Goal: Task Accomplishment & Management: Use online tool/utility

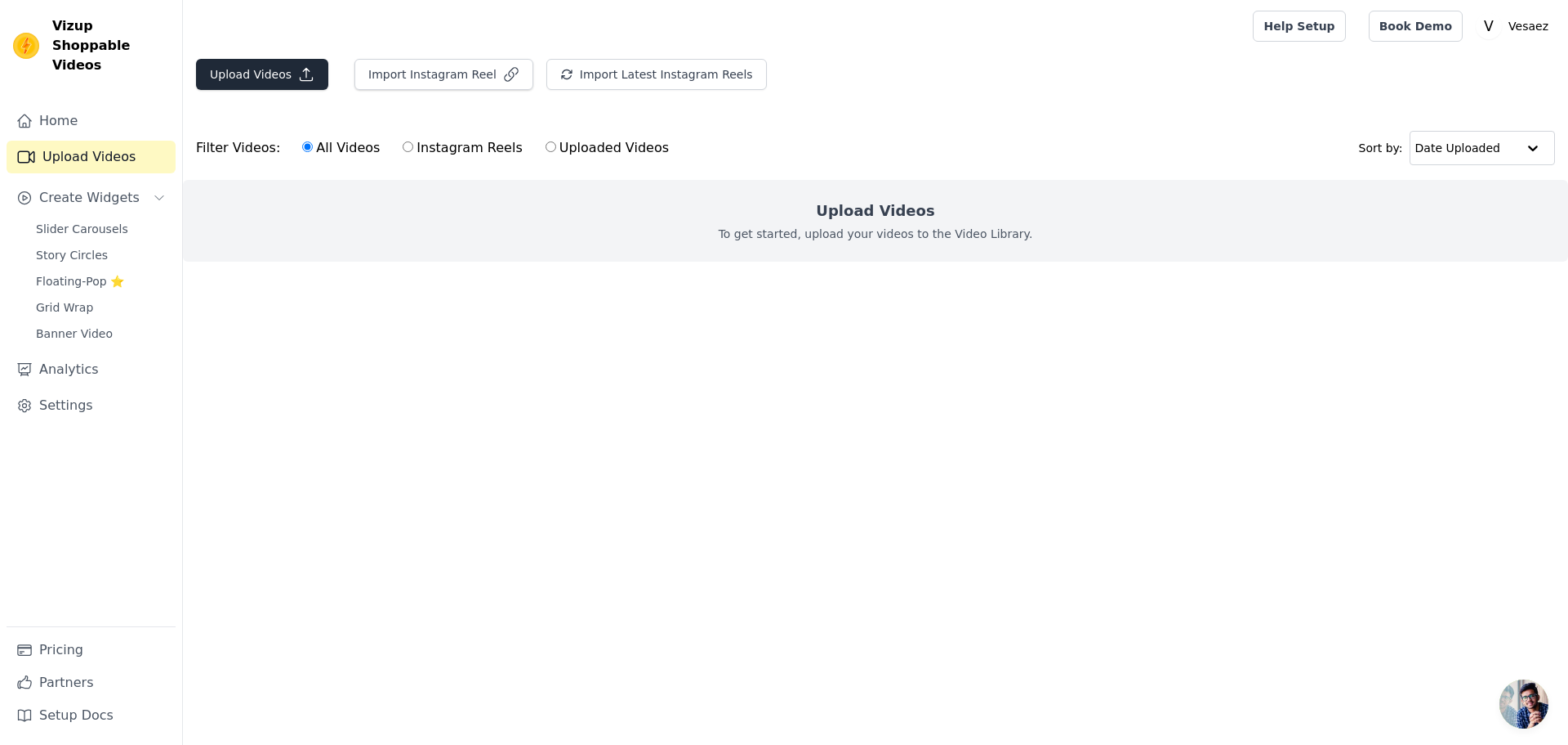
click at [281, 76] on button "Upload Videos" at bounding box center [261, 74] width 132 height 31
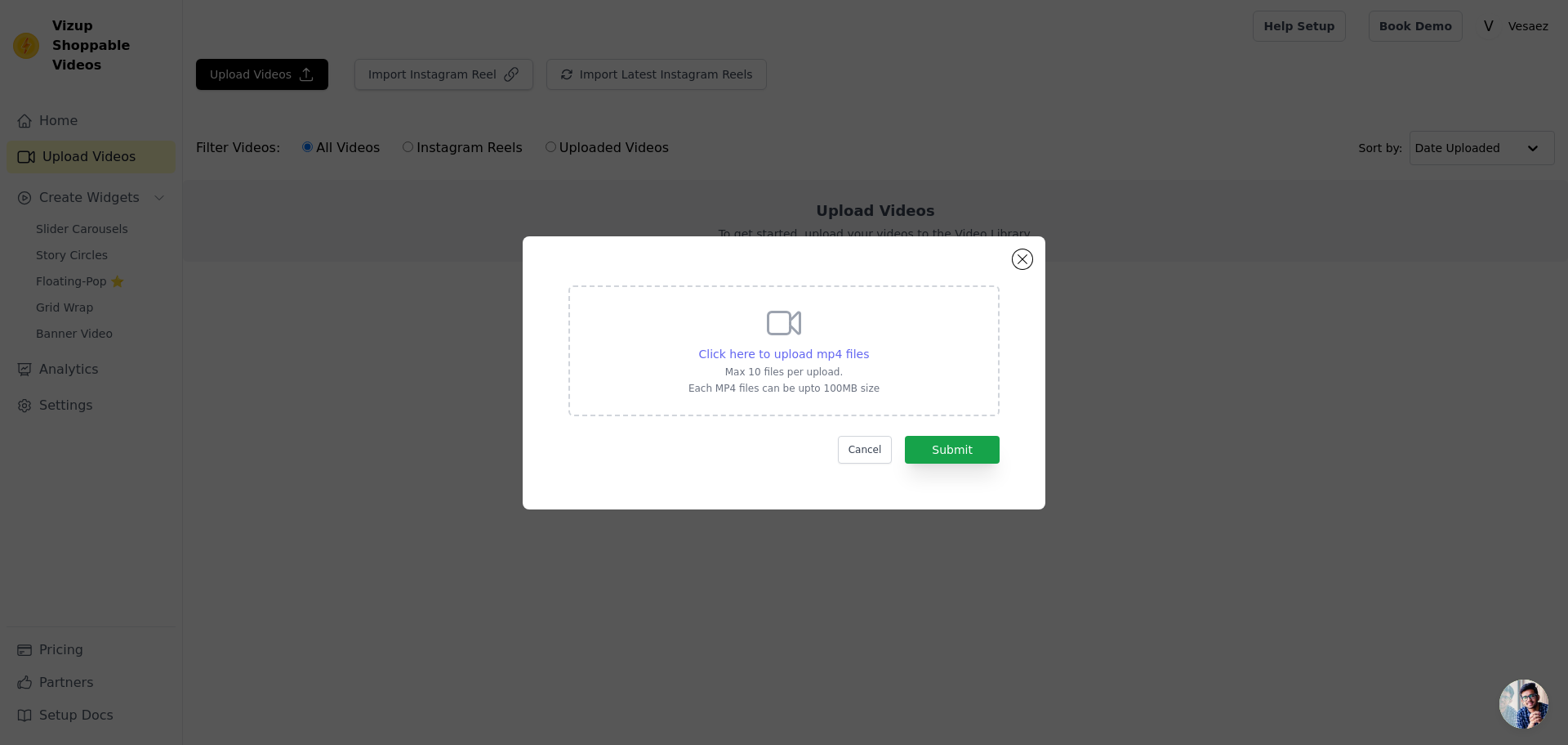
click at [747, 351] on span "Click here to upload mp4 files" at bounding box center [784, 354] width 171 height 13
click at [868, 345] on input "Click here to upload mp4 files Max 10 files per upload. Each MP4 files can be u…" at bounding box center [868, 344] width 1 height 1
type input "C:\fakepath\Product Description.mp4"
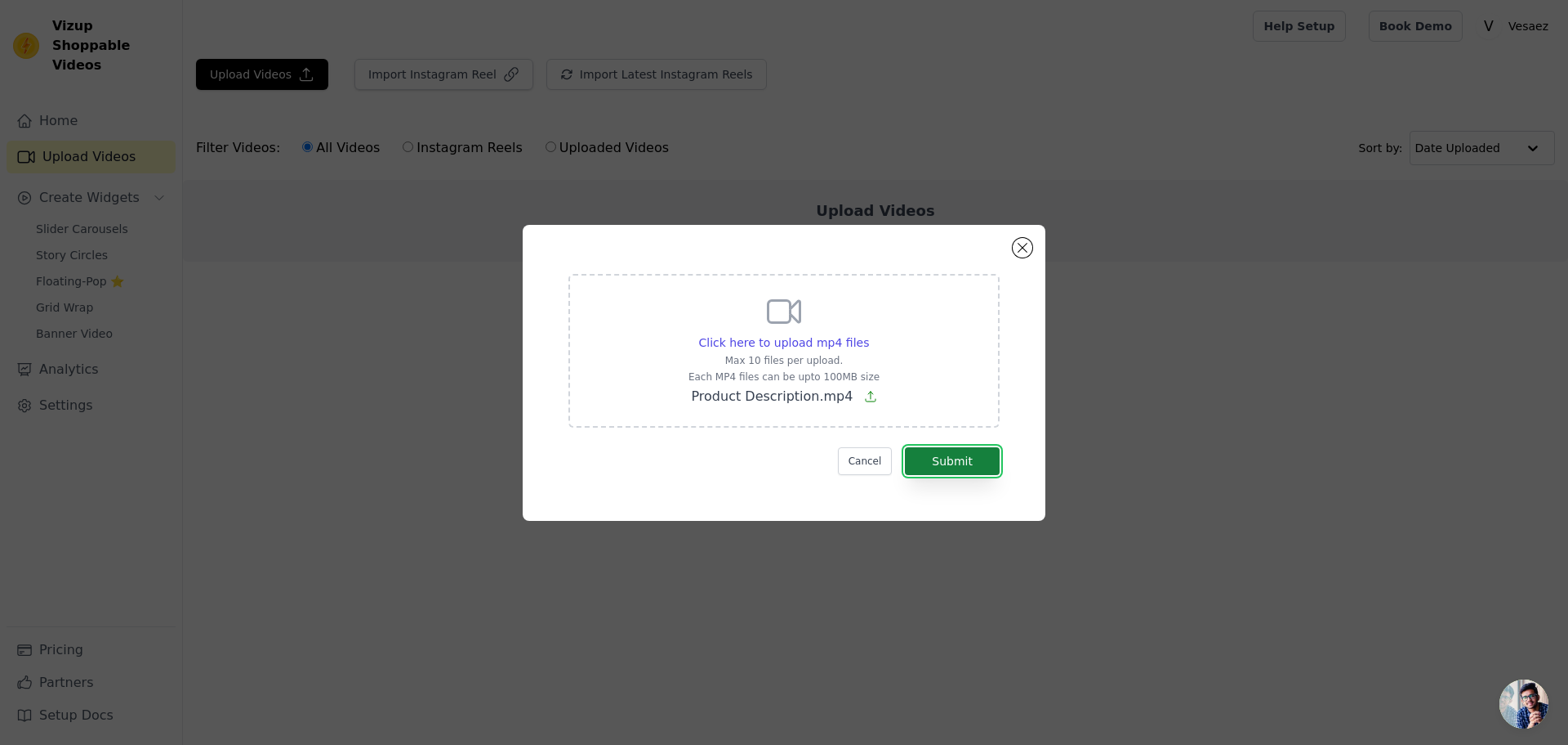
click at [946, 465] on button "Submit" at bounding box center [953, 461] width 95 height 28
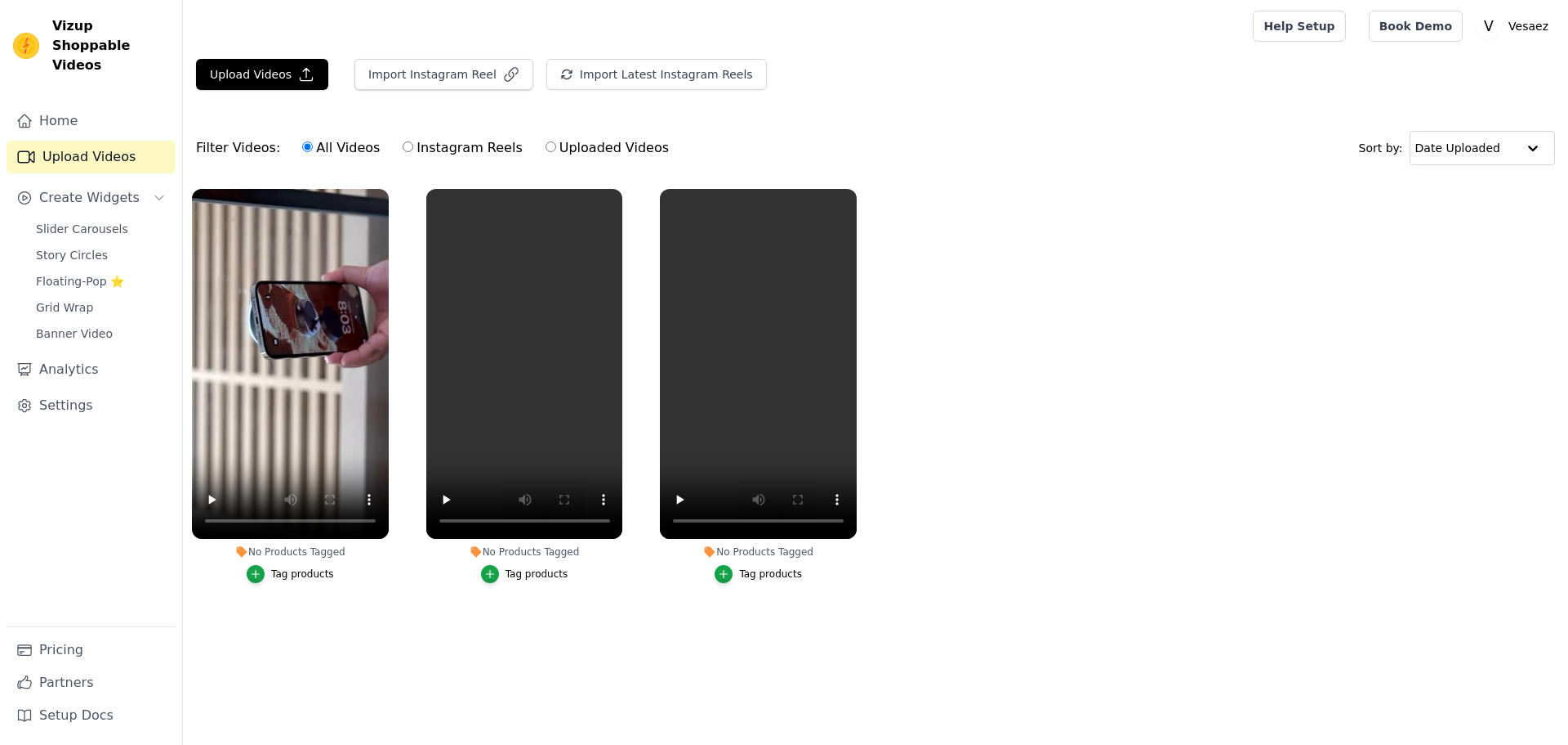
click at [299, 552] on div "No Products Tagged" at bounding box center [290, 552] width 197 height 13
click at [299, 577] on div "Tag products" at bounding box center [302, 574] width 63 height 13
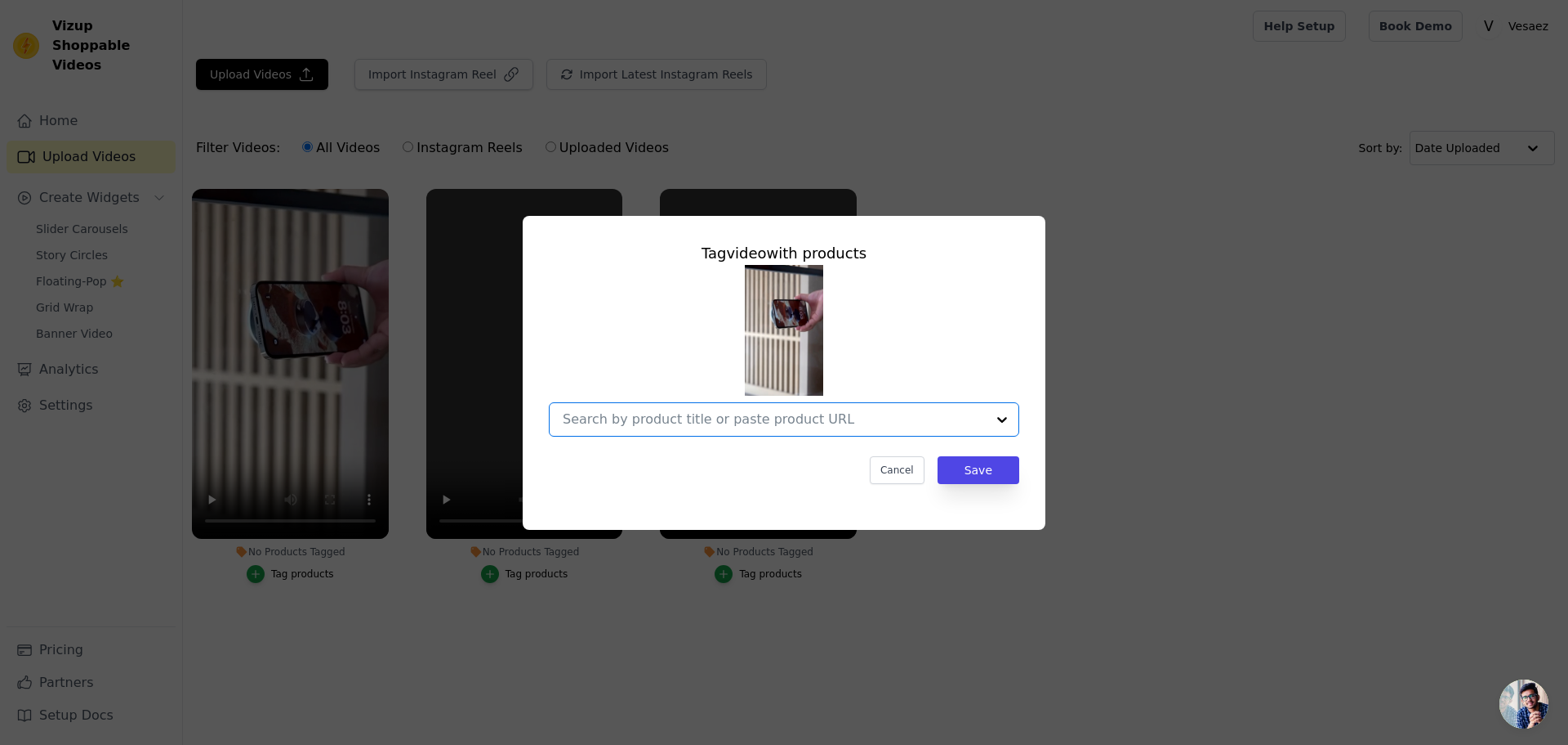
click at [866, 417] on input "No Products Tagged Tag video with products Option undefined, selected. Select i…" at bounding box center [774, 419] width 423 height 15
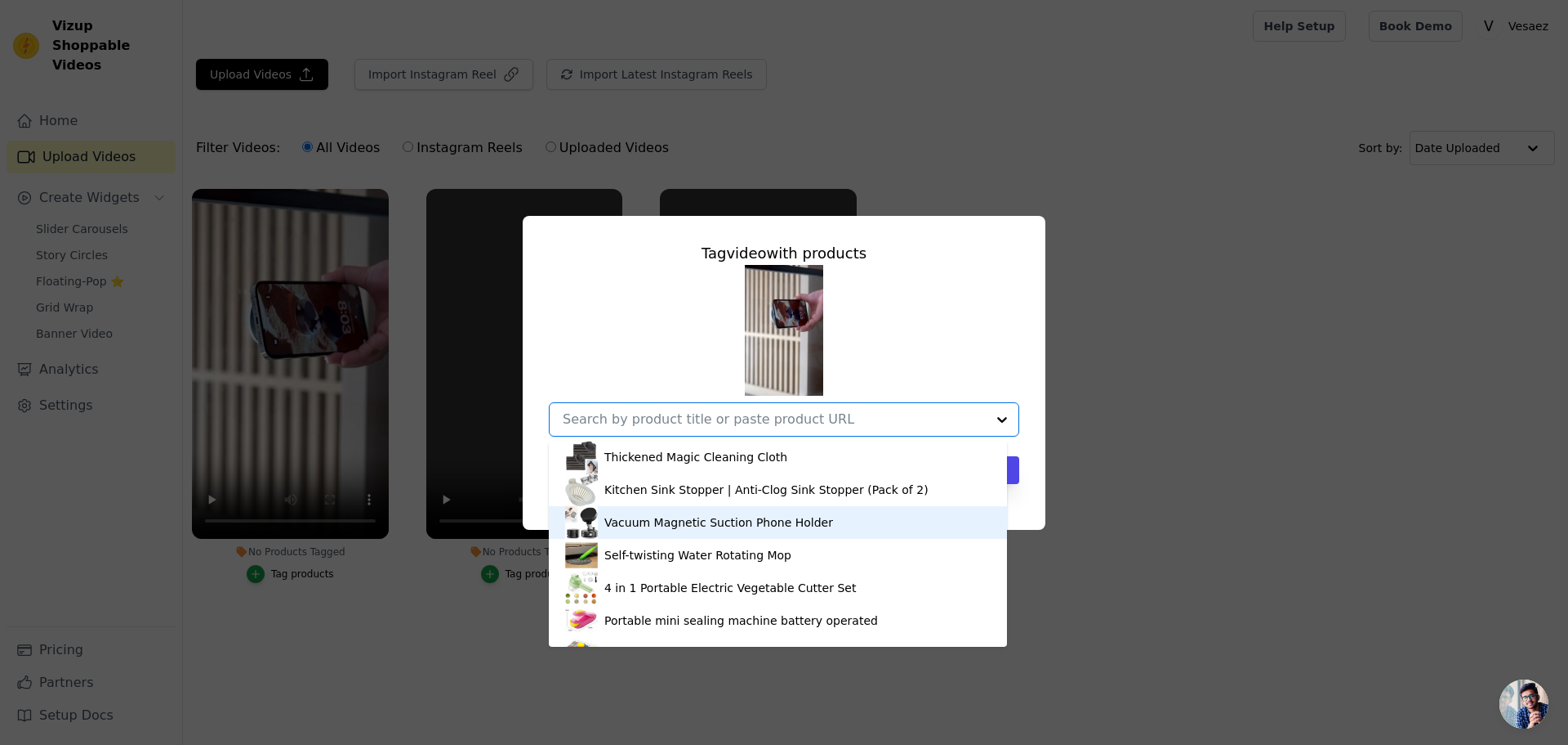
click at [738, 523] on div "Vacuum Magnetic Suction Phone Holder" at bounding box center [719, 521] width 229 height 16
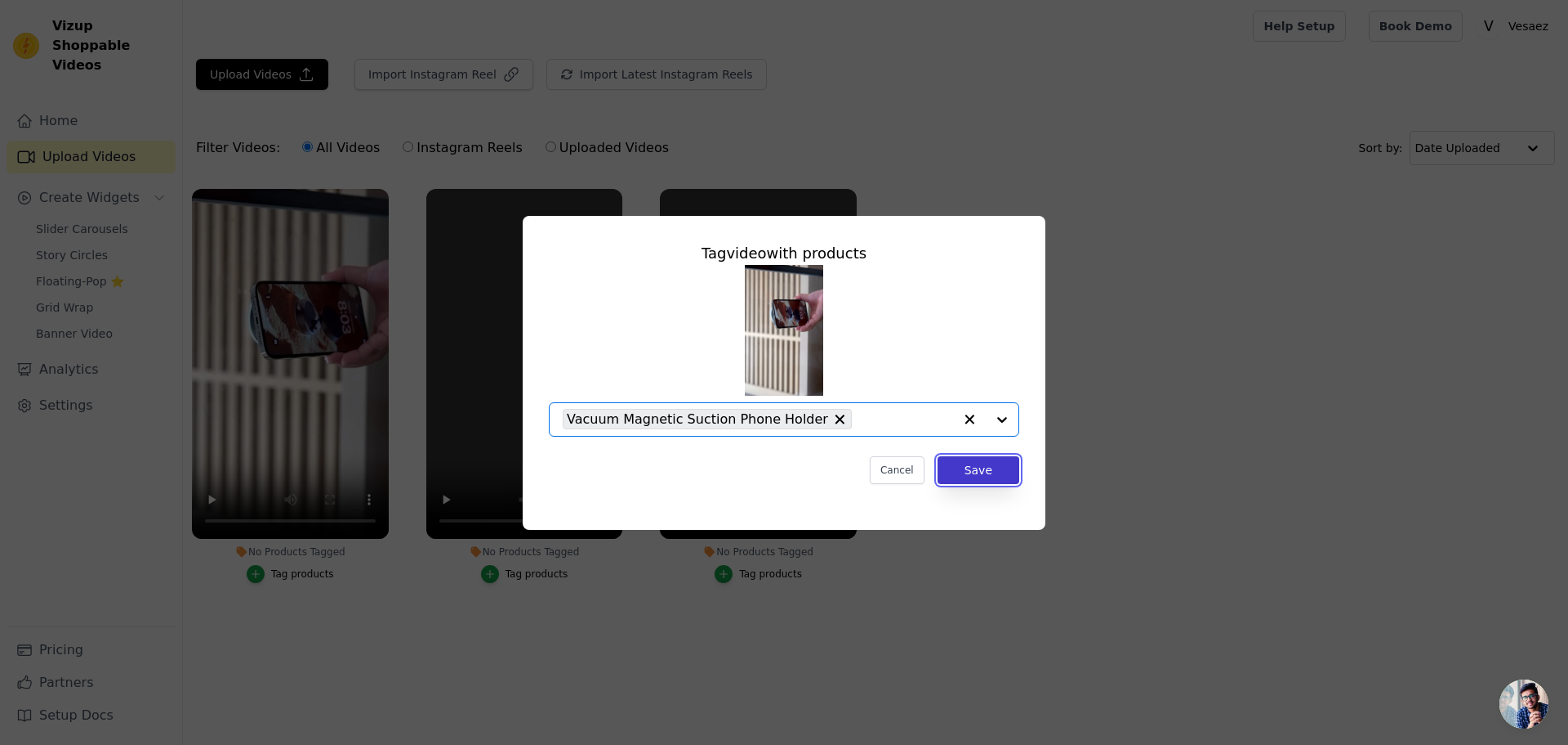
click at [984, 467] on button "Save" at bounding box center [978, 469] width 82 height 28
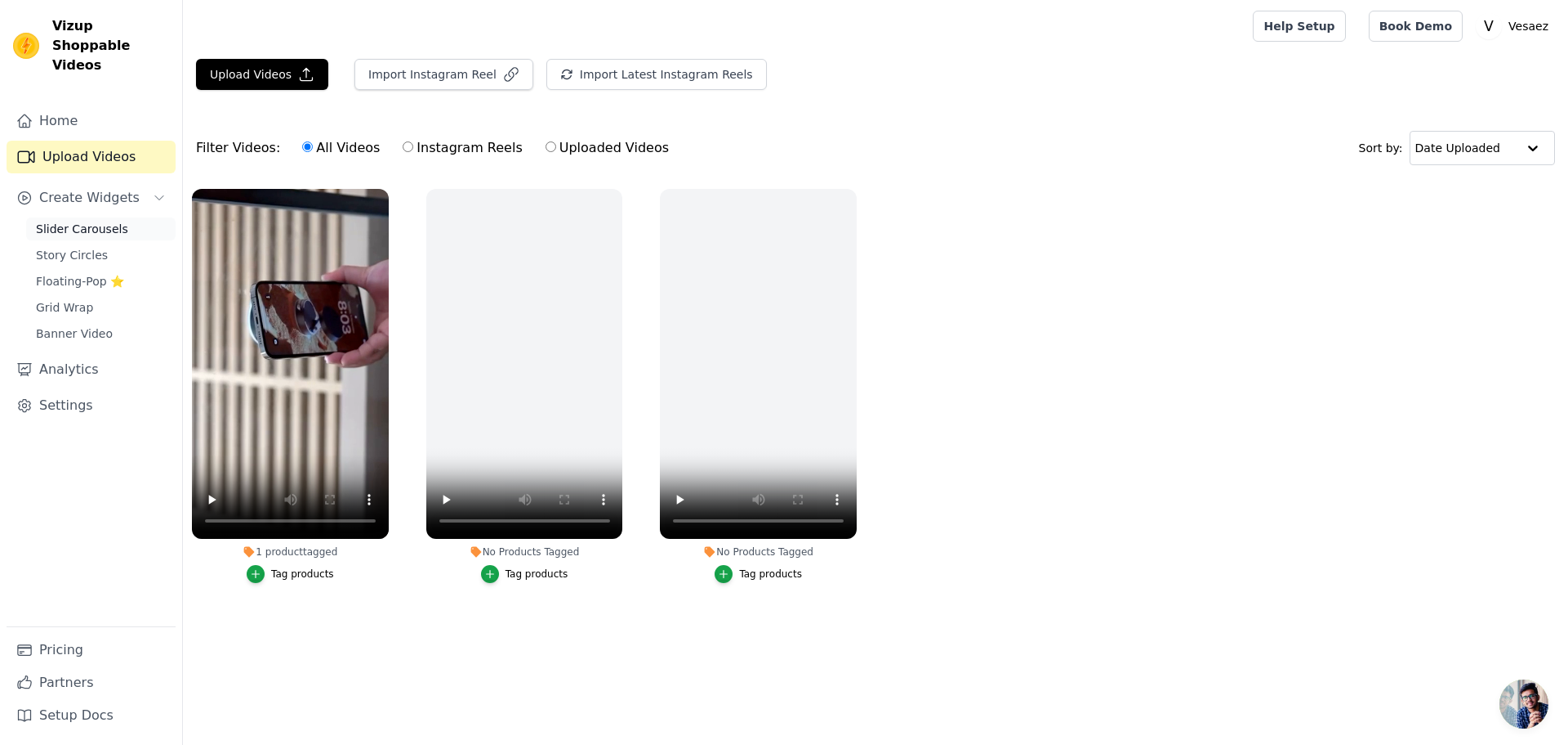
click at [107, 221] on span "Slider Carousels" at bounding box center [82, 228] width 92 height 16
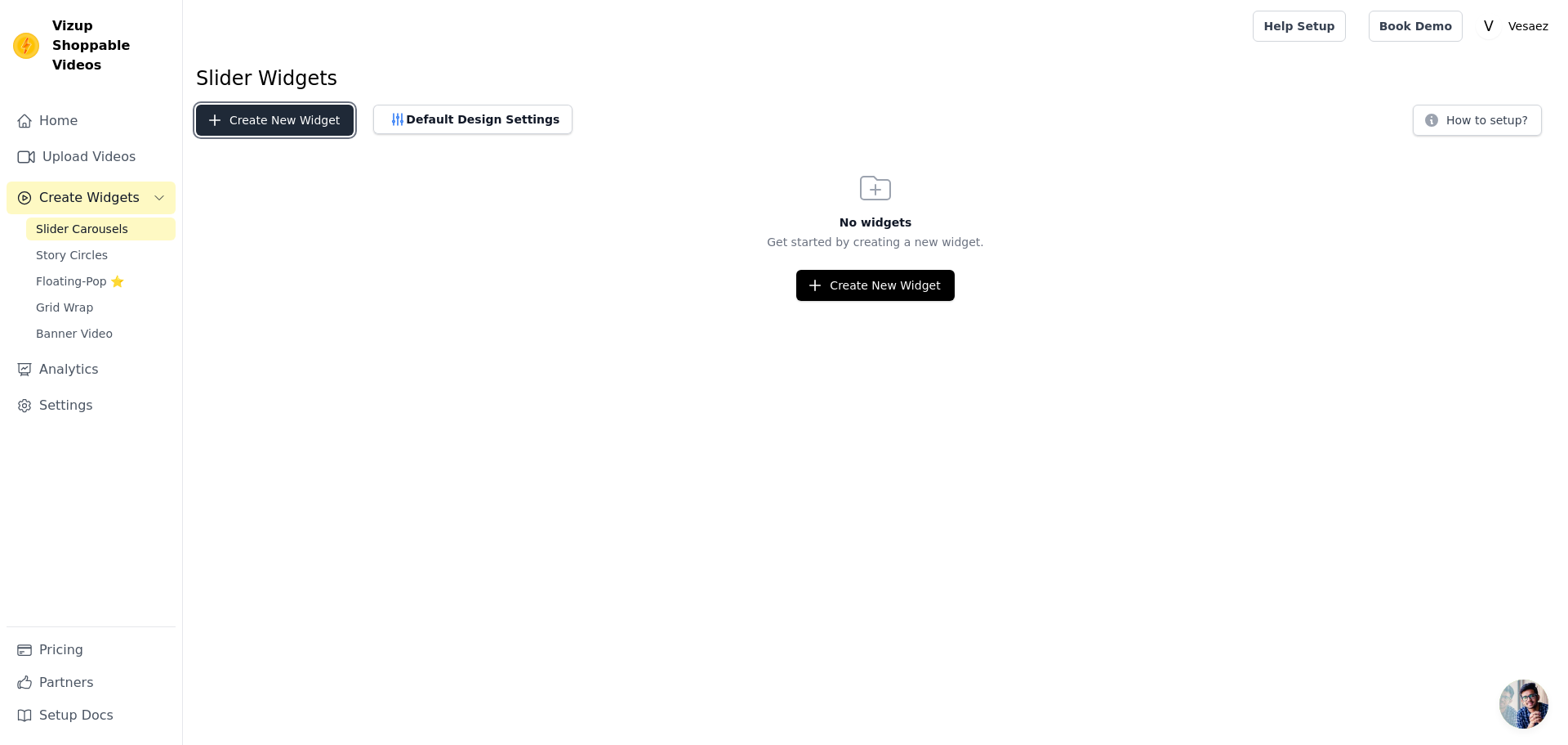
click at [250, 121] on button "Create New Widget" at bounding box center [275, 120] width 158 height 31
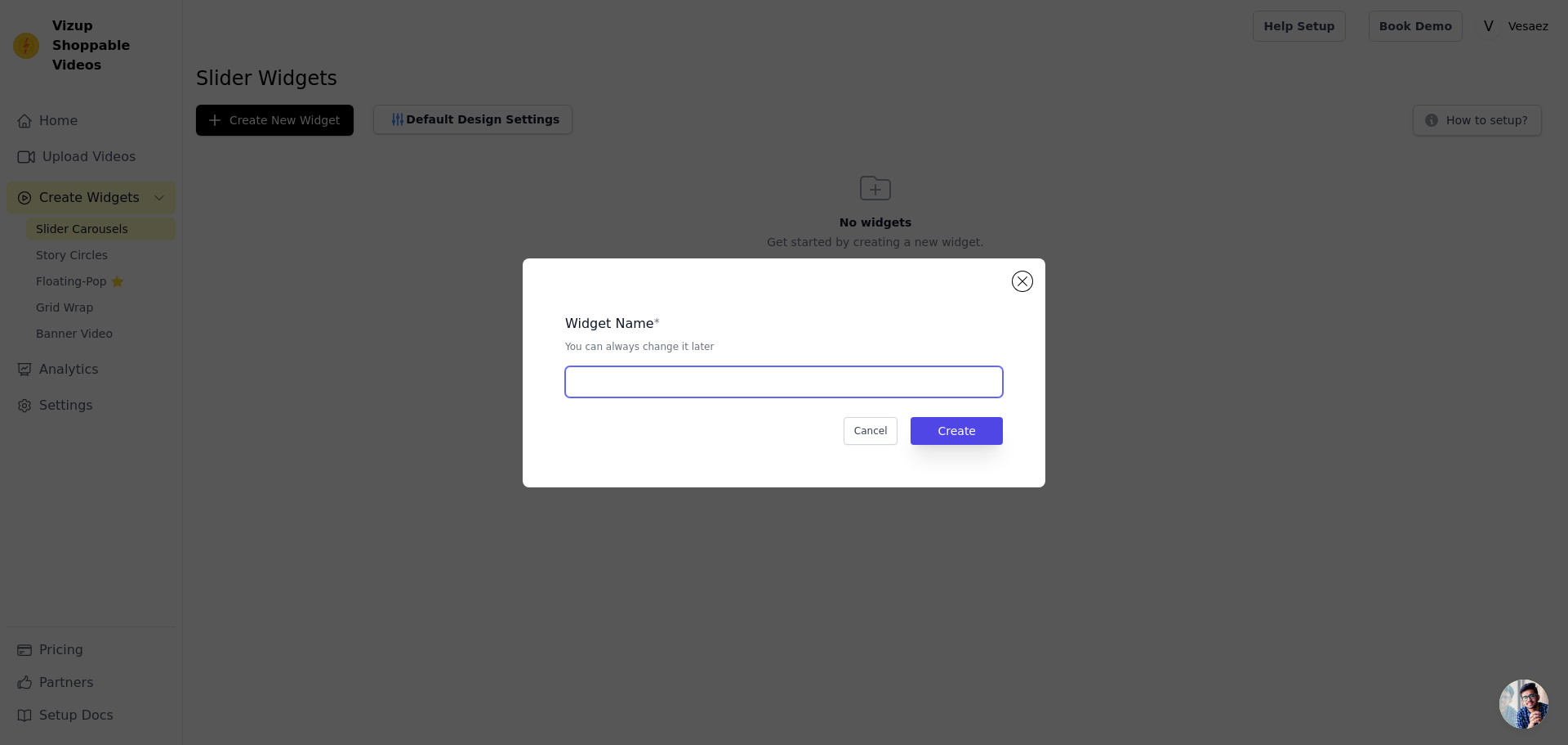
click at [852, 376] on input "text" at bounding box center [784, 382] width 437 height 31
type input "Phone Suction Holder"
click at [974, 445] on div "Widget Name * You can always change it later Phone Suction Holder Cancel Create" at bounding box center [784, 373] width 471 height 177
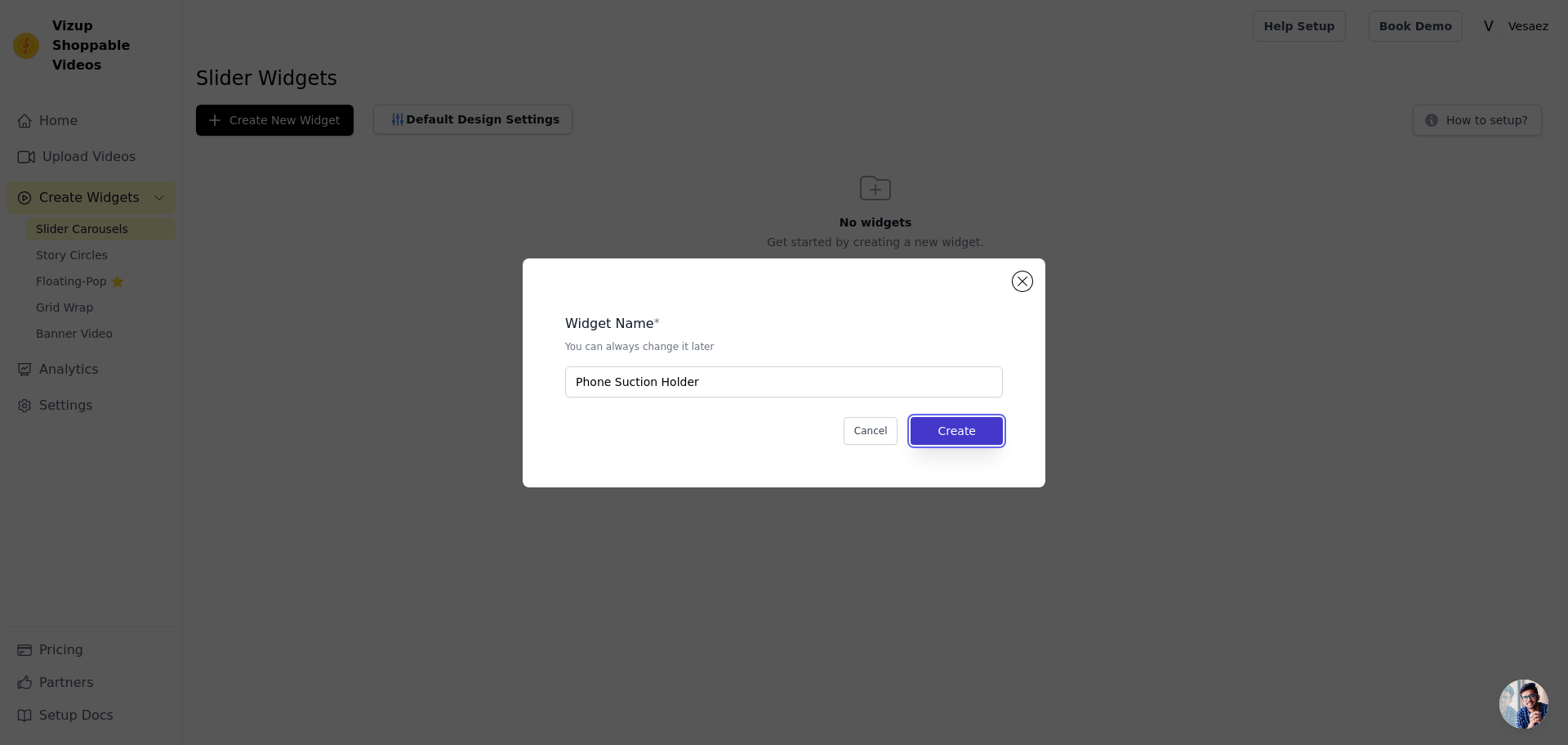
click at [976, 427] on button "Create" at bounding box center [957, 430] width 92 height 28
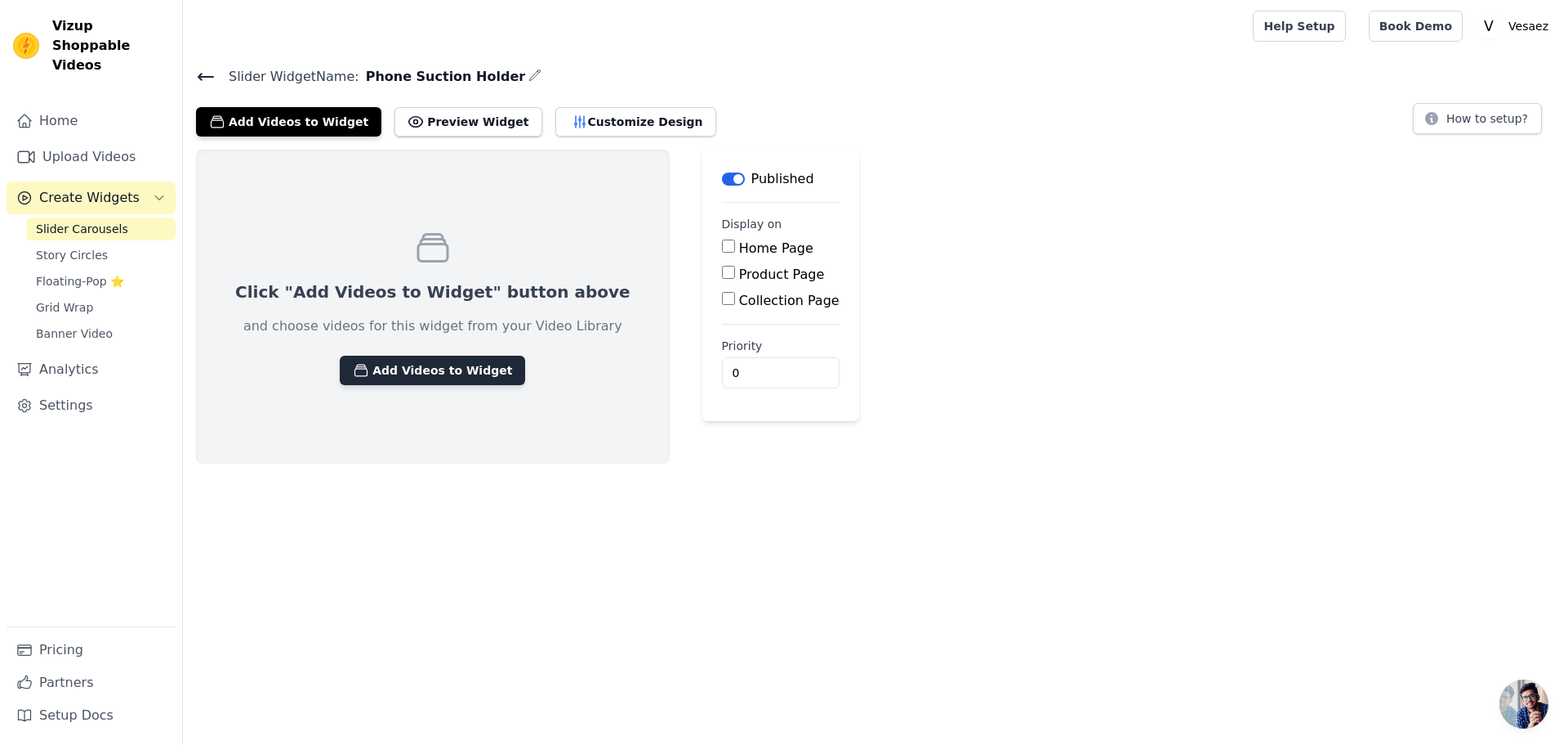
click at [452, 370] on button "Add Videos to Widget" at bounding box center [432, 370] width 185 height 29
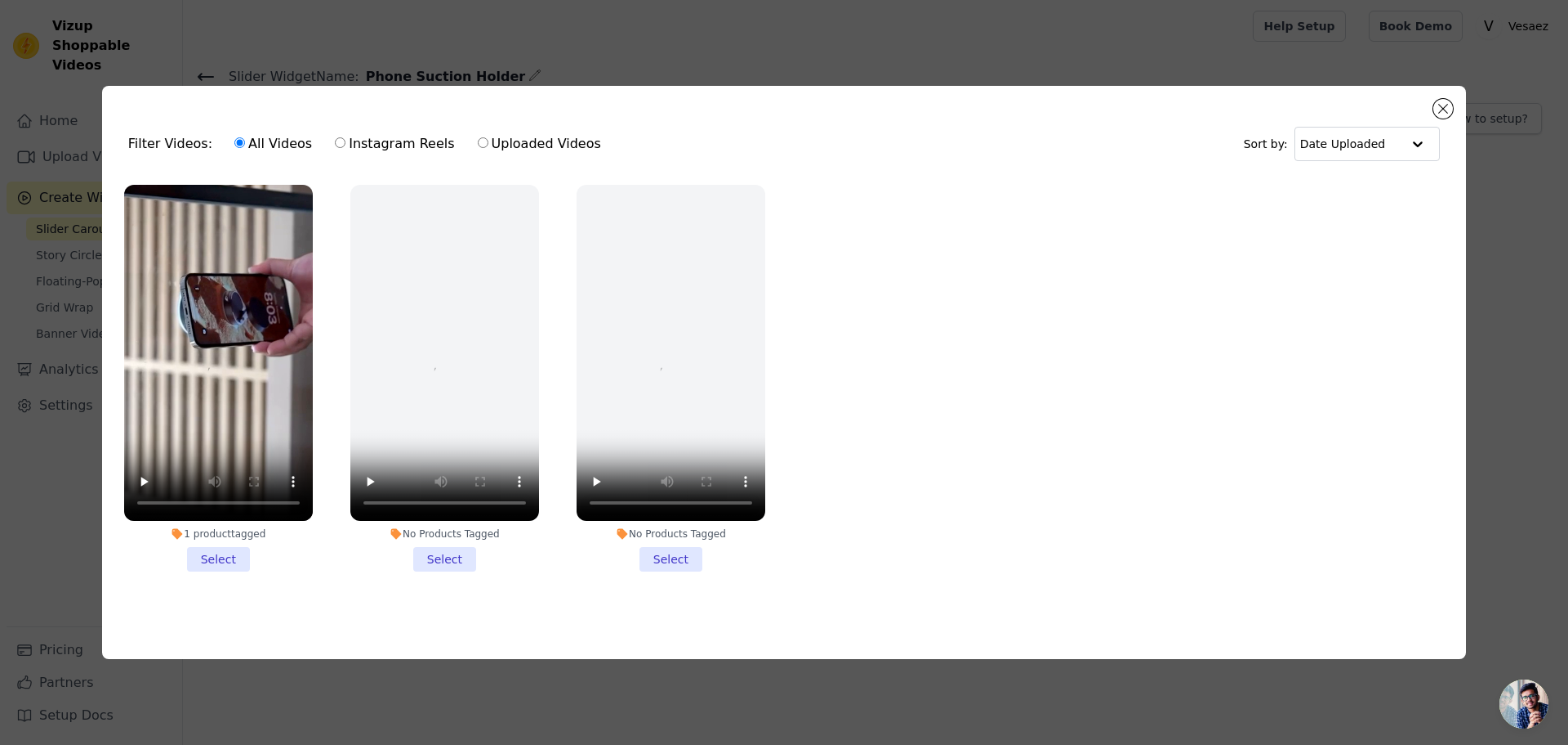
click at [236, 563] on li "1 product tagged Select" at bounding box center [219, 378] width 188 height 386
click at [0, 0] on input "1 product tagged Select" at bounding box center [0, 0] width 0 height 0
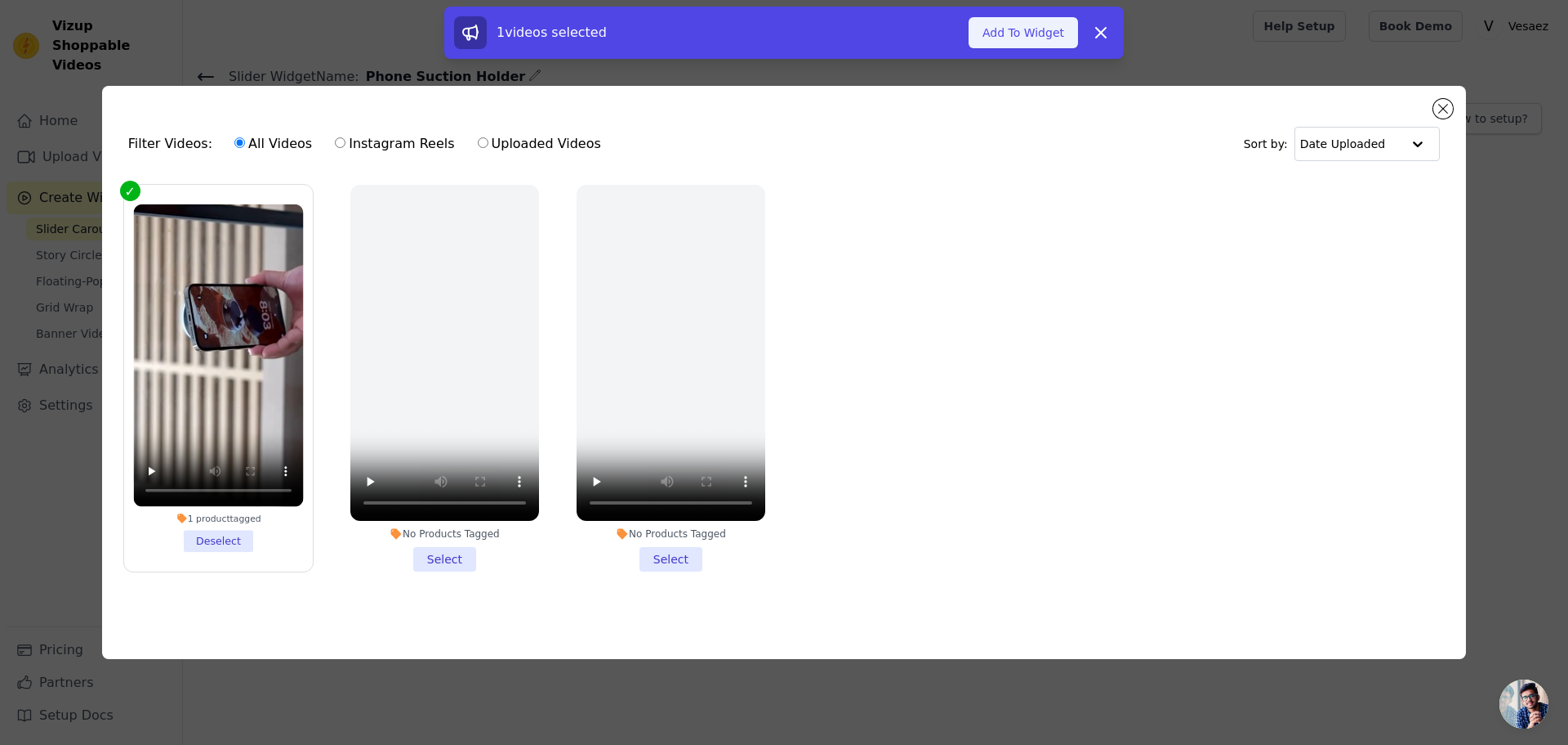
click at [1032, 26] on button "Add To Widget" at bounding box center [1023, 32] width 109 height 31
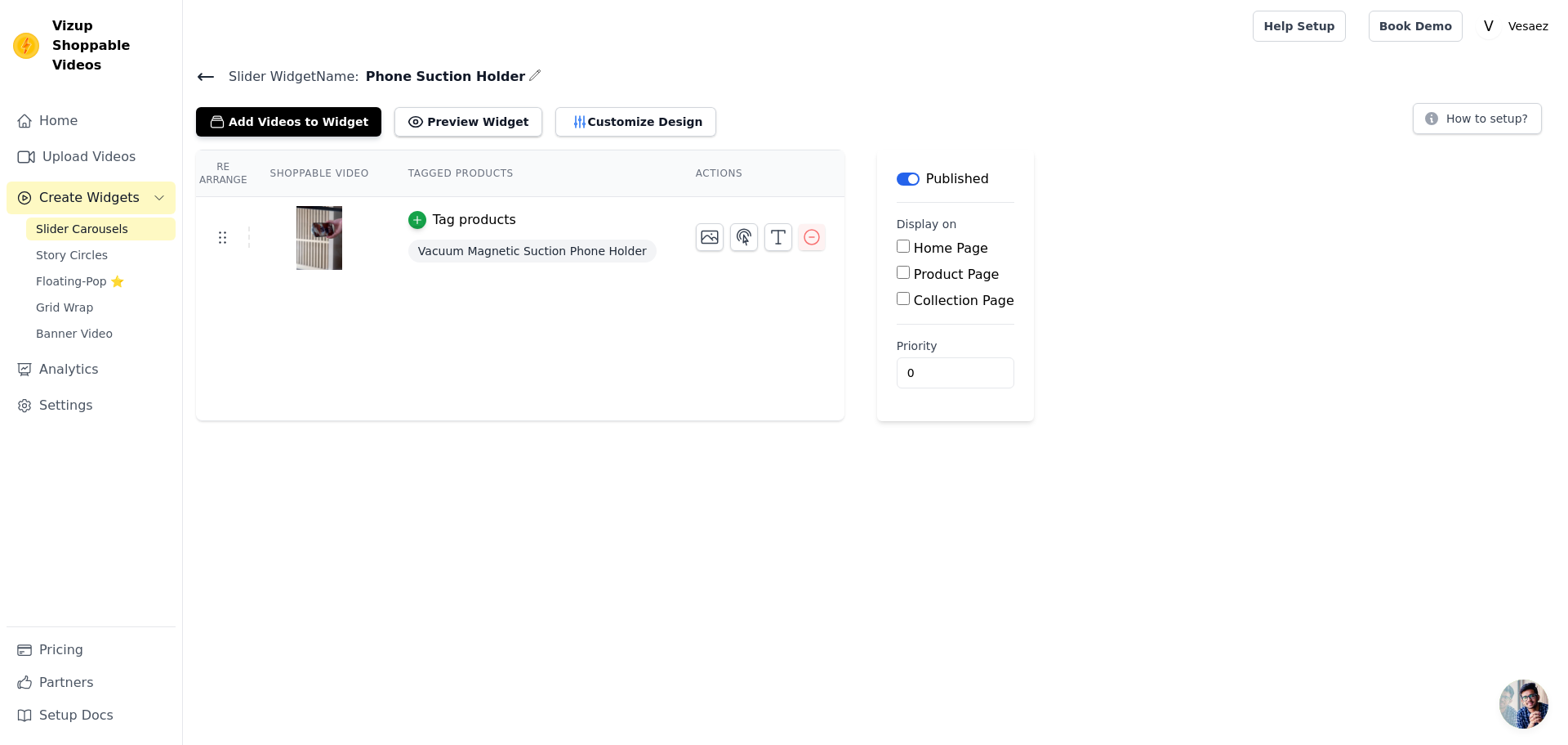
click at [1028, 167] on div "Re Arrange Shoppable Video Tagged Products Actions Tag products Vacuum Magnetic…" at bounding box center [875, 284] width 1385 height 271
click at [914, 271] on label "Product Page" at bounding box center [957, 274] width 86 height 15
click at [910, 271] on input "Product Page" at bounding box center [903, 272] width 13 height 13
checkbox input "true"
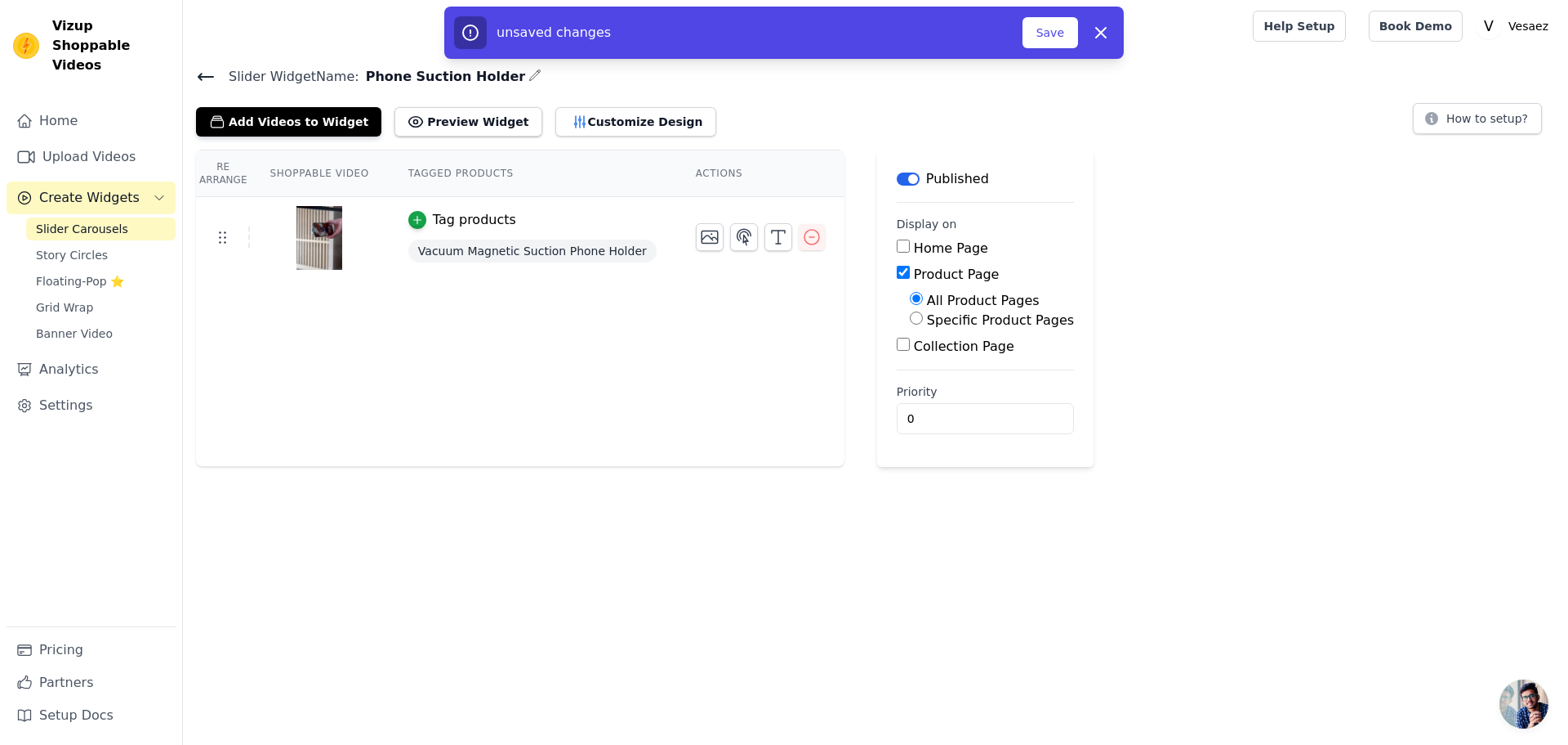
click at [978, 319] on label "Specific Product Pages" at bounding box center [1000, 320] width 147 height 15
click at [923, 319] on input "Specific Product Pages" at bounding box center [917, 318] width 13 height 13
radio input "true"
click at [916, 350] on button "Select Products" at bounding box center [964, 357] width 109 height 28
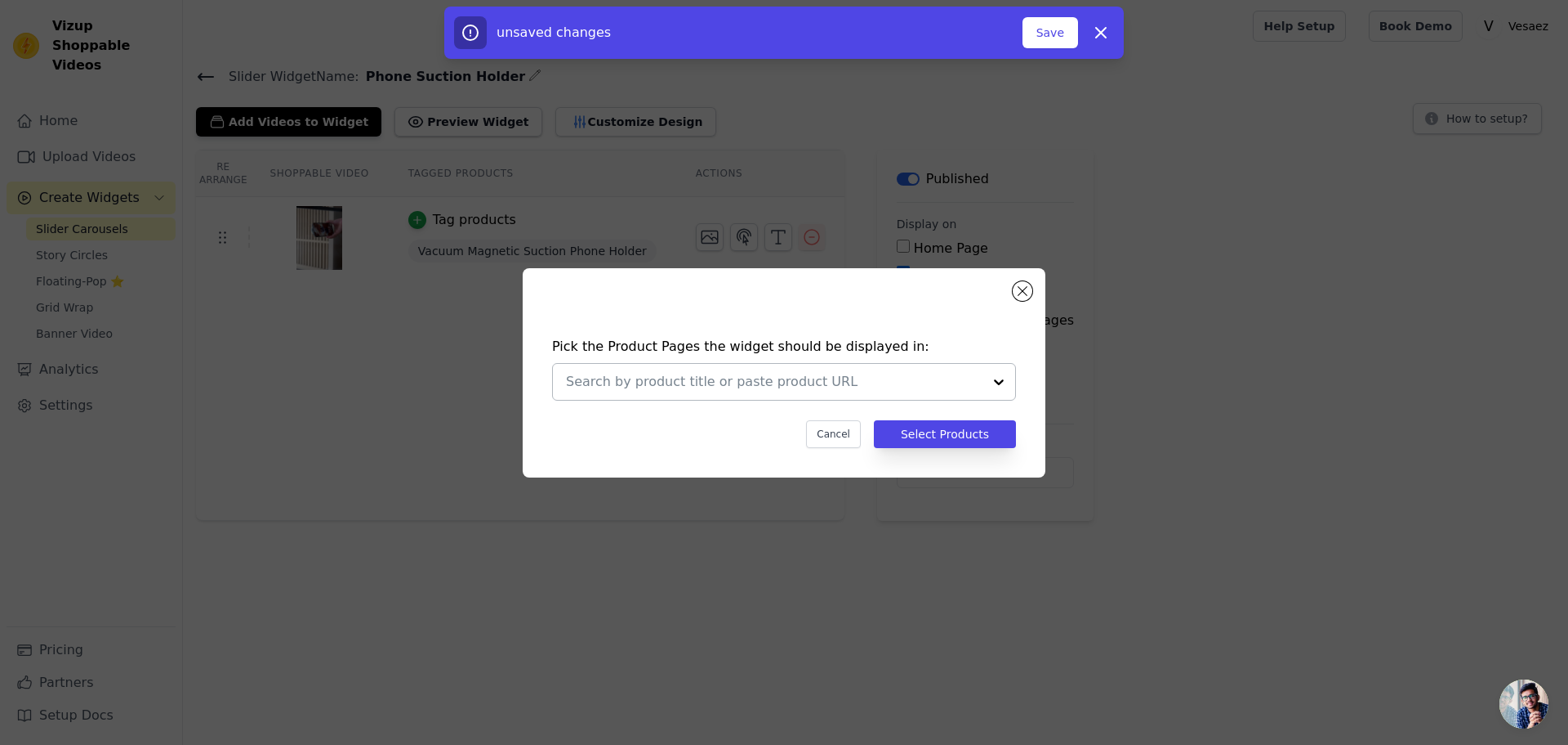
click at [983, 374] on div at bounding box center [998, 382] width 32 height 36
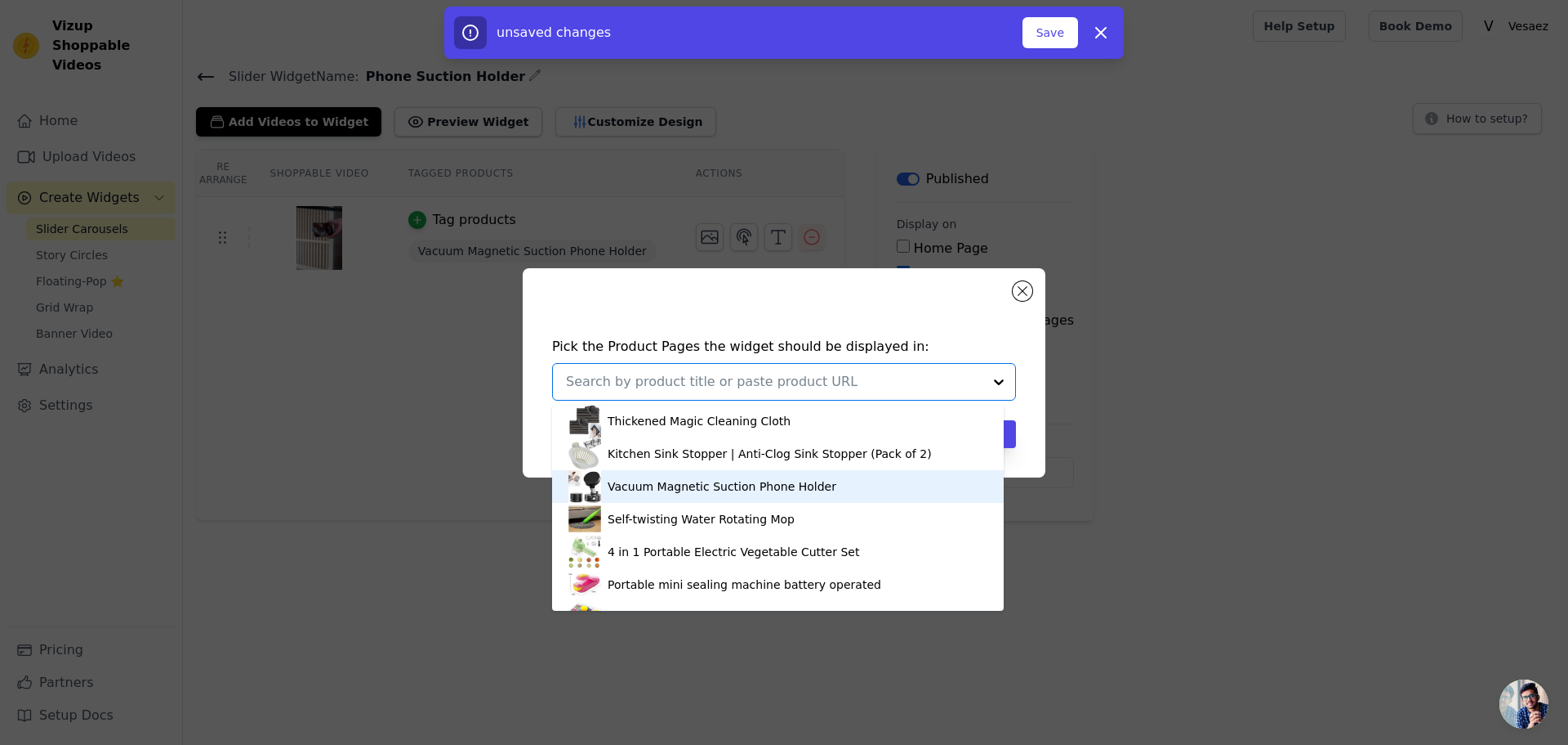
click at [748, 497] on div "Vacuum Magnetic Suction Phone Holder" at bounding box center [778, 486] width 419 height 32
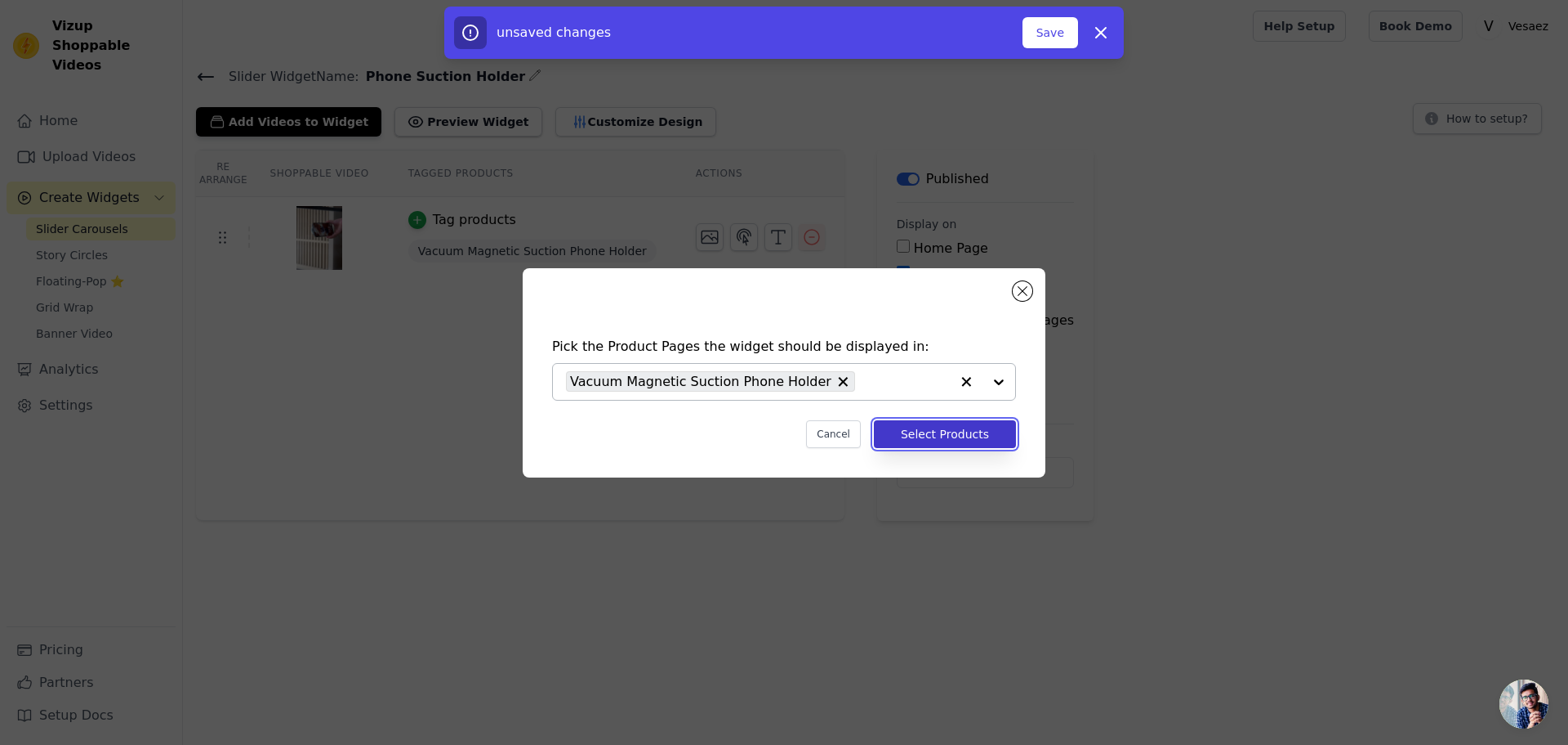
click at [947, 443] on button "Select Products" at bounding box center [944, 434] width 142 height 28
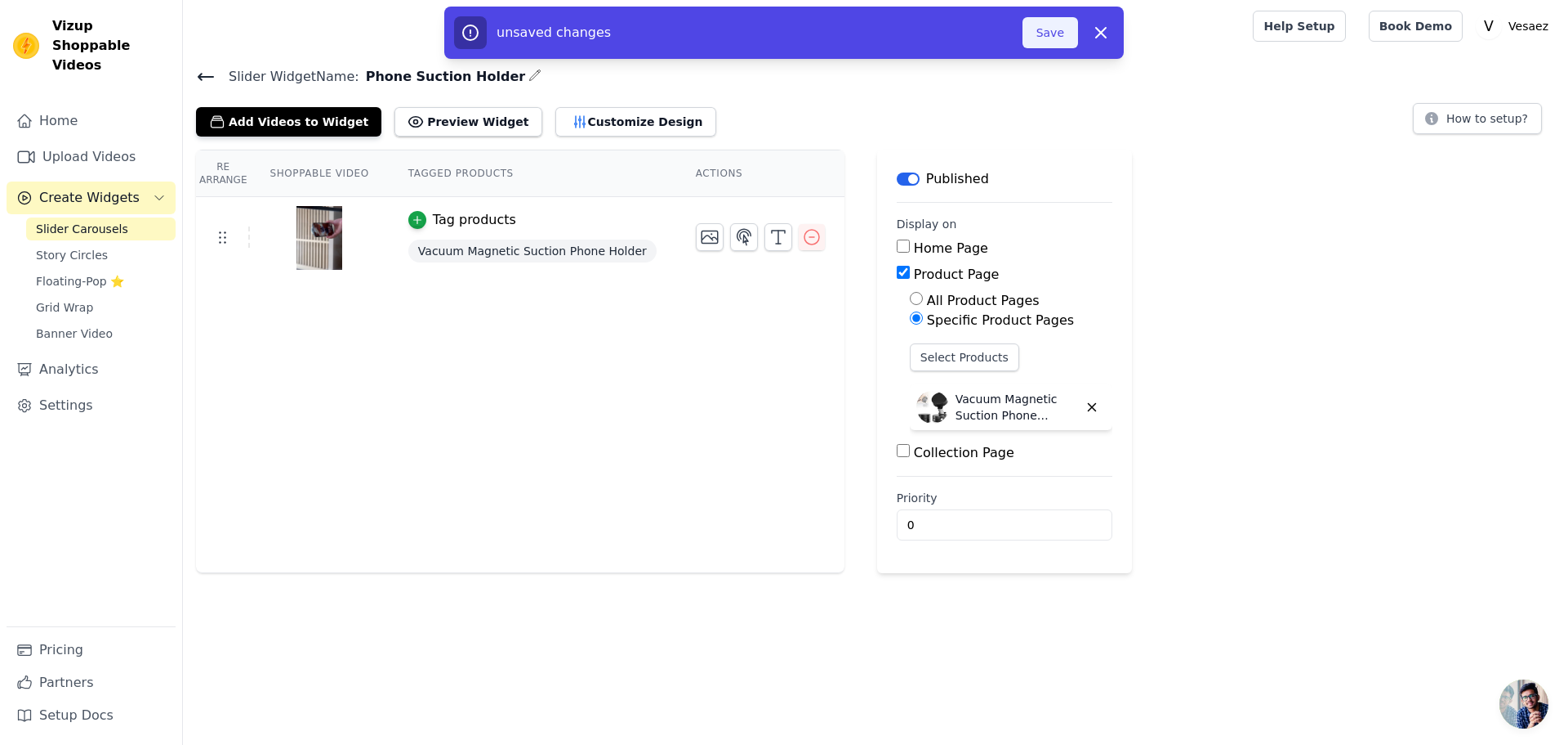
click at [1039, 27] on button "Save" at bounding box center [1050, 32] width 55 height 31
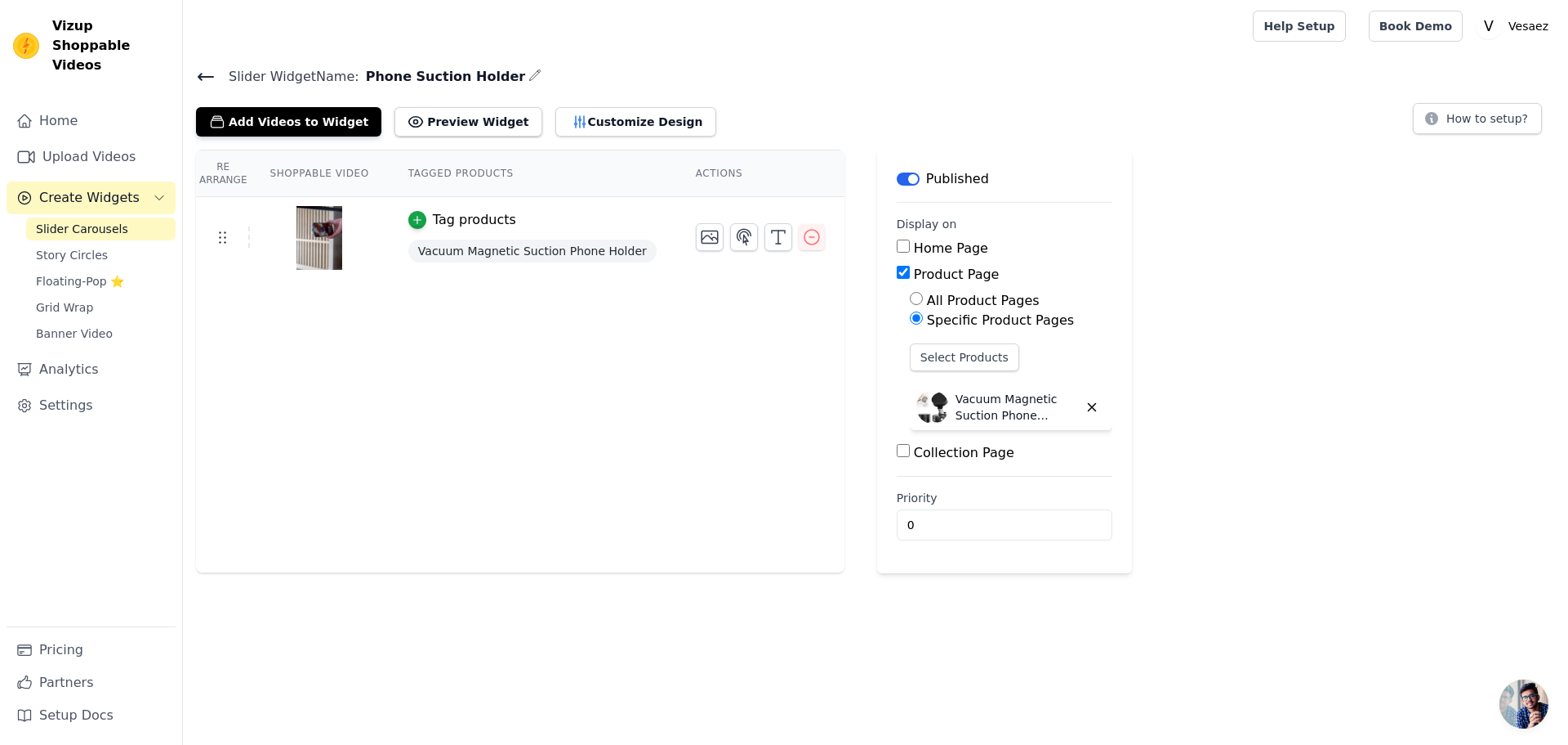
click at [83, 249] on div "Slider Carousels Story Circles Floating-Pop ⭐ Grid Wrap Banner Video" at bounding box center [100, 281] width 149 height 127
click at [84, 246] on span "Story Circles" at bounding box center [72, 254] width 72 height 16
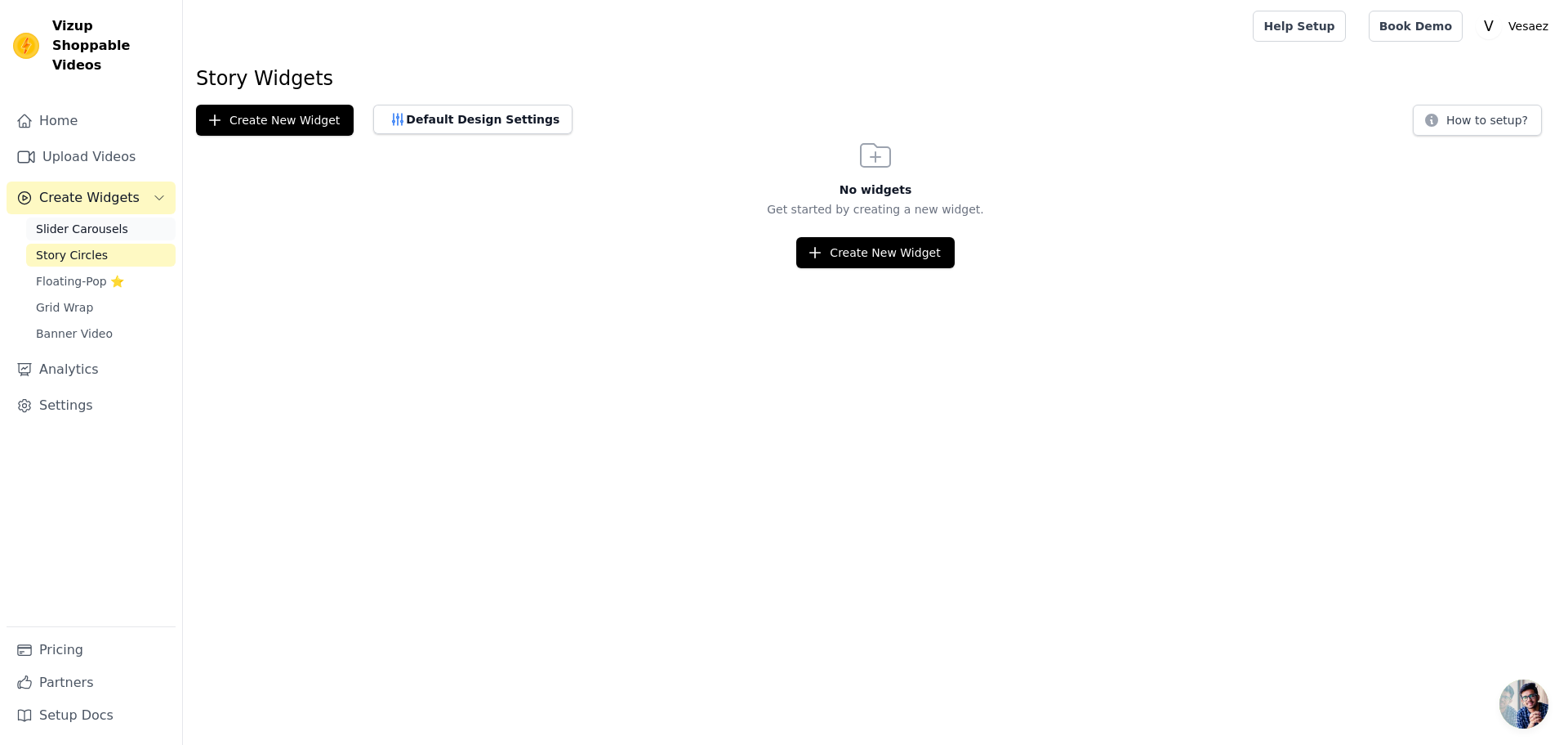
click at [106, 221] on span "Slider Carousels" at bounding box center [82, 228] width 92 height 16
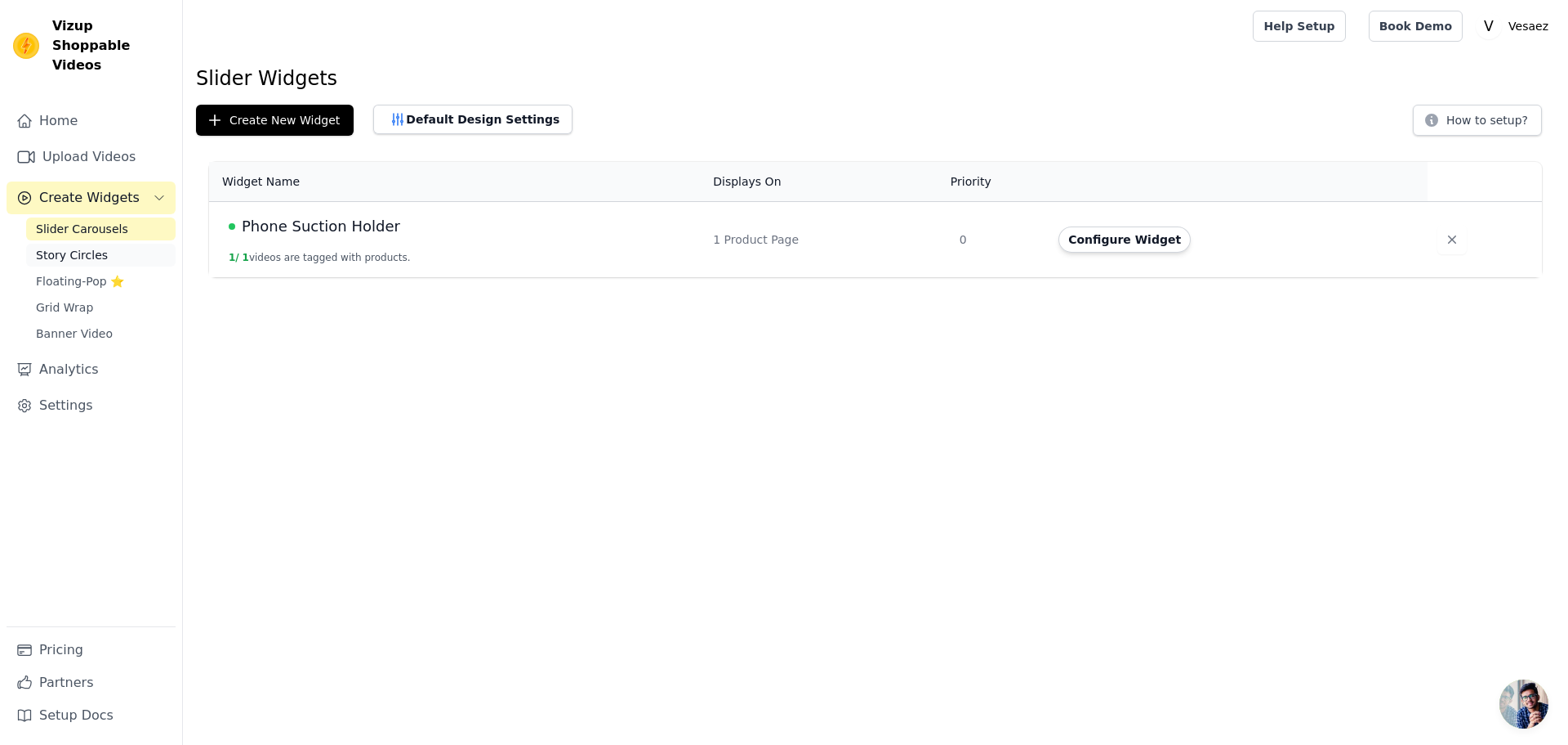
click at [128, 244] on link "Story Circles" at bounding box center [100, 255] width 149 height 23
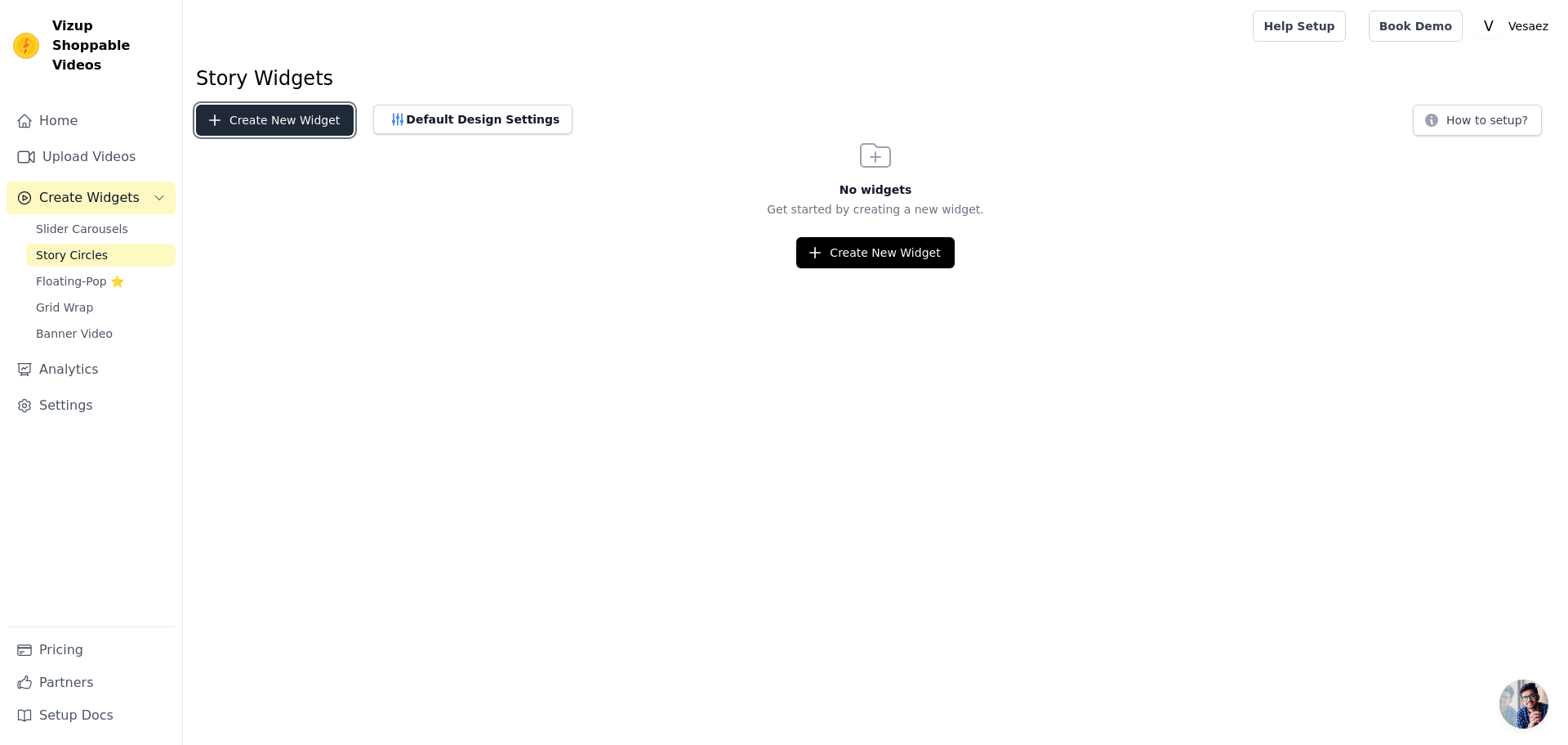
click at [317, 120] on button "Create New Widget" at bounding box center [275, 120] width 158 height 31
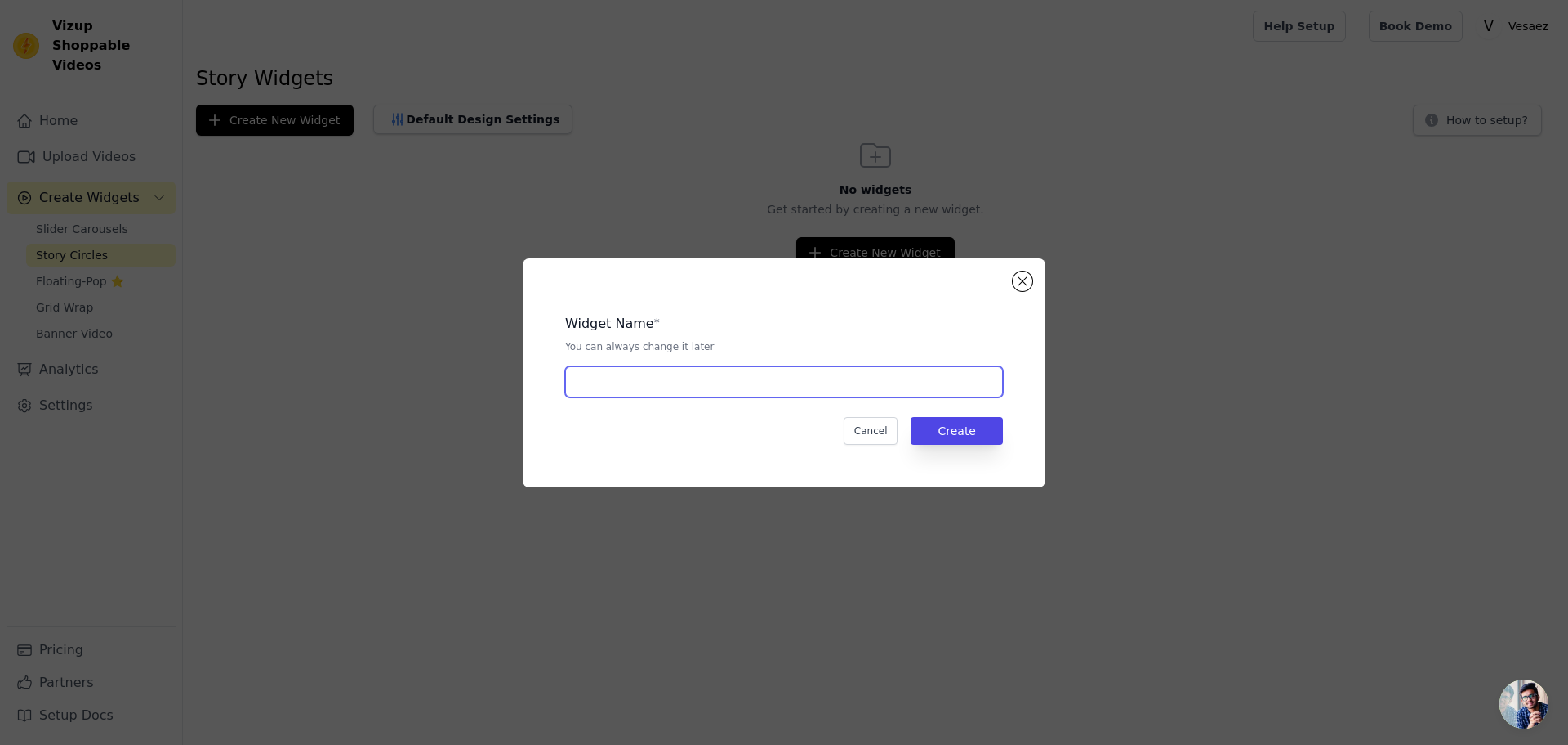
click at [859, 378] on input "text" at bounding box center [784, 382] width 437 height 31
type input "Phone Suction Holder"
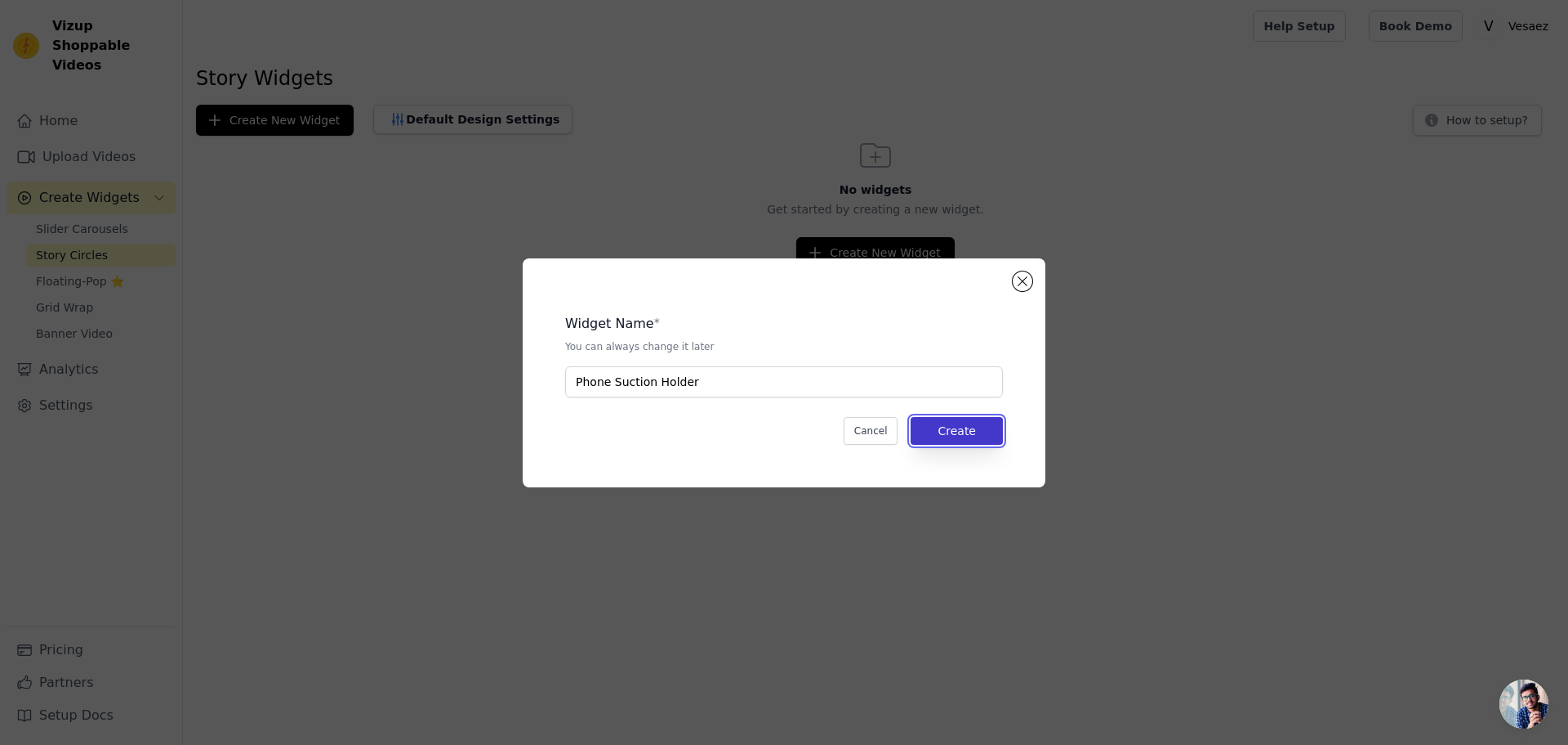
click at [993, 424] on button "Create" at bounding box center [957, 430] width 92 height 28
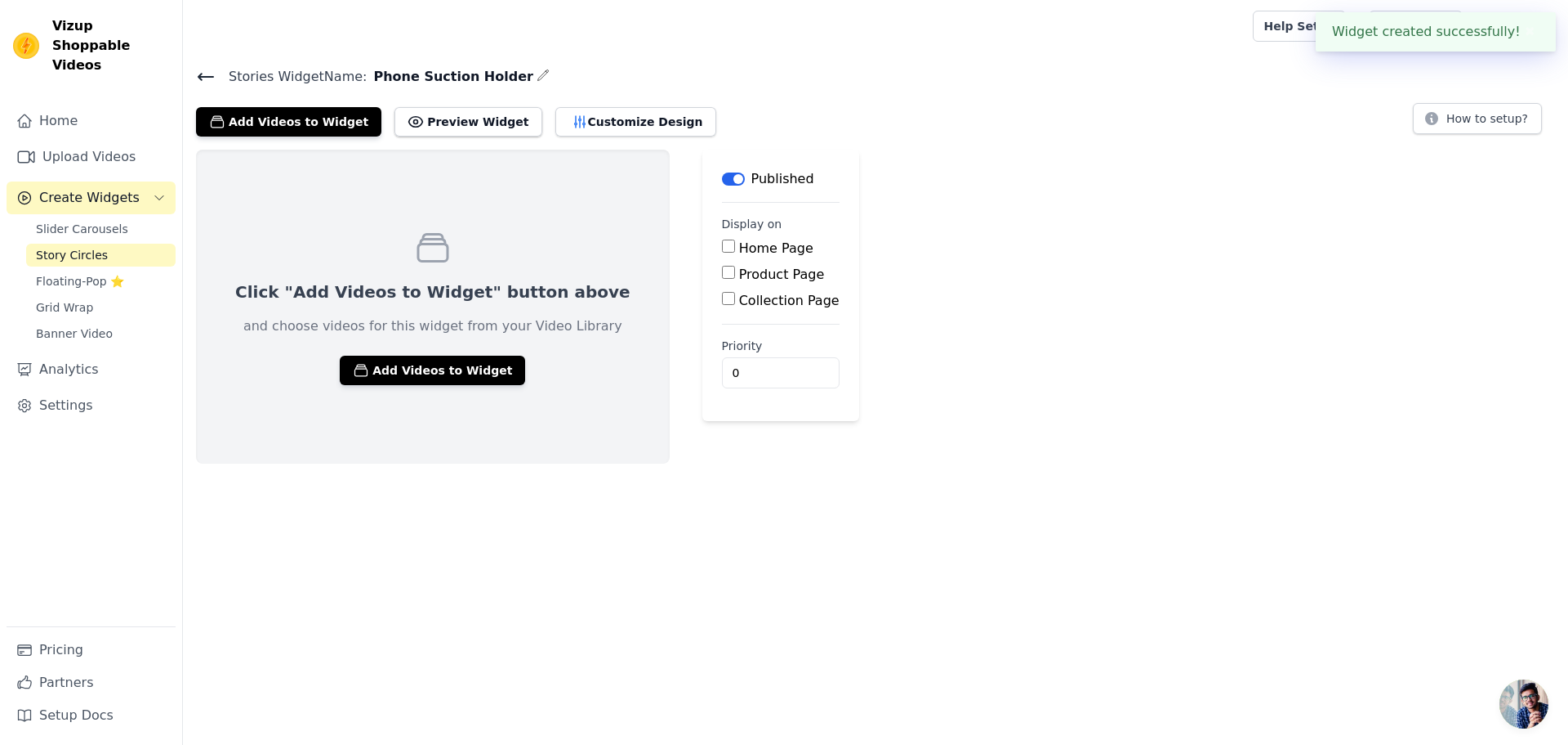
click at [739, 266] on label "Product Page" at bounding box center [782, 274] width 86 height 15
click at [722, 265] on input "Product Page" at bounding box center [728, 272] width 13 height 13
checkbox input "true"
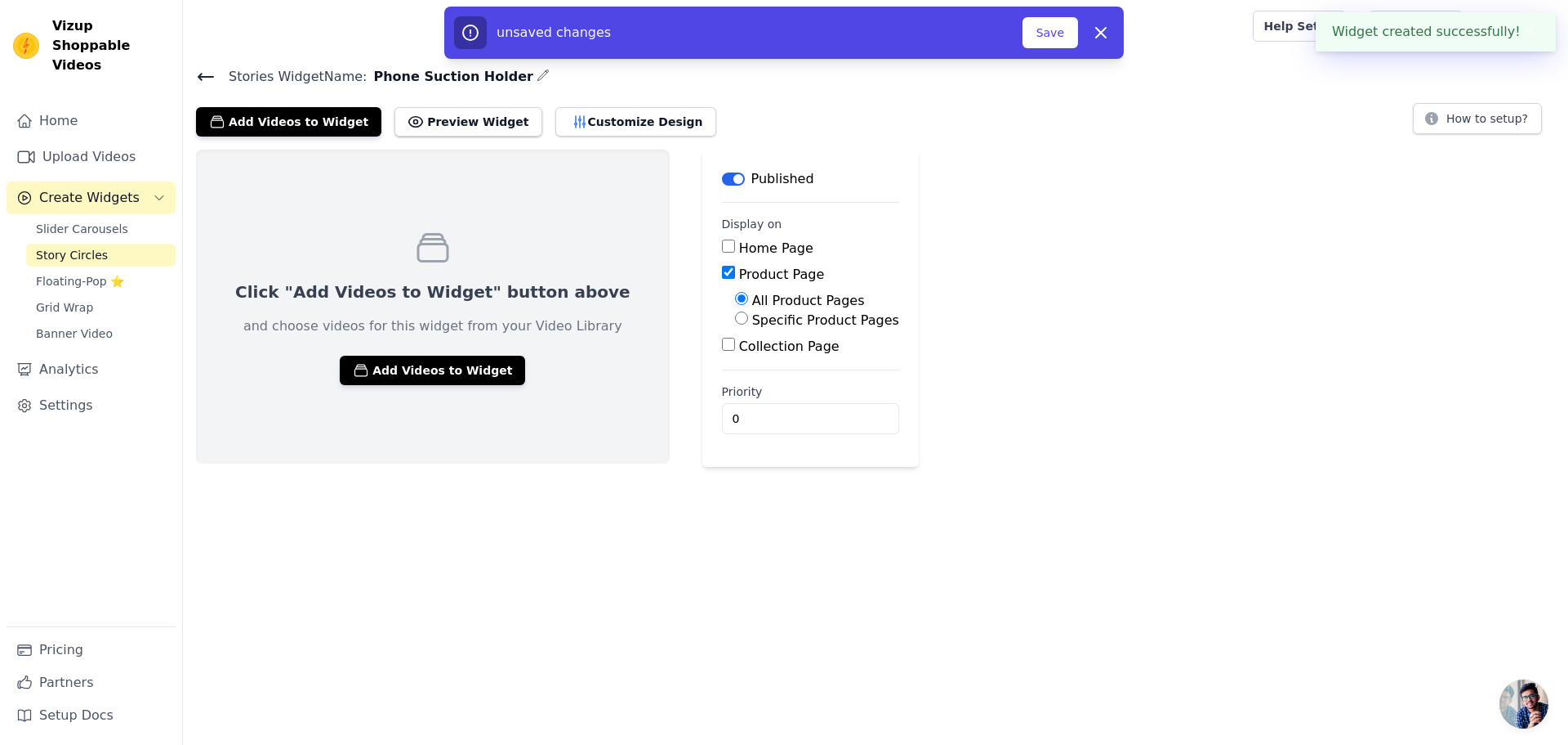
click at [752, 322] on label "Specific Product Pages" at bounding box center [825, 320] width 147 height 15
click at [735, 322] on input "Specific Product Pages" at bounding box center [742, 318] width 13 height 13
radio input "true"
click at [446, 374] on button "Add Videos to Widget" at bounding box center [432, 370] width 185 height 29
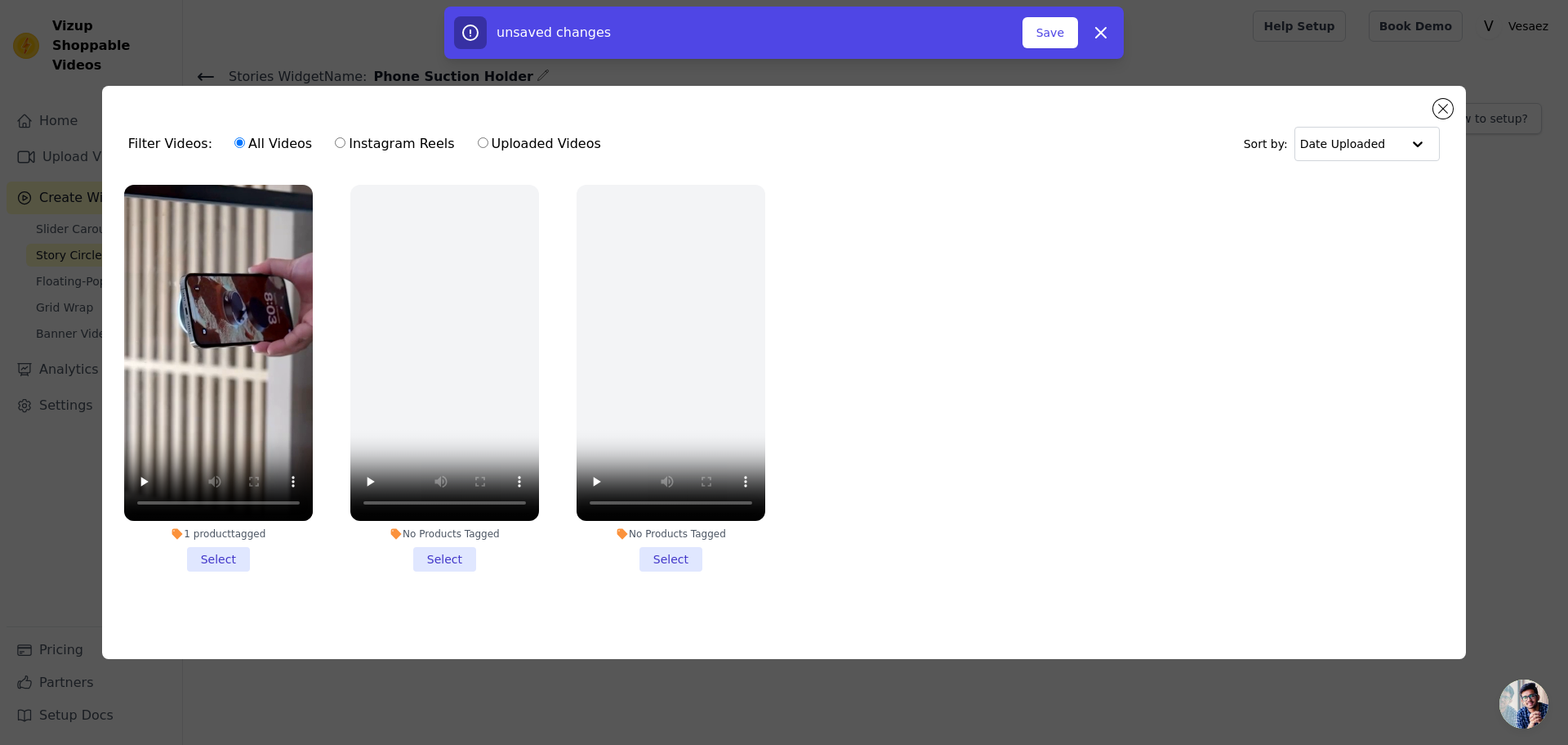
click at [205, 558] on li "1 product tagged Select" at bounding box center [219, 378] width 188 height 386
click at [0, 0] on input "1 product tagged Select" at bounding box center [0, 0] width 0 height 0
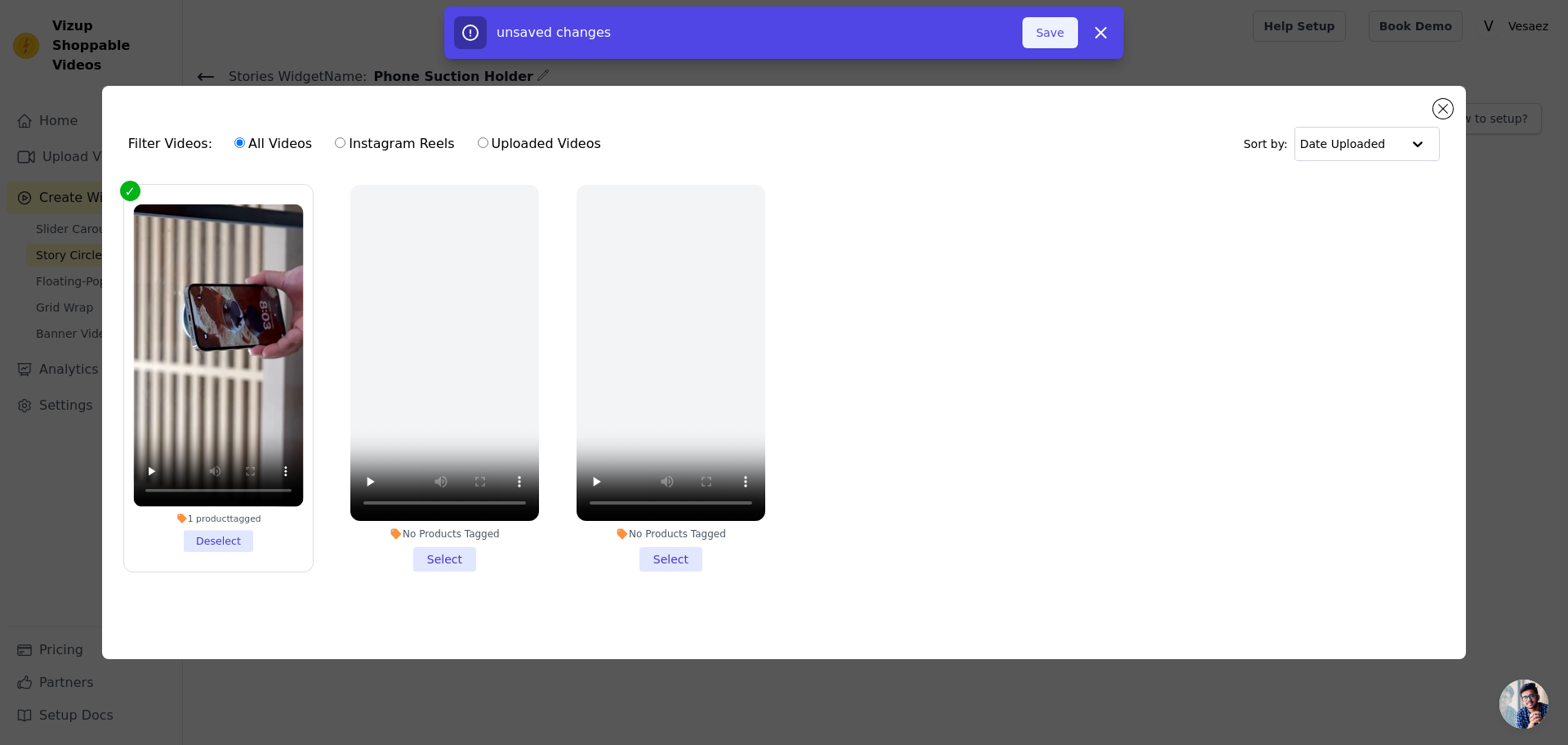
click at [1046, 21] on button "Save" at bounding box center [1050, 32] width 55 height 31
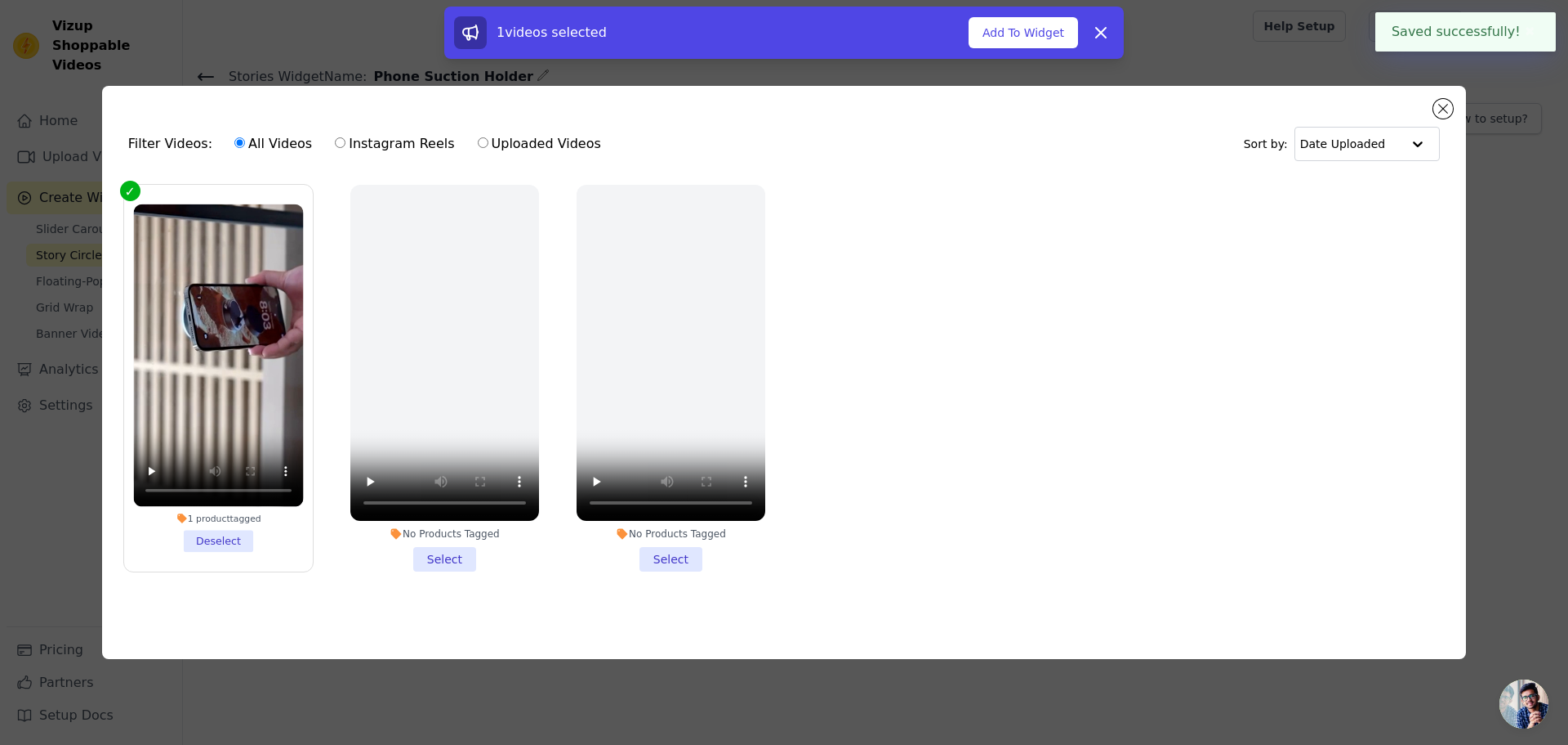
click at [1038, 40] on button "Add To Widget" at bounding box center [1023, 32] width 109 height 31
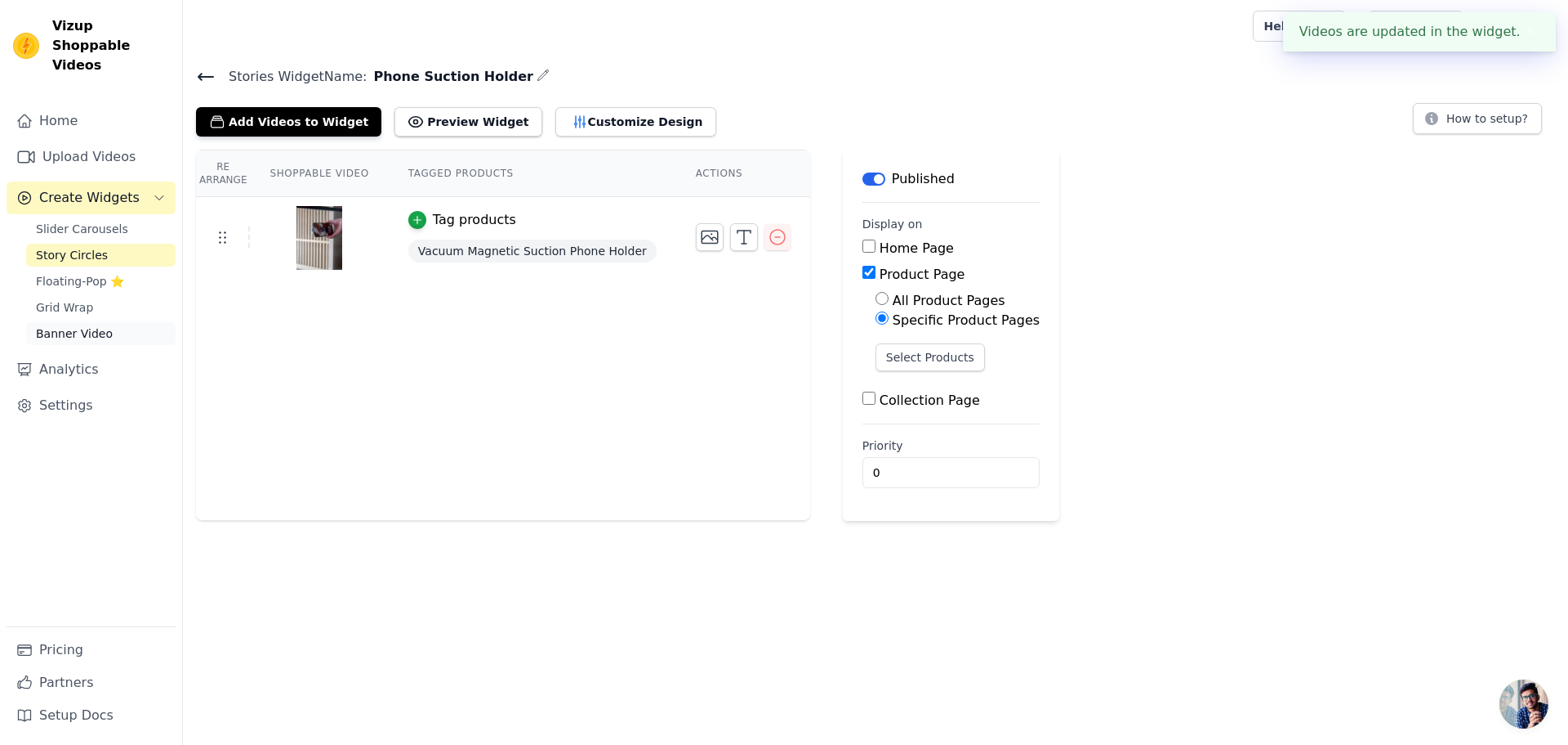
click at [106, 322] on link "Banner Video" at bounding box center [100, 333] width 149 height 23
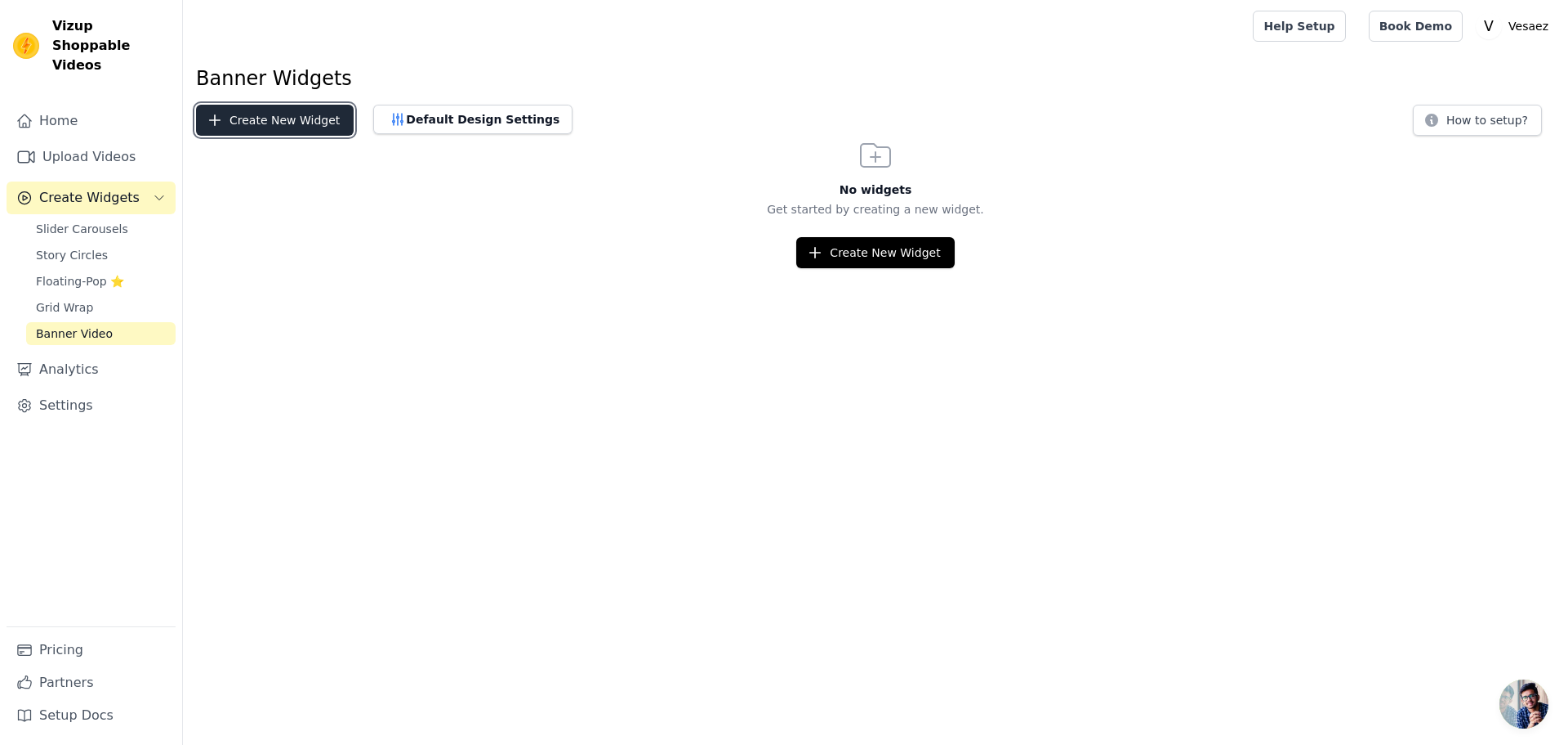
click at [305, 118] on button "Create New Widget" at bounding box center [275, 120] width 158 height 31
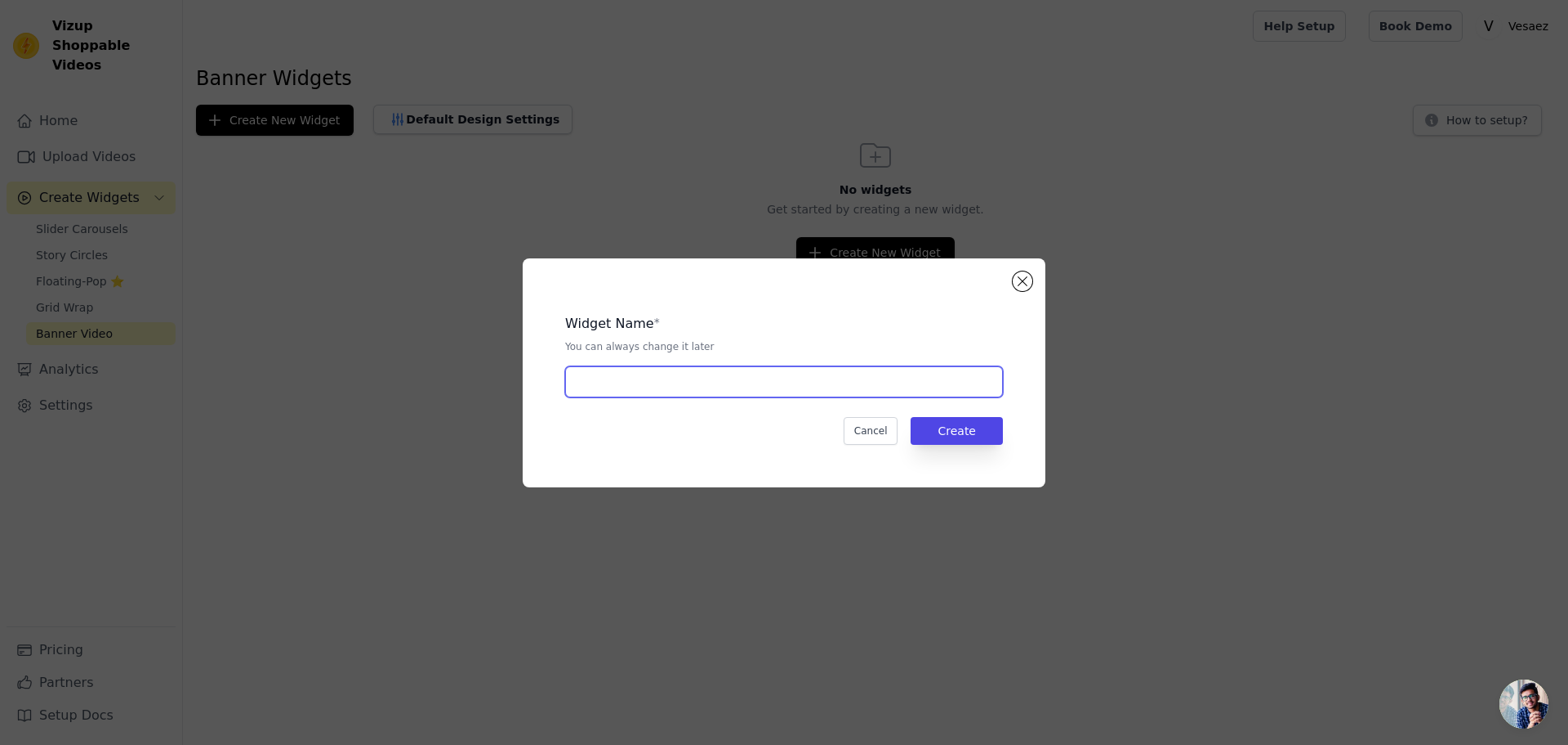
click at [864, 382] on input "text" at bounding box center [784, 382] width 437 height 31
type input "Phone Suction Holder"
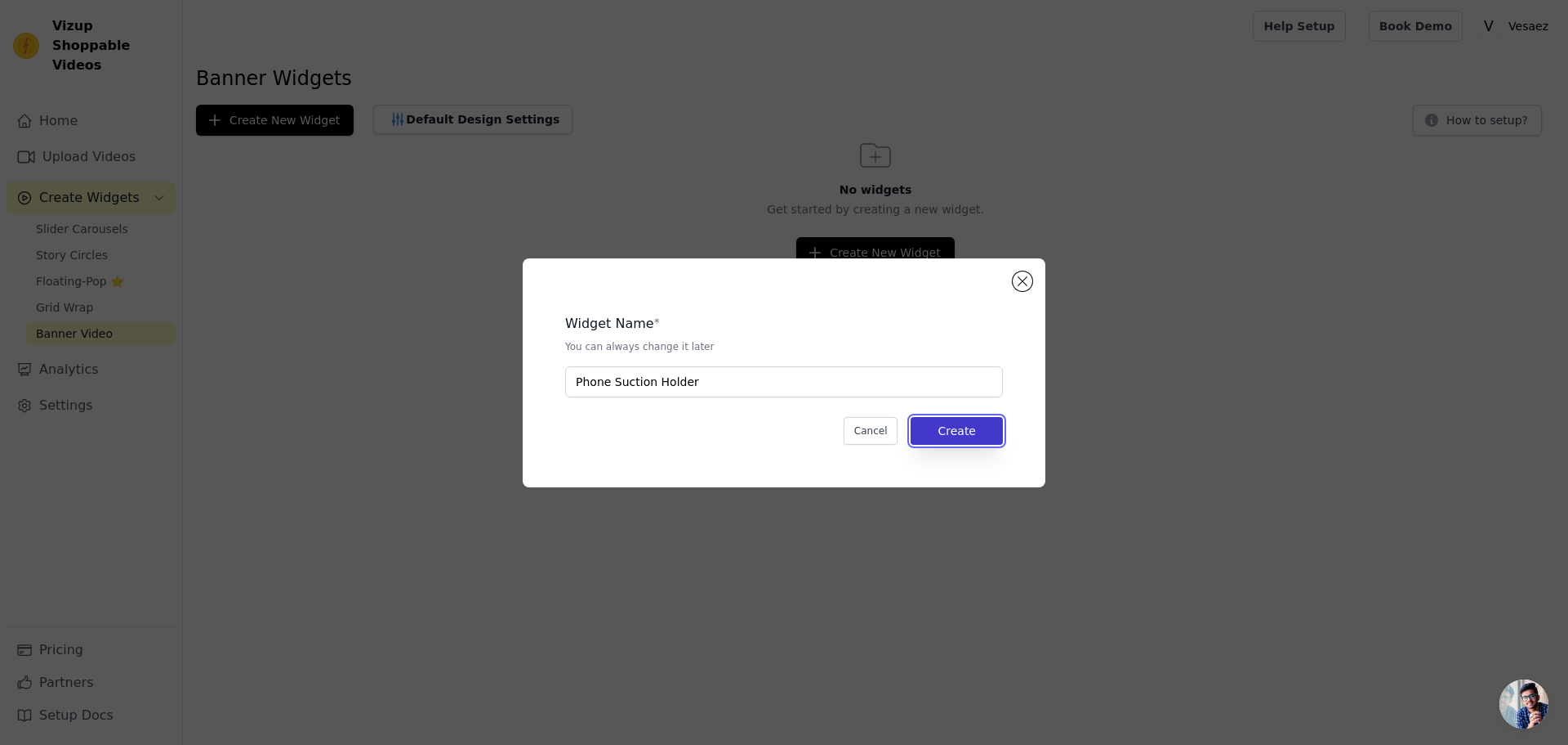
click at [973, 424] on button "Create" at bounding box center [957, 430] width 92 height 28
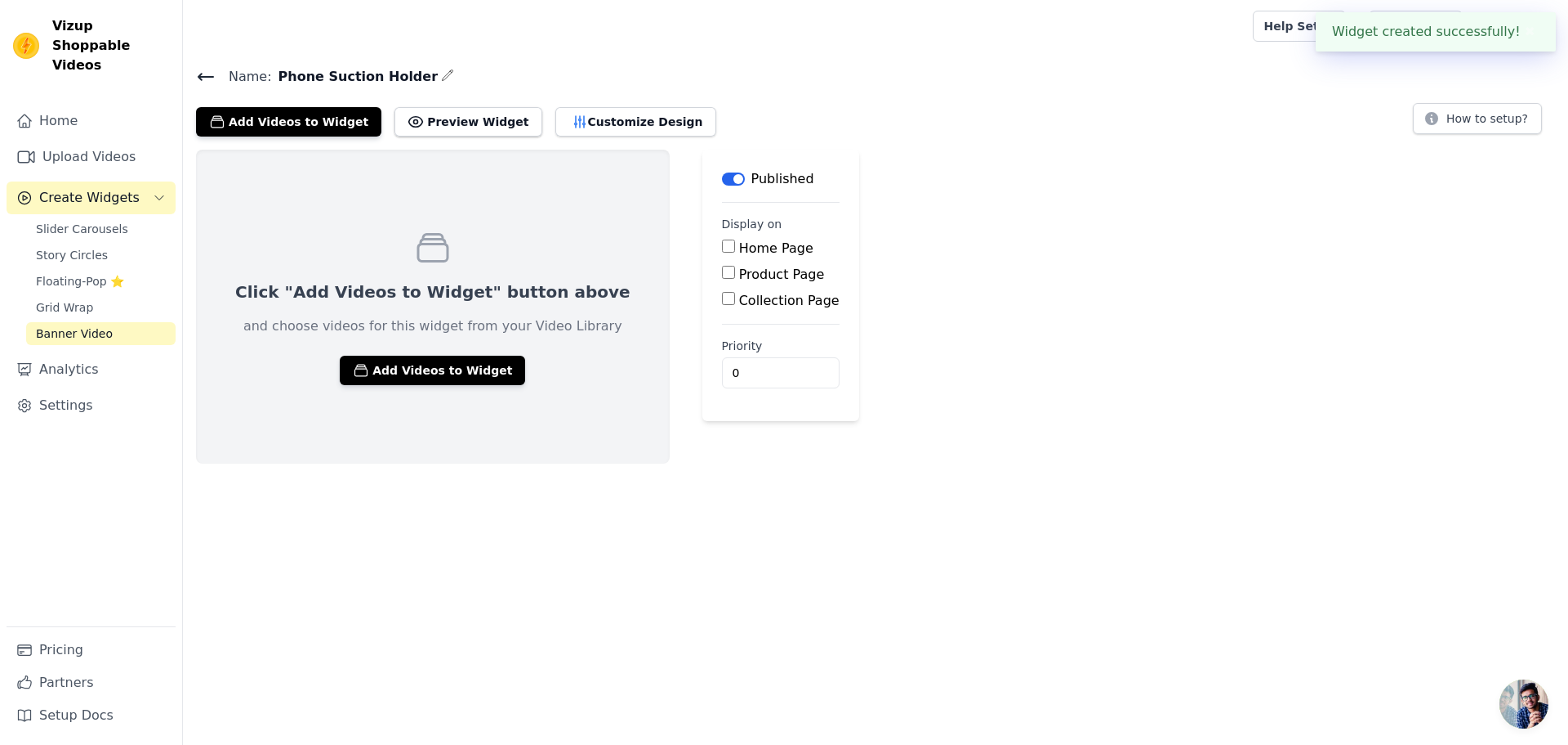
click at [739, 270] on label "Product Page" at bounding box center [782, 274] width 86 height 15
click at [722, 270] on input "Product Page" at bounding box center [728, 272] width 13 height 13
checkbox input "true"
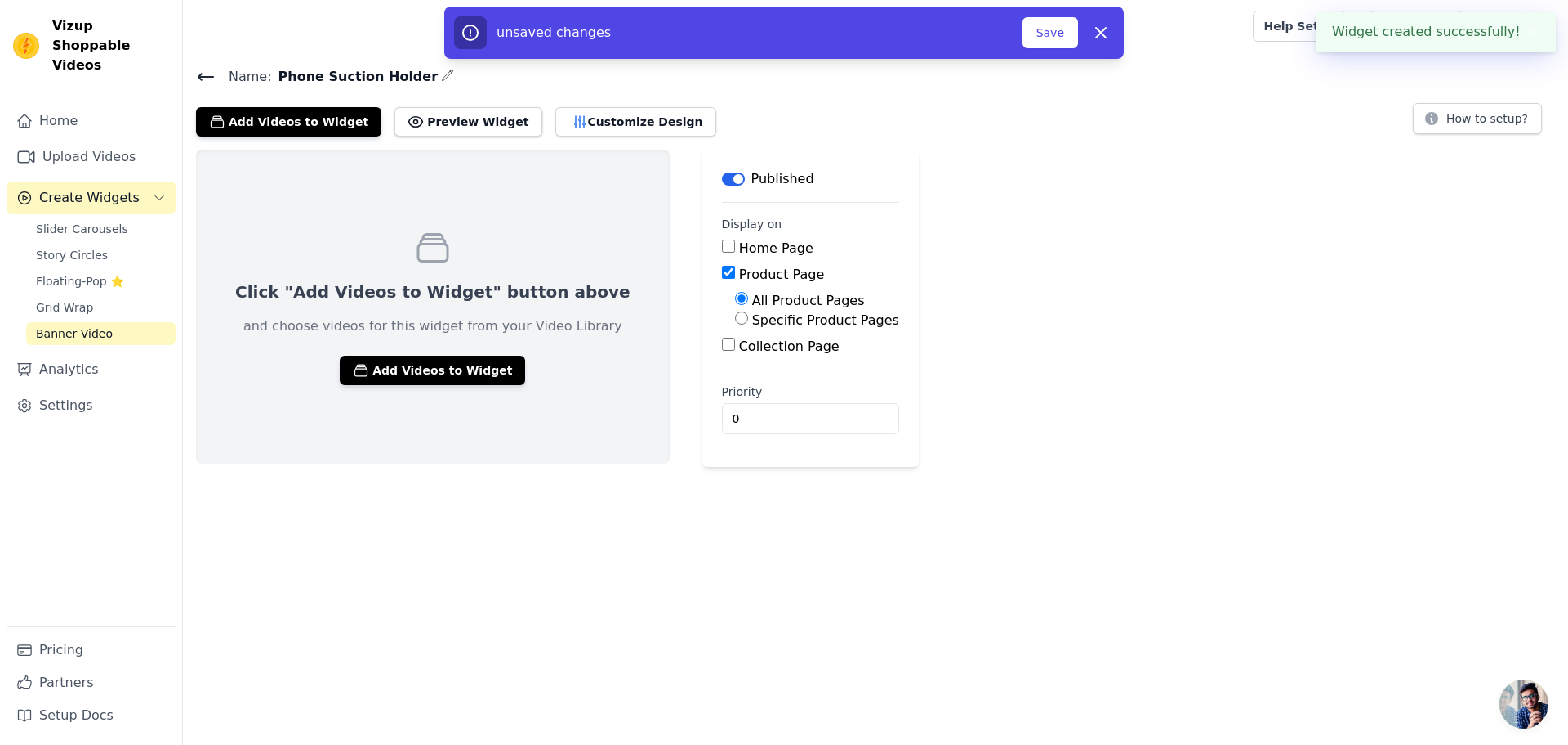
click at [752, 323] on label "Specific Product Pages" at bounding box center [825, 320] width 147 height 15
click at [735, 323] on input "Specific Product Pages" at bounding box center [742, 318] width 13 height 13
radio input "true"
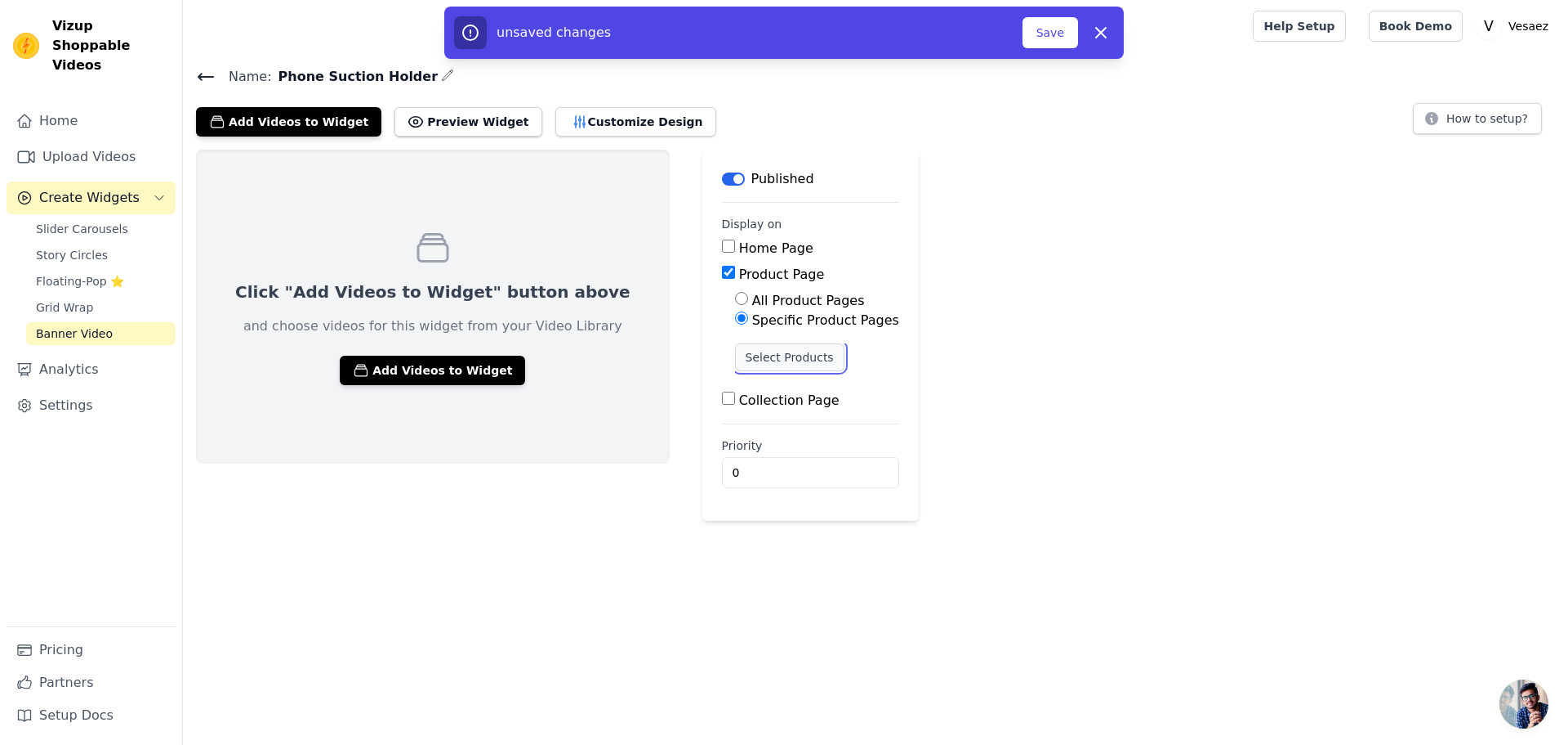
click at [743, 369] on button "Select Products" at bounding box center [789, 357] width 109 height 28
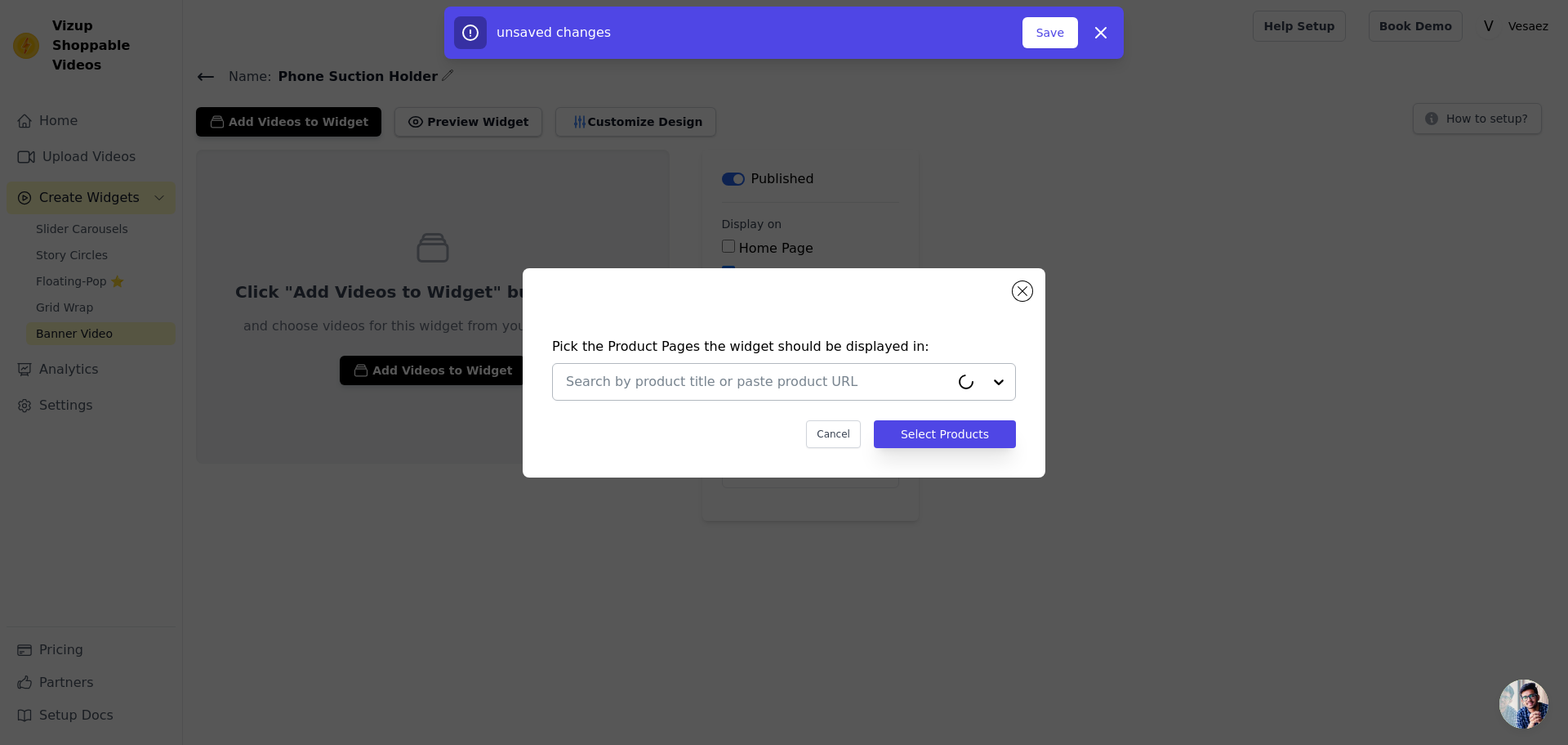
click at [842, 367] on div at bounding box center [758, 382] width 384 height 36
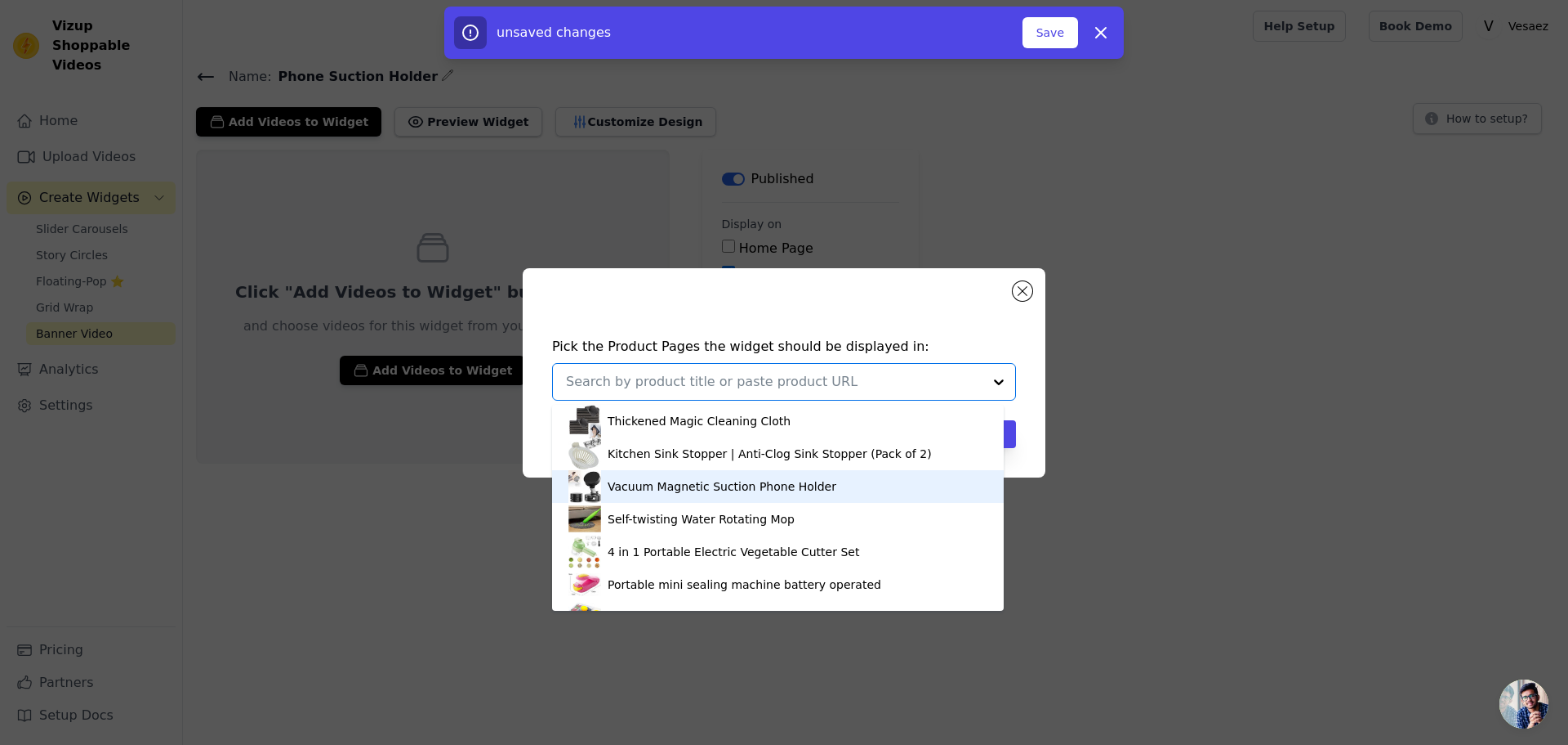
click at [725, 491] on div "Vacuum Magnetic Suction Phone Holder" at bounding box center [722, 485] width 229 height 16
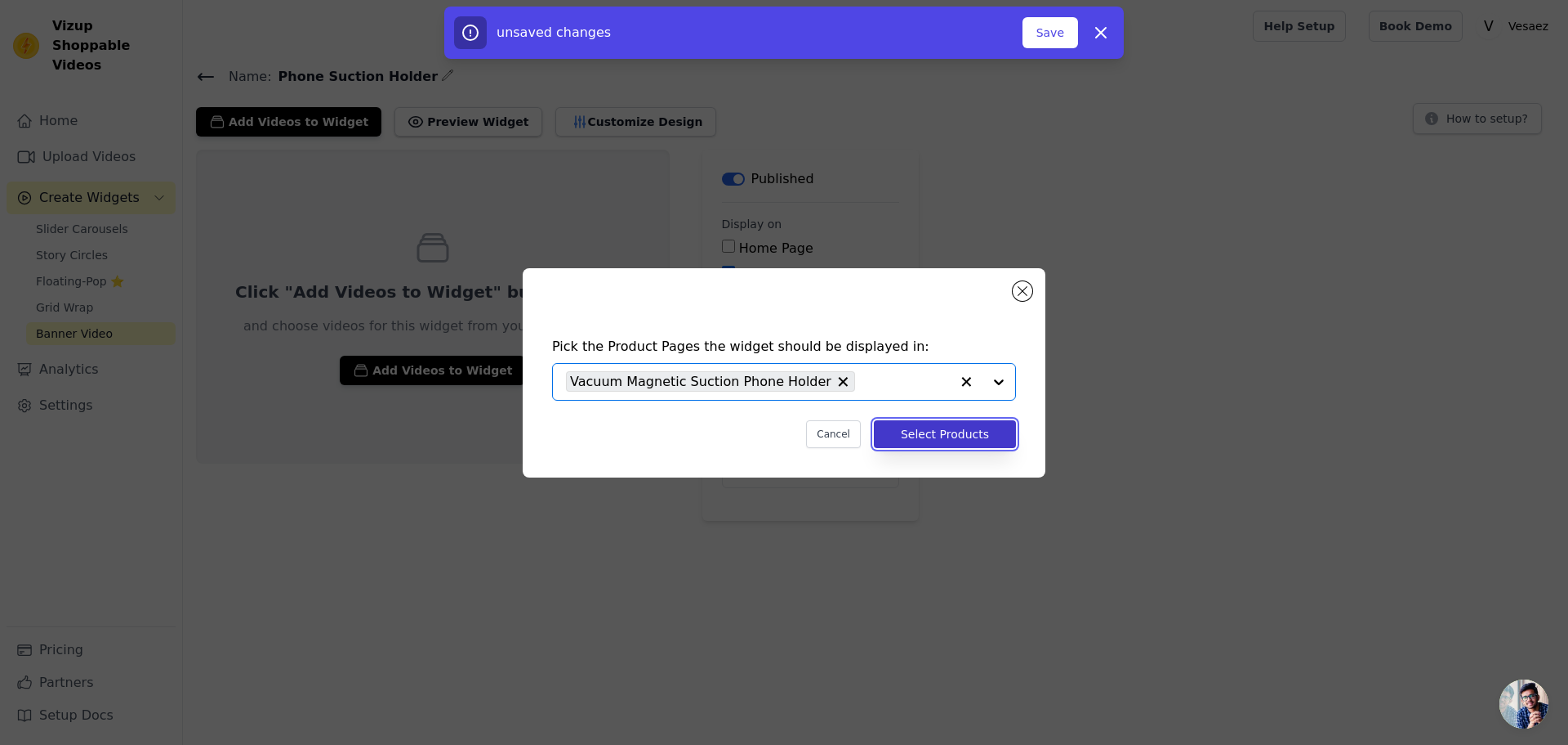
click at [906, 433] on button "Select Products" at bounding box center [944, 434] width 142 height 28
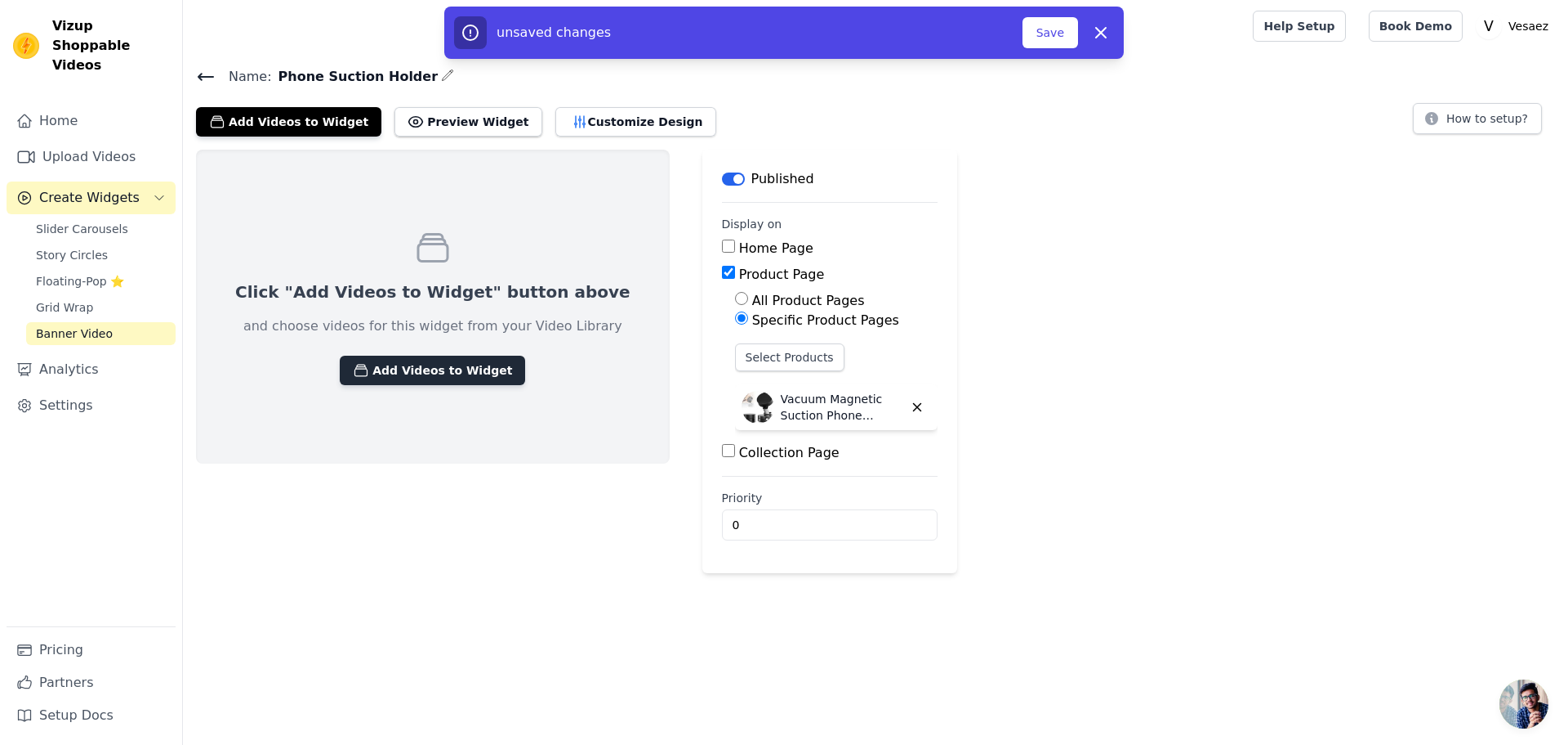
click at [393, 365] on button "Add Videos to Widget" at bounding box center [432, 370] width 185 height 29
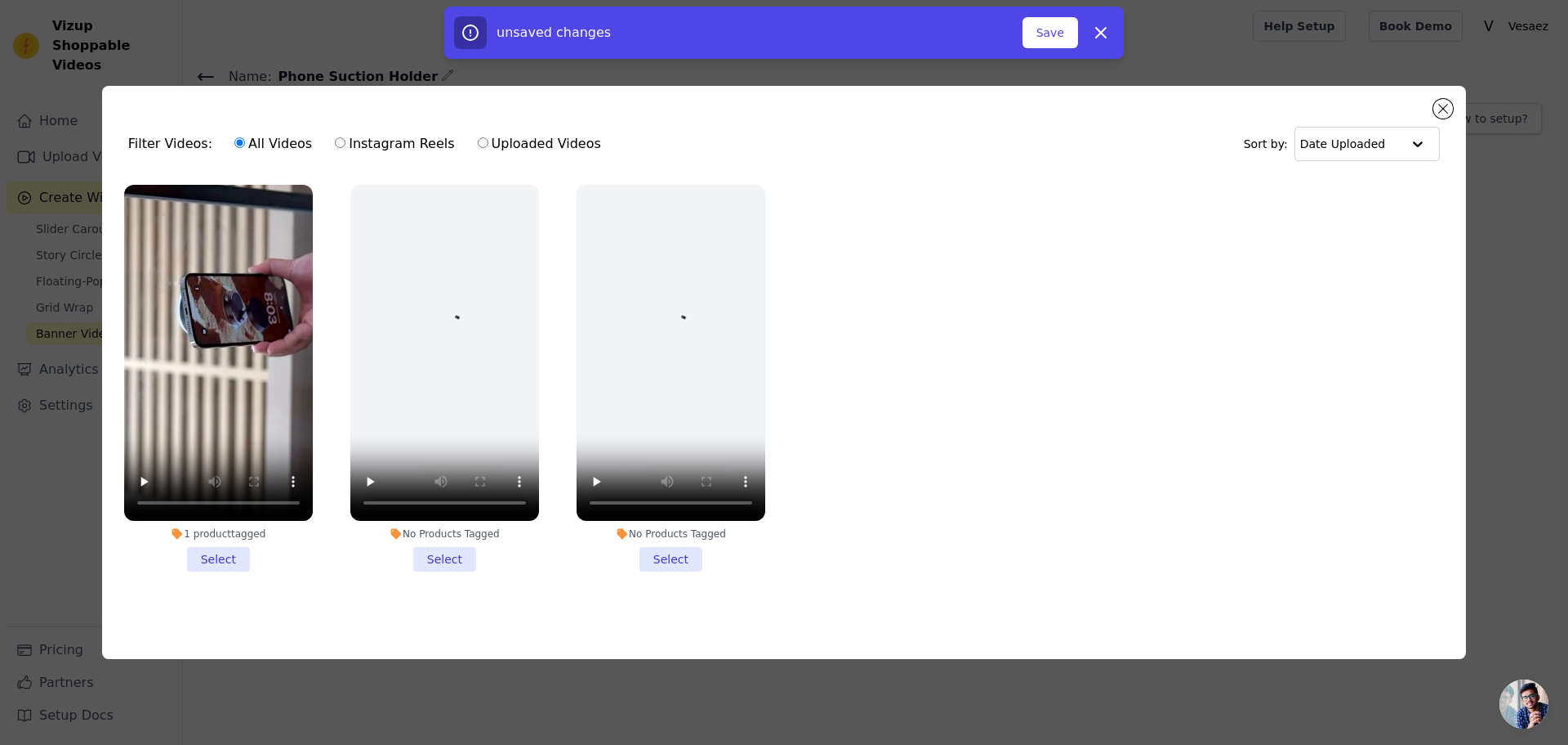
click at [205, 547] on li "1 product tagged Select" at bounding box center [219, 378] width 188 height 386
click at [0, 0] on input "1 product tagged Select" at bounding box center [0, 0] width 0 height 0
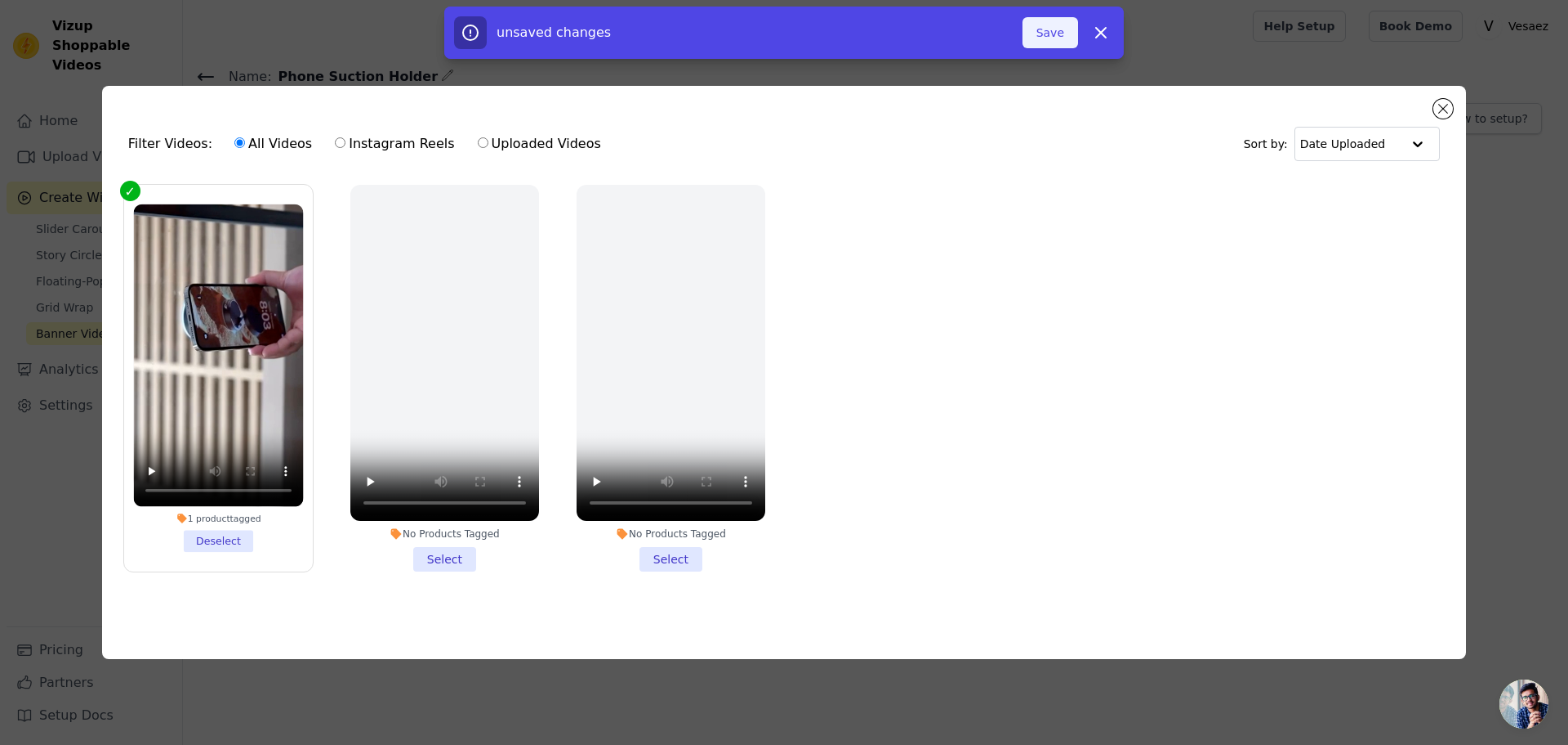
click at [1051, 33] on button "Save" at bounding box center [1050, 32] width 55 height 31
click at [1044, 30] on button "Save" at bounding box center [1050, 32] width 55 height 31
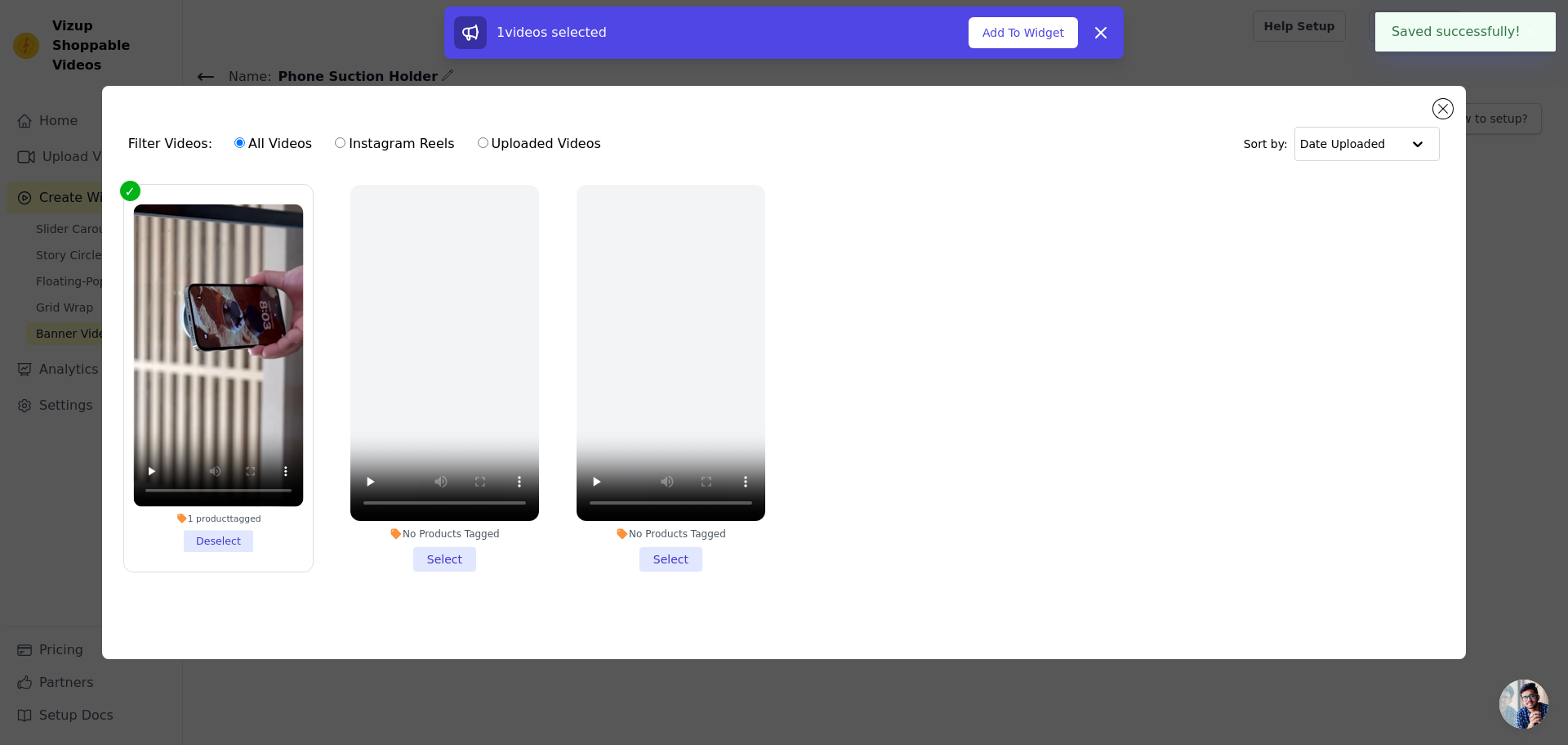
click at [1045, 30] on button "Add To Widget" at bounding box center [1023, 32] width 109 height 31
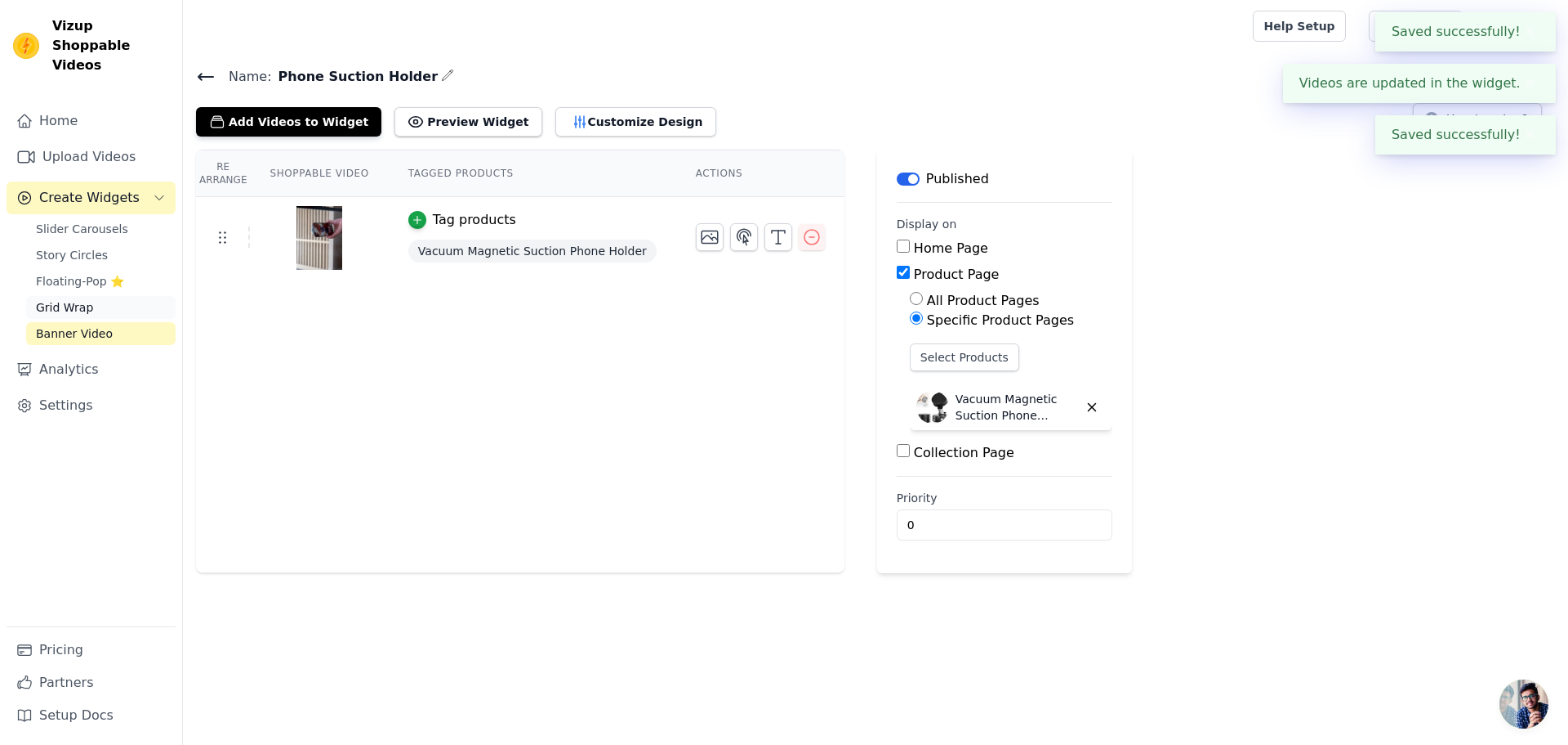
click at [113, 296] on link "Grid Wrap" at bounding box center [100, 307] width 149 height 23
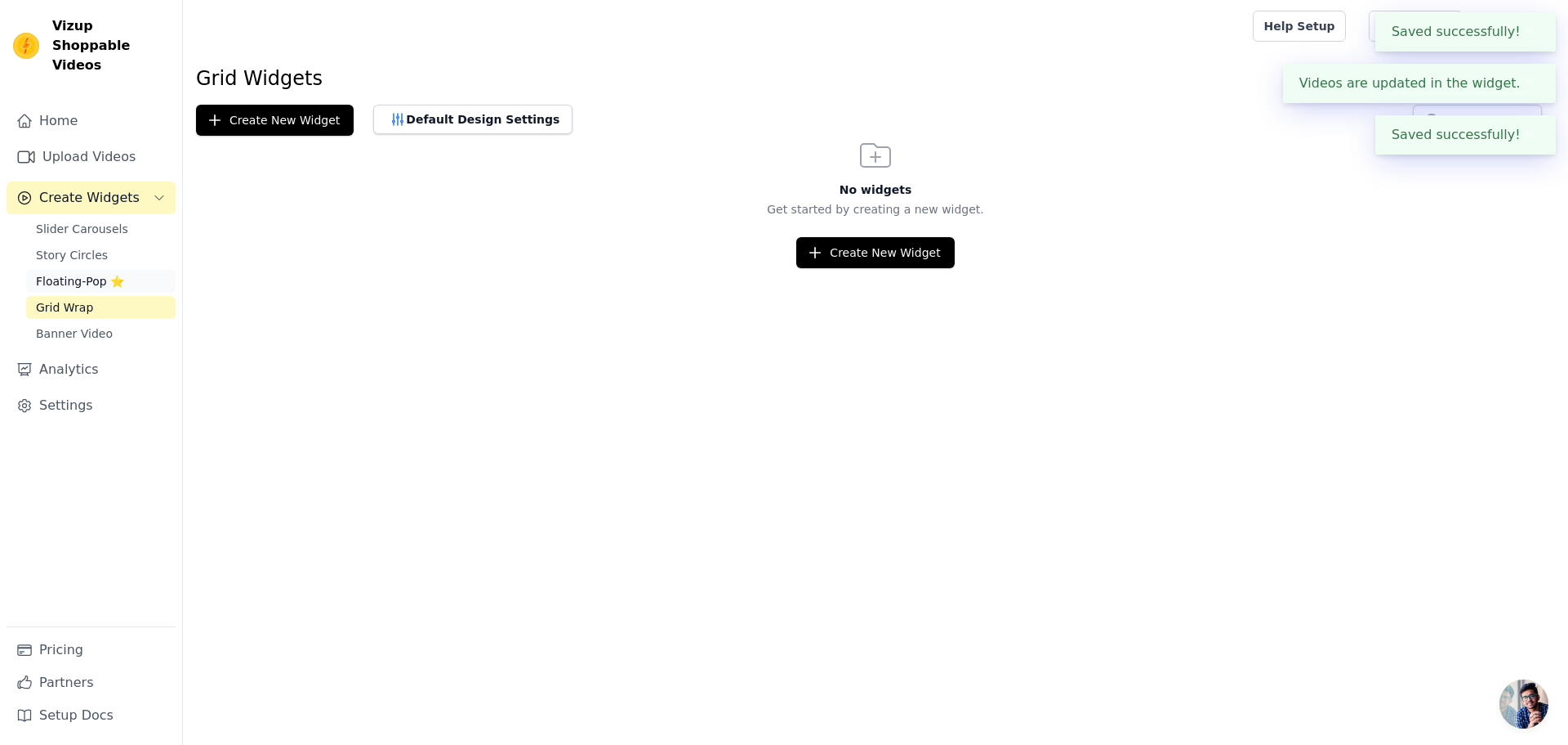
click at [120, 269] on link "Floating-Pop ⭐" at bounding box center [100, 281] width 149 height 23
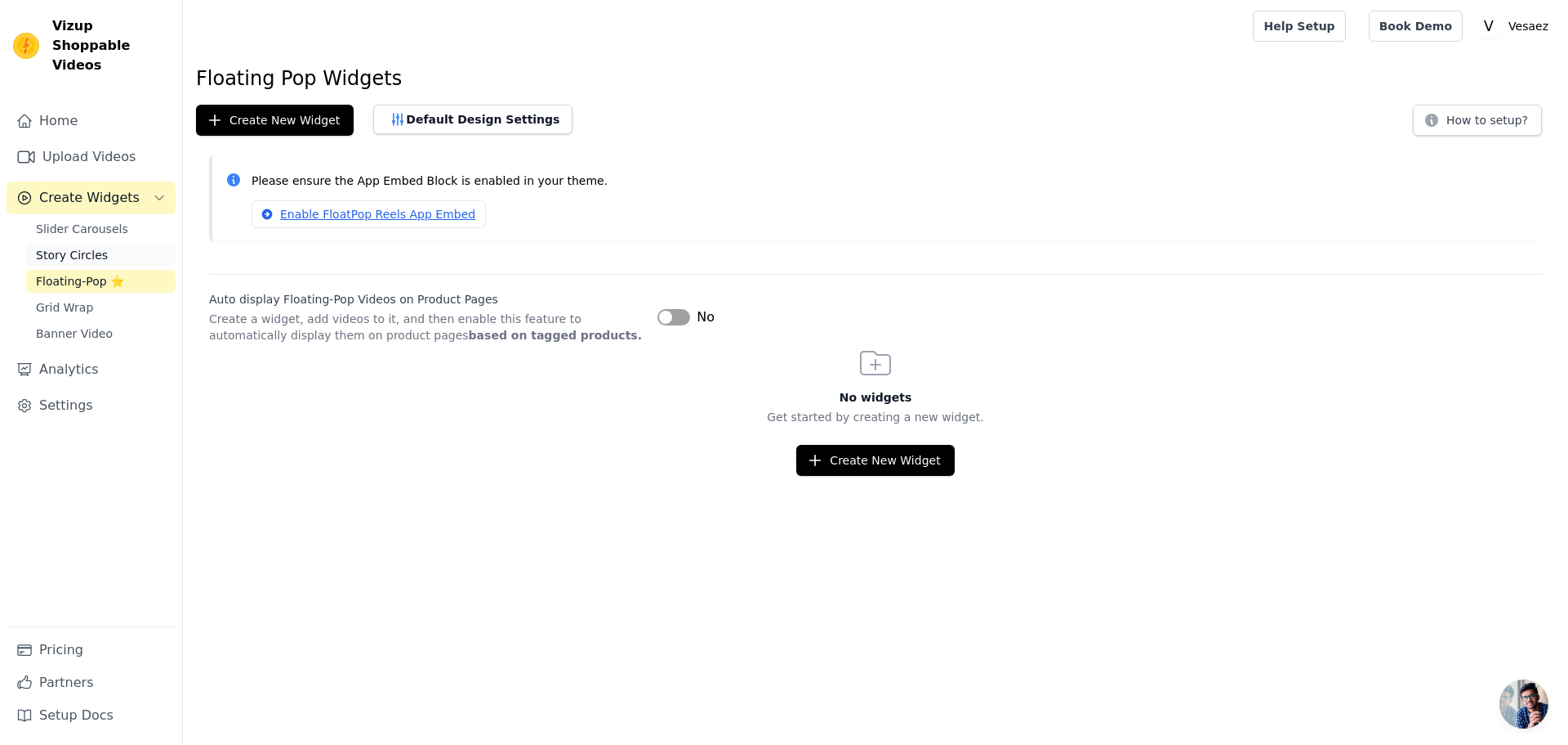
click at [121, 244] on link "Story Circles" at bounding box center [100, 255] width 149 height 23
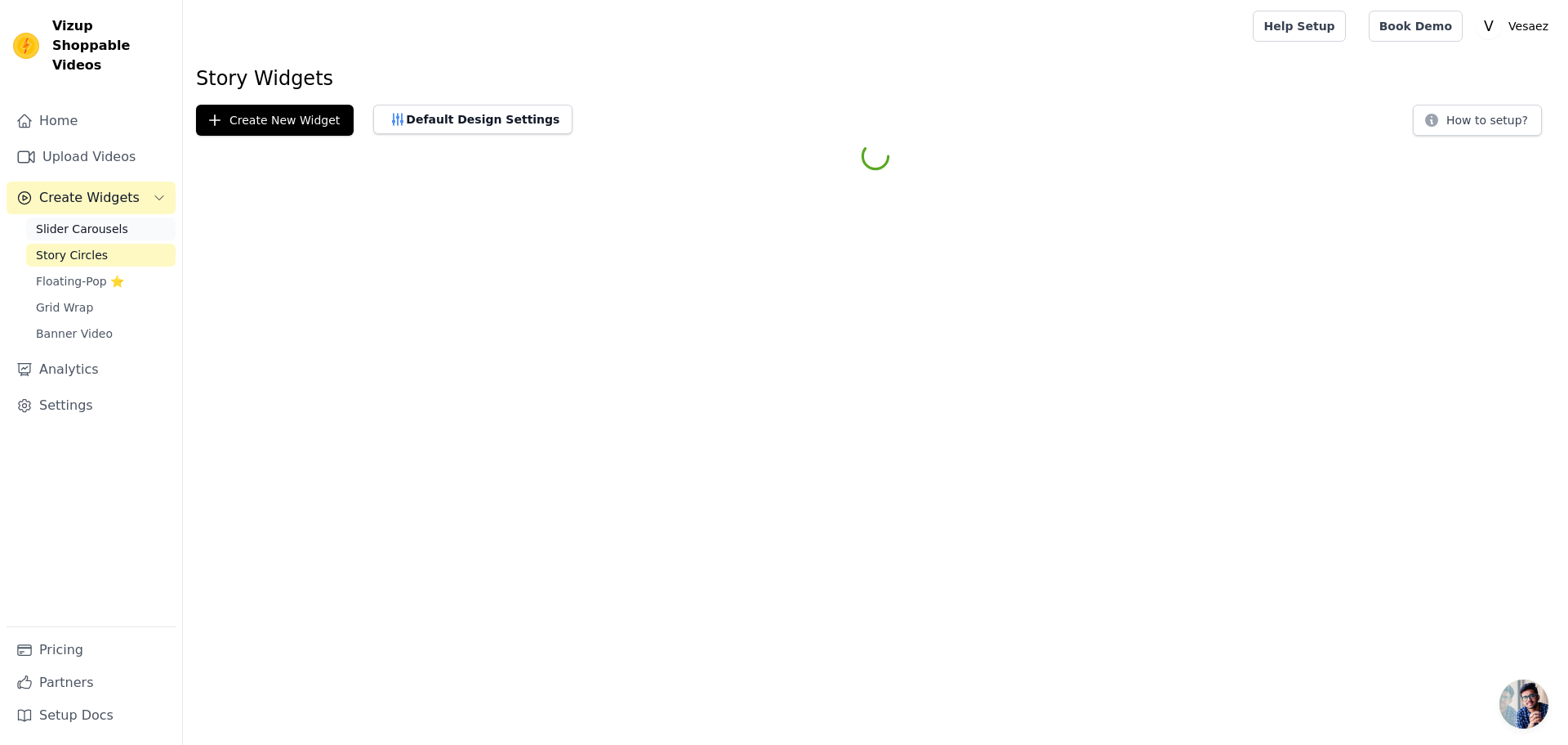
click at [125, 217] on link "Slider Carousels" at bounding box center [100, 228] width 149 height 23
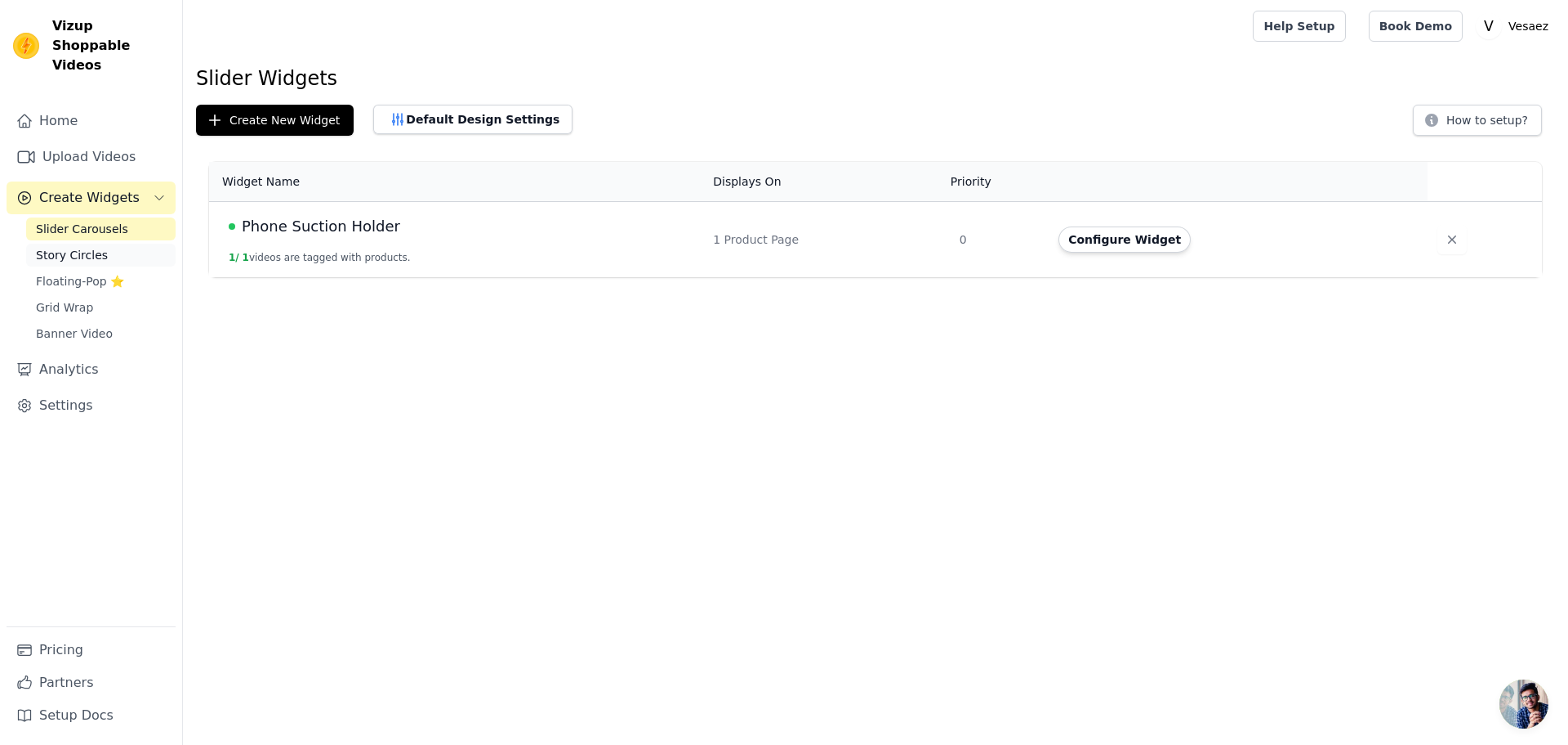
click at [135, 244] on link "Story Circles" at bounding box center [100, 255] width 149 height 23
click at [1098, 236] on button "Configure Widget" at bounding box center [1109, 239] width 132 height 26
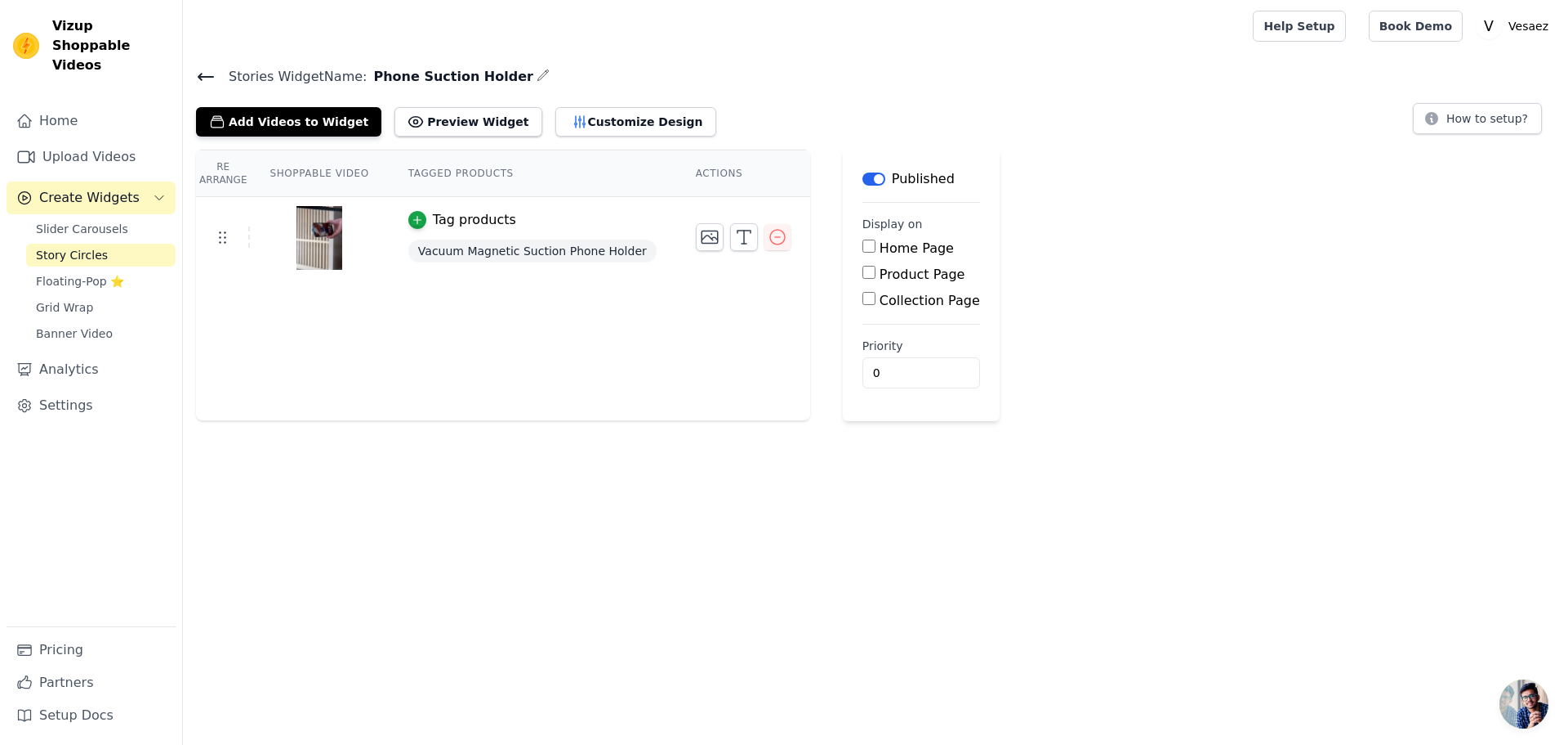
click at [908, 275] on label "Product Page" at bounding box center [922, 274] width 86 height 15
click at [876, 275] on input "Product Page" at bounding box center [869, 272] width 13 height 13
checkbox input "true"
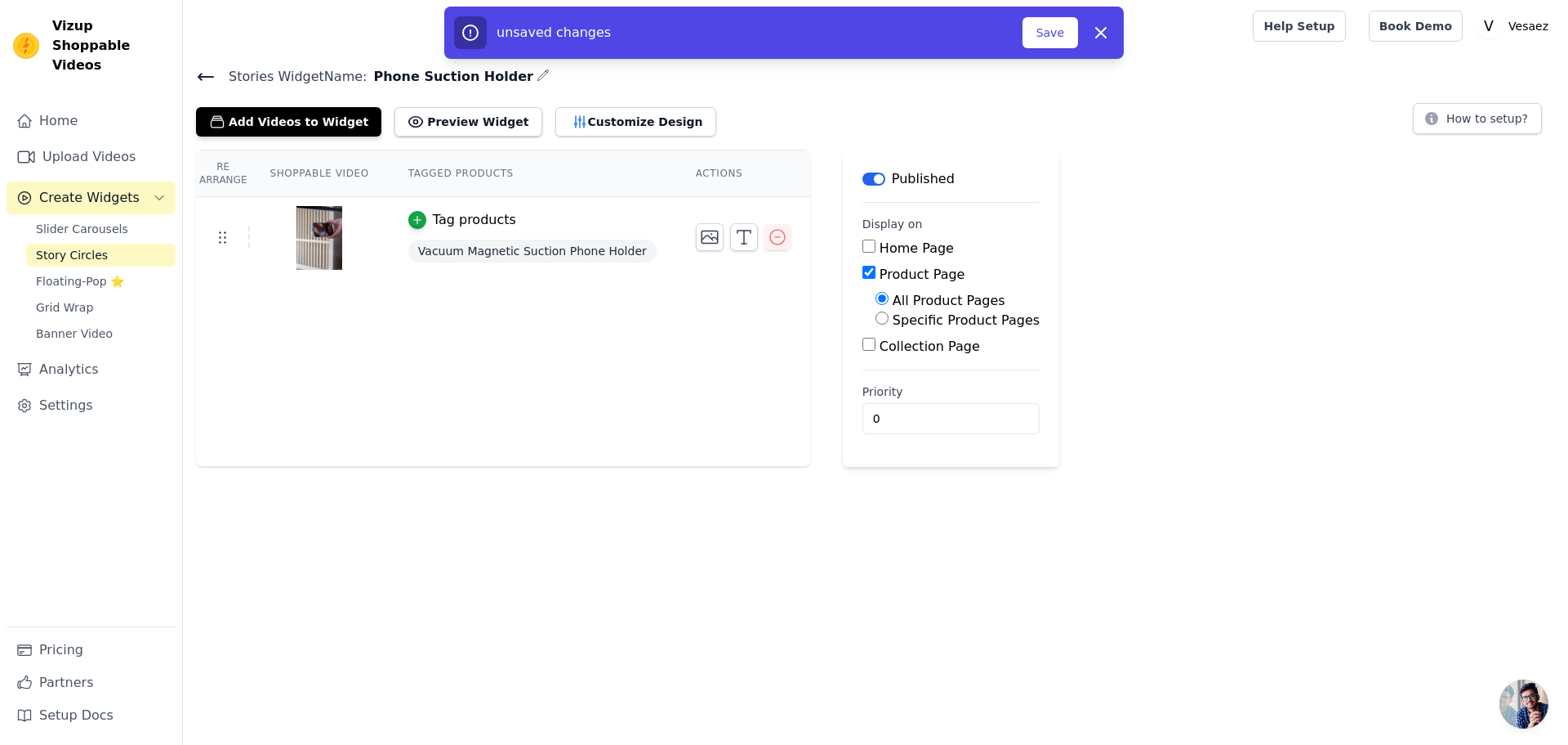
click at [900, 313] on label "Specific Product Pages" at bounding box center [966, 320] width 147 height 15
click at [889, 313] on input "Specific Product Pages" at bounding box center [882, 318] width 13 height 13
radio input "true"
click at [881, 344] on button "Select Products" at bounding box center [930, 357] width 109 height 28
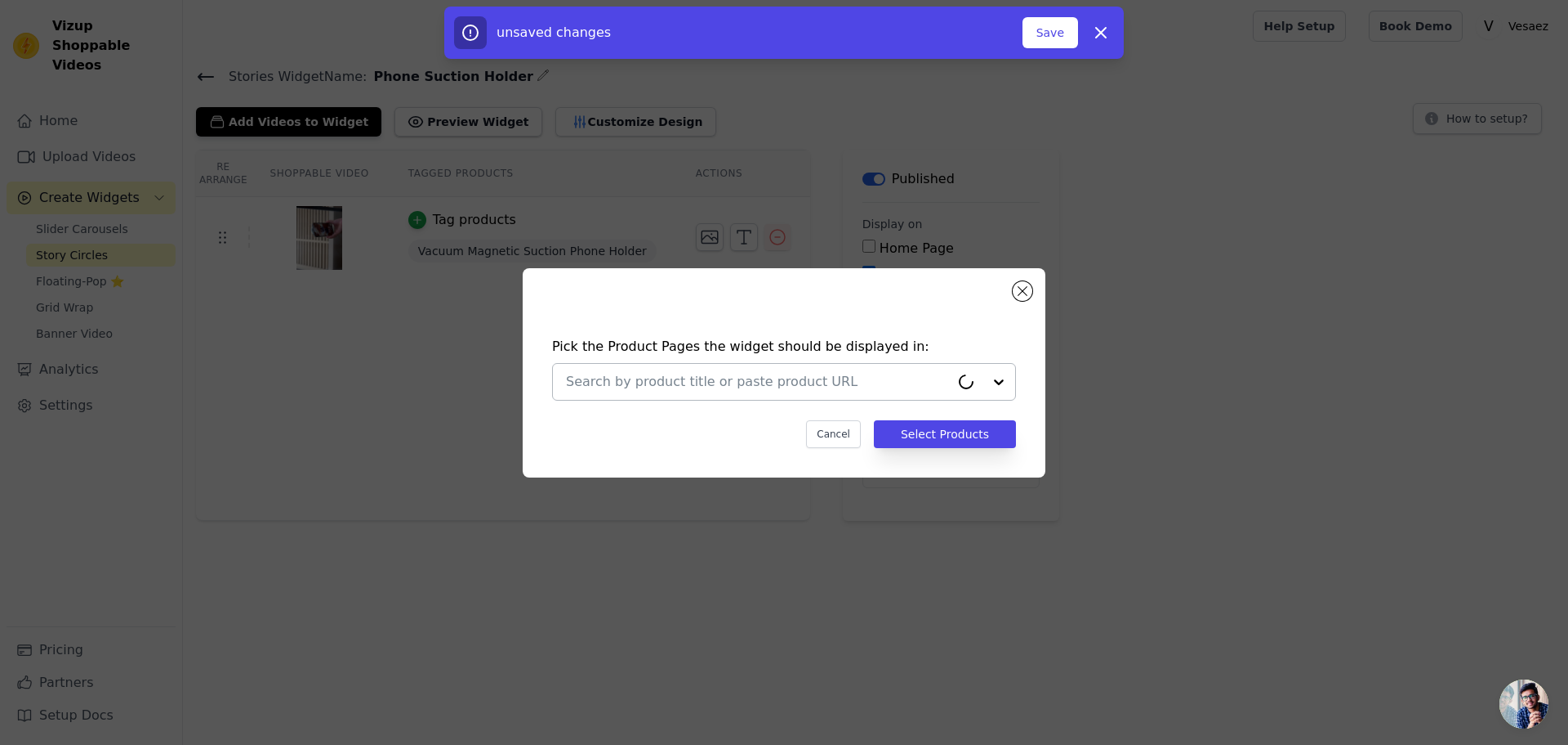
drag, startPoint x: 932, startPoint y: 377, endPoint x: 932, endPoint y: 385, distance: 8.0
click at [933, 379] on input "text" at bounding box center [758, 382] width 384 height 20
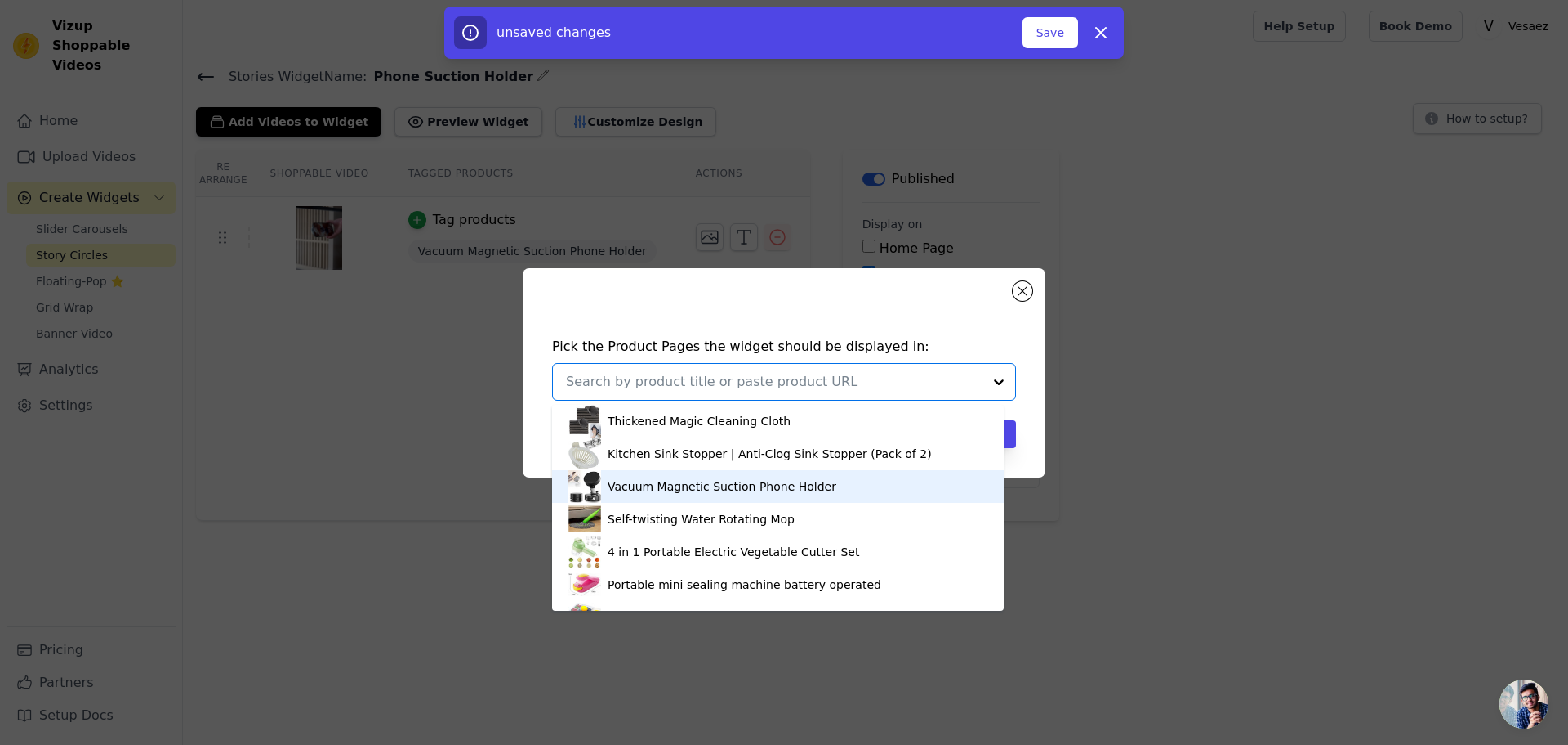
click at [790, 489] on div "Vacuum Magnetic Suction Phone Holder" at bounding box center [722, 485] width 229 height 16
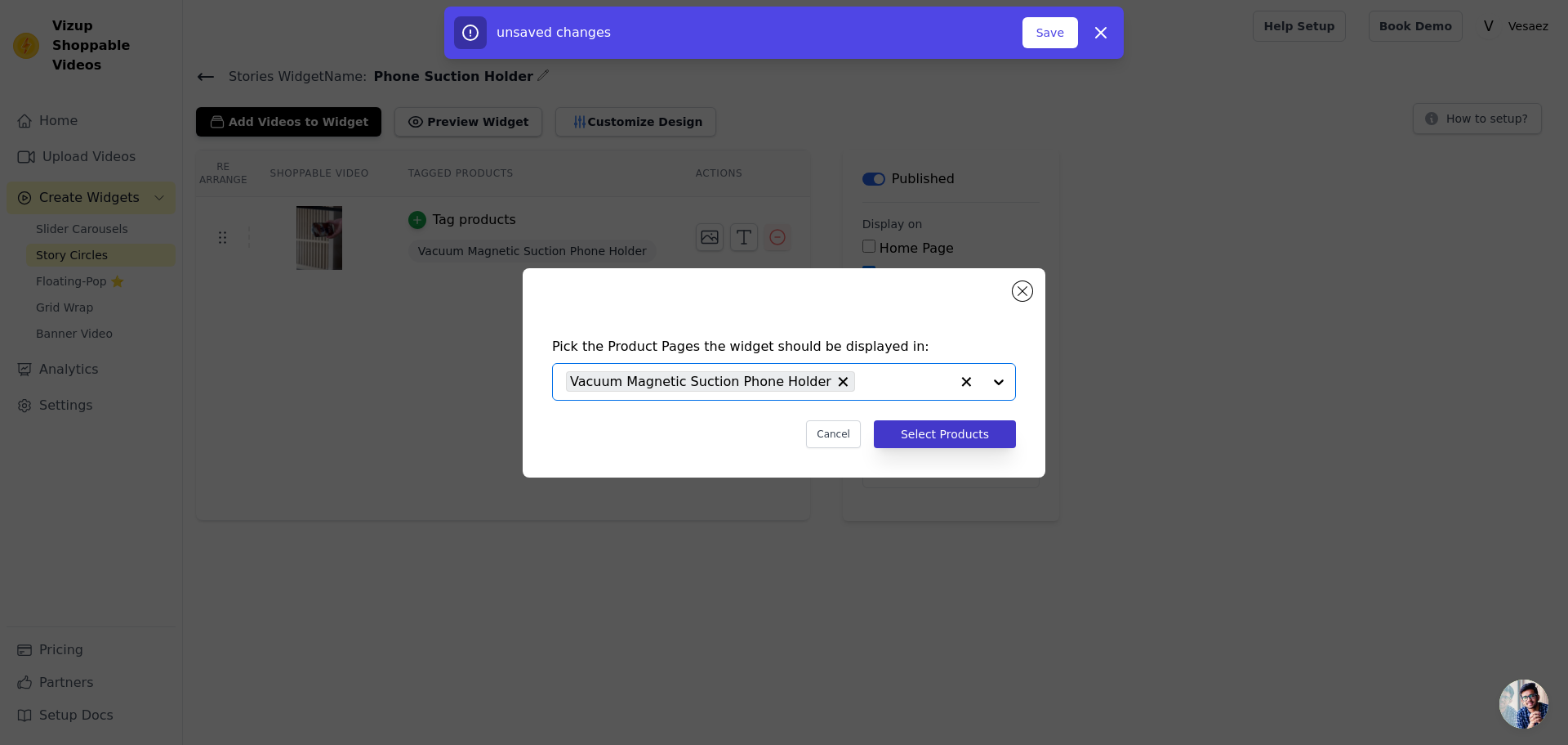
drag, startPoint x: 973, startPoint y: 414, endPoint x: 973, endPoint y: 423, distance: 9.0
click at [973, 416] on div "Pick the Product Pages the widget should be displayed in: Option Vacuum Magneti…" at bounding box center [784, 392] width 496 height 144
click at [971, 427] on button "Select Products" at bounding box center [944, 434] width 142 height 28
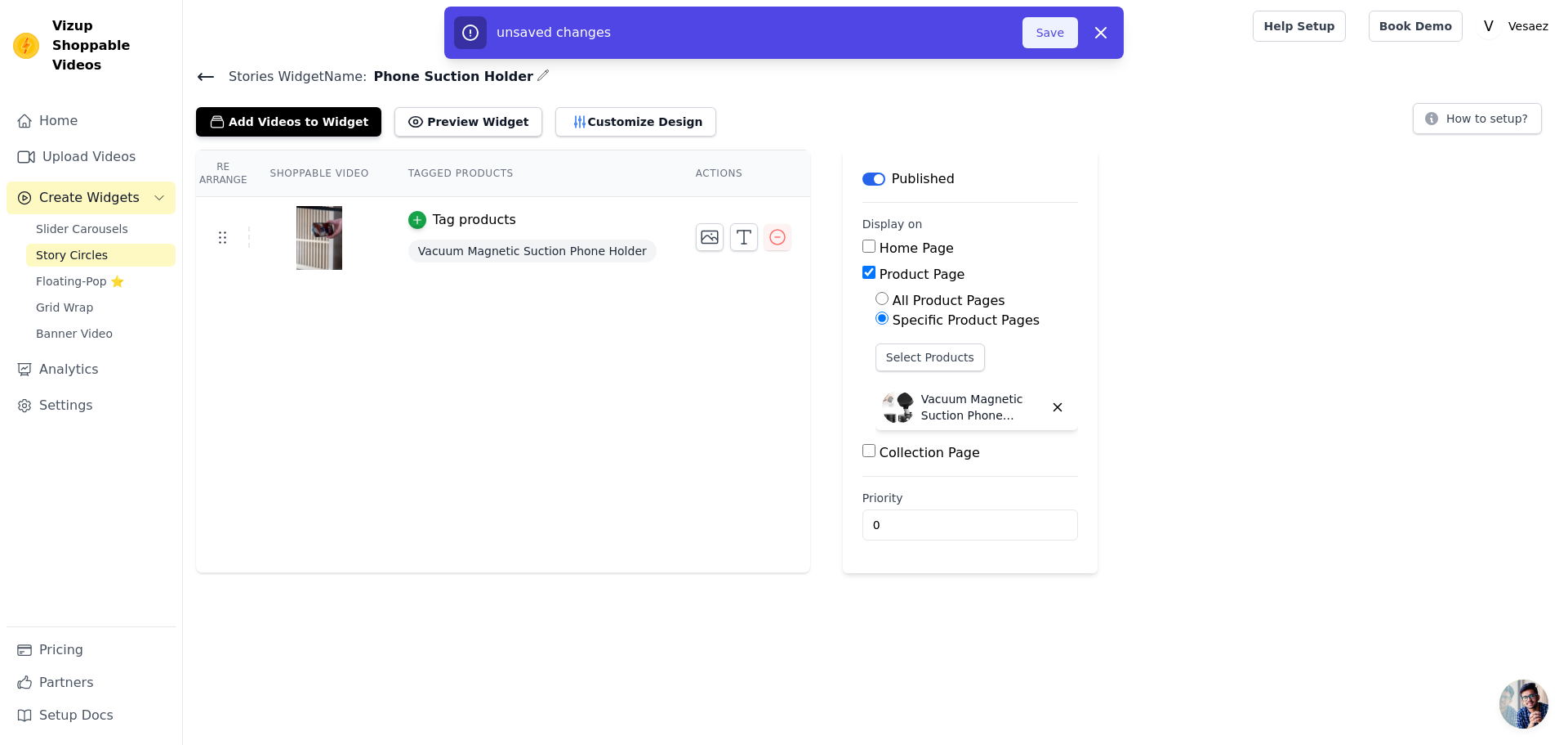
click at [1041, 28] on button "Save" at bounding box center [1050, 32] width 55 height 31
click at [1036, 26] on button "Save" at bounding box center [1050, 32] width 55 height 31
click at [1036, 26] on button "Save" at bounding box center [1050, 32] width 55 height 31
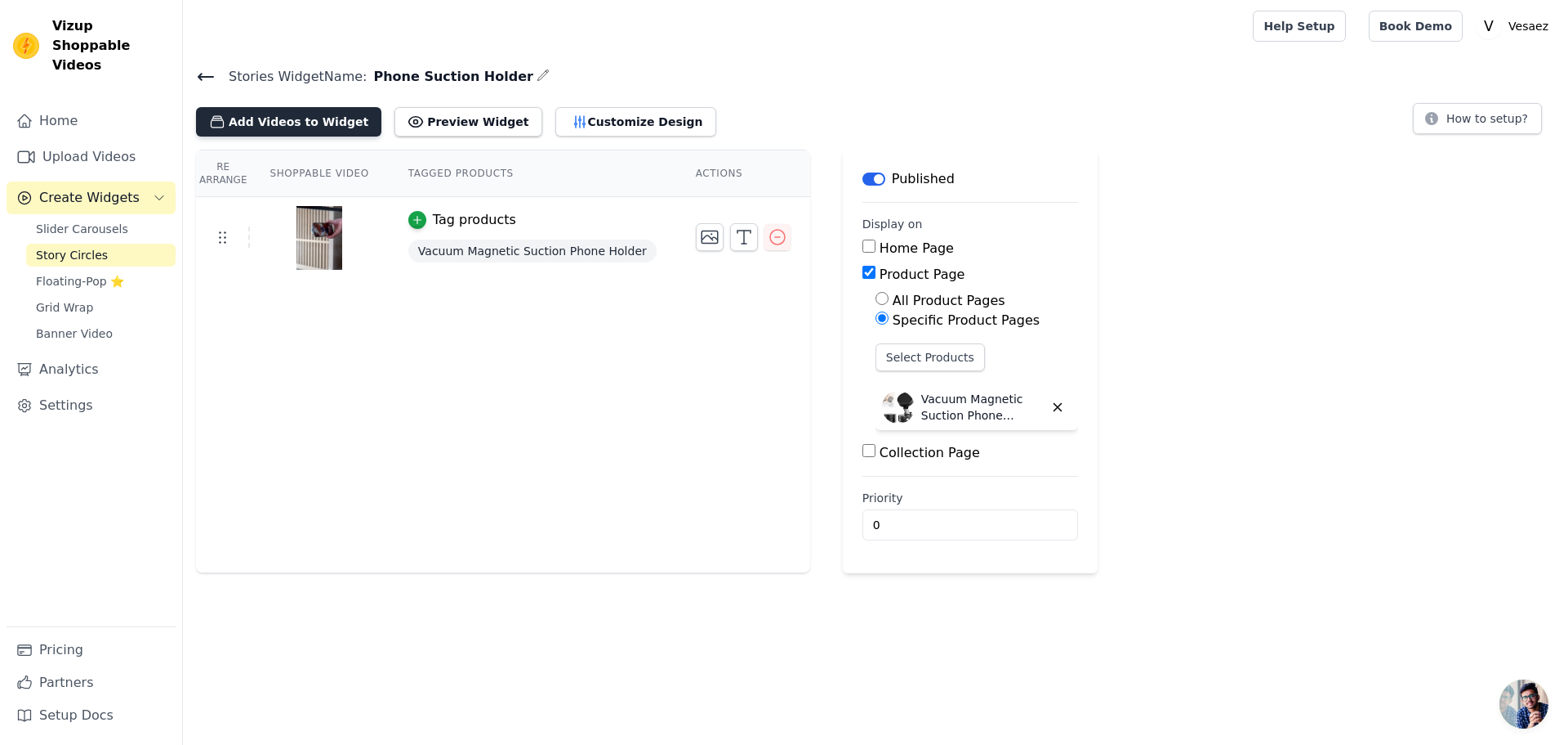
click at [300, 113] on button "Add Videos to Widget" at bounding box center [288, 122] width 185 height 29
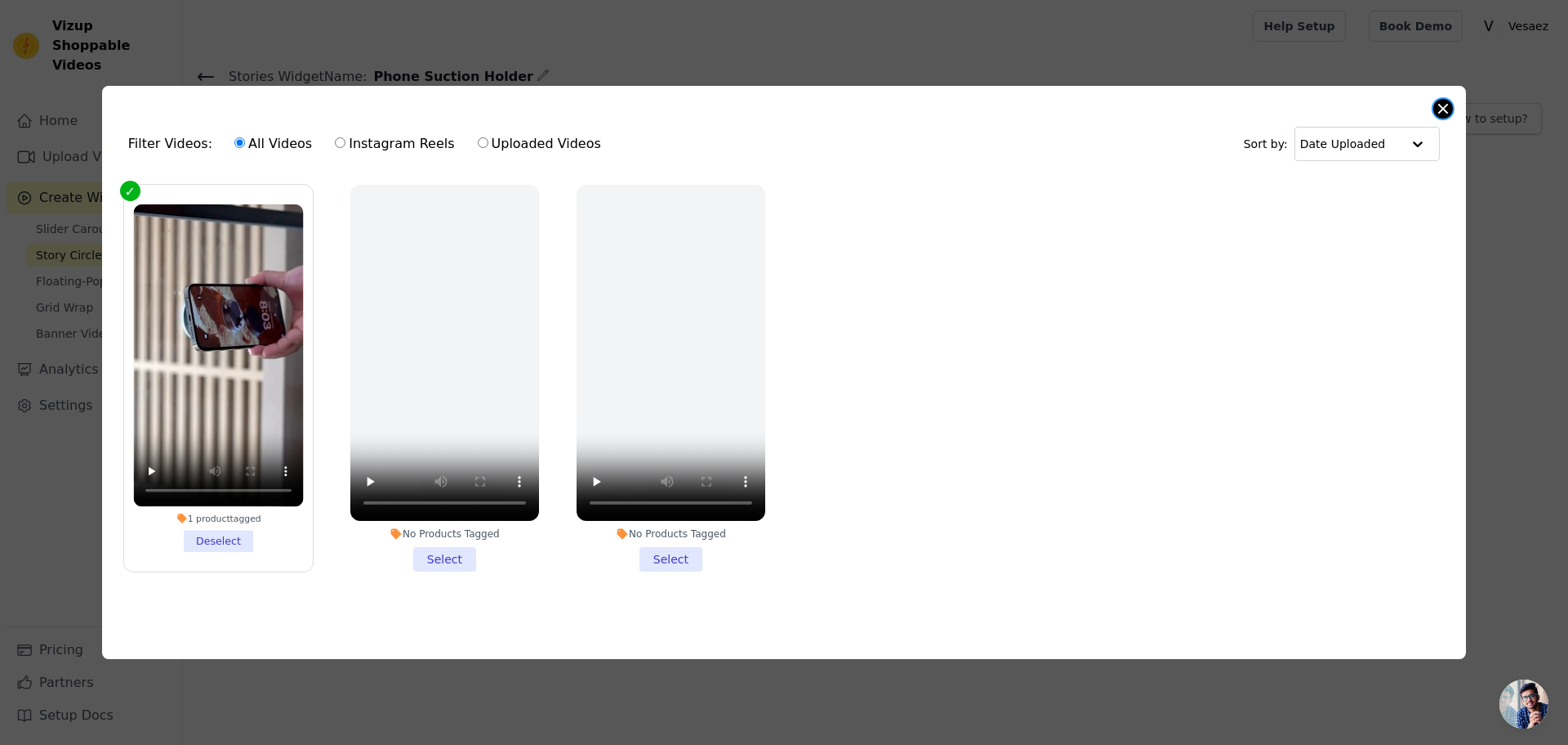
click at [1442, 99] on button "Close modal" at bounding box center [1442, 108] width 20 height 20
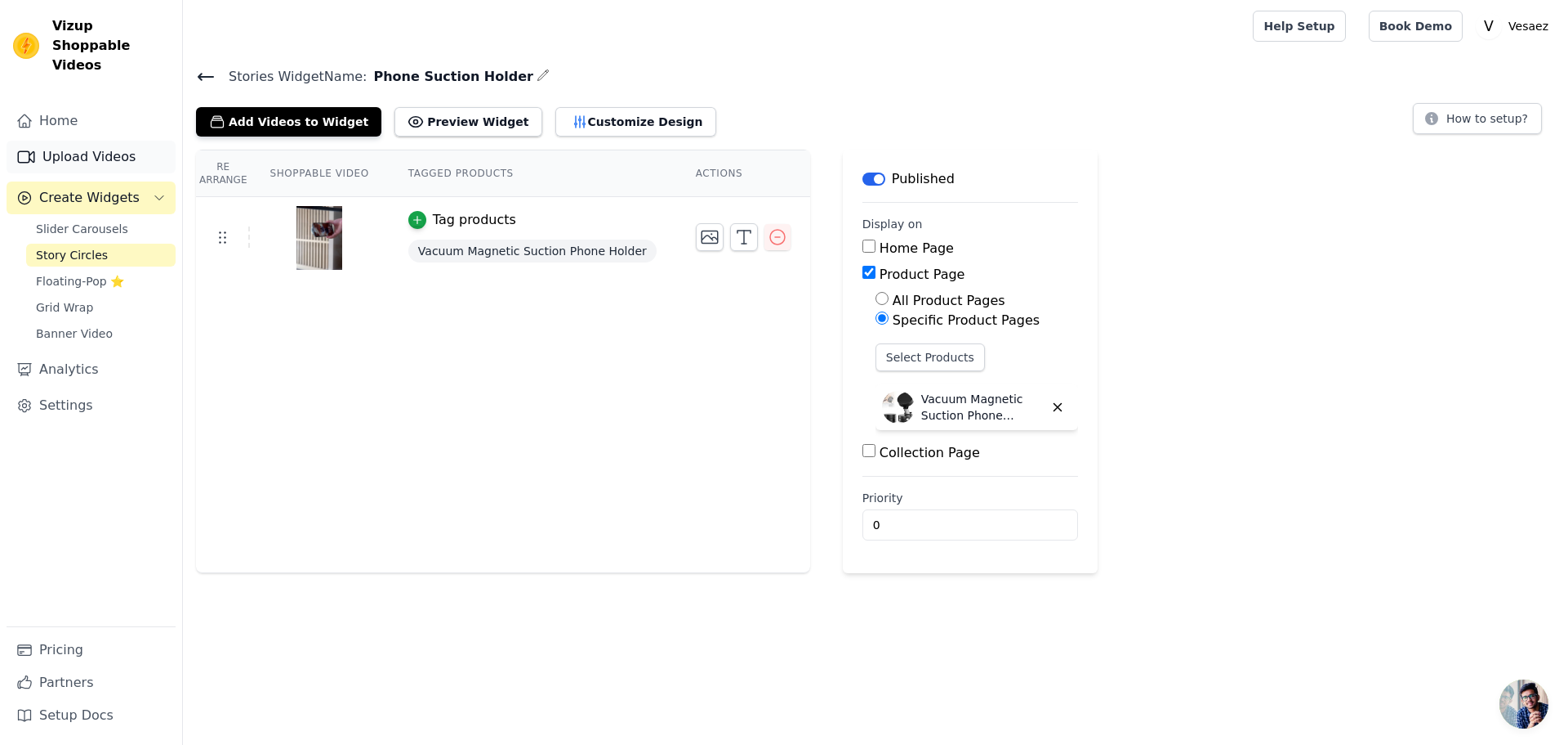
click at [130, 141] on link "Upload Videos" at bounding box center [91, 157] width 169 height 32
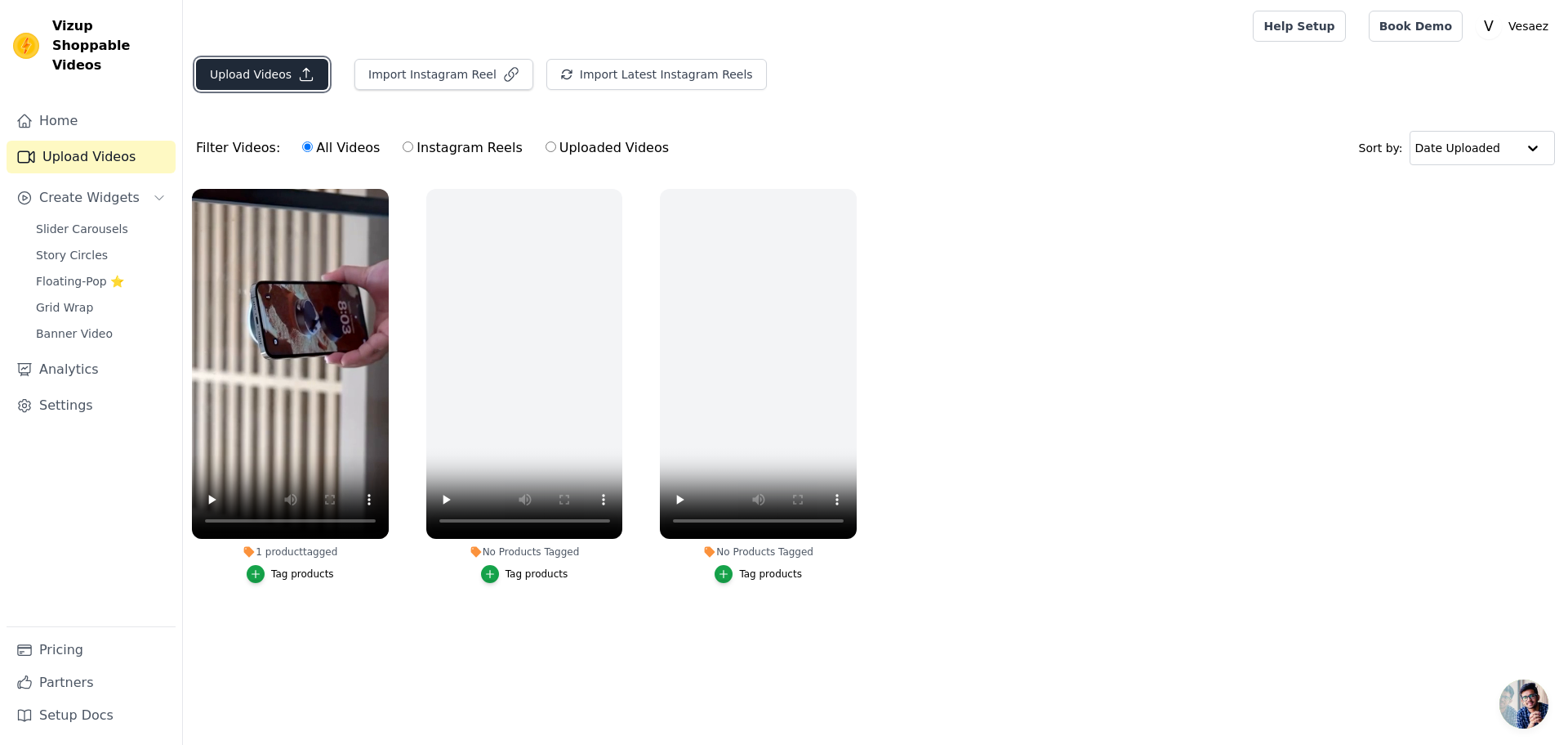
click at [280, 79] on button "Upload Videos" at bounding box center [261, 74] width 132 height 31
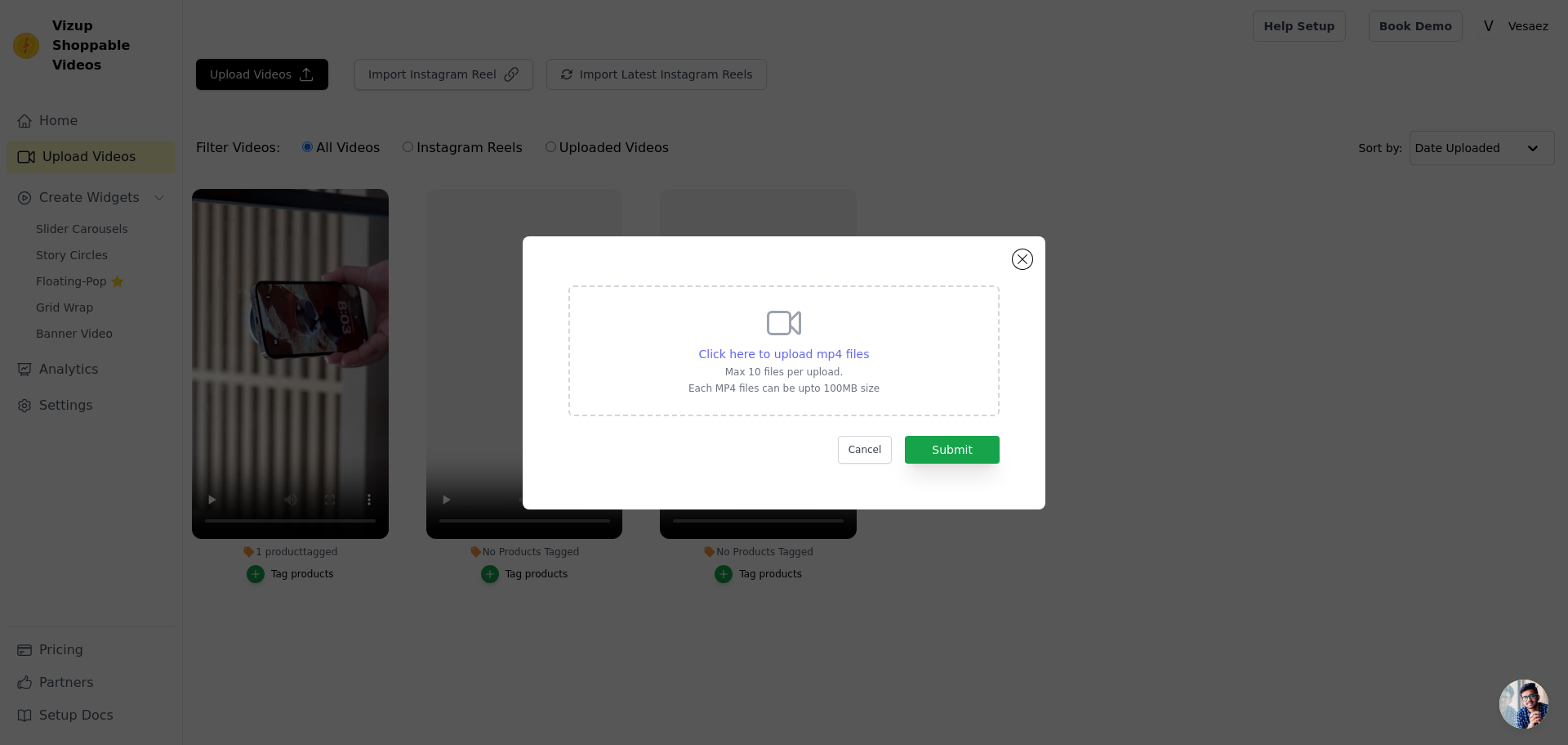
click at [808, 356] on span "Click here to upload mp4 files" at bounding box center [784, 354] width 171 height 13
click at [868, 345] on input "Click here to upload mp4 files Max 10 files per upload. Each MP4 files can be u…" at bounding box center [868, 344] width 1 height 1
type input "C:\fakepath\Untitled video - Made with Clipchamp.mp4"
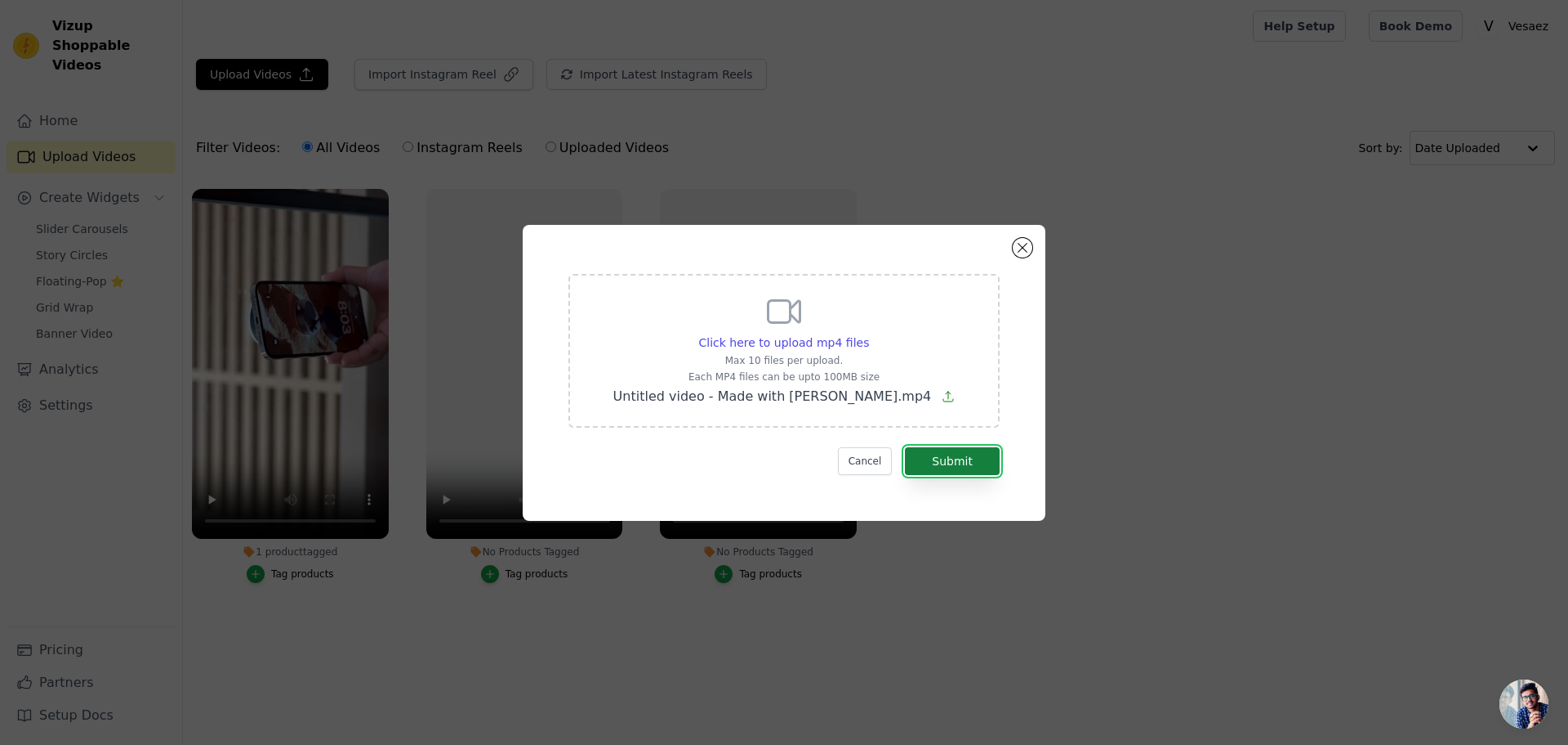
click at [920, 455] on button "Submit" at bounding box center [953, 461] width 95 height 28
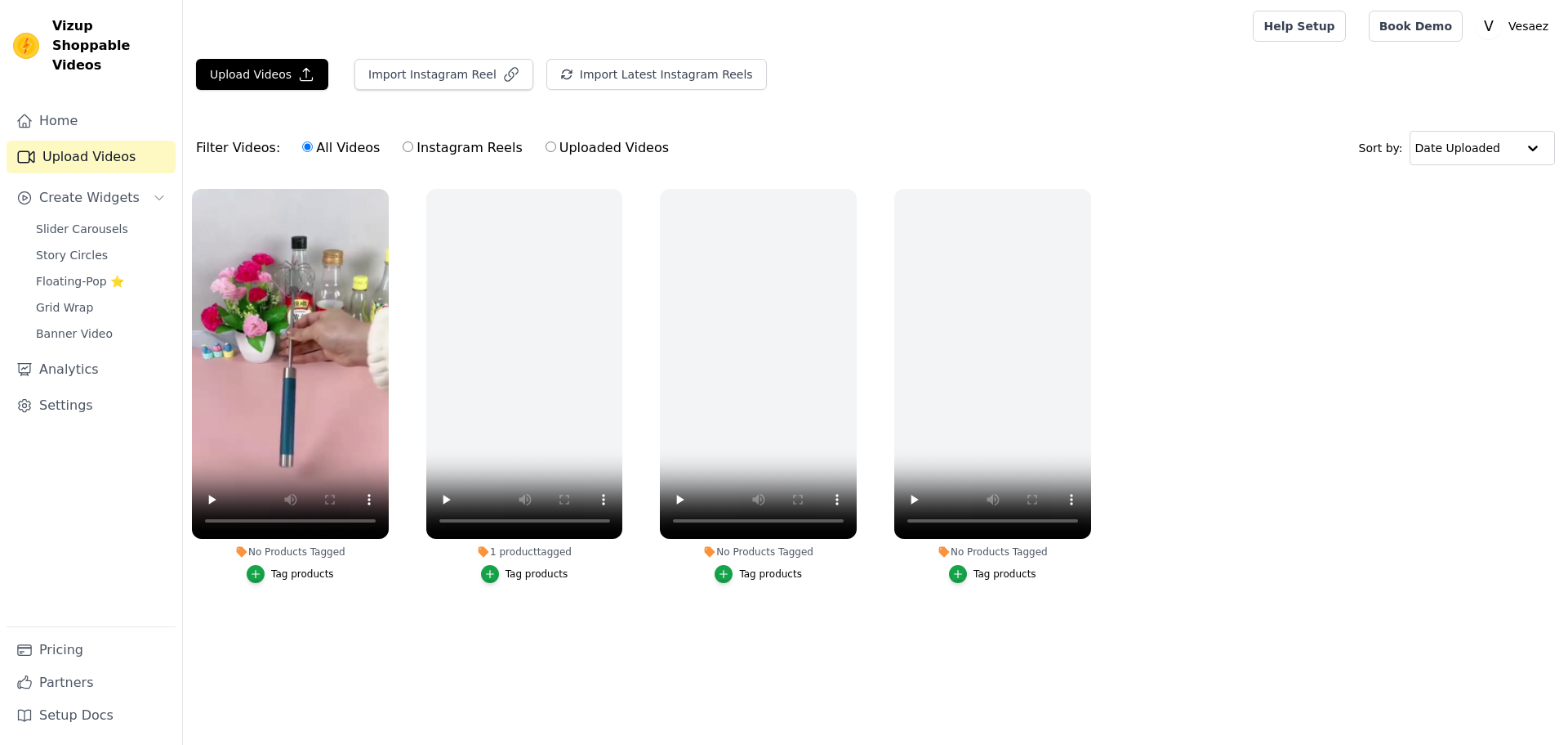
click at [296, 577] on div "Tag products" at bounding box center [302, 574] width 63 height 13
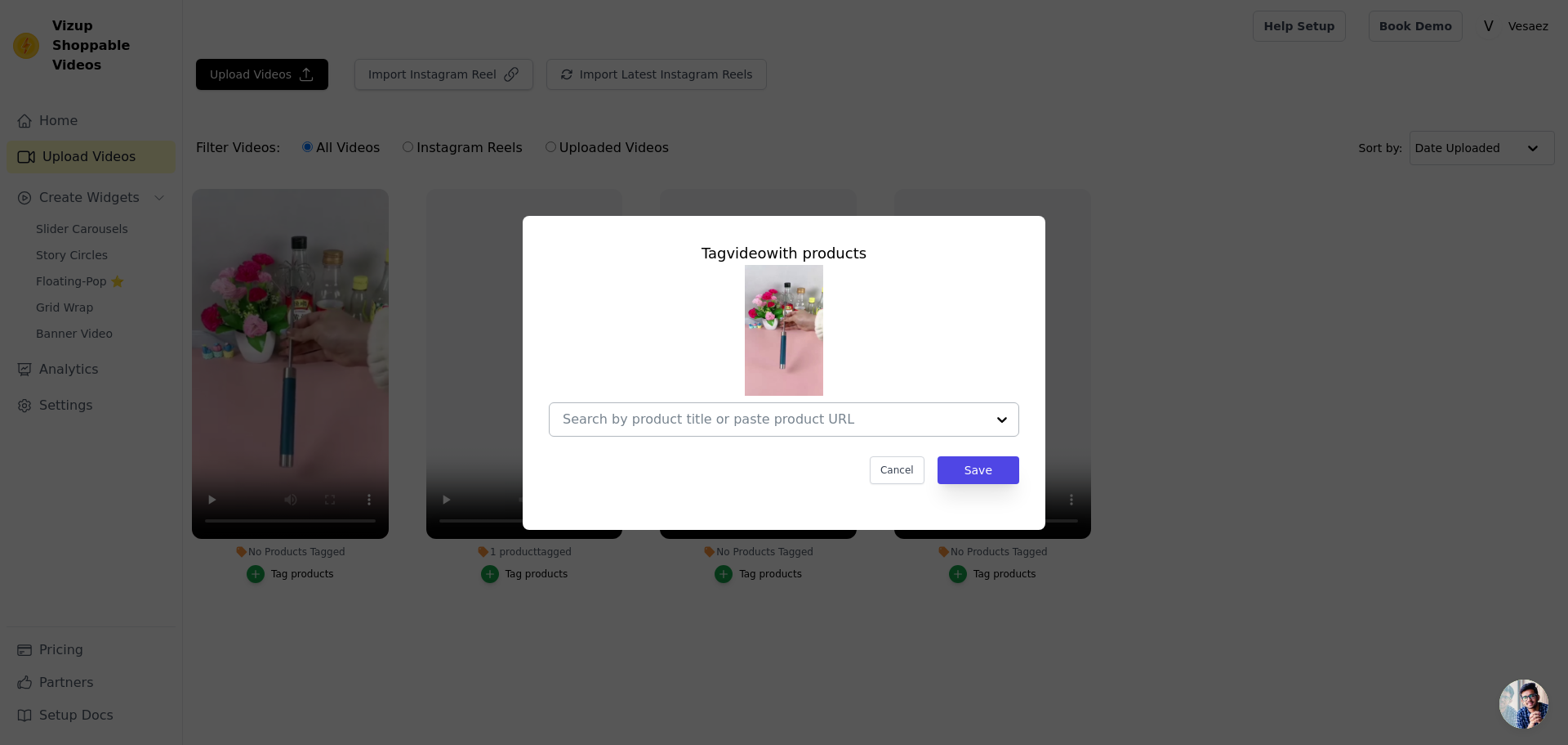
click at [961, 407] on div at bounding box center [774, 419] width 423 height 32
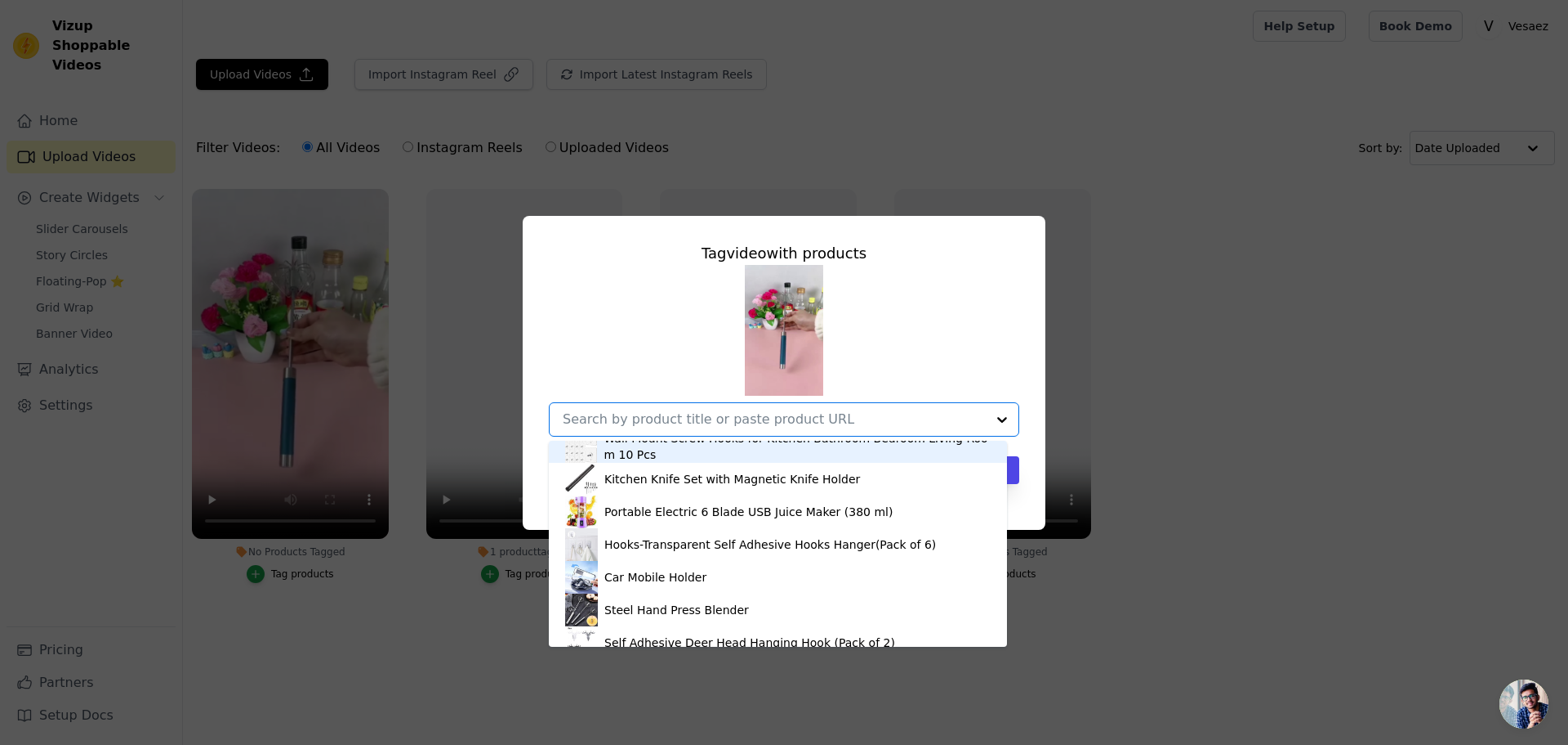
scroll to position [284, 0]
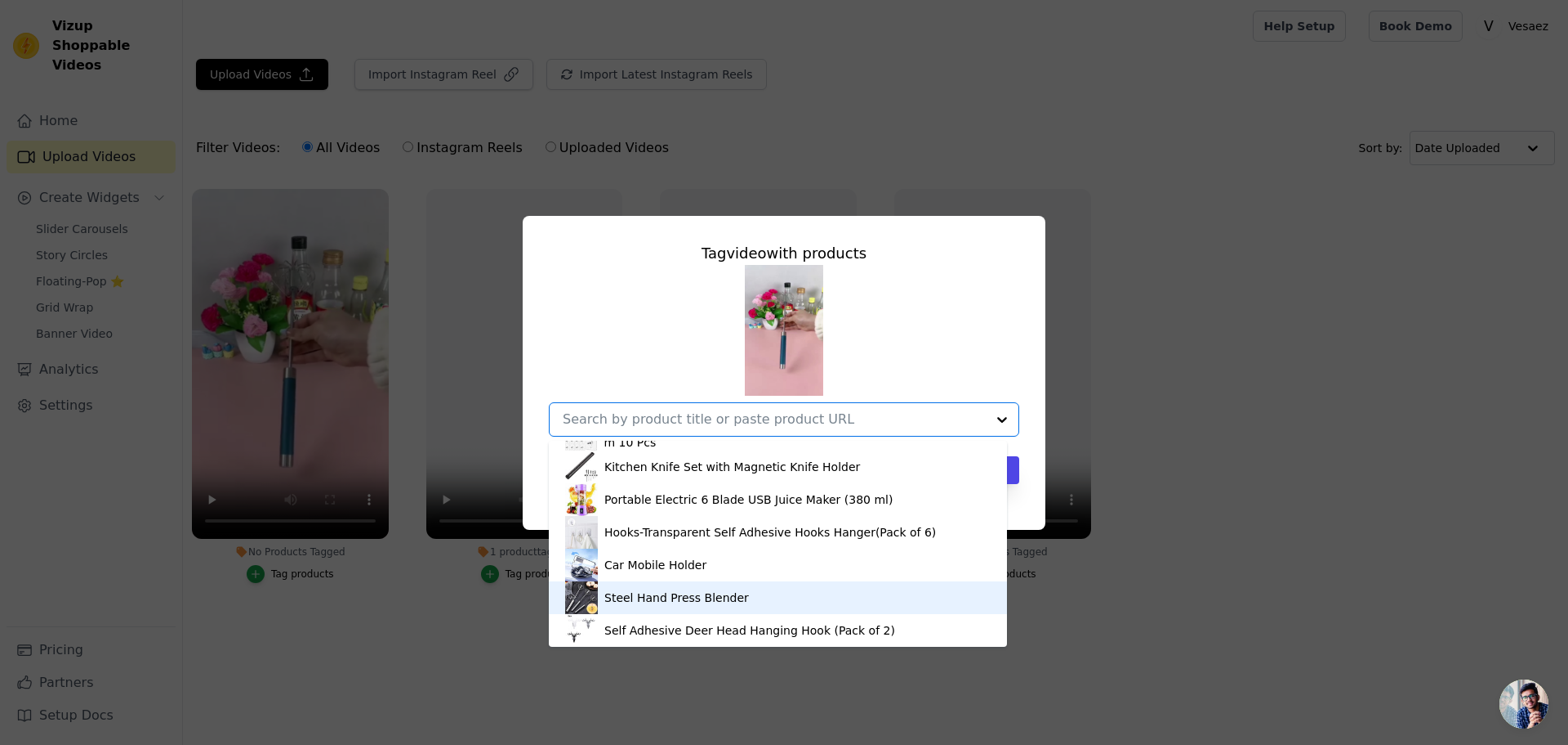
click at [646, 603] on div "Steel Hand Press Blender" at bounding box center [677, 597] width 145 height 16
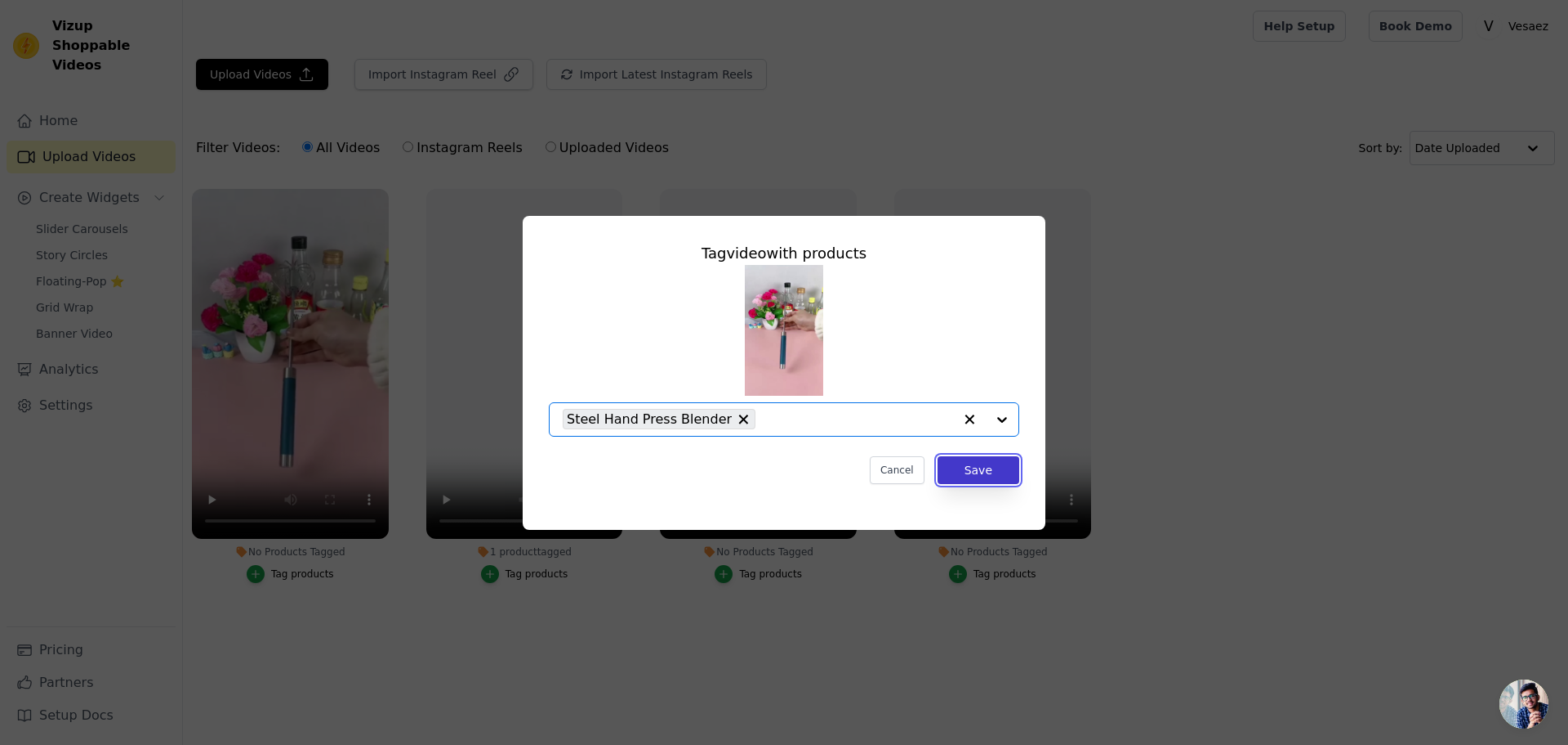
click at [967, 473] on button "Save" at bounding box center [978, 469] width 82 height 28
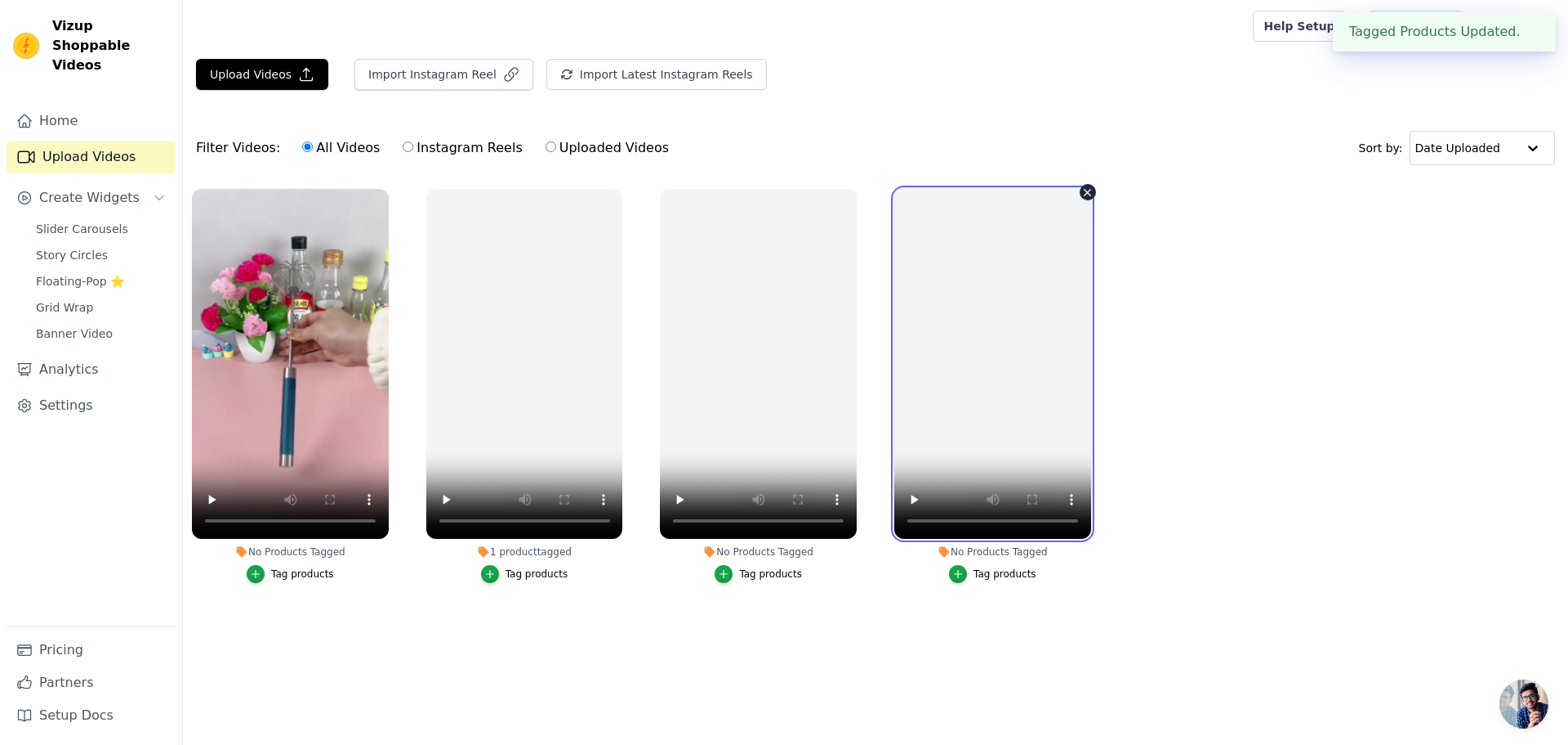
click at [979, 471] on video at bounding box center [993, 363] width 197 height 350
drag, startPoint x: 979, startPoint y: 471, endPoint x: 314, endPoint y: 539, distance: 668.5
click at [340, 552] on ul "1 product tagged Tag products 1 product tagged Tag products No Products Tagged …" at bounding box center [875, 402] width 1385 height 444
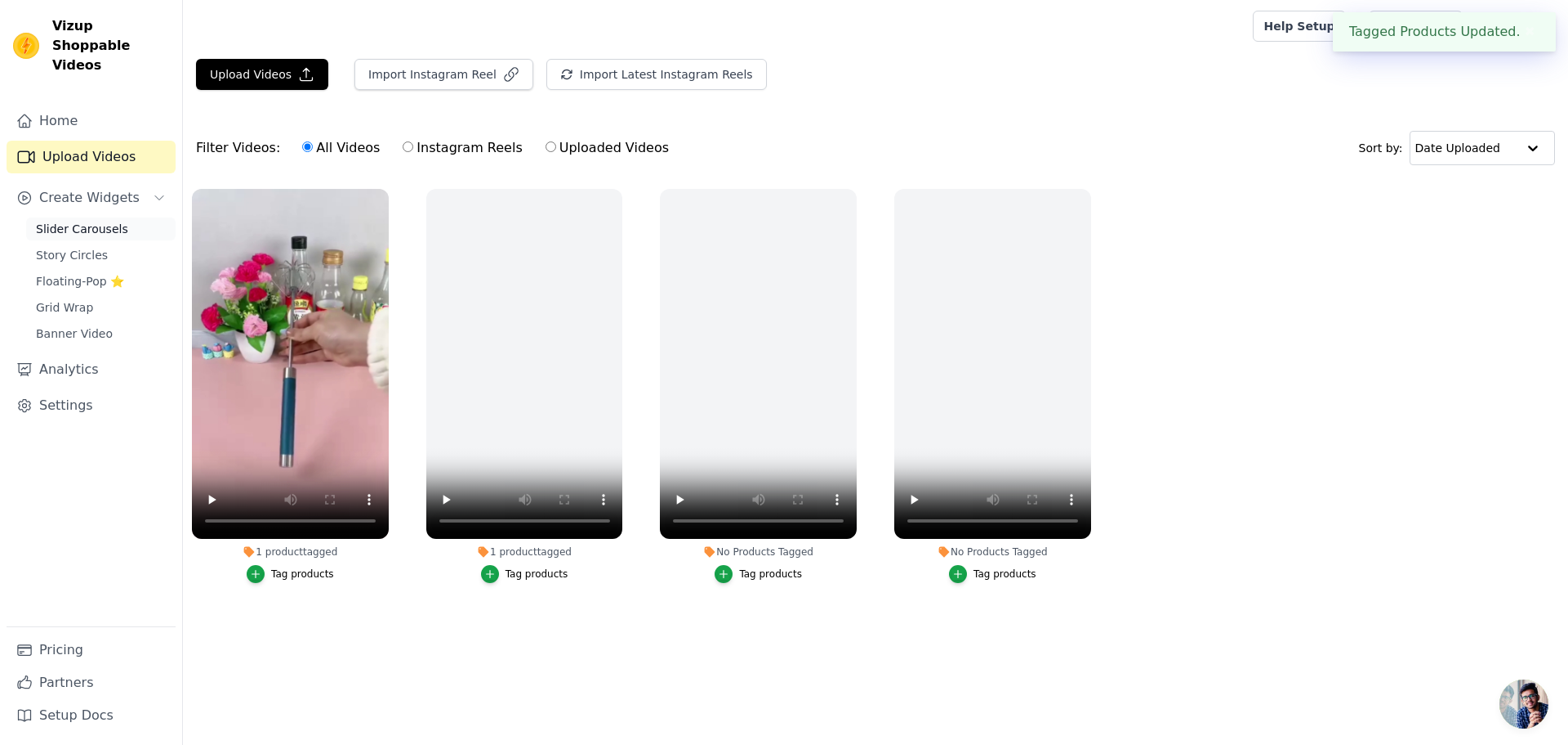
click at [89, 220] on link "Slider Carousels" at bounding box center [100, 228] width 149 height 23
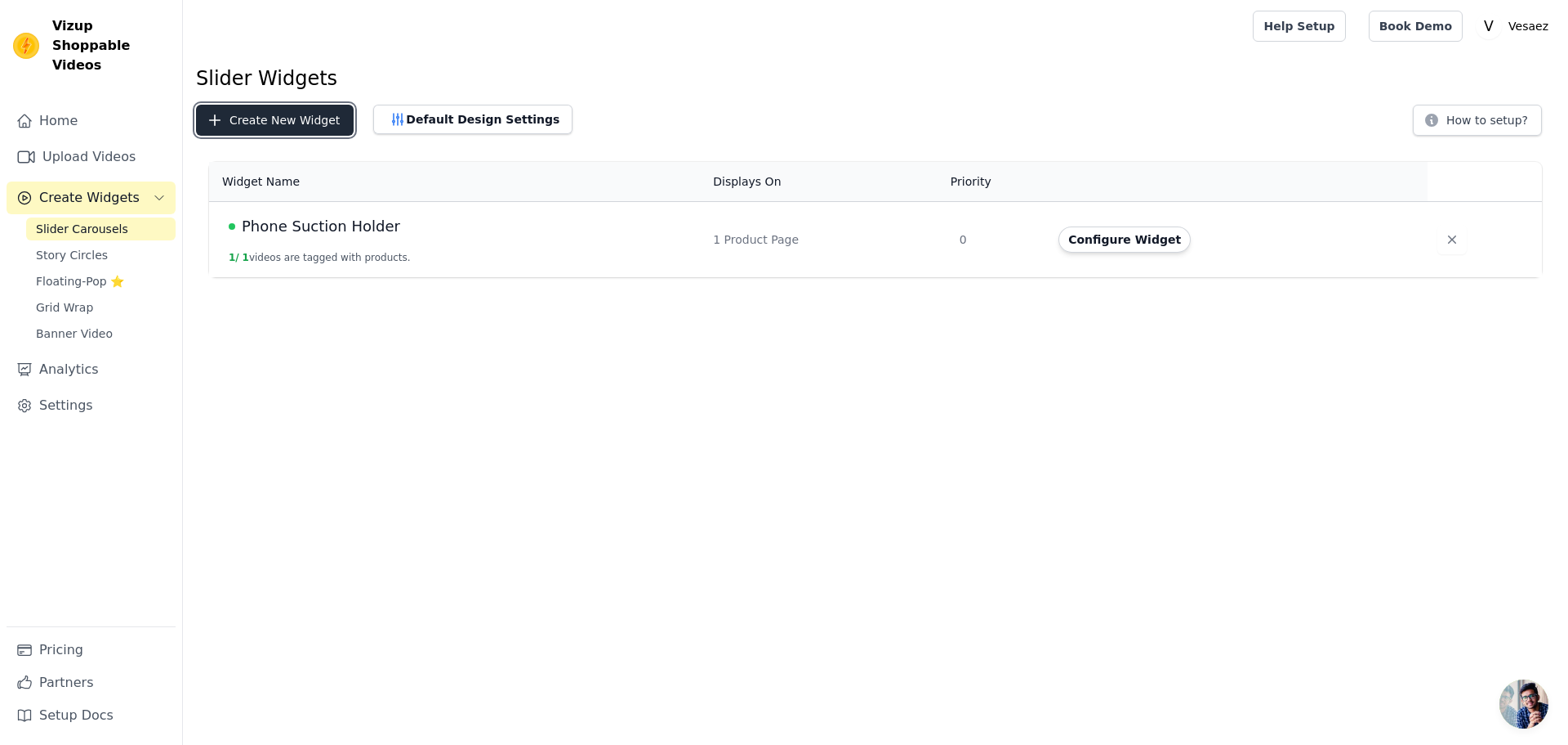
click at [297, 119] on button "Create New Widget" at bounding box center [275, 120] width 158 height 31
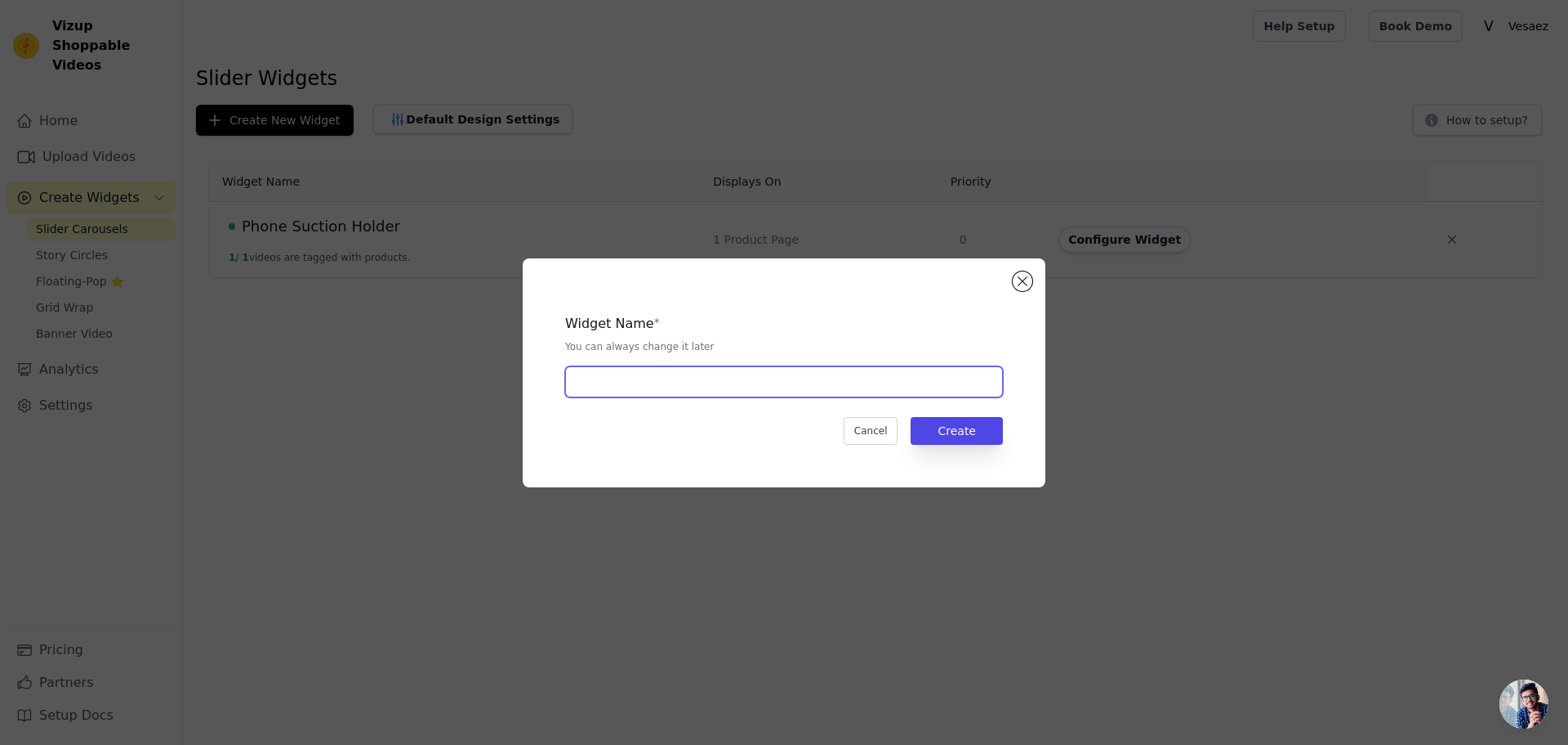
click at [844, 377] on input "text" at bounding box center [784, 382] width 437 height 31
type input "Blender"
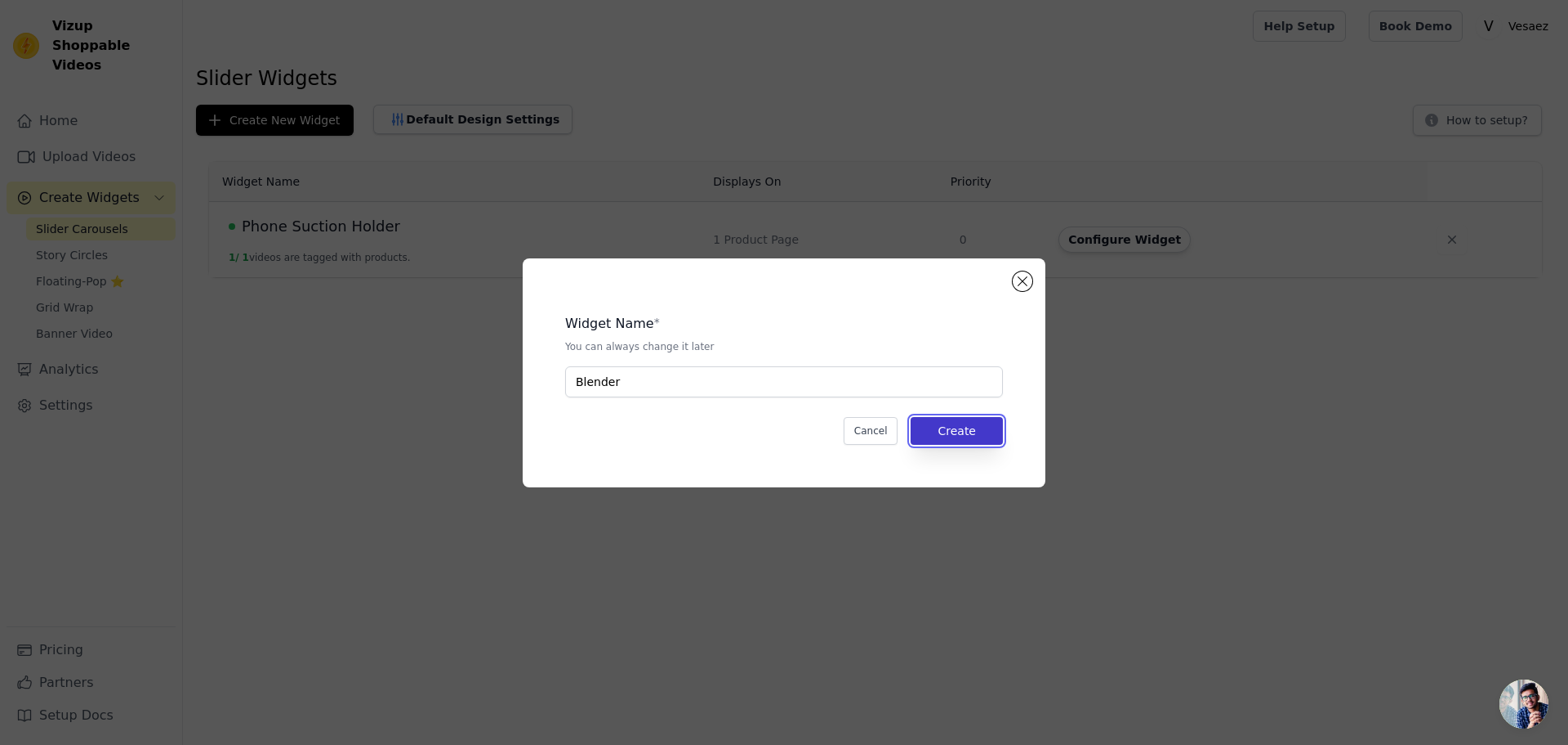
click at [960, 432] on button "Create" at bounding box center [957, 430] width 92 height 28
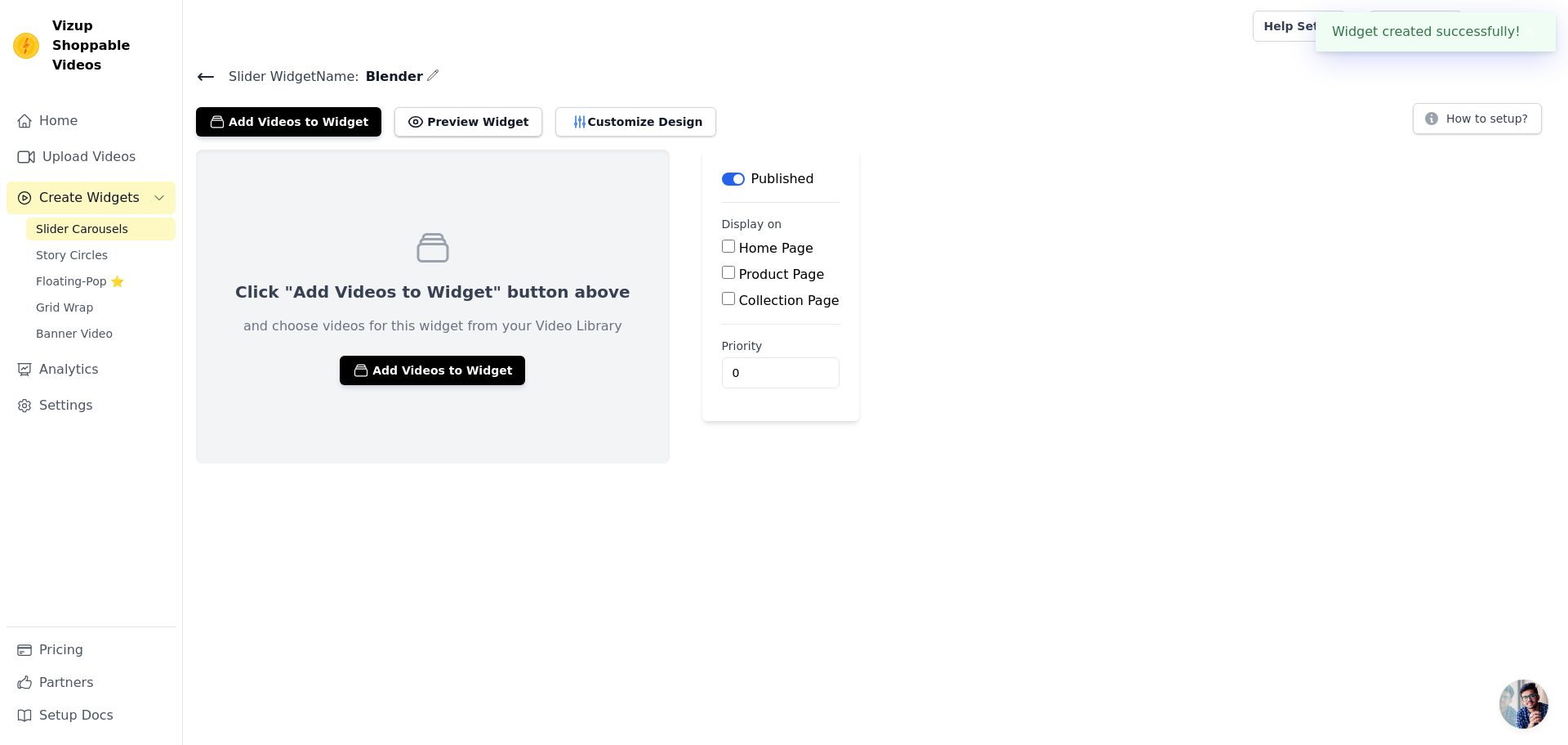
click at [722, 268] on input "Product Page" at bounding box center [728, 272] width 13 height 13
checkbox input "true"
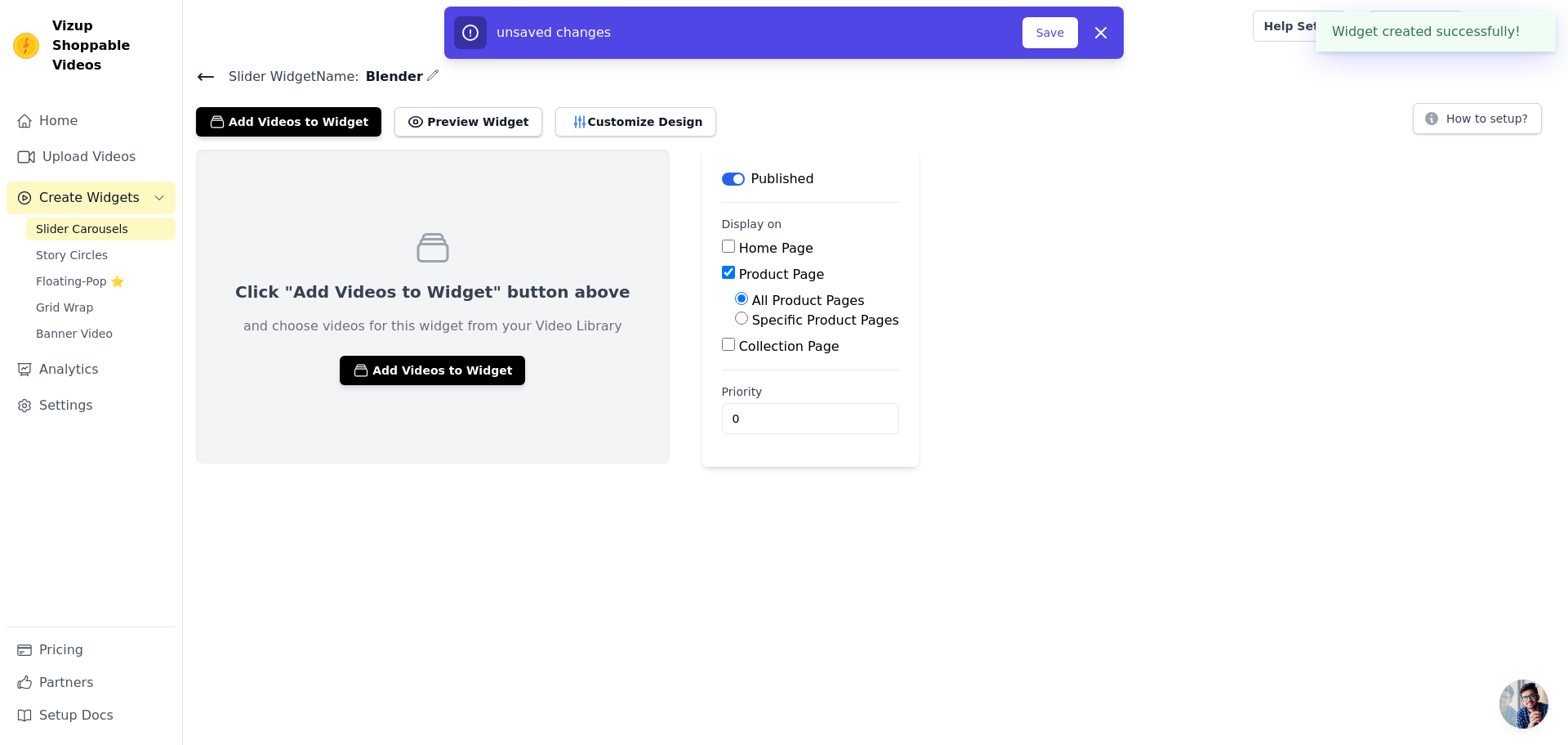
click at [752, 326] on label "Specific Product Pages" at bounding box center [825, 320] width 147 height 15
click at [745, 324] on input "Specific Product Pages" at bounding box center [742, 318] width 13 height 13
radio input "true"
click at [744, 341] on div "All Product Pages Specific Product Pages Select Products" at bounding box center [810, 338] width 177 height 93
click at [744, 349] on button "Select Products" at bounding box center [789, 357] width 109 height 28
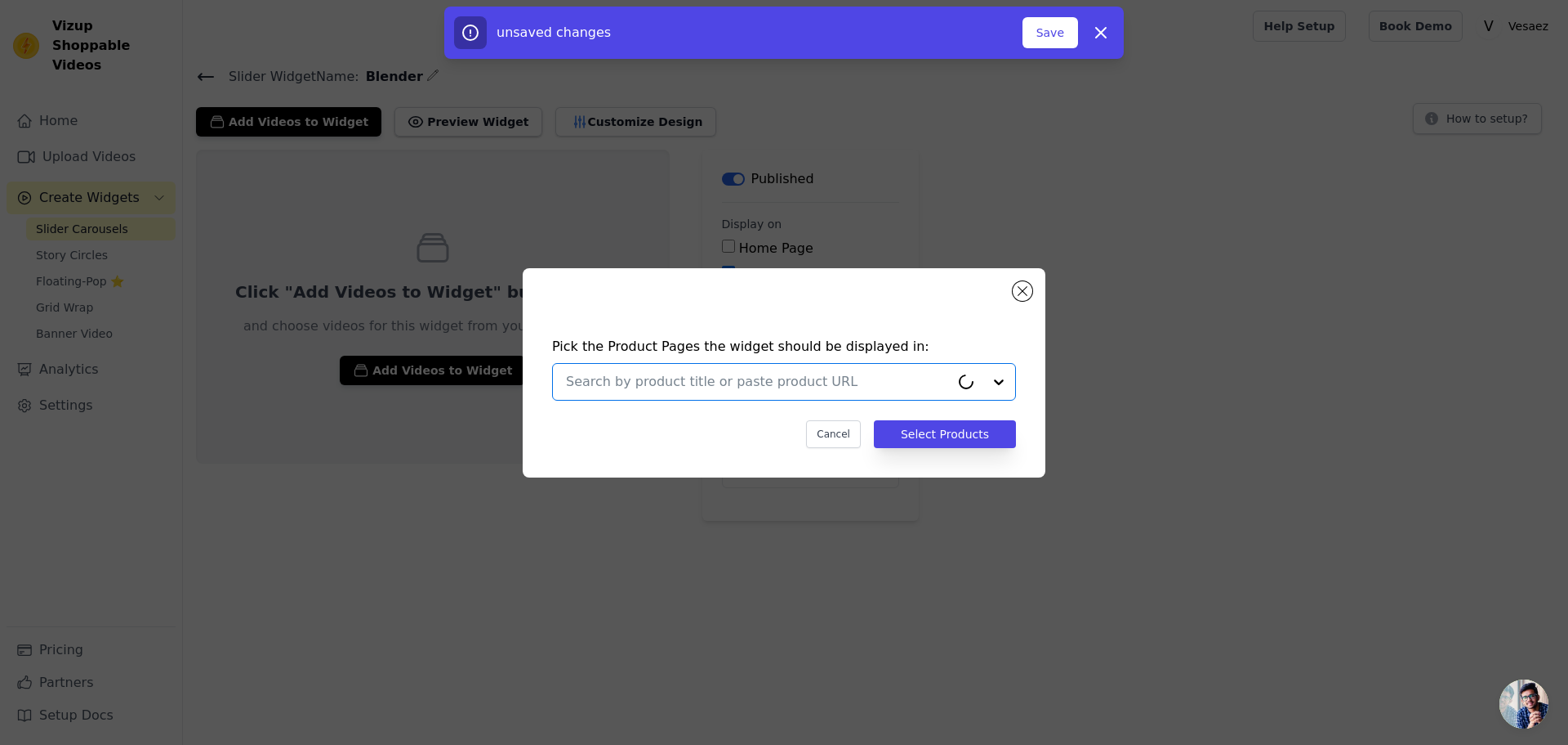
click at [916, 375] on input "text" at bounding box center [758, 382] width 384 height 20
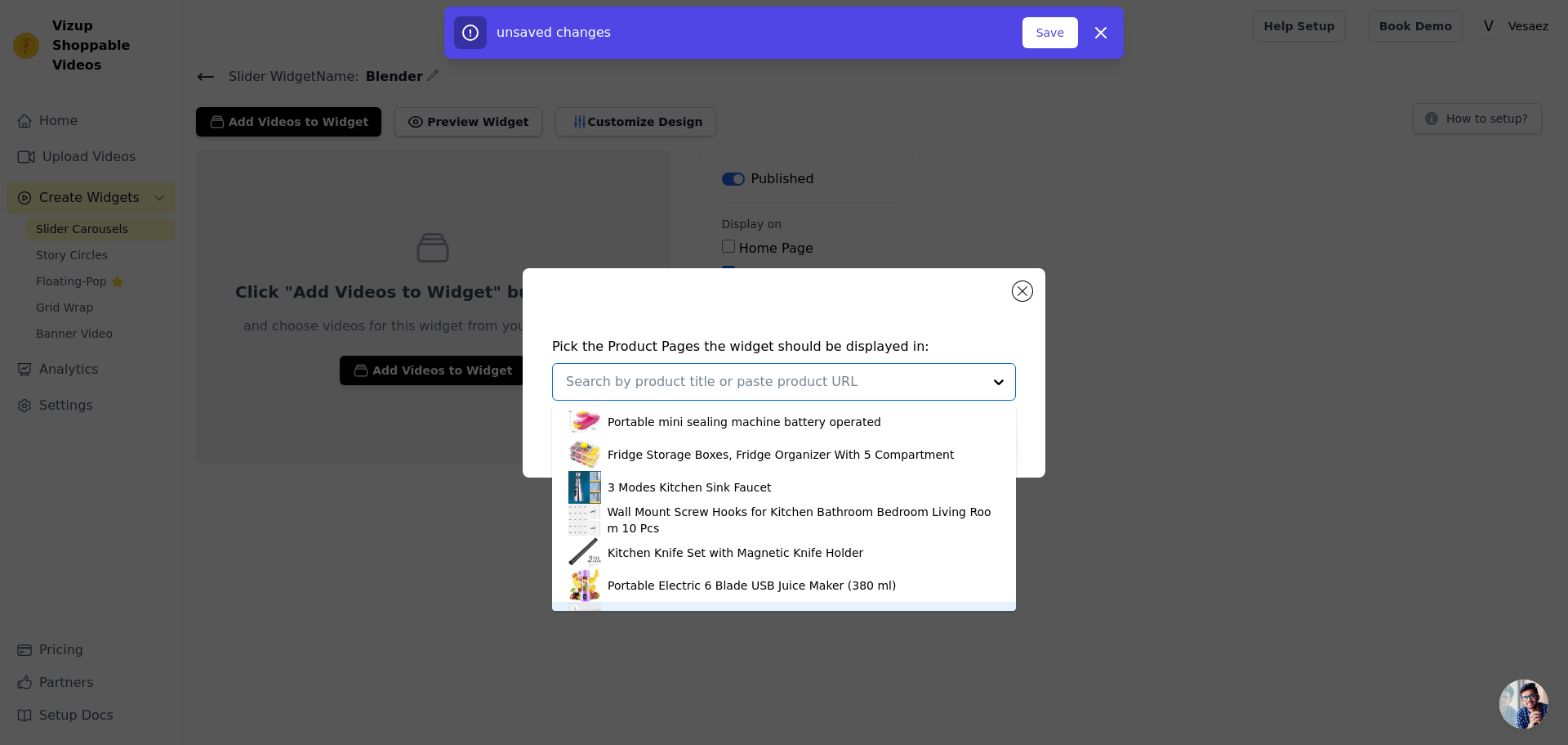
scroll to position [289, 0]
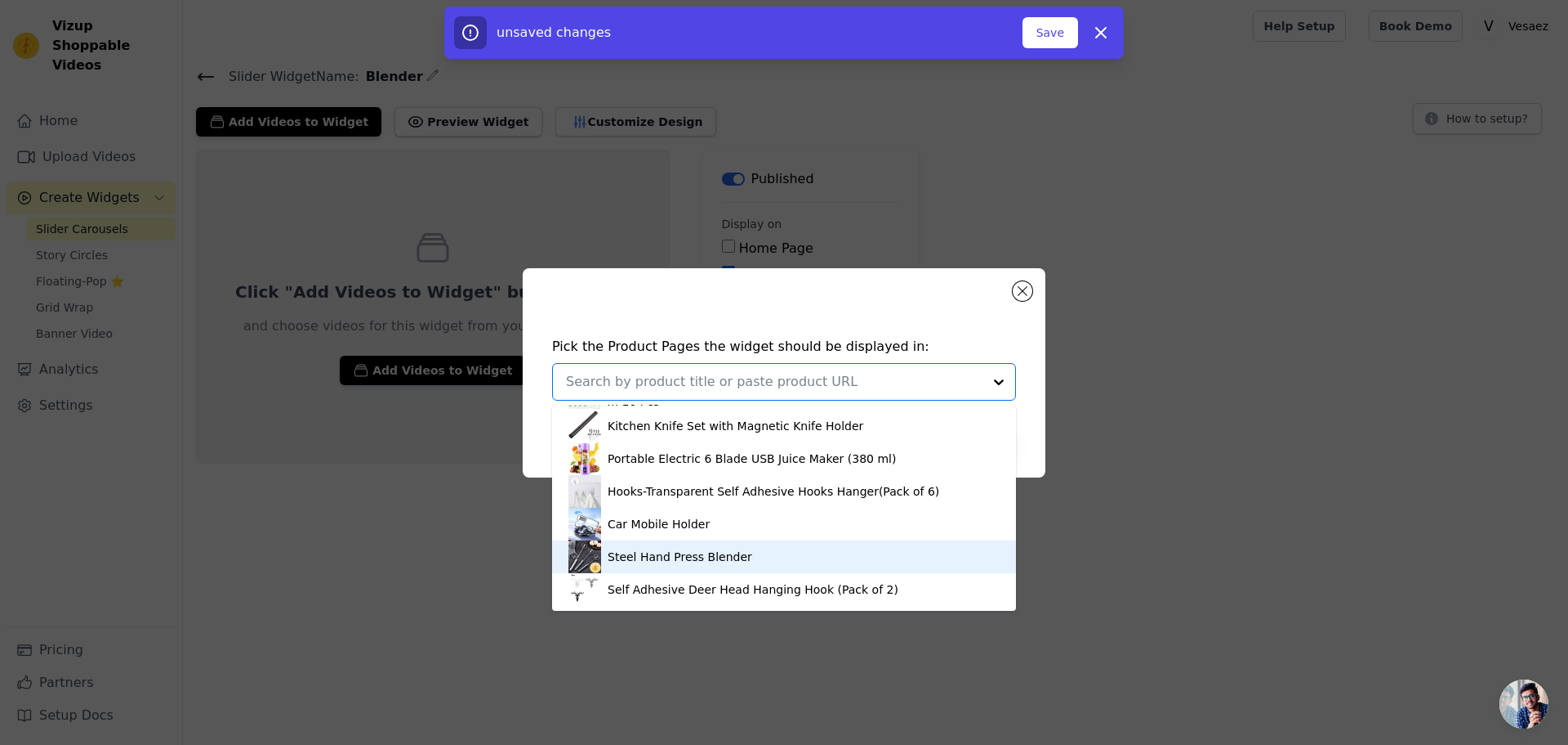
click at [674, 563] on div "Steel Hand Press Blender" at bounding box center [680, 556] width 145 height 16
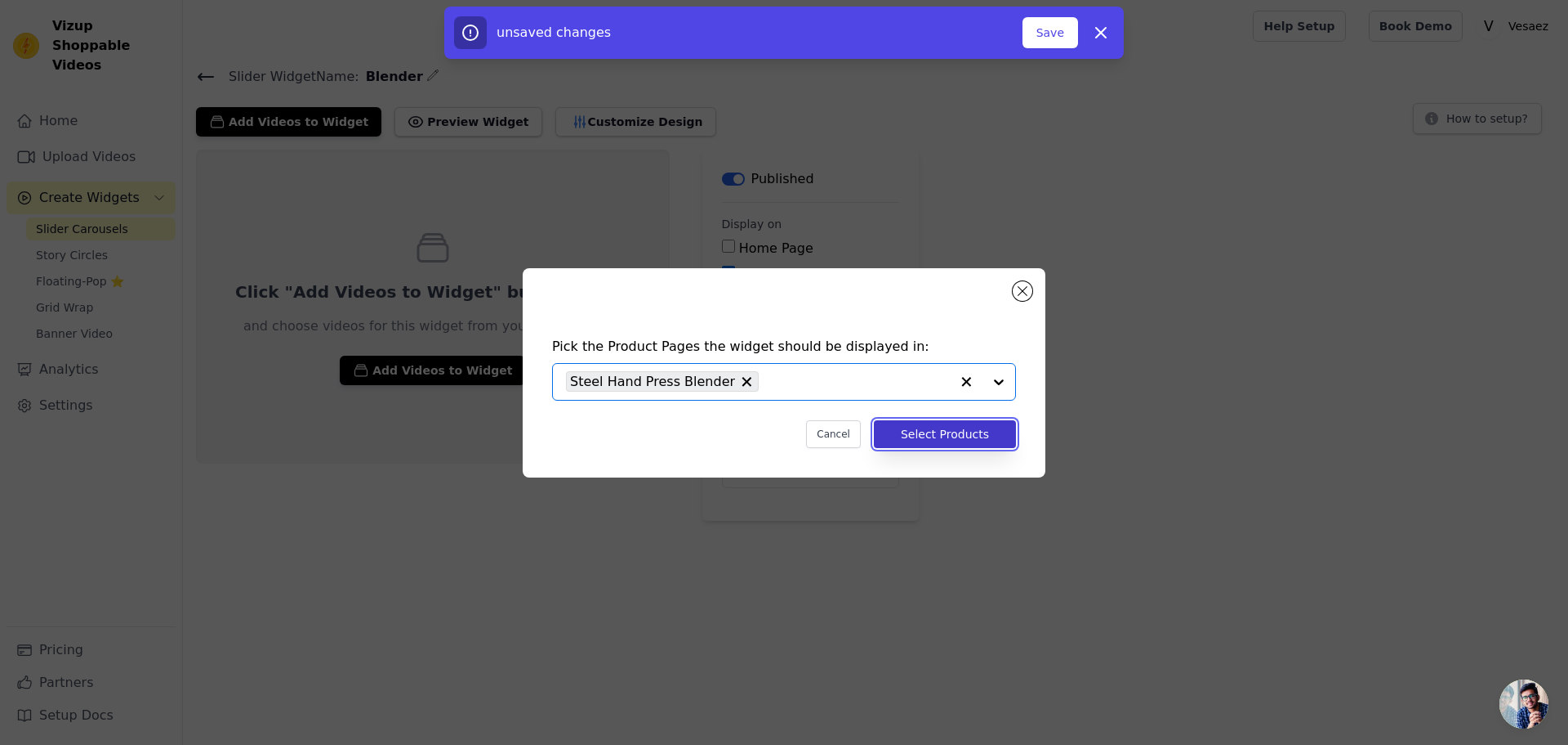
click at [944, 430] on button "Select Products" at bounding box center [944, 434] width 142 height 28
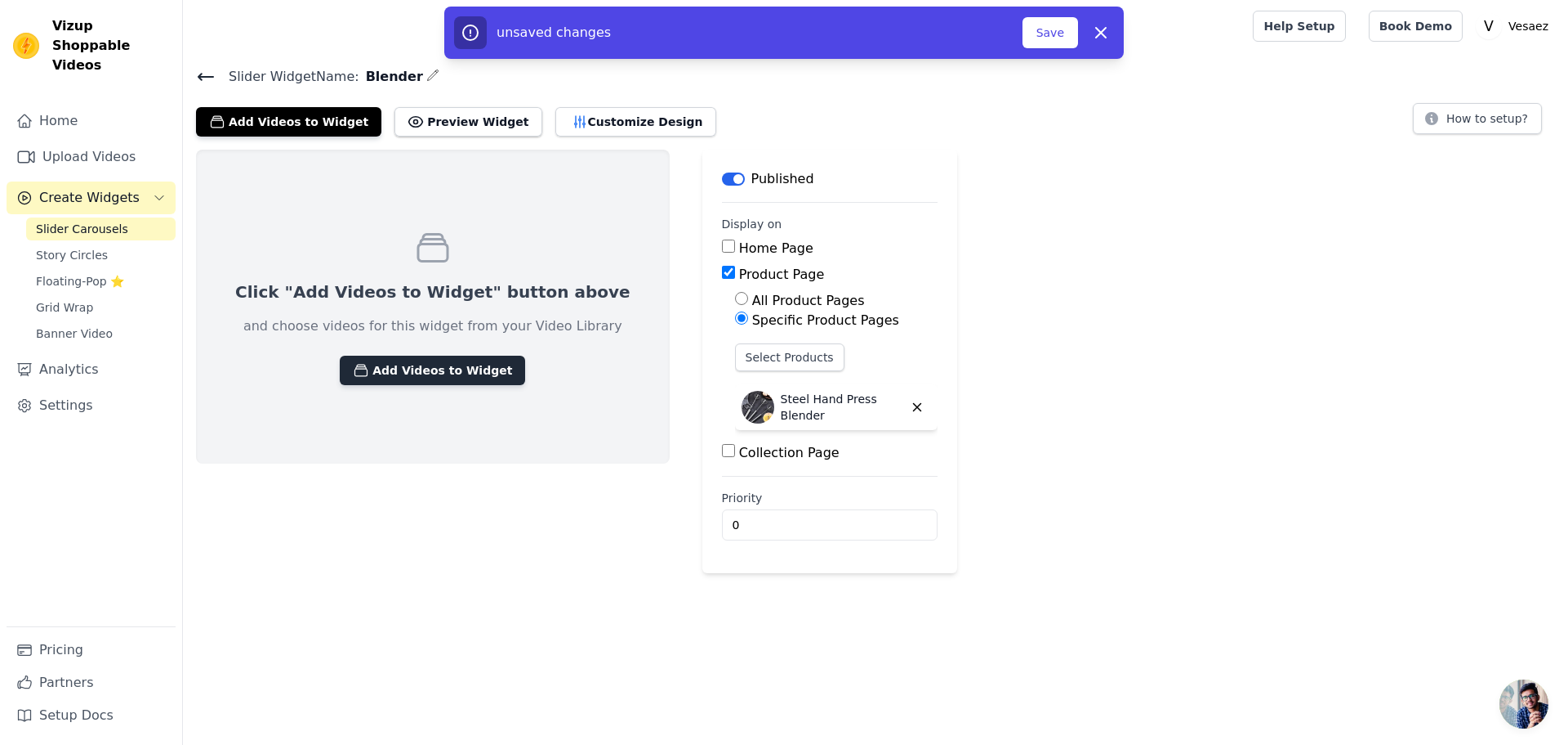
click at [453, 367] on button "Add Videos to Widget" at bounding box center [432, 370] width 185 height 29
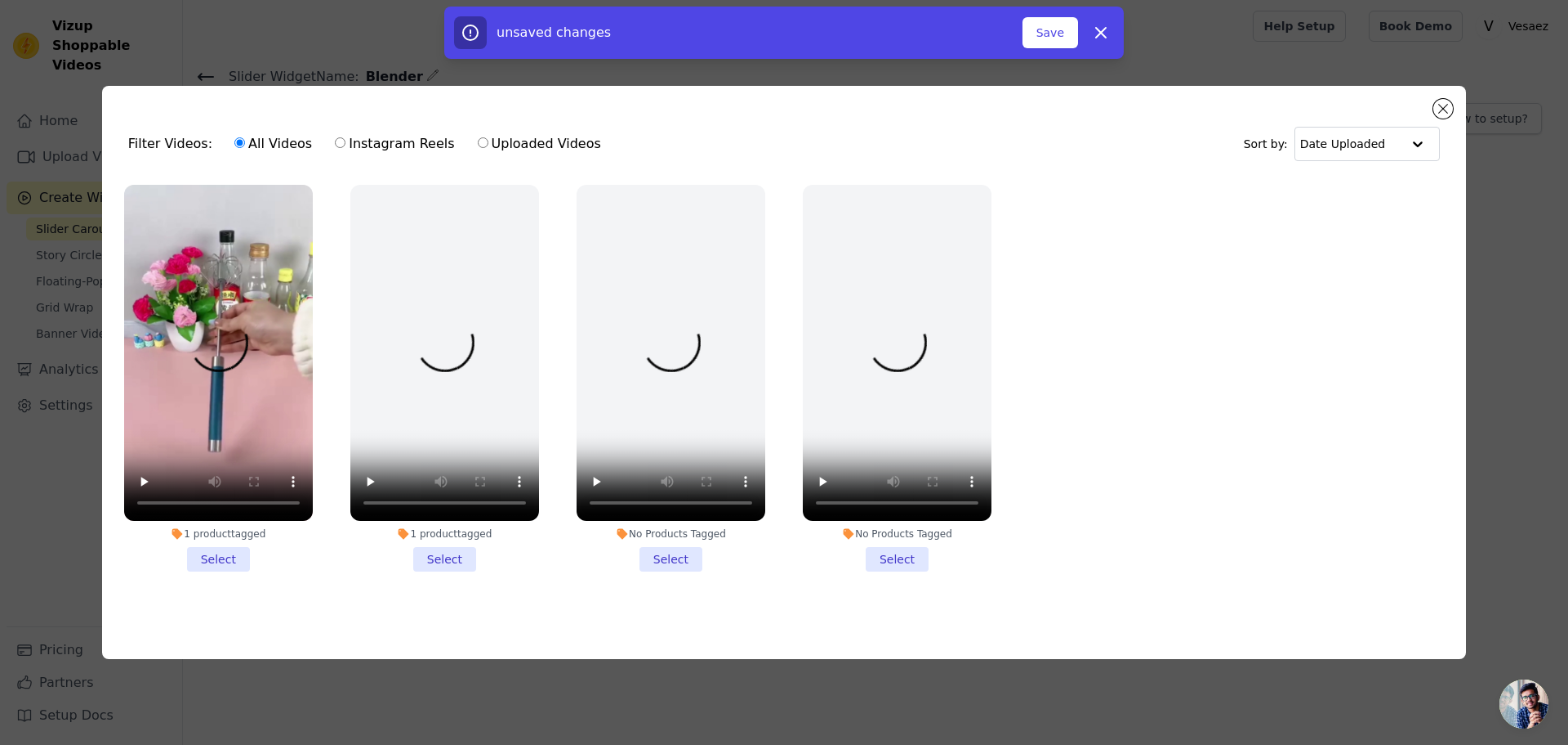
click at [204, 554] on li "1 product tagged Select" at bounding box center [219, 378] width 188 height 386
click at [0, 0] on input "1 product tagged Select" at bounding box center [0, 0] width 0 height 0
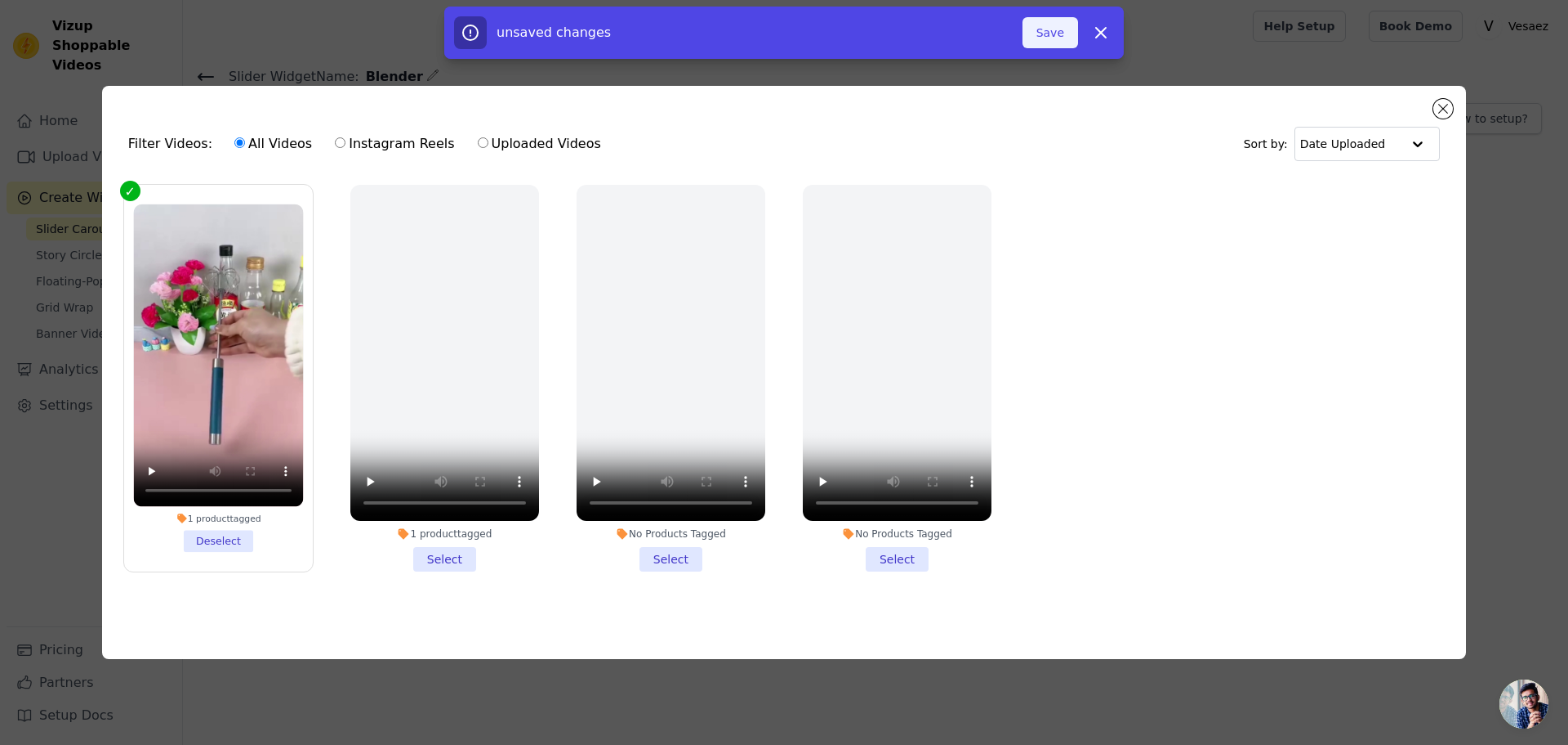
click at [1048, 26] on button "Save" at bounding box center [1050, 32] width 55 height 31
click at [1047, 33] on button "Add To Widget" at bounding box center [1023, 32] width 109 height 31
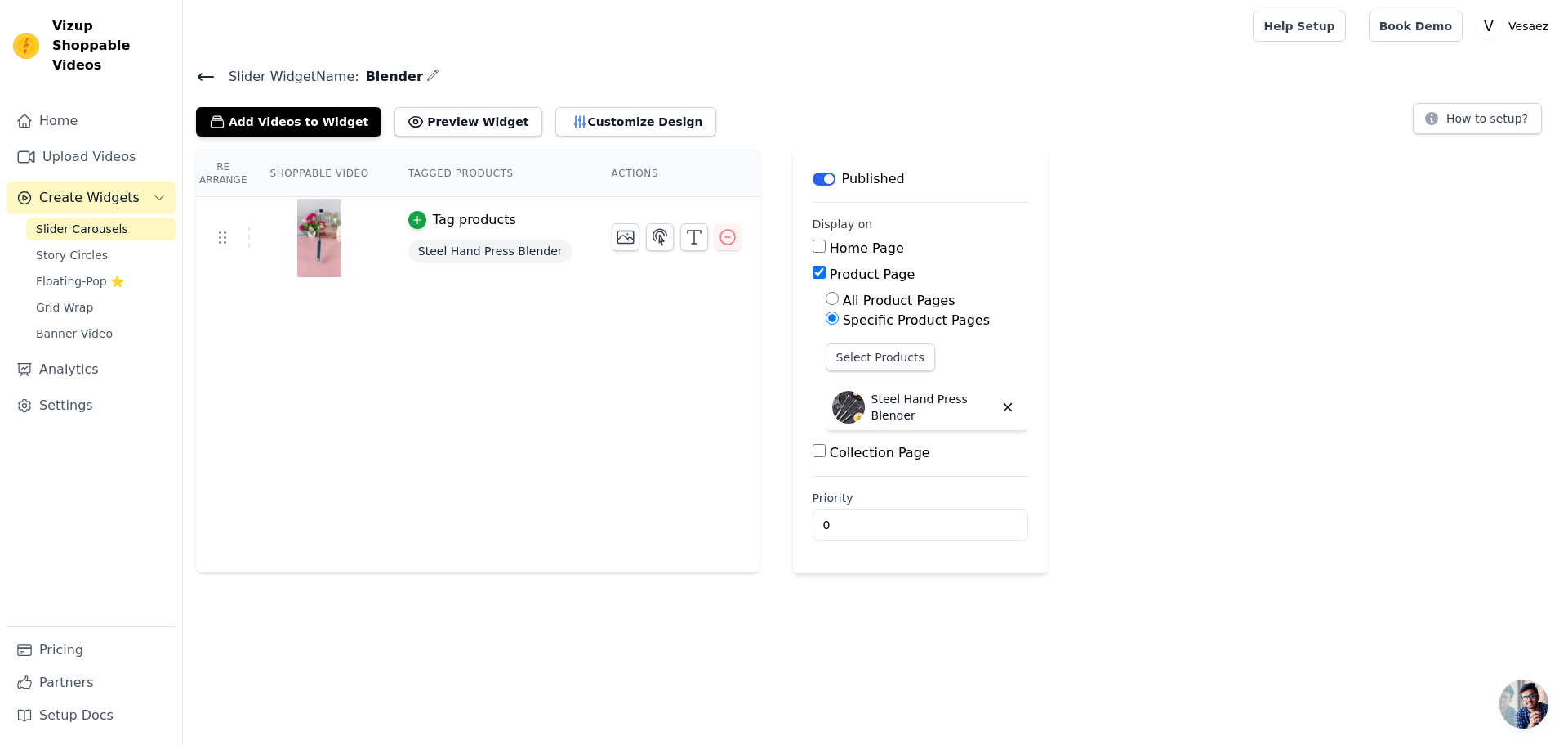
click at [212, 78] on icon at bounding box center [205, 76] width 20 height 20
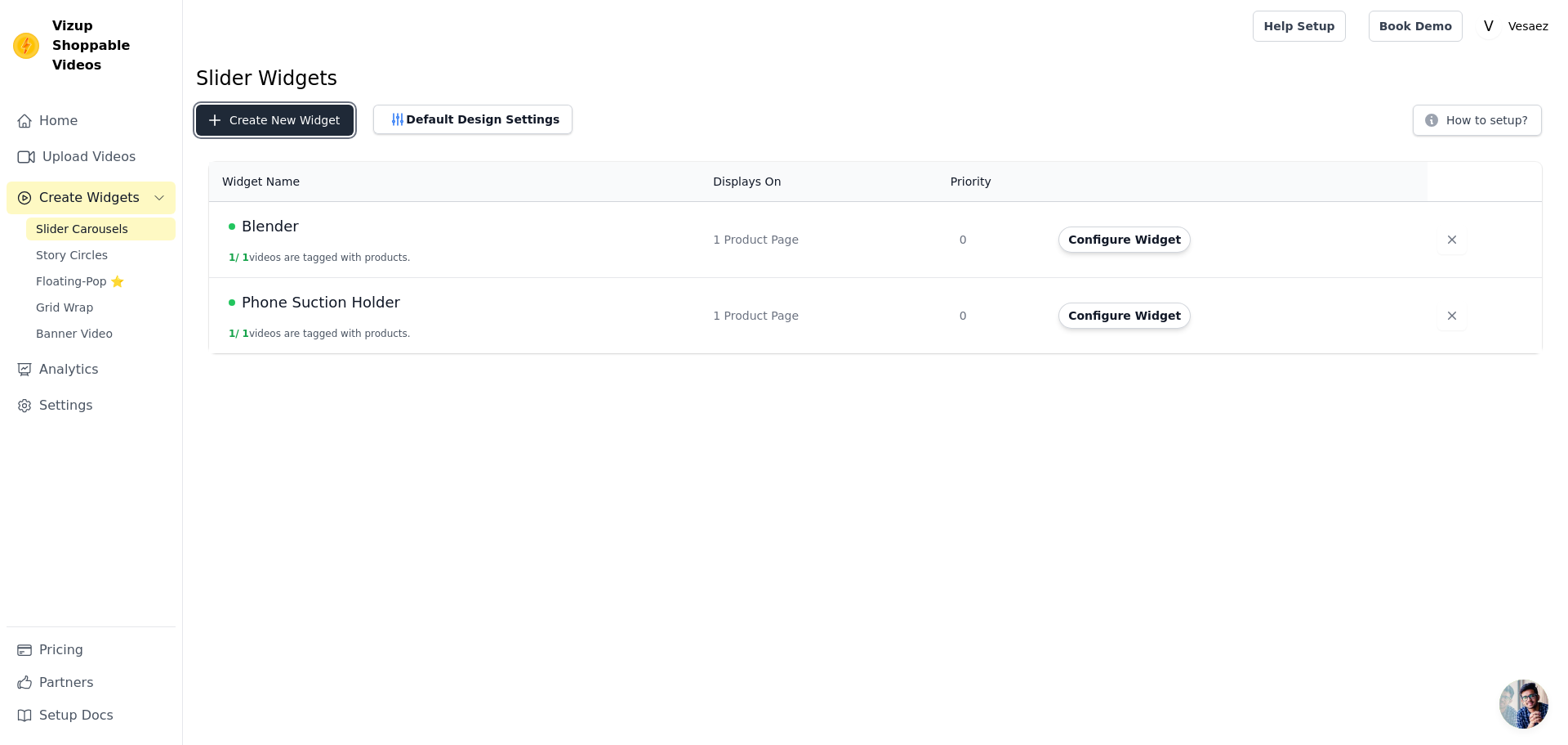
click at [282, 127] on button "Create New Widget" at bounding box center [275, 120] width 158 height 31
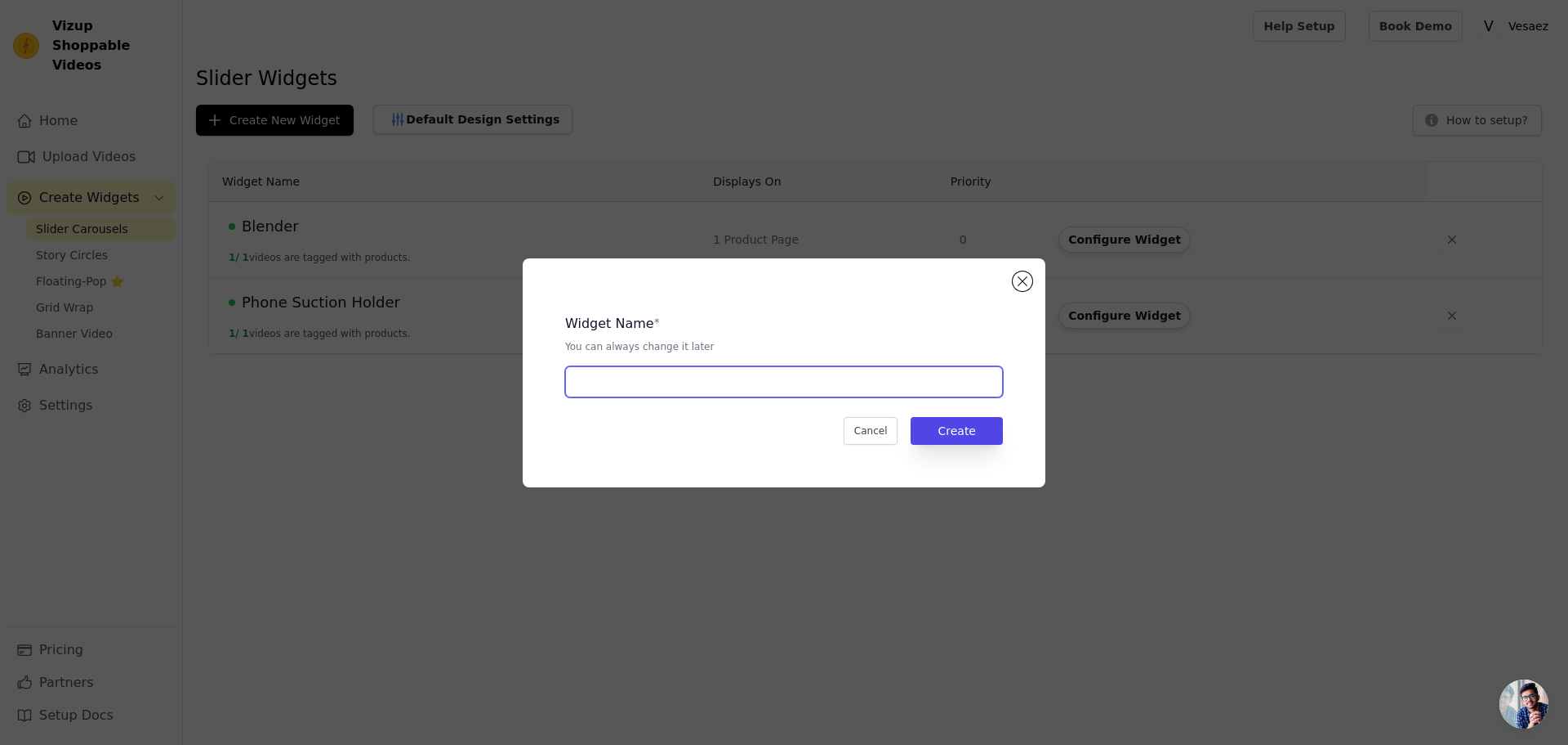
click at [964, 384] on input "text" at bounding box center [784, 382] width 437 height 31
drag, startPoint x: 727, startPoint y: 287, endPoint x: 726, endPoint y: 305, distance: 18.0
click at [727, 288] on div "Widget Name * You can always change it later Cancel Create" at bounding box center [784, 373] width 471 height 177
drag, startPoint x: 707, startPoint y: 408, endPoint x: 705, endPoint y: 385, distance: 23.1
click at [707, 407] on div "Widget Name * You can always change it later Cancel Create" at bounding box center [784, 373] width 471 height 177
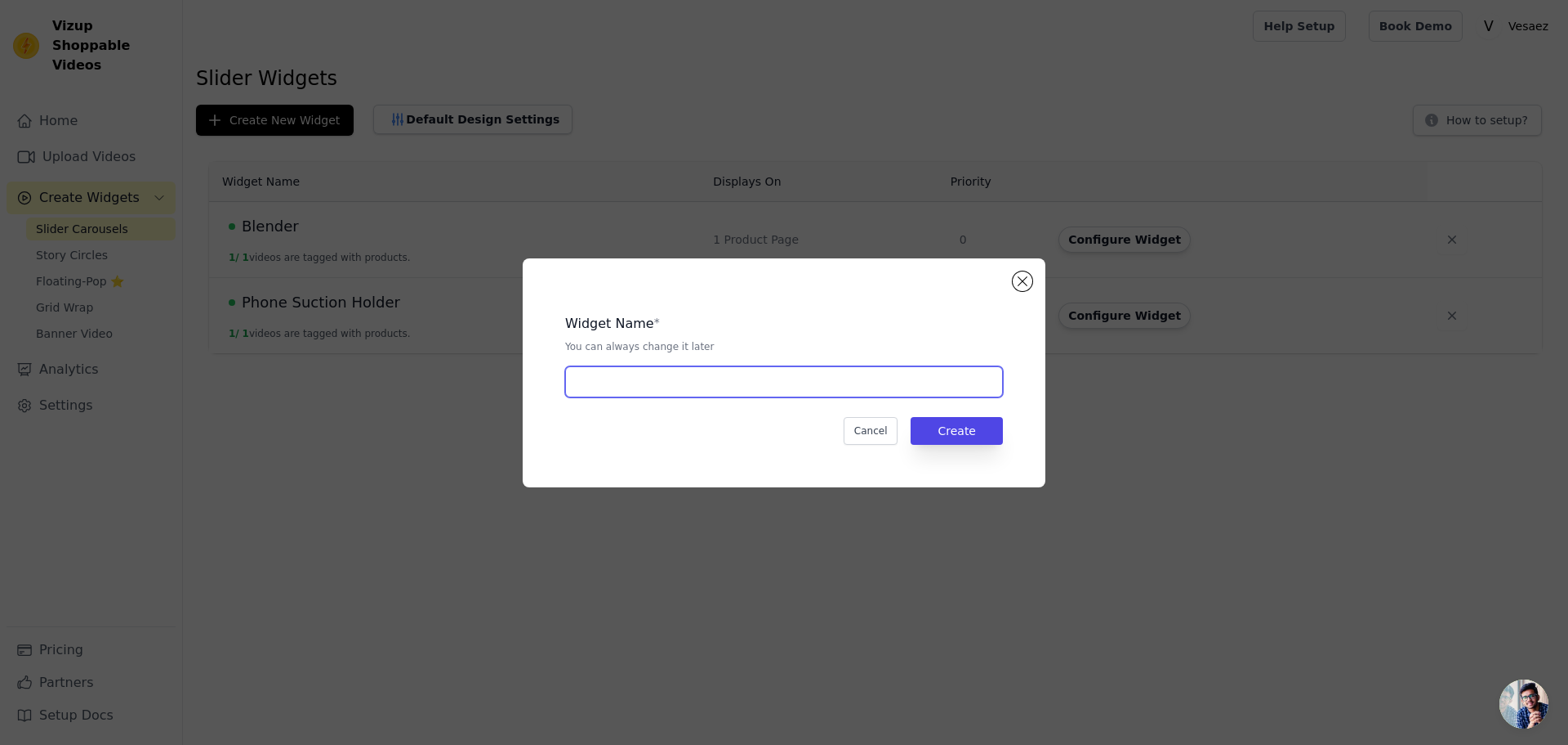
click at [705, 385] on input "text" at bounding box center [784, 382] width 437 height 31
type input "Deer Hook"
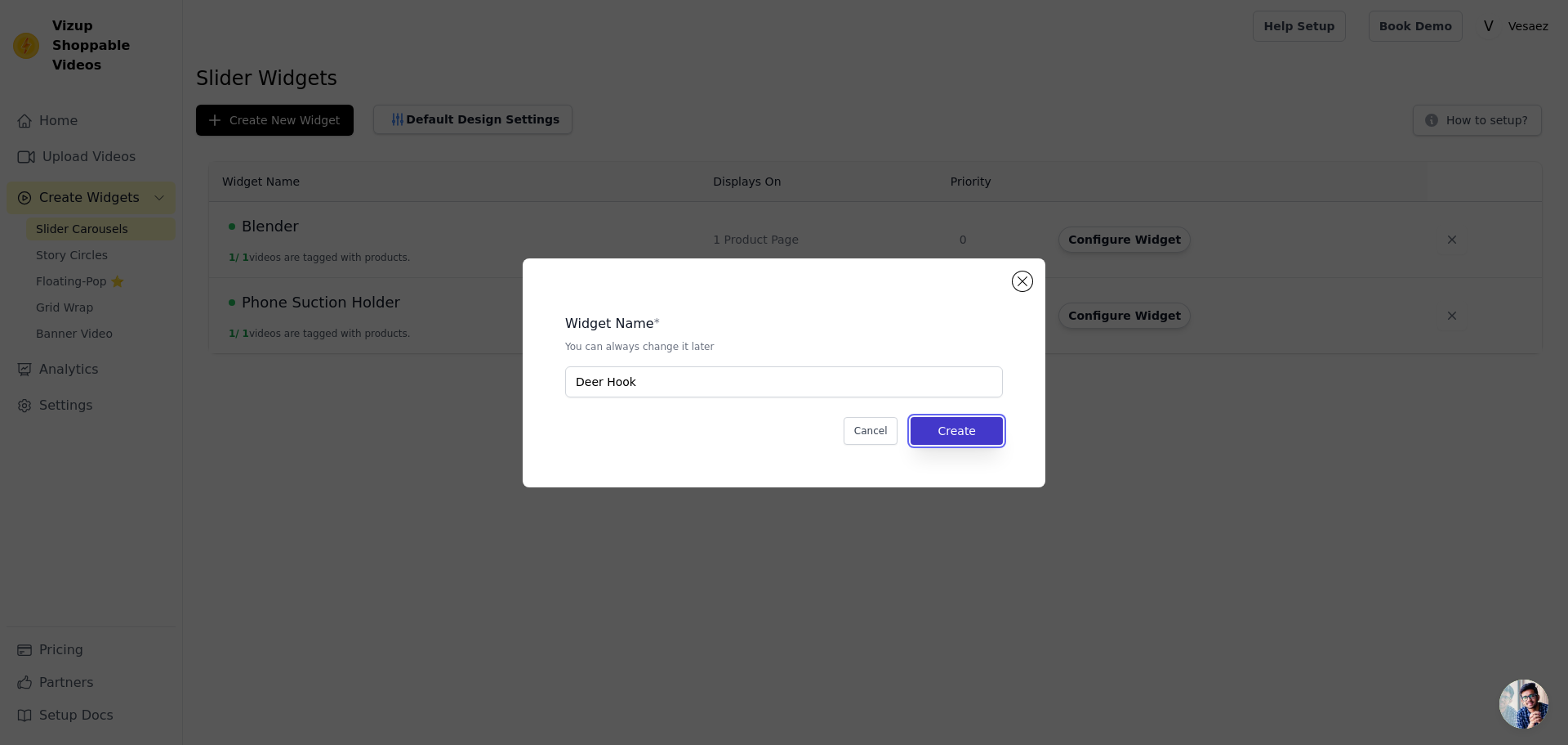
click at [964, 426] on button "Create" at bounding box center [957, 430] width 92 height 28
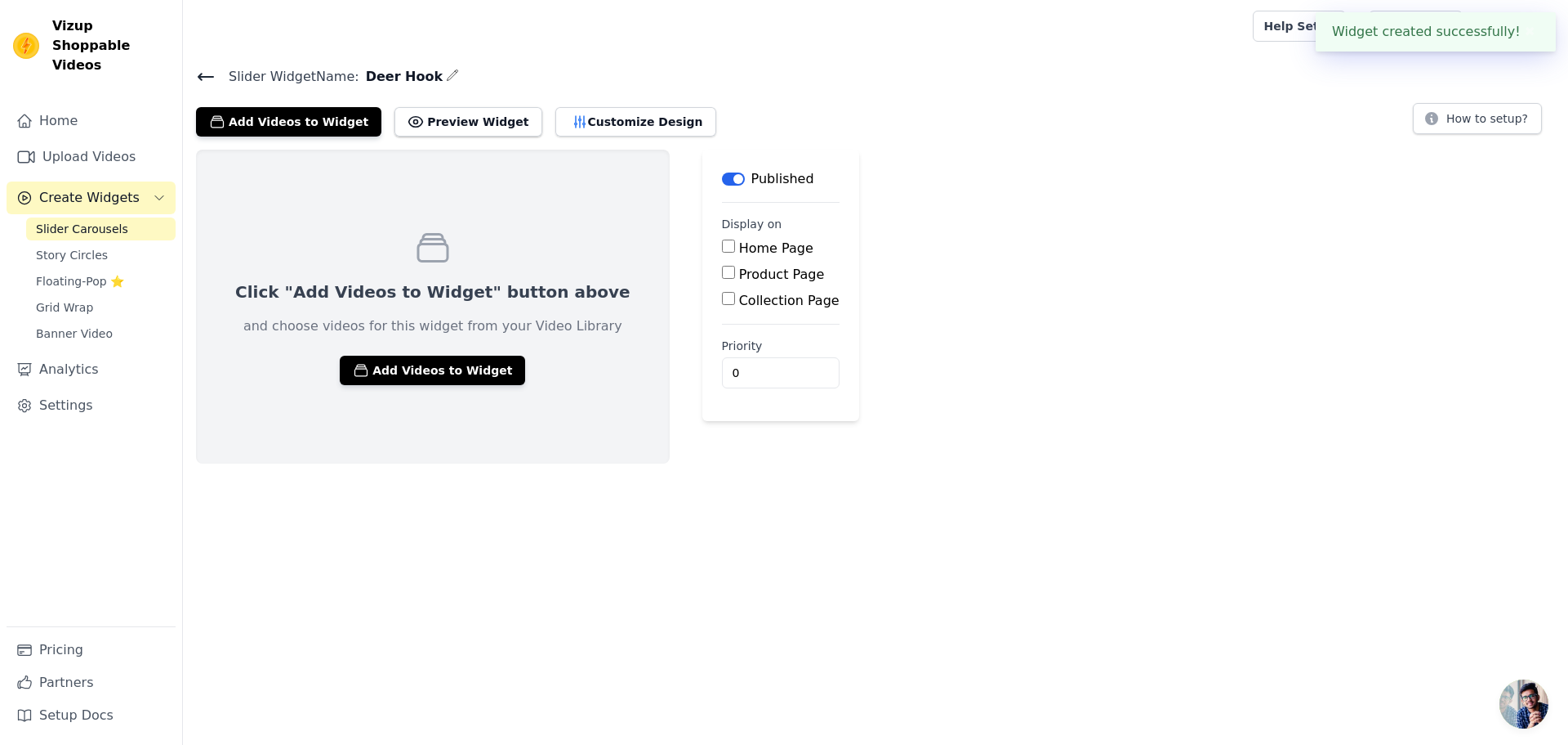
click at [722, 286] on div "Home Page Product Page Collection Page" at bounding box center [781, 275] width 118 height 72
click at [739, 273] on label "Product Page" at bounding box center [782, 274] width 86 height 15
click at [722, 273] on input "Product Page" at bounding box center [728, 272] width 13 height 13
checkbox input "true"
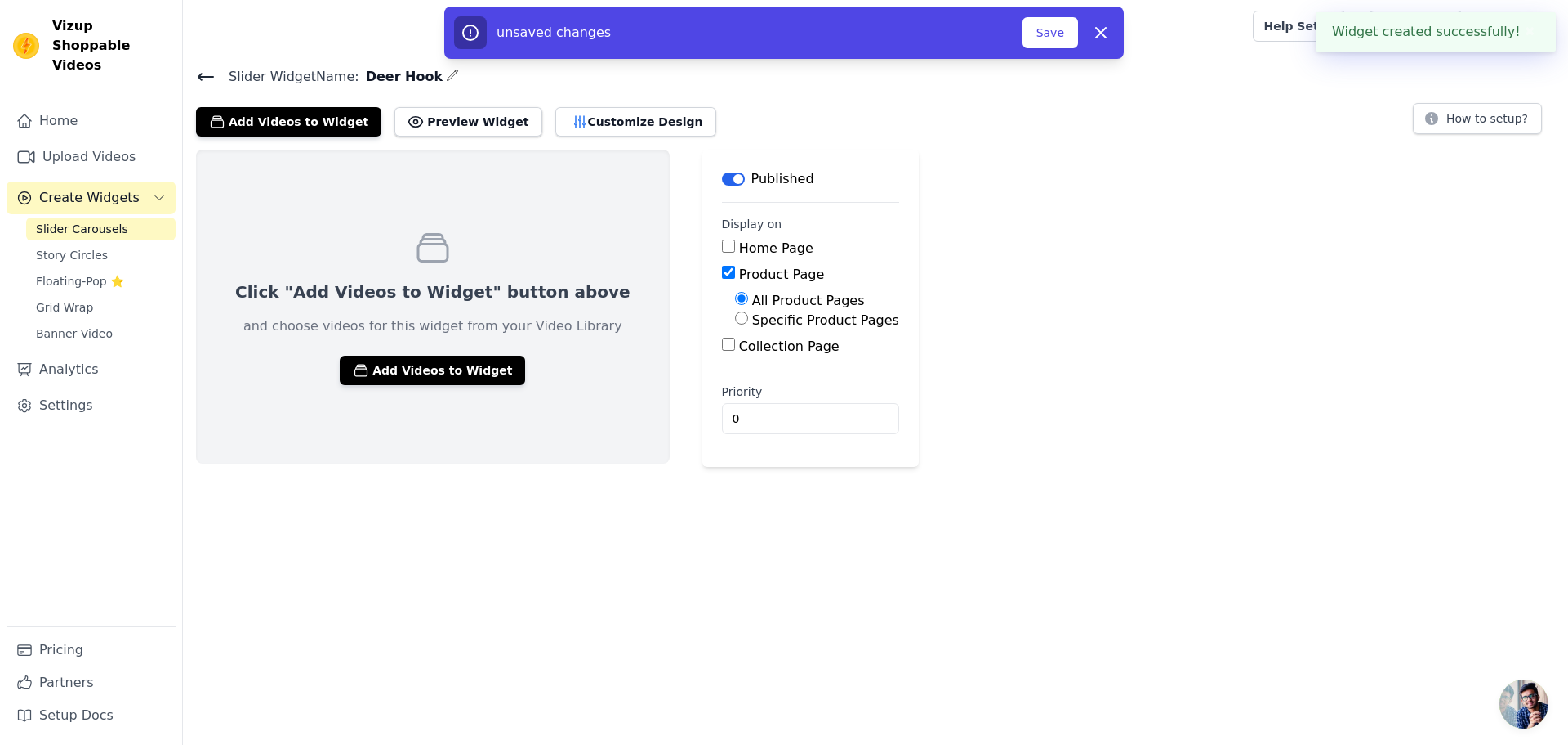
click at [752, 314] on label "Specific Product Pages" at bounding box center [825, 320] width 147 height 15
click at [735, 314] on input "Specific Product Pages" at bounding box center [742, 318] width 13 height 13
radio input "true"
click at [738, 348] on button "Select Products" at bounding box center [789, 357] width 109 height 28
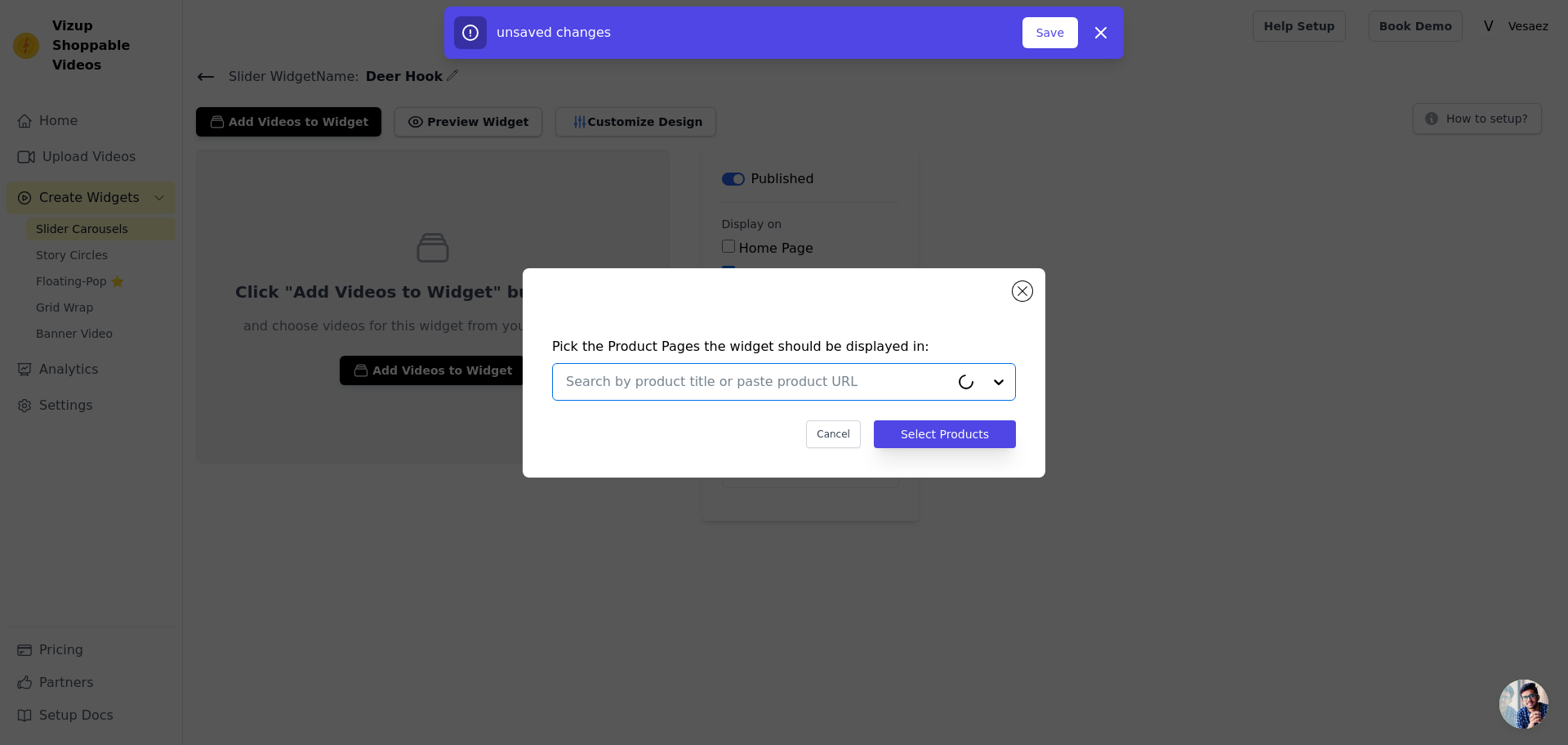
click at [893, 389] on input "text" at bounding box center [758, 382] width 384 height 20
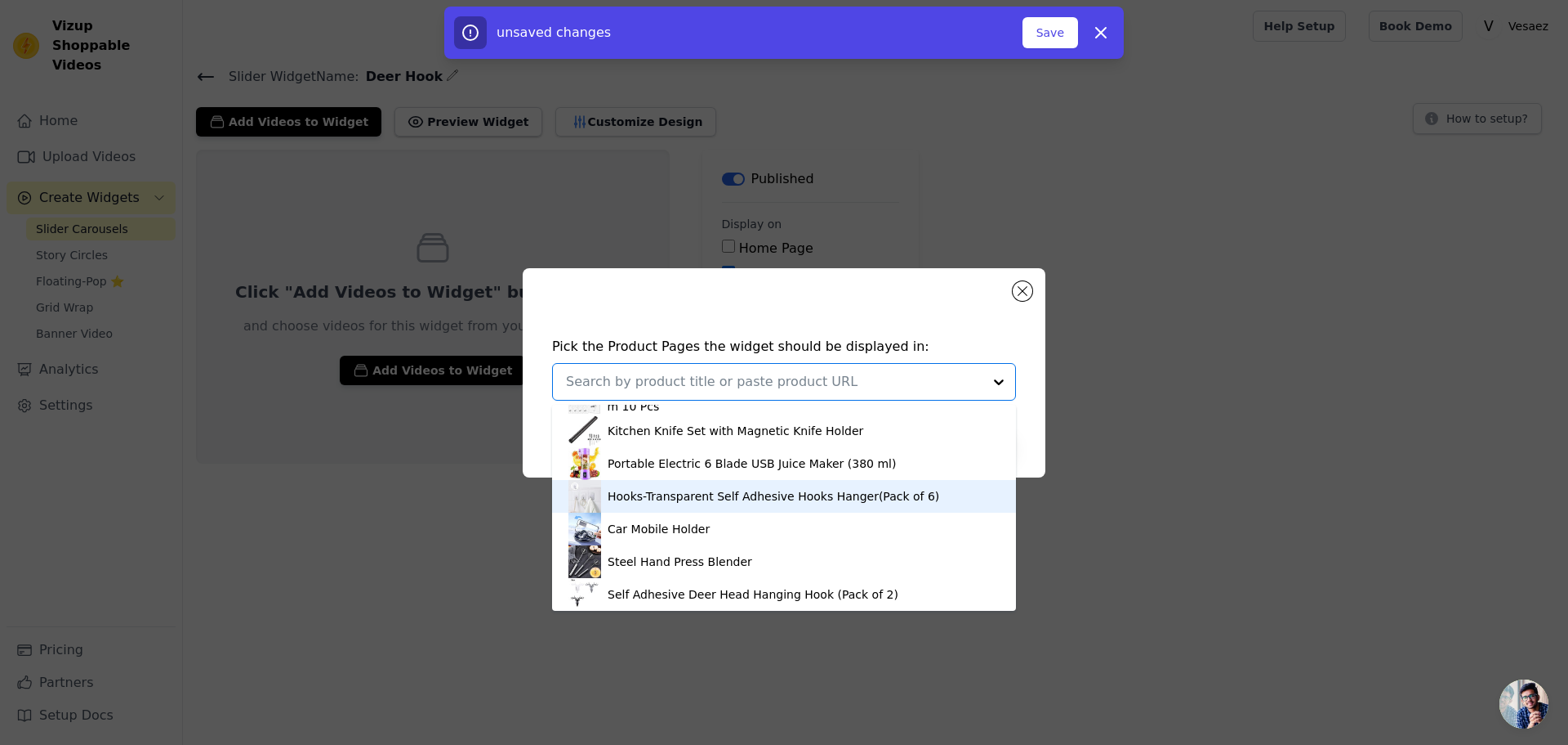
scroll to position [289, 0]
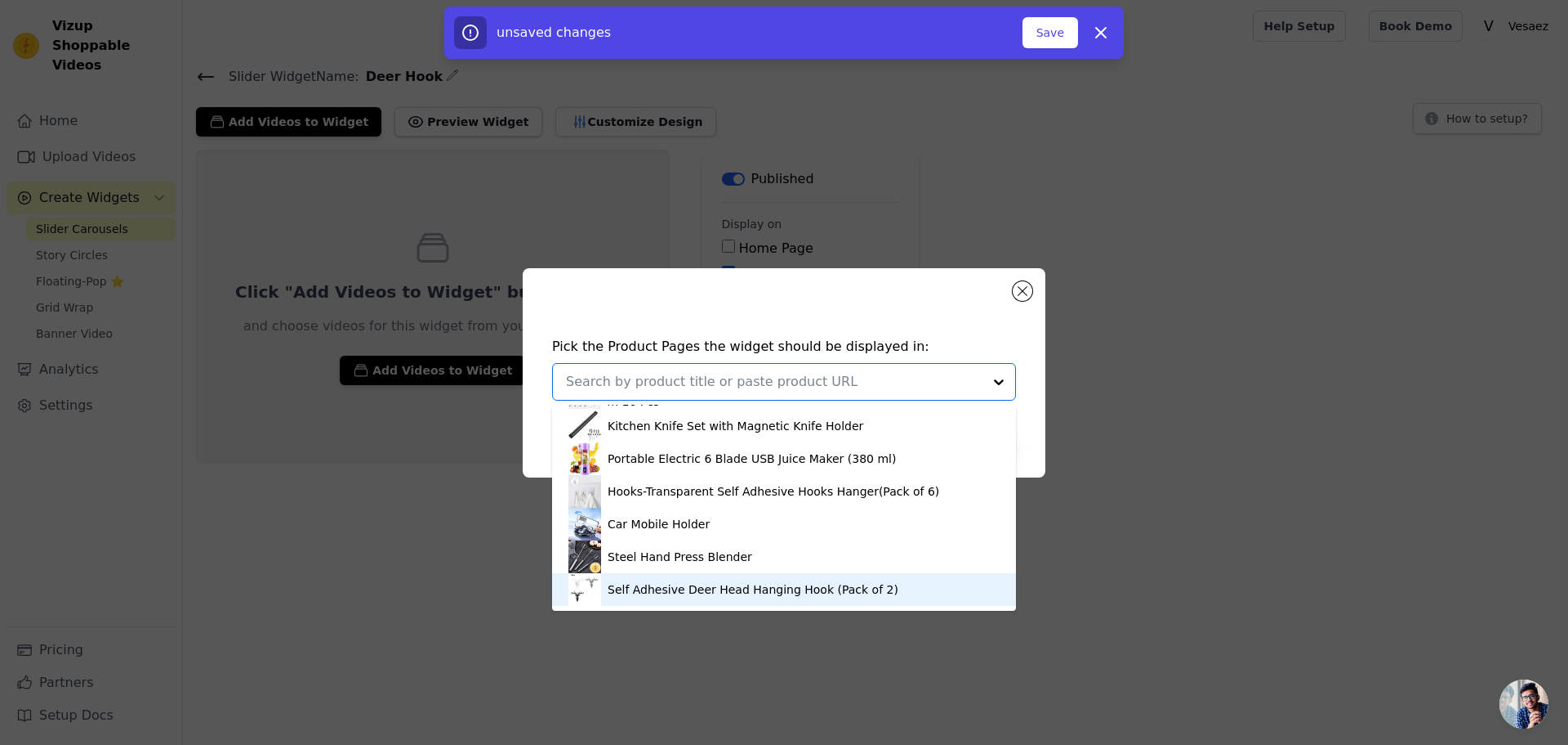
click at [646, 585] on div "Self Adhesive Deer Head Hanging Hook (Pack of 2)" at bounding box center [753, 589] width 291 height 16
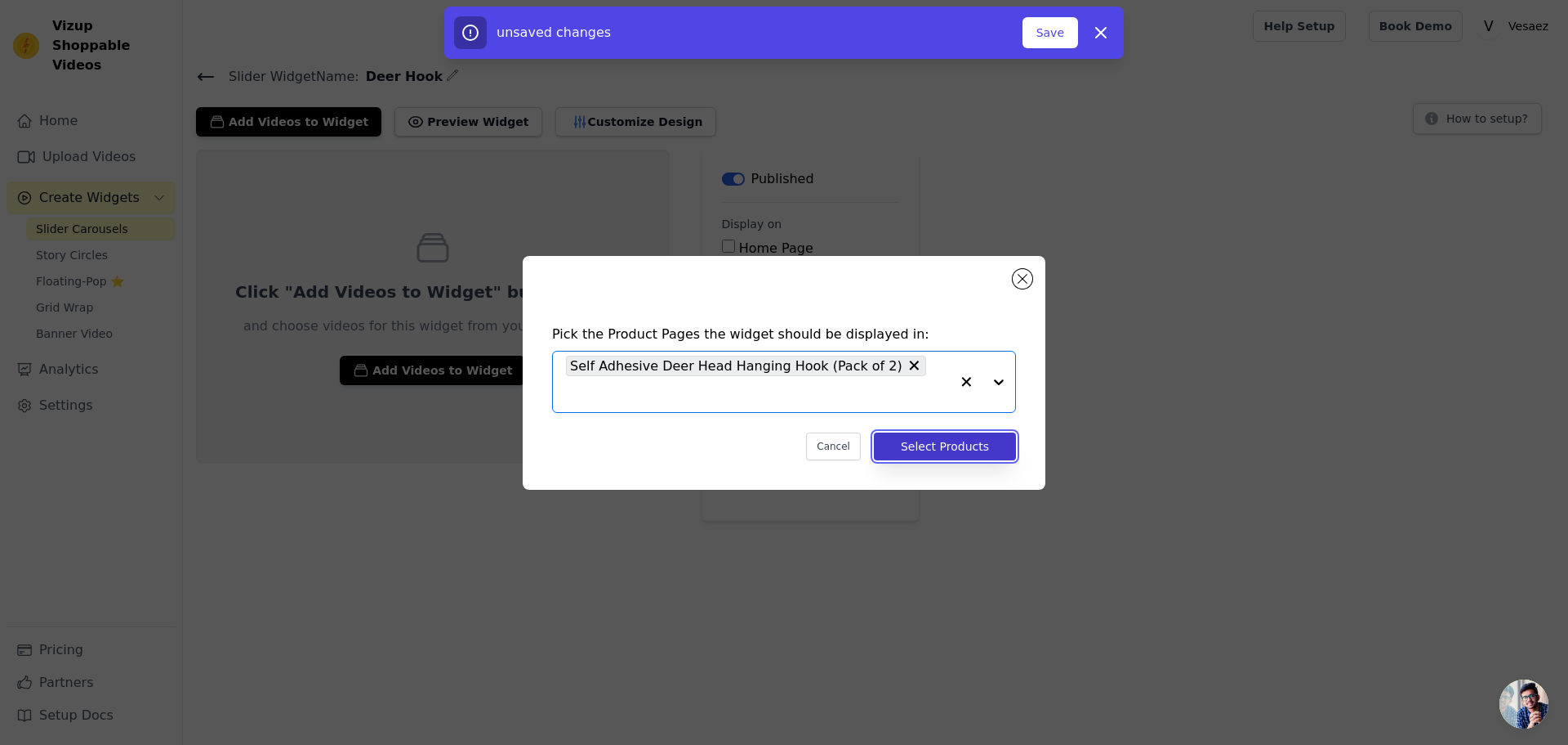
click at [963, 432] on button "Select Products" at bounding box center [944, 445] width 142 height 28
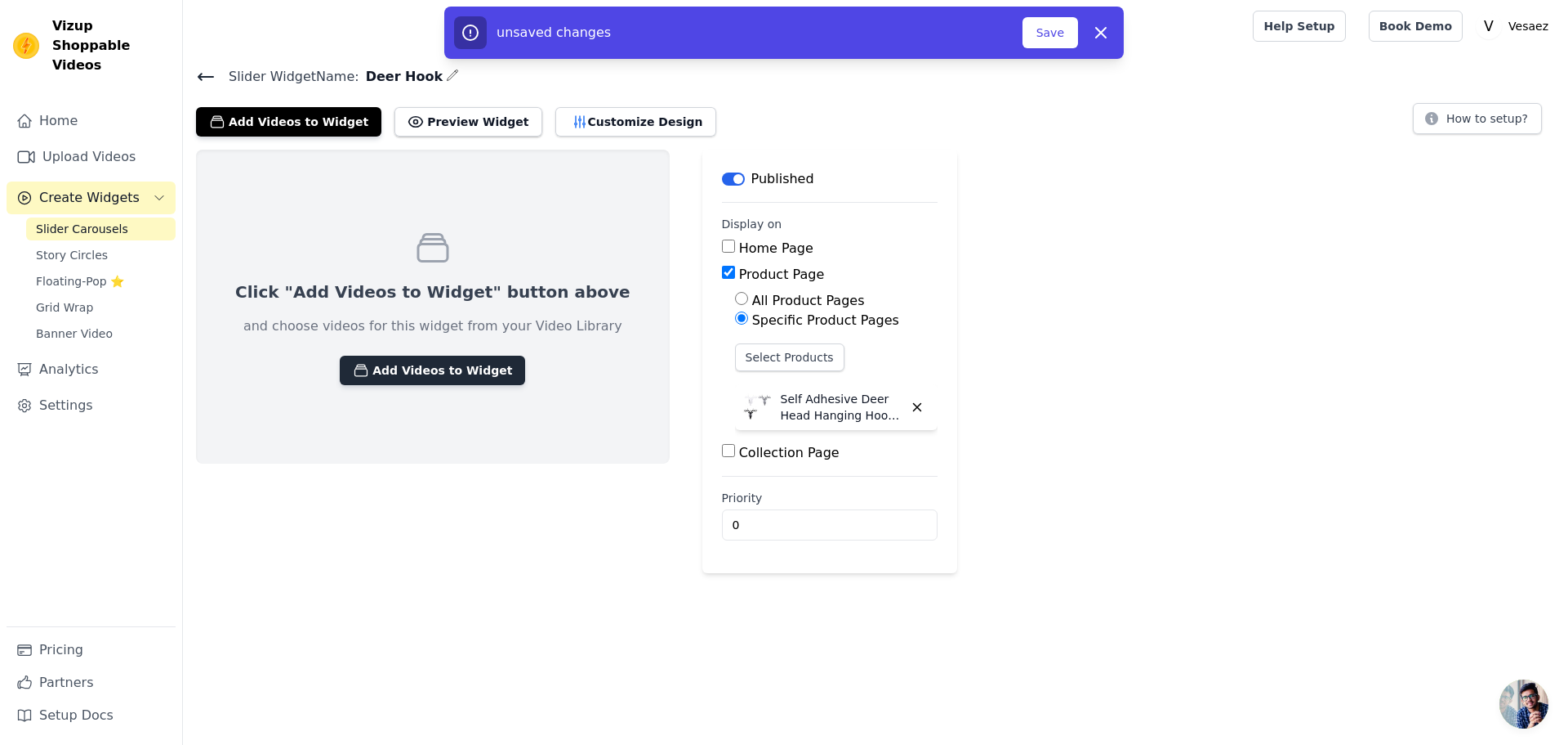
click at [451, 373] on button "Add Videos to Widget" at bounding box center [432, 370] width 185 height 29
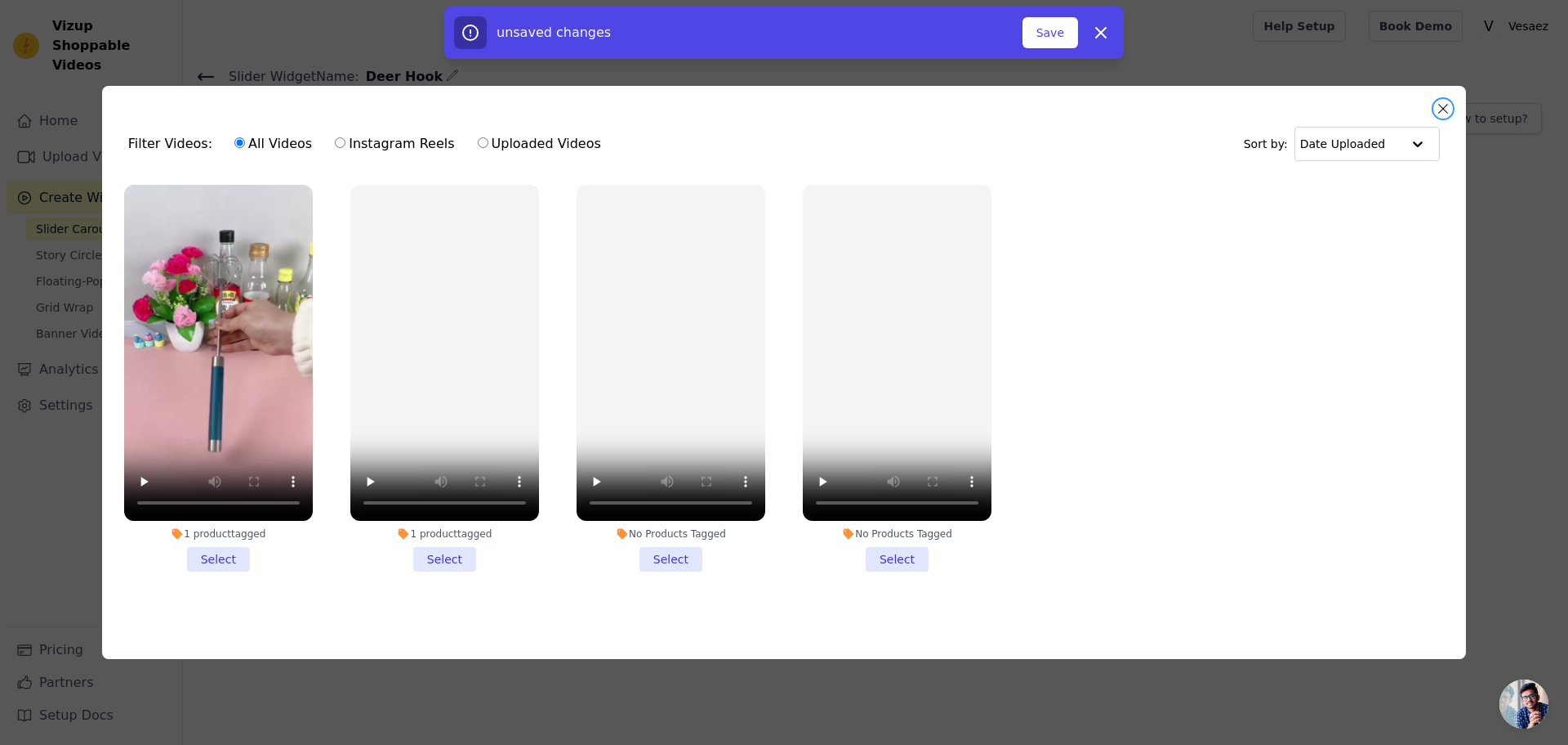
click at [1435, 100] on button "Close modal" at bounding box center [1442, 108] width 20 height 20
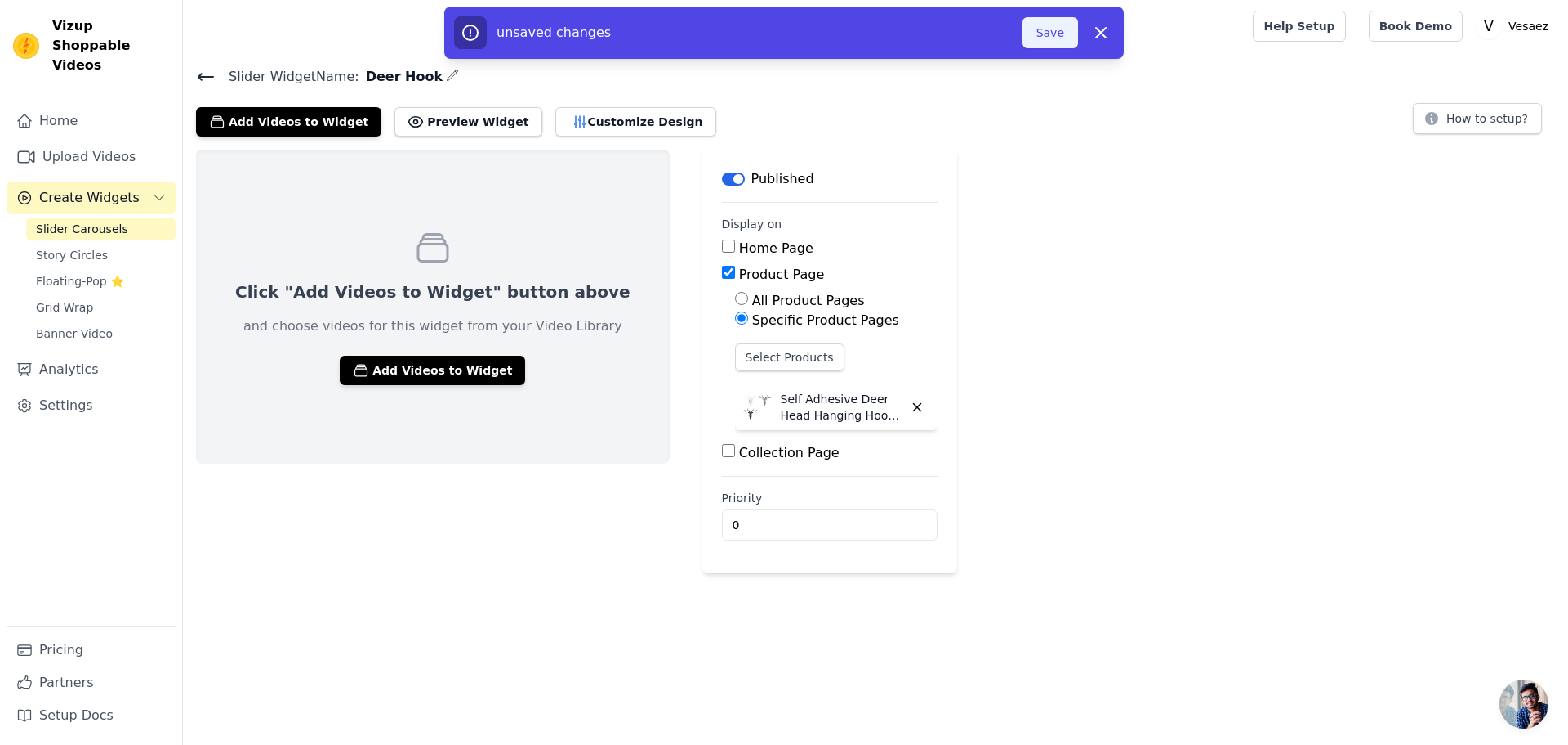
click at [1054, 26] on button "Save" at bounding box center [1050, 32] width 55 height 31
click at [113, 105] on link "Home" at bounding box center [91, 121] width 169 height 32
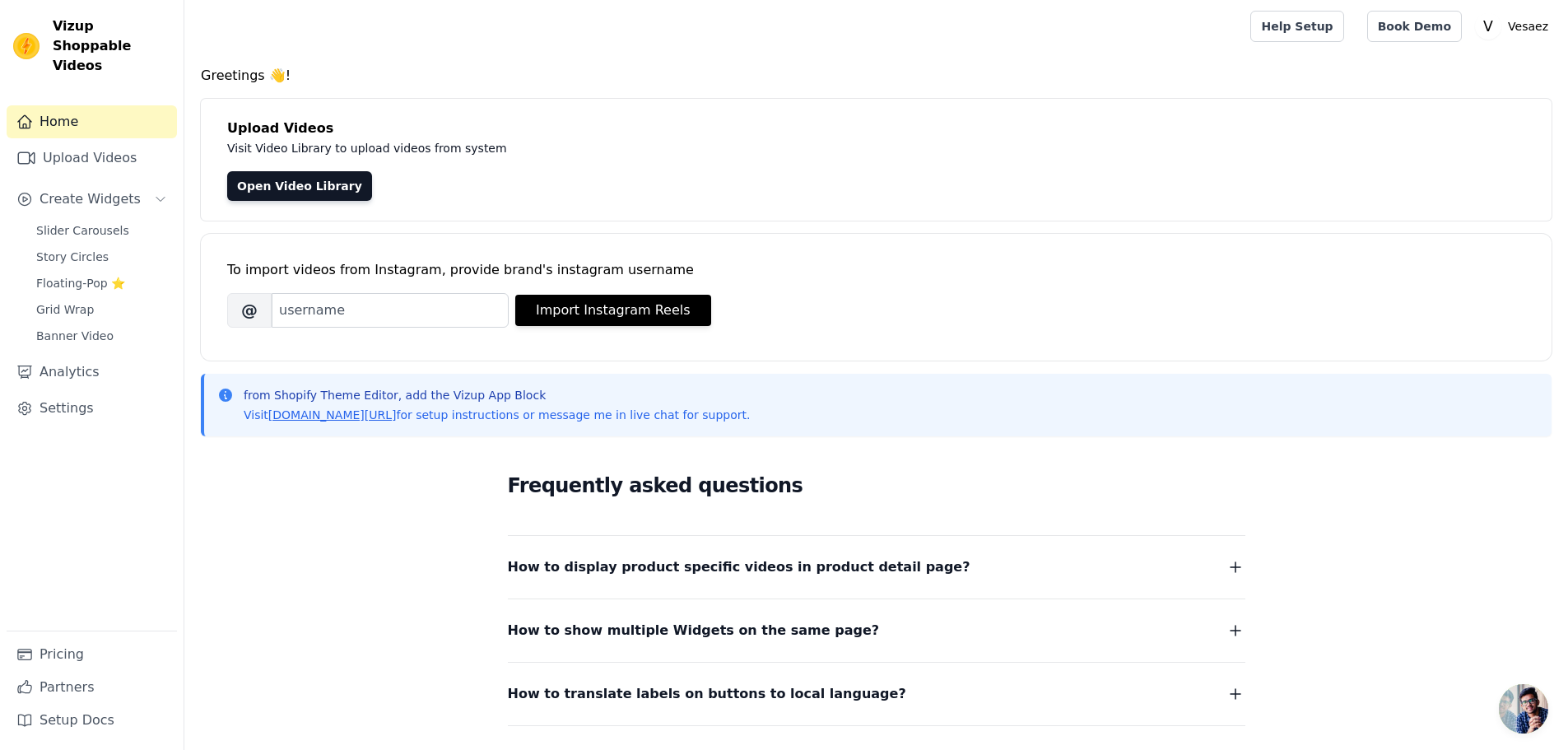
click at [161, 178] on div "Sidebar" at bounding box center [92, 179] width 171 height 2
click at [92, 142] on link "Upload Videos" at bounding box center [92, 158] width 171 height 33
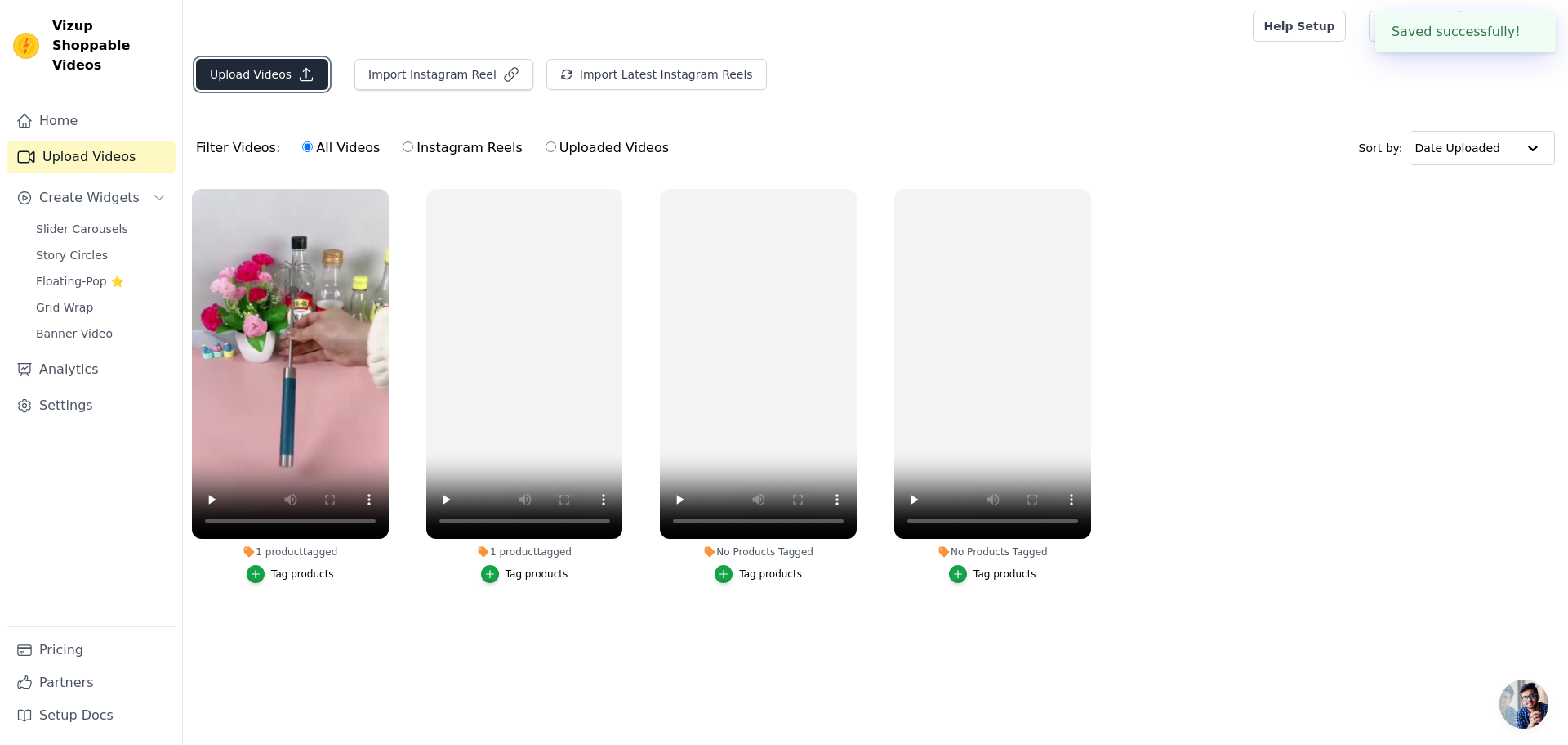
click at [229, 72] on button "Upload Videos" at bounding box center [261, 74] width 132 height 31
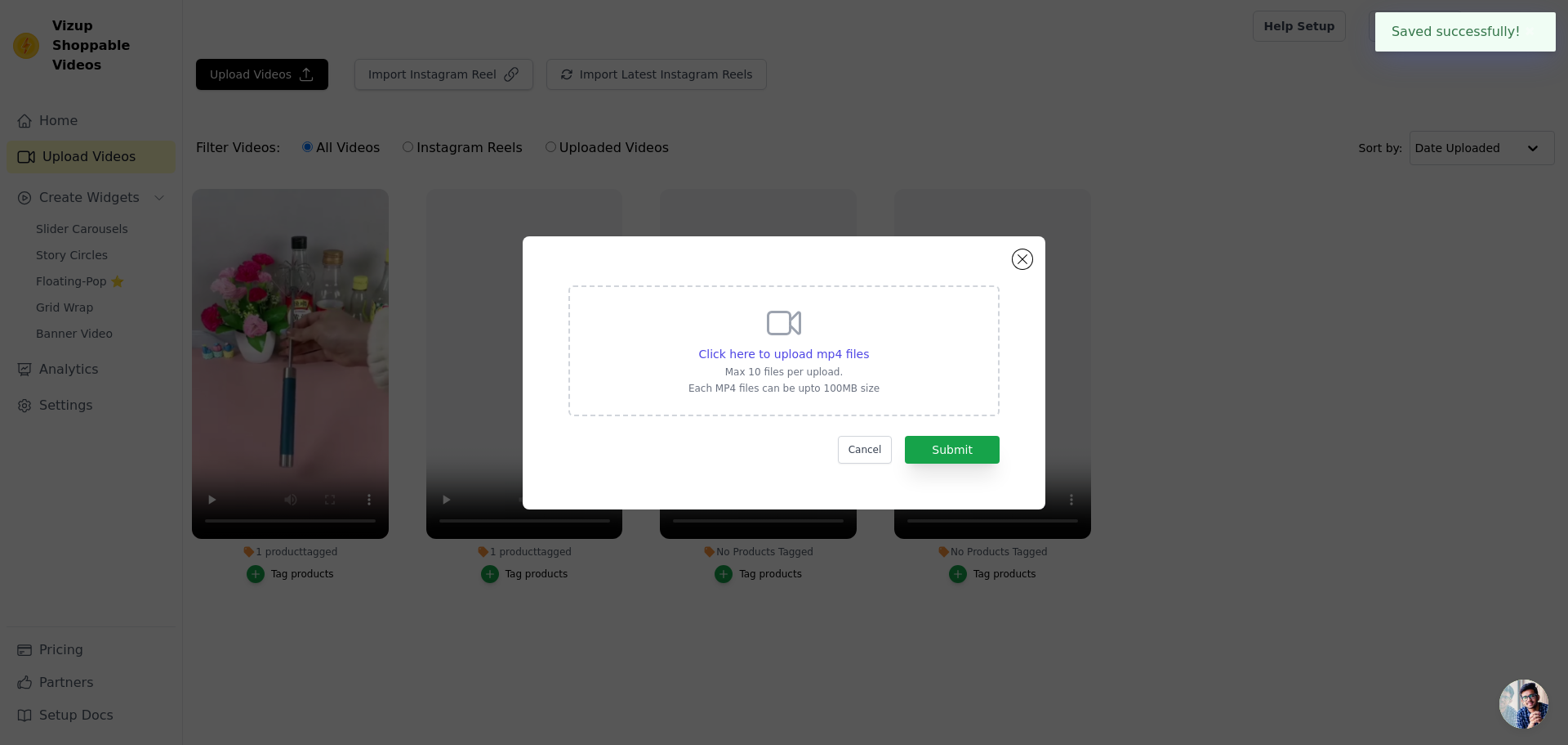
click at [809, 343] on div "Click here to upload mp4 files Max 10 files per upload. Each MP4 files can be u…" at bounding box center [784, 349] width 191 height 91
click at [868, 344] on input "Click here to upload mp4 files Max 10 files per upload. Each MP4 files can be u…" at bounding box center [868, 344] width 1 height 1
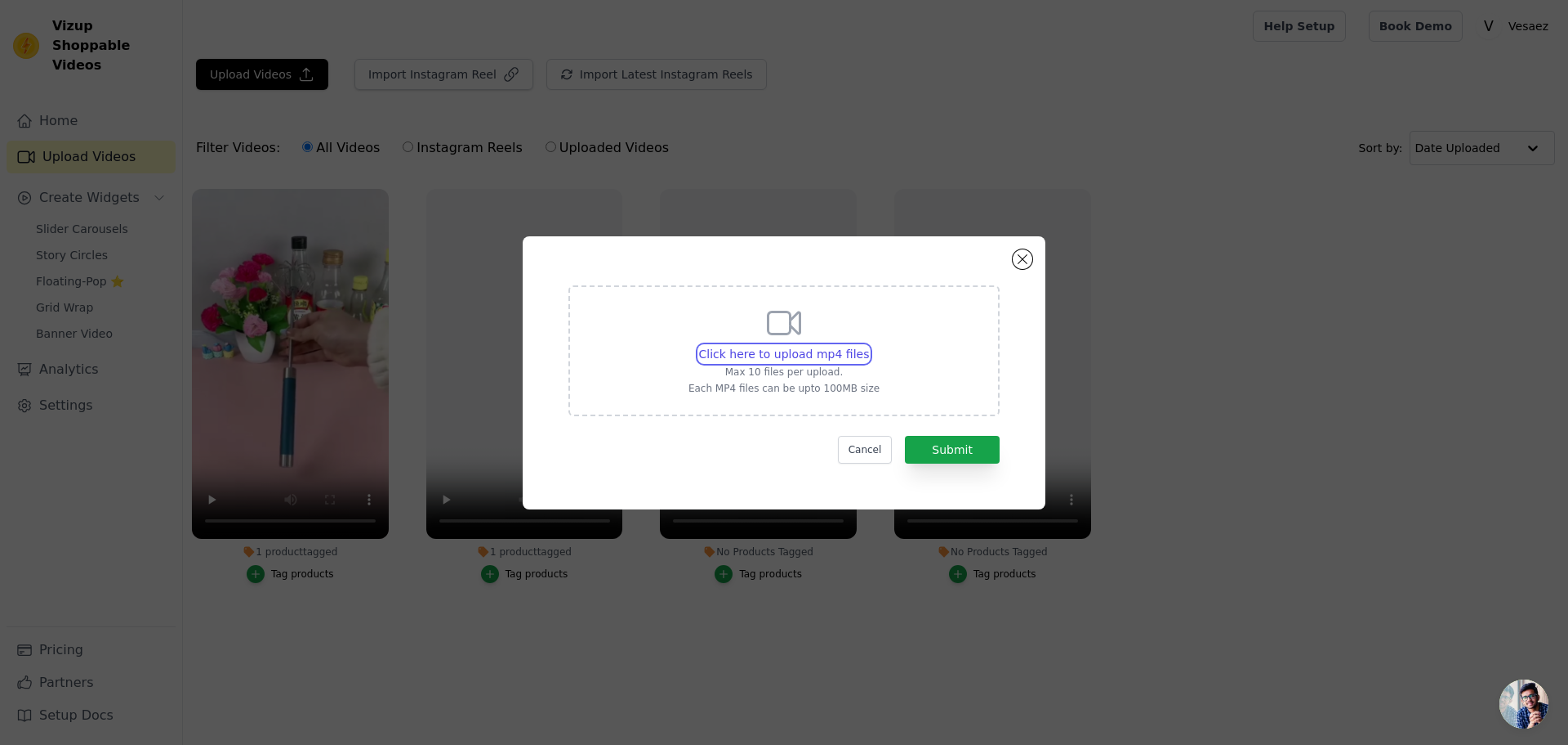
type input "C:\fakepath\Product Description.mp4"
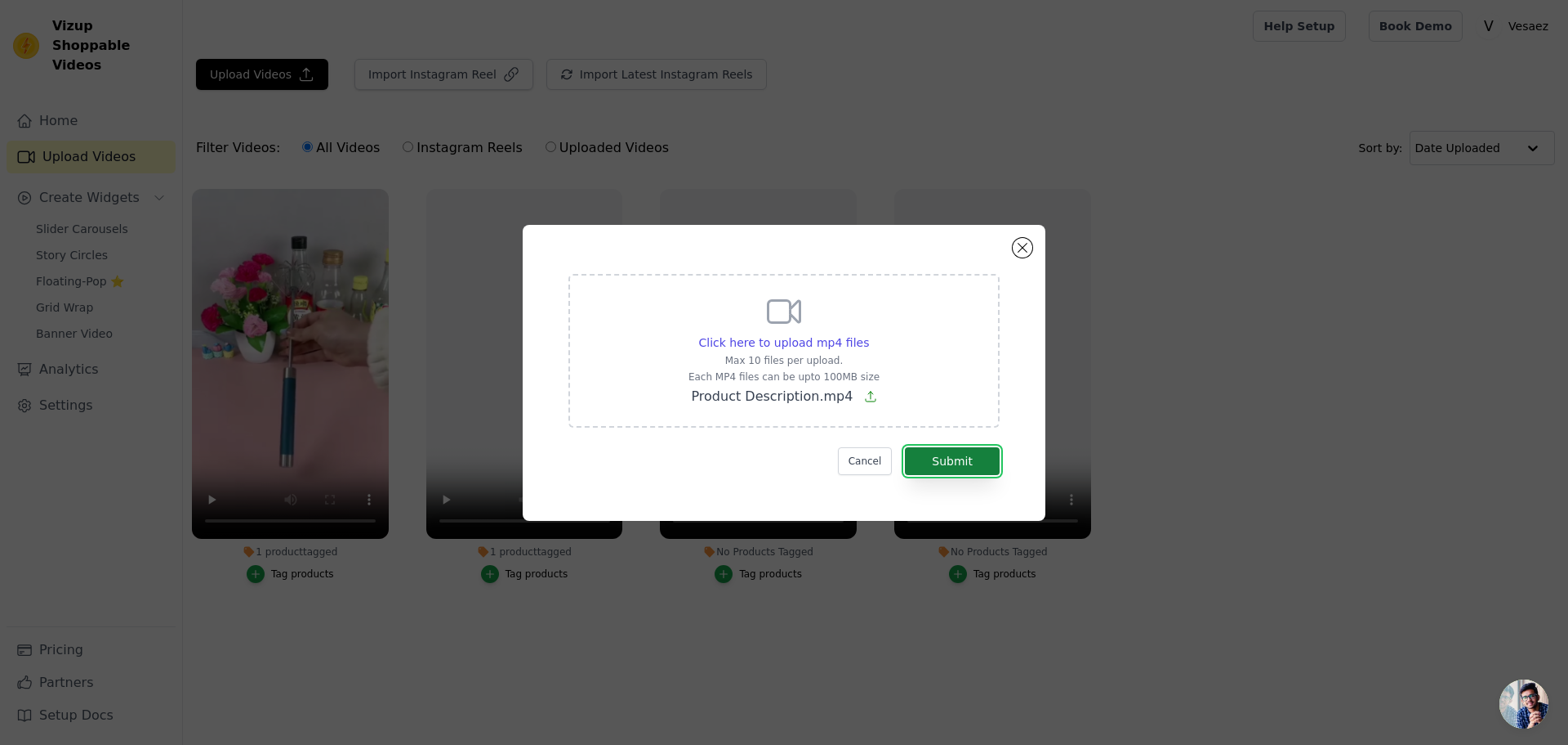
click at [974, 462] on button "Submit" at bounding box center [953, 461] width 95 height 28
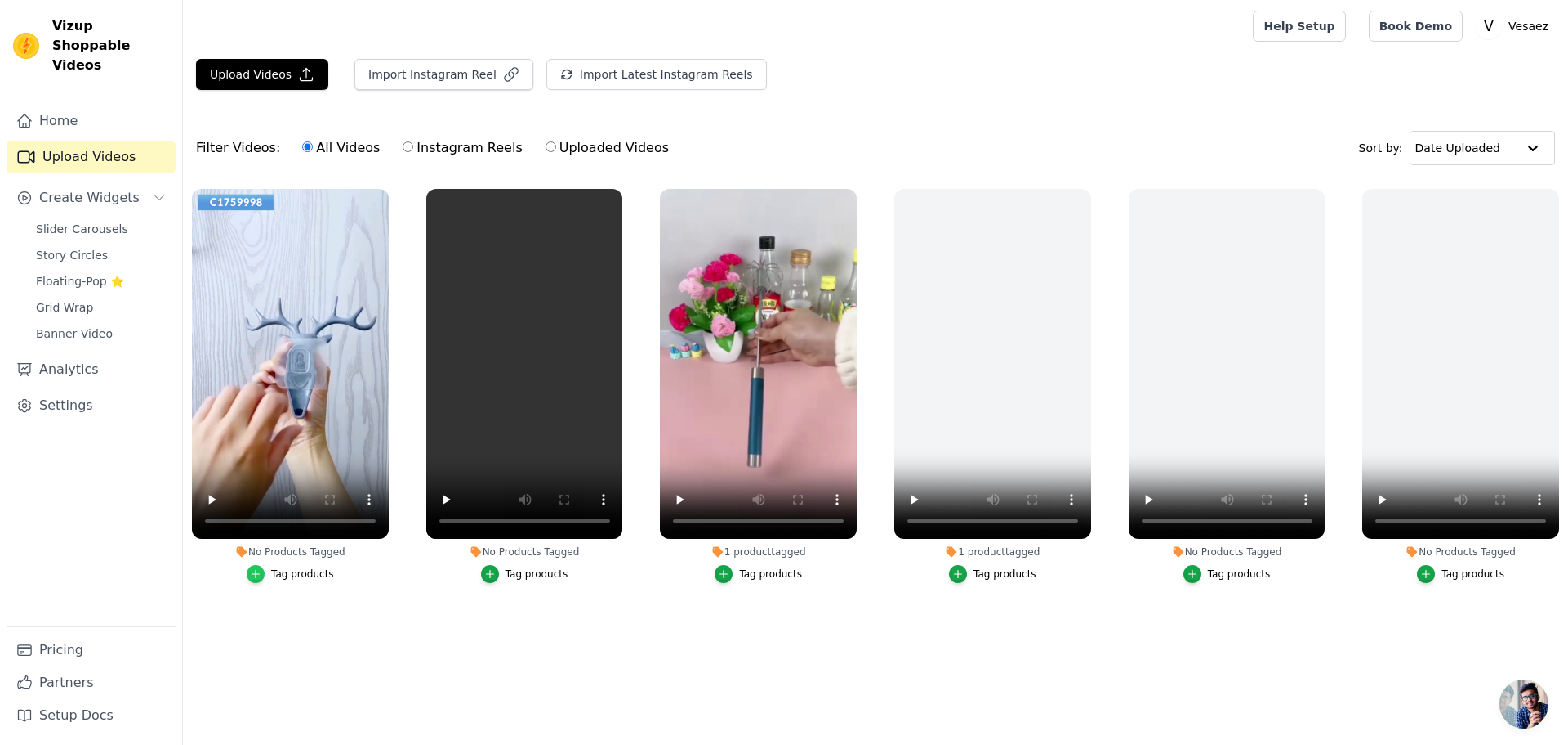
click at [253, 571] on icon "button" at bounding box center [256, 574] width 11 height 11
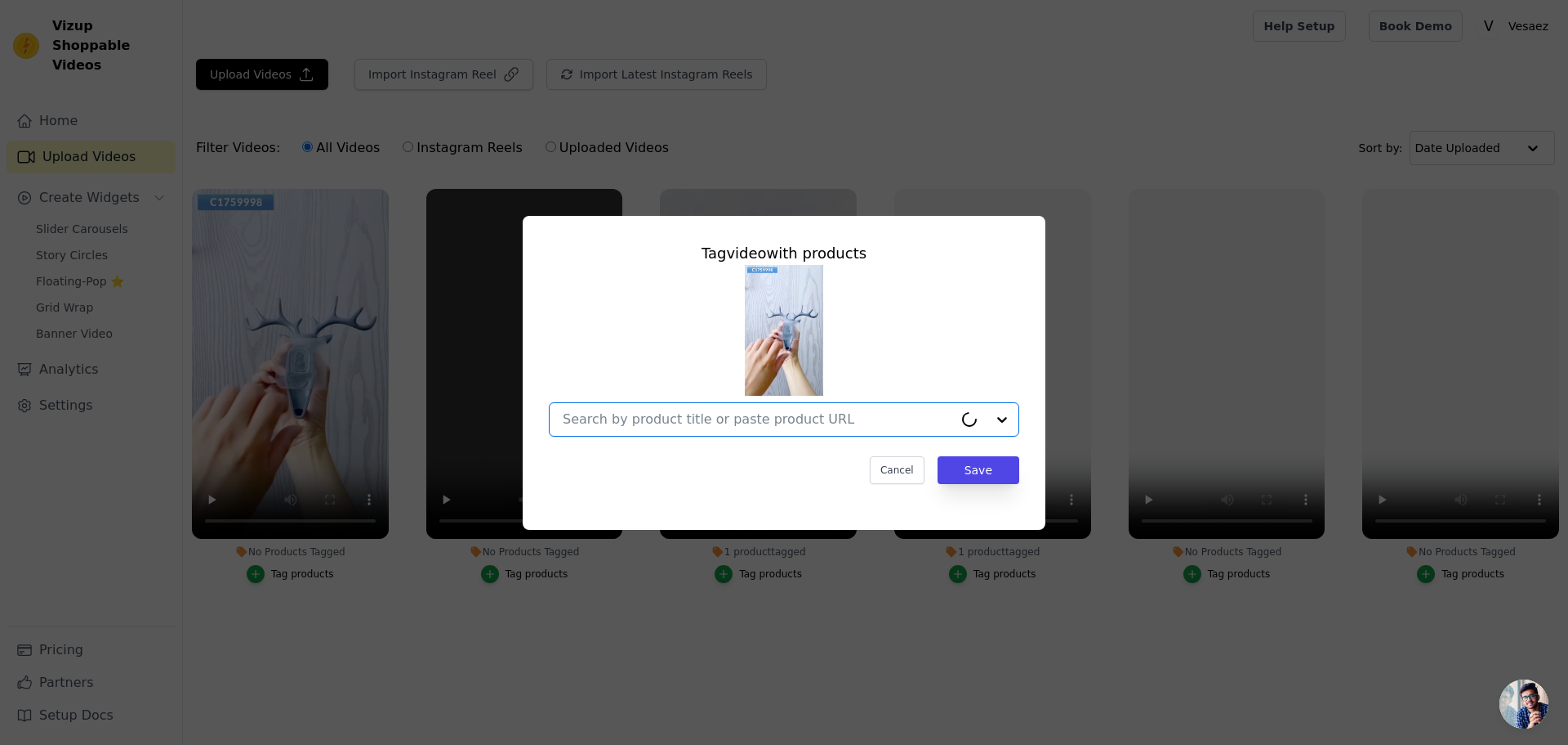
click at [688, 411] on input "No Products Tagged Tag video with products Option undefined, selected. Cancel S…" at bounding box center [758, 419] width 391 height 15
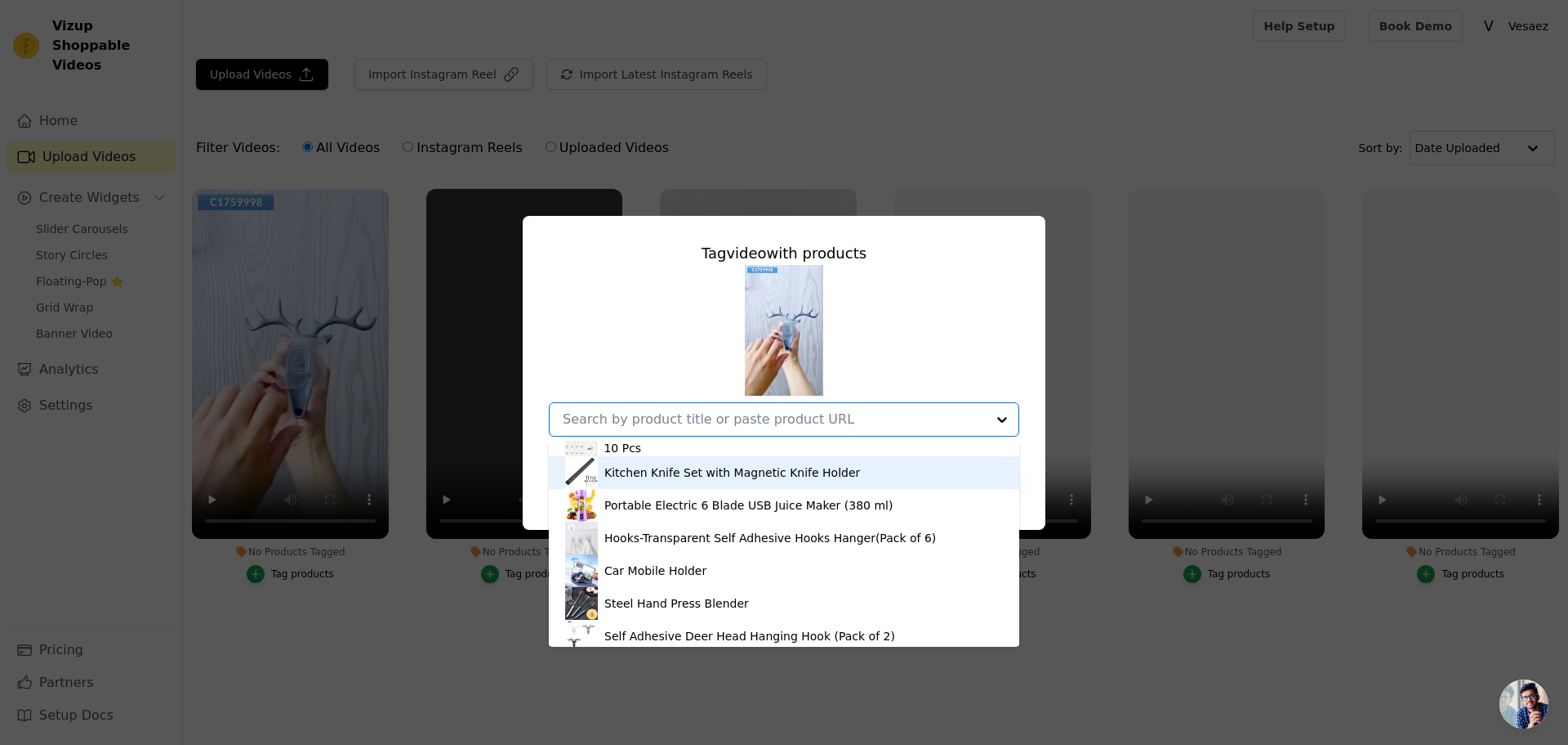
scroll to position [284, 0]
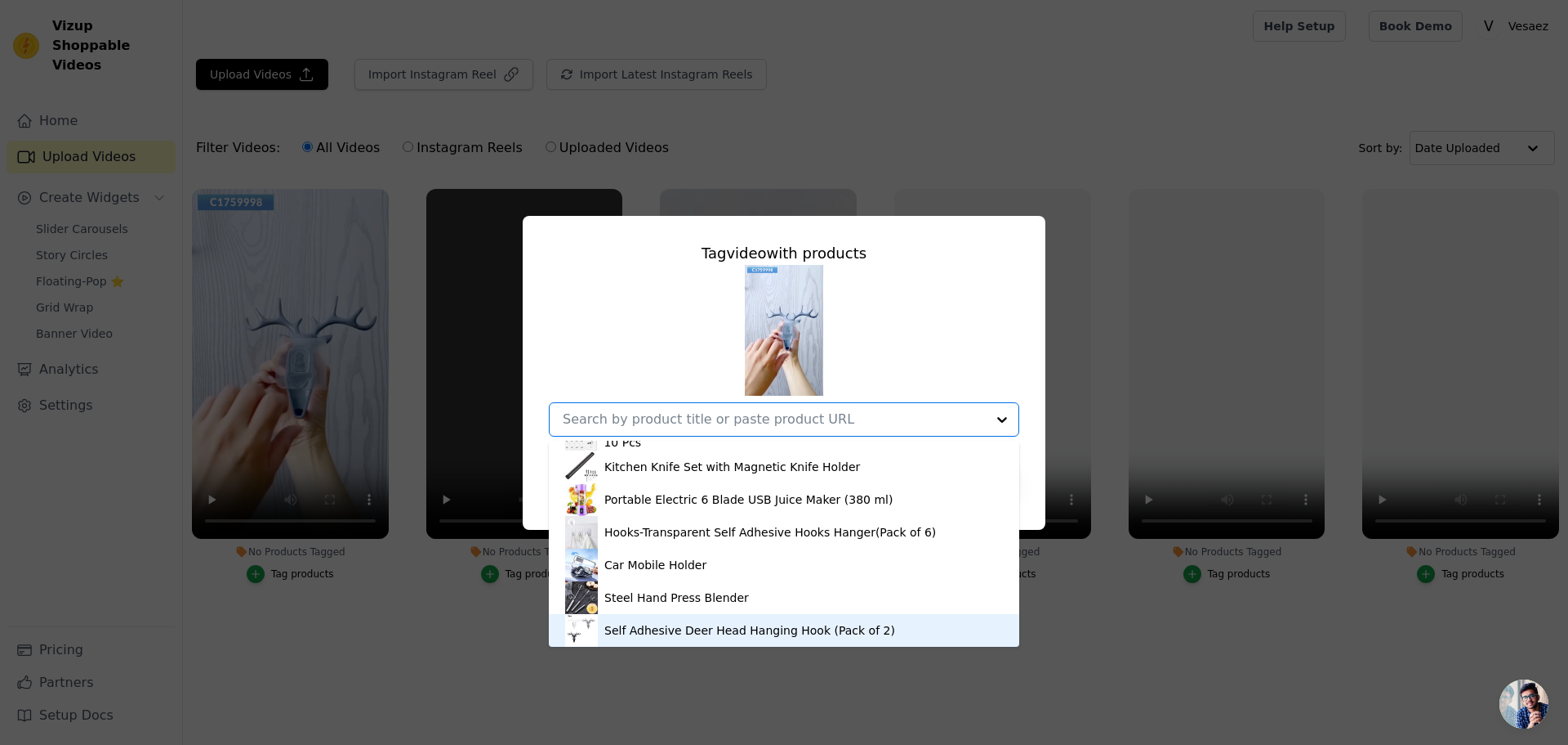
click at [691, 625] on div "Self Adhesive Deer Head Hanging Hook (Pack of 2)" at bounding box center [750, 630] width 291 height 16
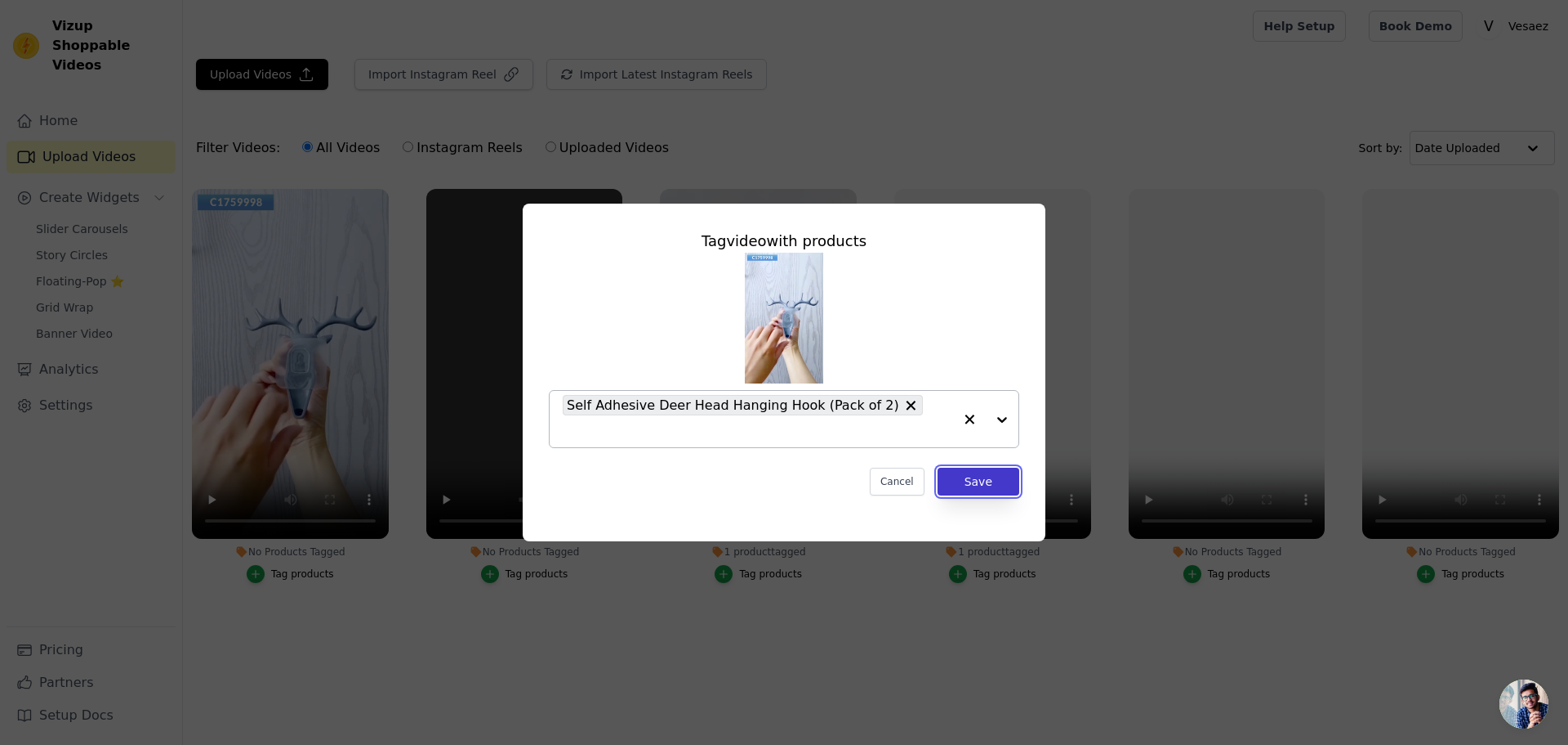
click at [1001, 478] on button "Save" at bounding box center [978, 480] width 82 height 28
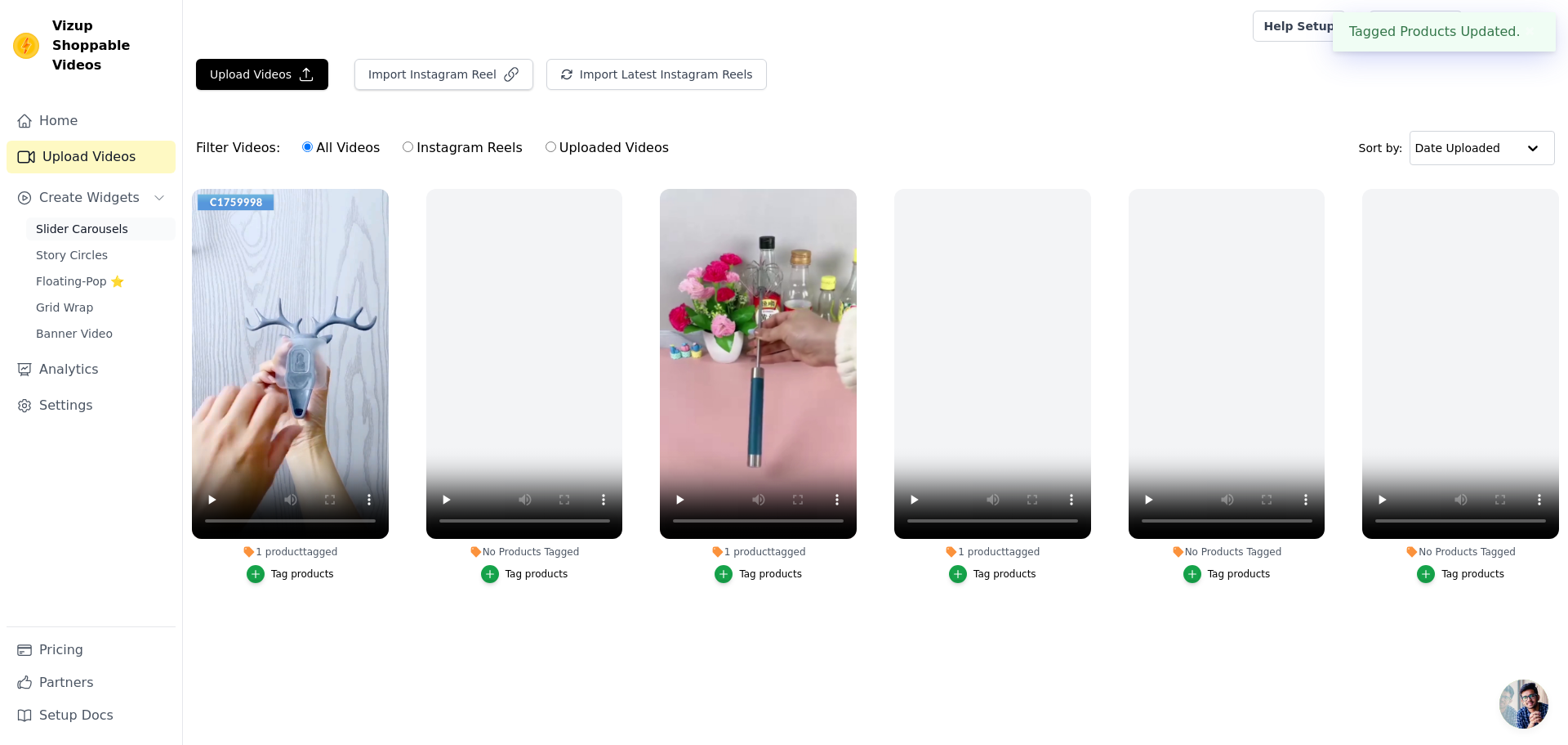
click at [84, 220] on link "Slider Carousels" at bounding box center [100, 228] width 149 height 23
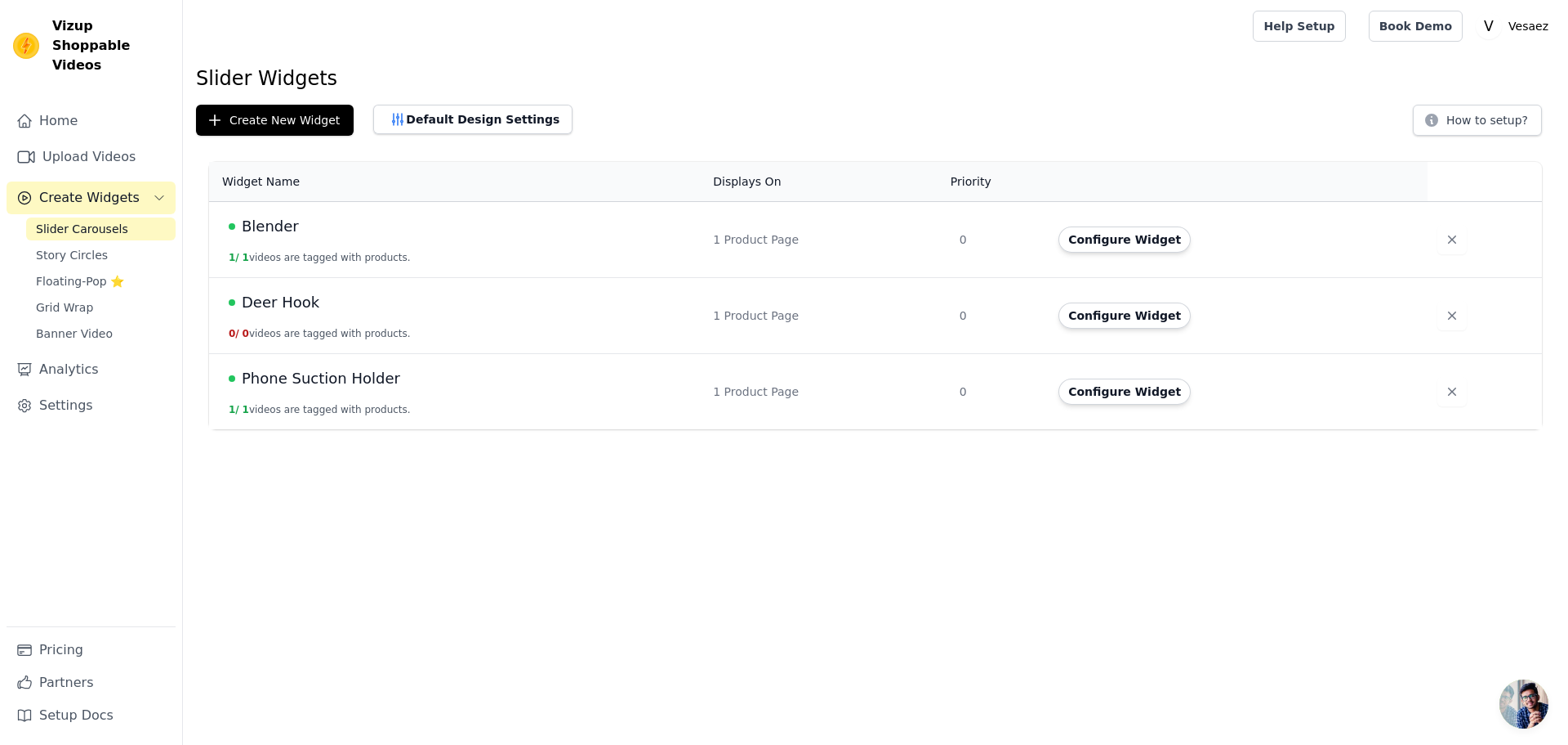
click at [319, 311] on div "Deer Hook" at bounding box center [461, 303] width 465 height 23
click at [1094, 312] on button "Configure Widget" at bounding box center [1124, 315] width 132 height 26
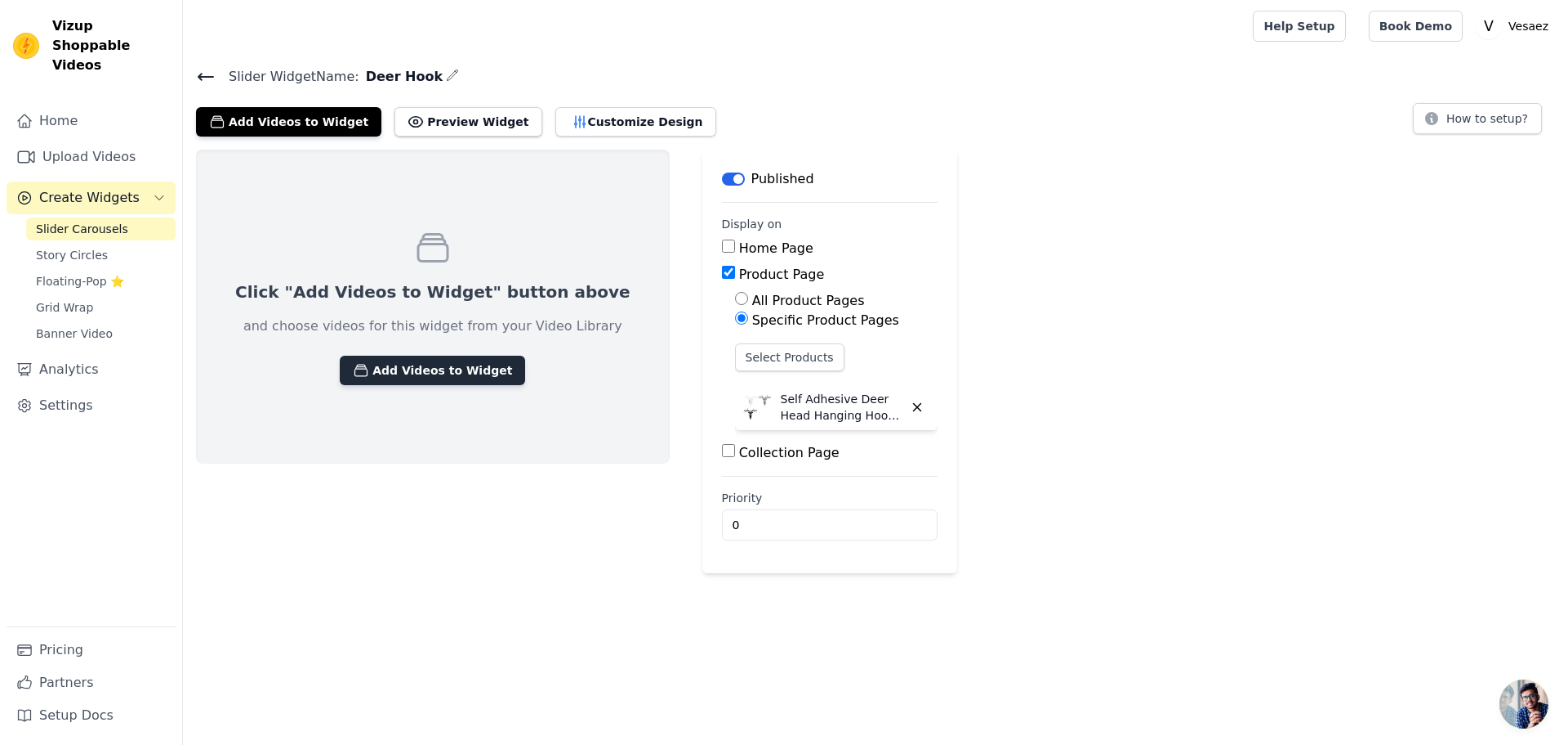
click at [432, 366] on button "Add Videos to Widget" at bounding box center [432, 370] width 185 height 29
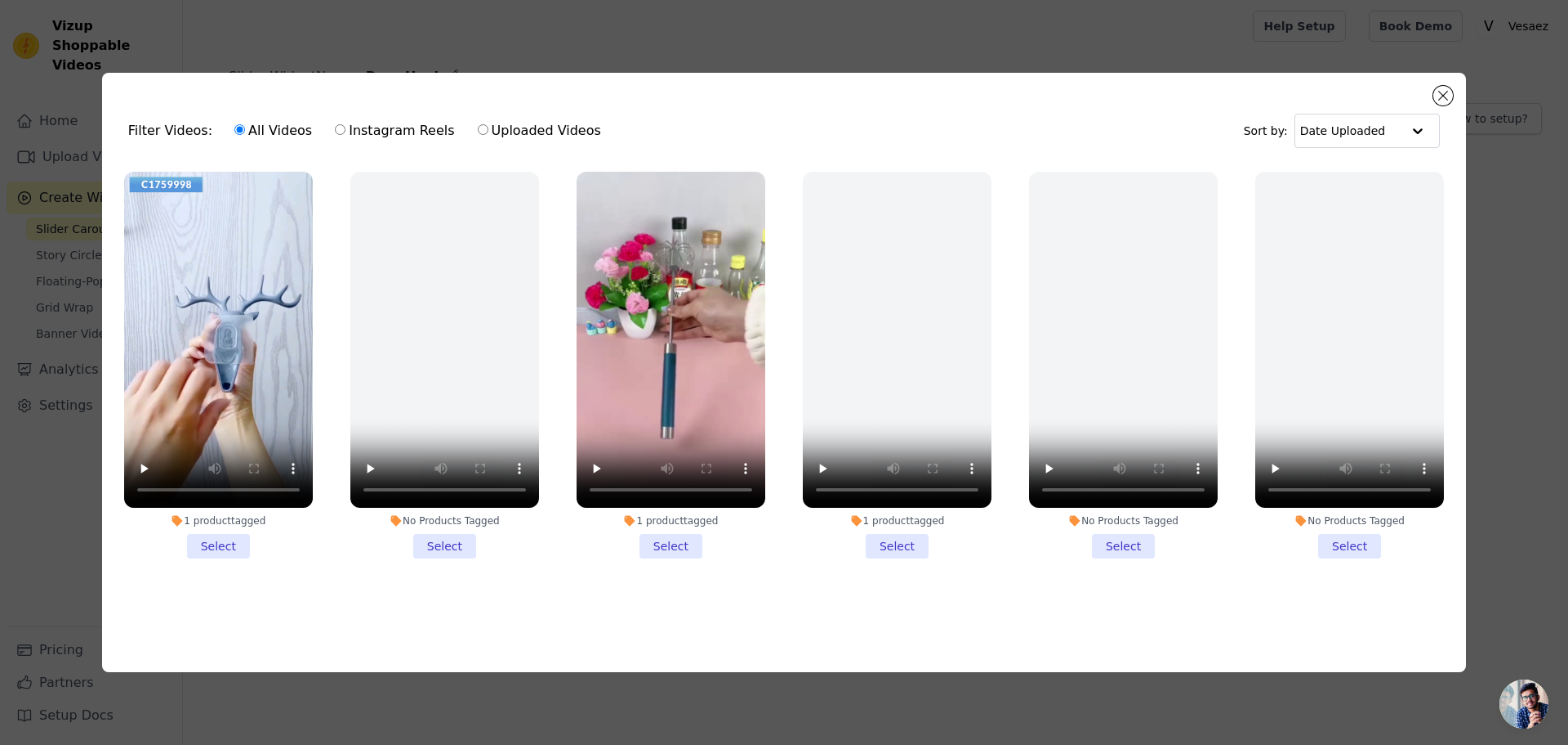
click at [227, 547] on li "1 product tagged Select" at bounding box center [219, 364] width 188 height 386
click at [0, 0] on input "1 product tagged Select" at bounding box center [0, 0] width 0 height 0
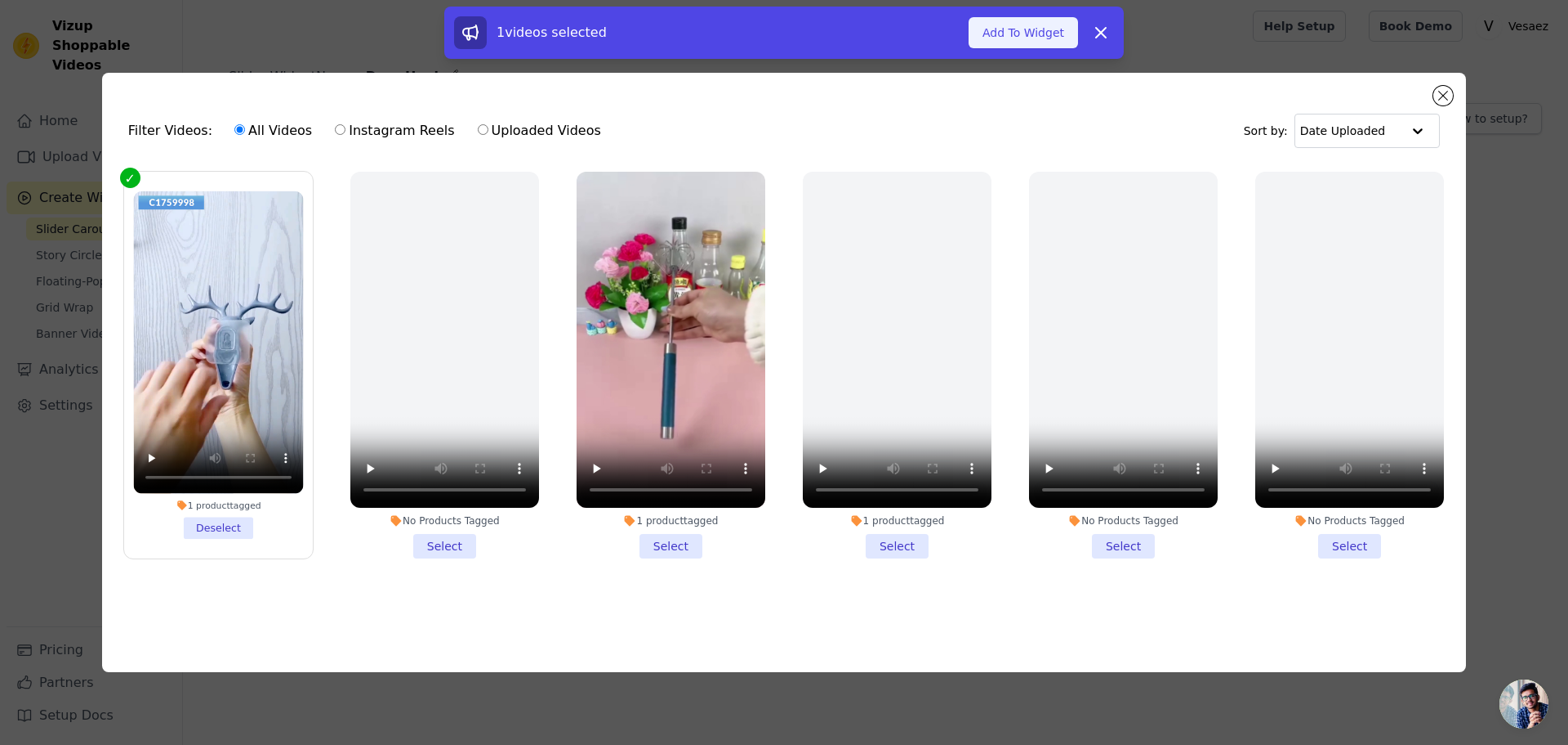
click at [1039, 41] on button "Add To Widget" at bounding box center [1023, 32] width 109 height 31
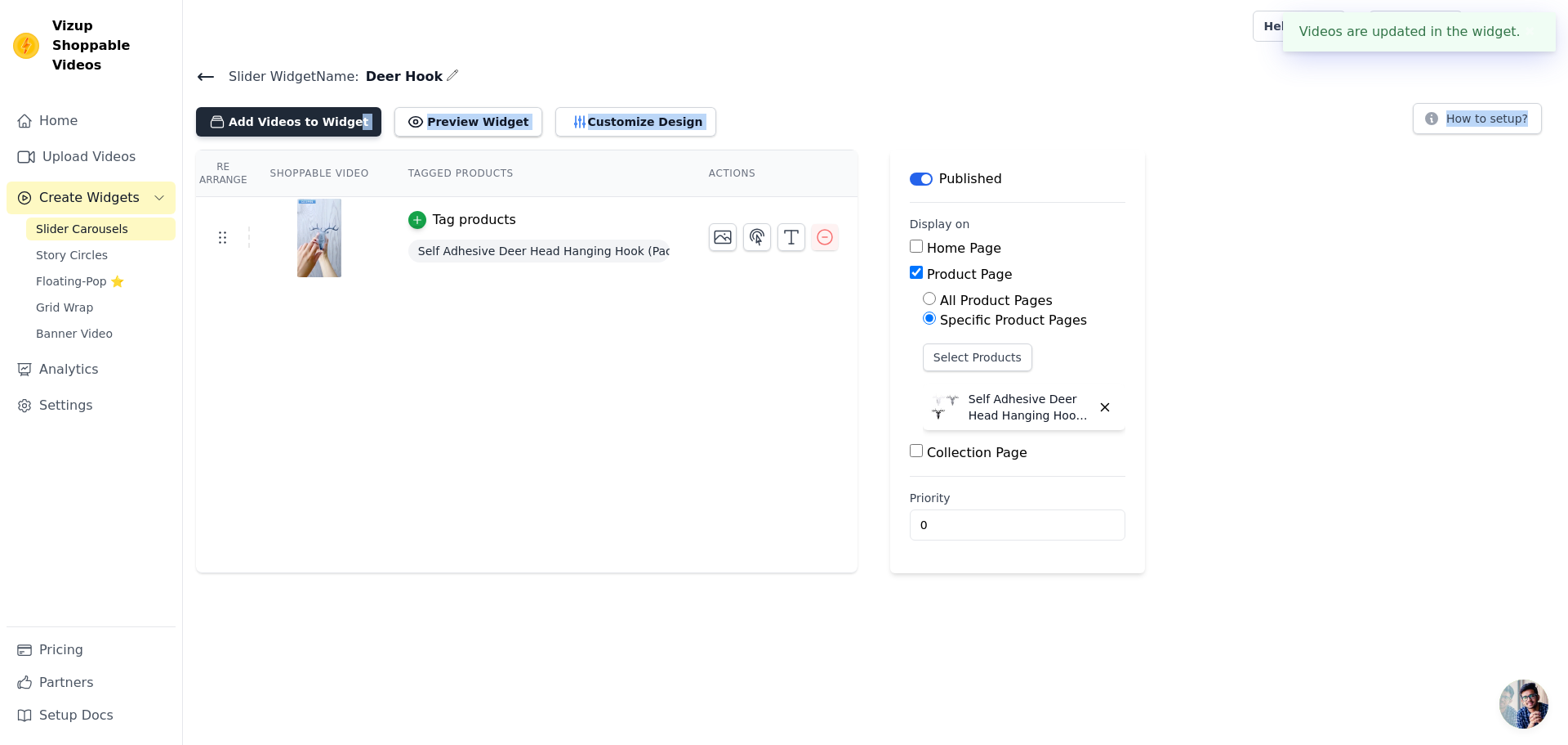
click at [321, 135] on div "Slider Widget Name: Deer Hook Add Videos to Widget Preview Widget Customize Des…" at bounding box center [875, 319] width 1385 height 507
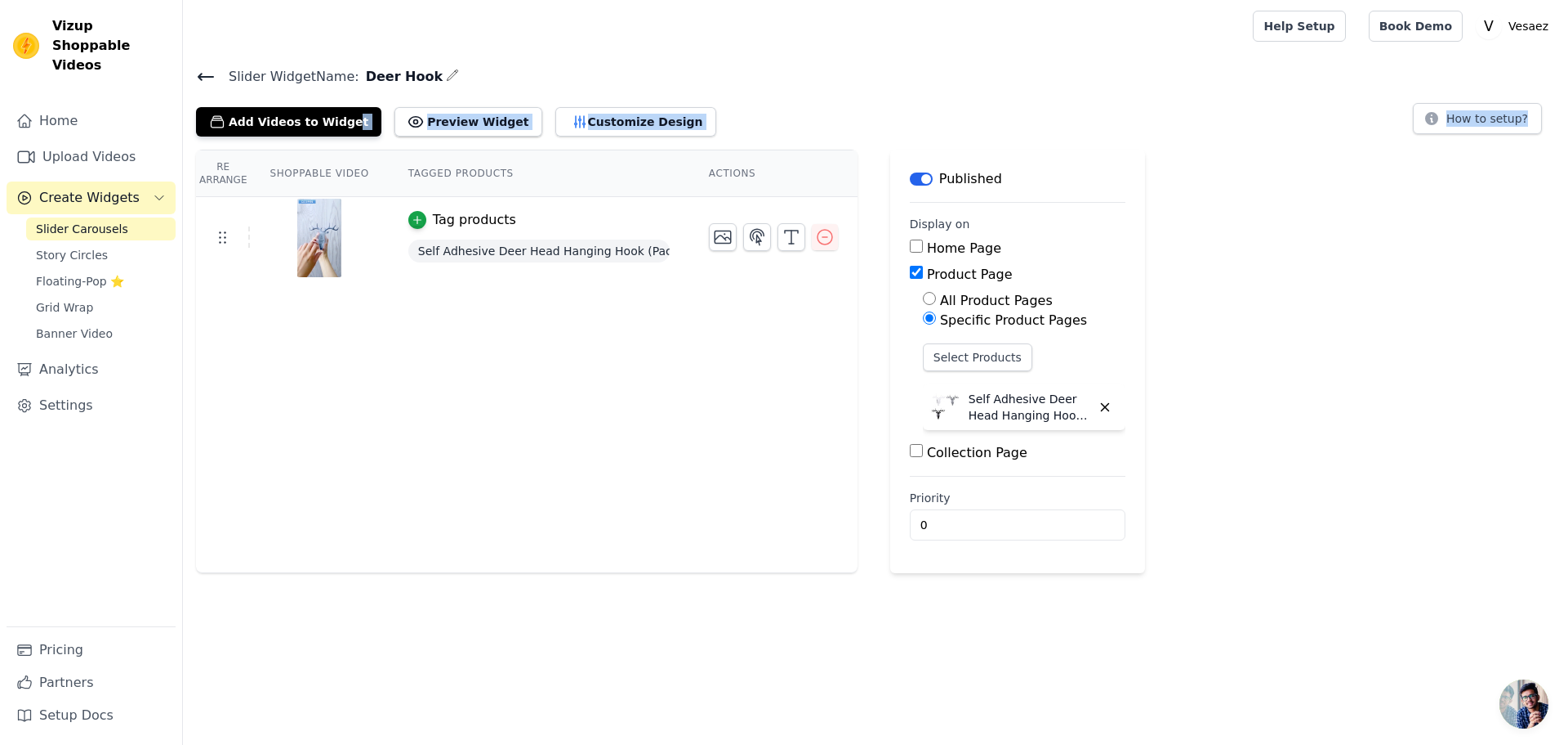
click at [731, 118] on div "Add Videos to Widget Preview Widget Customize Design How to setup?" at bounding box center [875, 119] width 1359 height 36
click at [102, 105] on link "Home" at bounding box center [91, 121] width 169 height 32
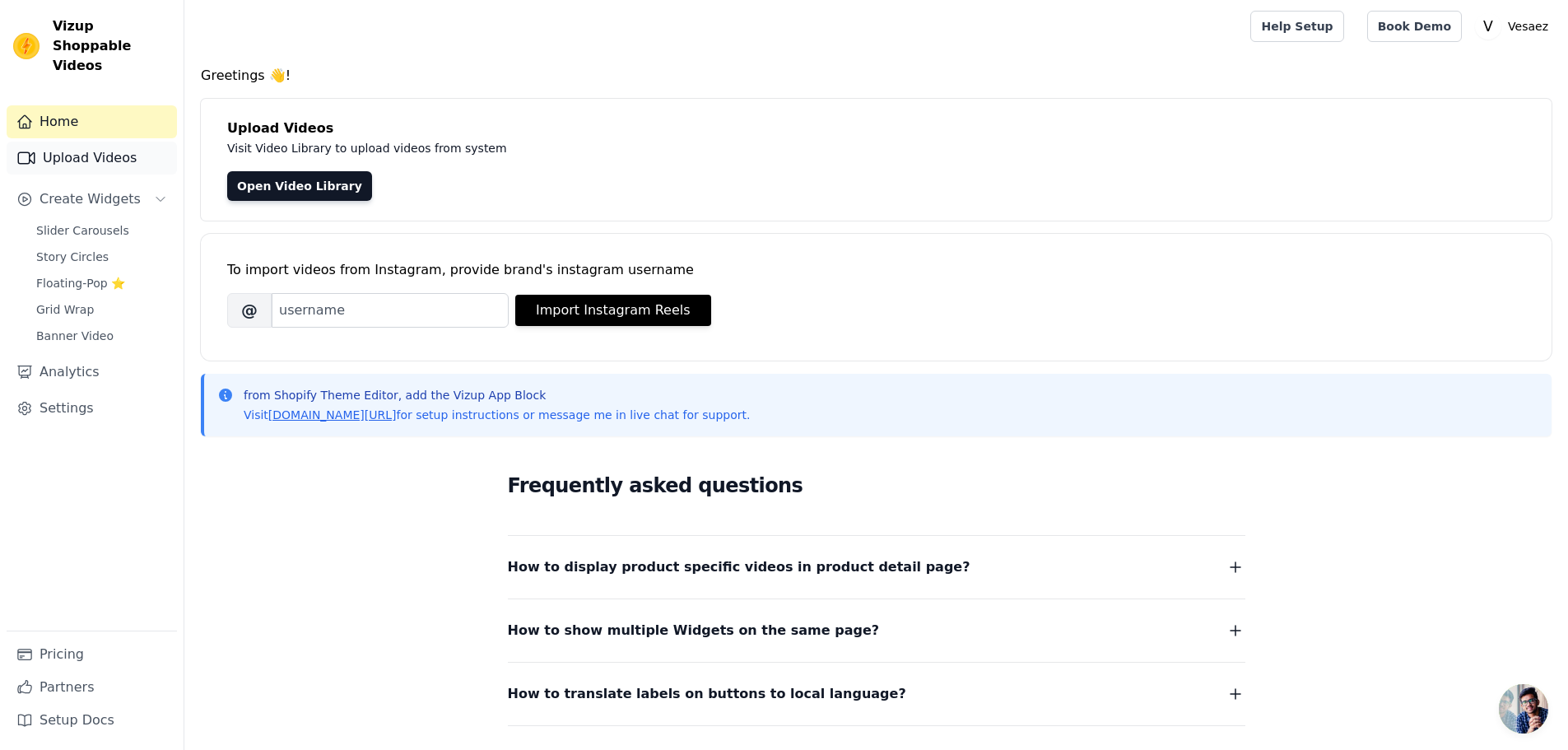
click at [79, 142] on link "Upload Videos" at bounding box center [92, 158] width 171 height 33
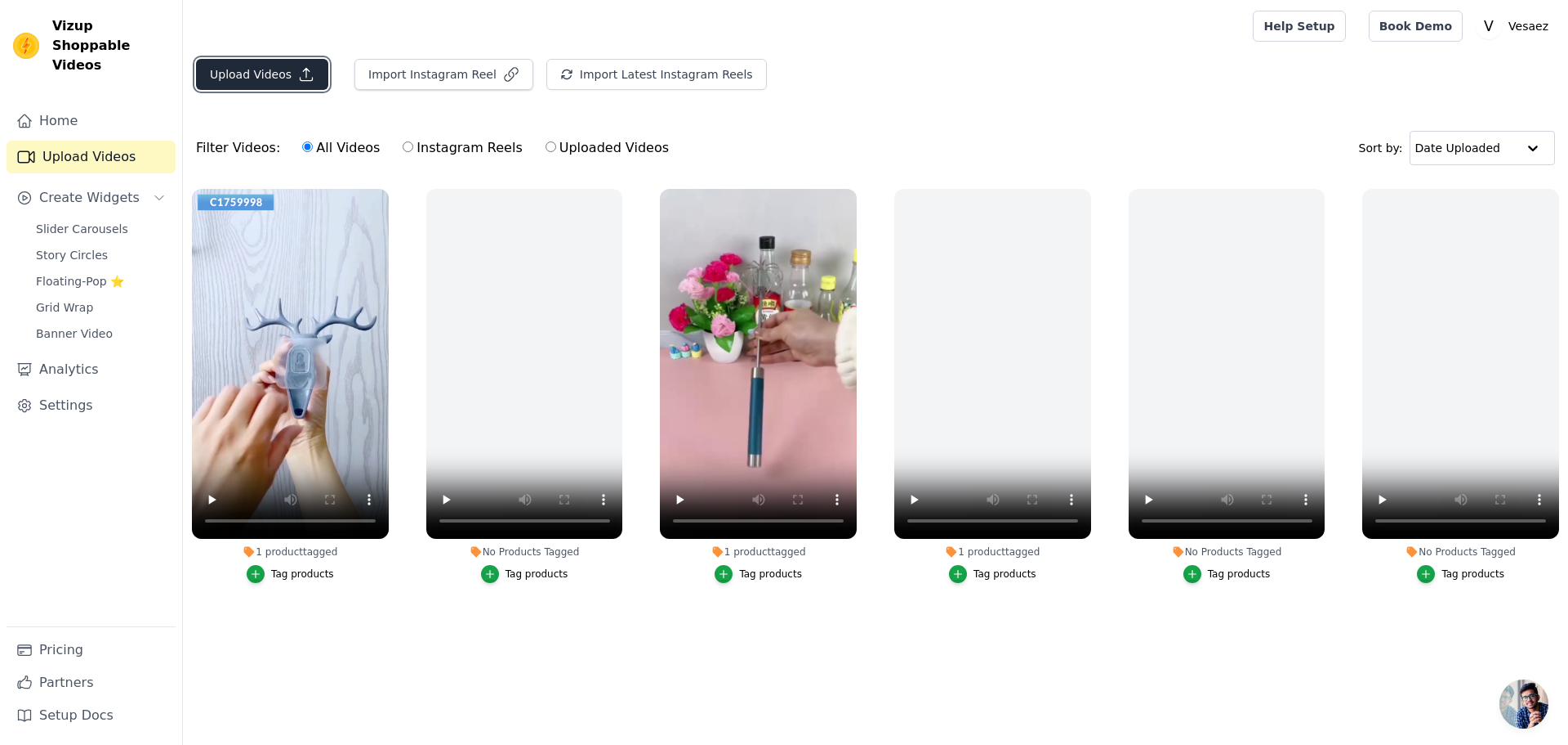
click at [281, 59] on button "Upload Videos" at bounding box center [261, 74] width 132 height 31
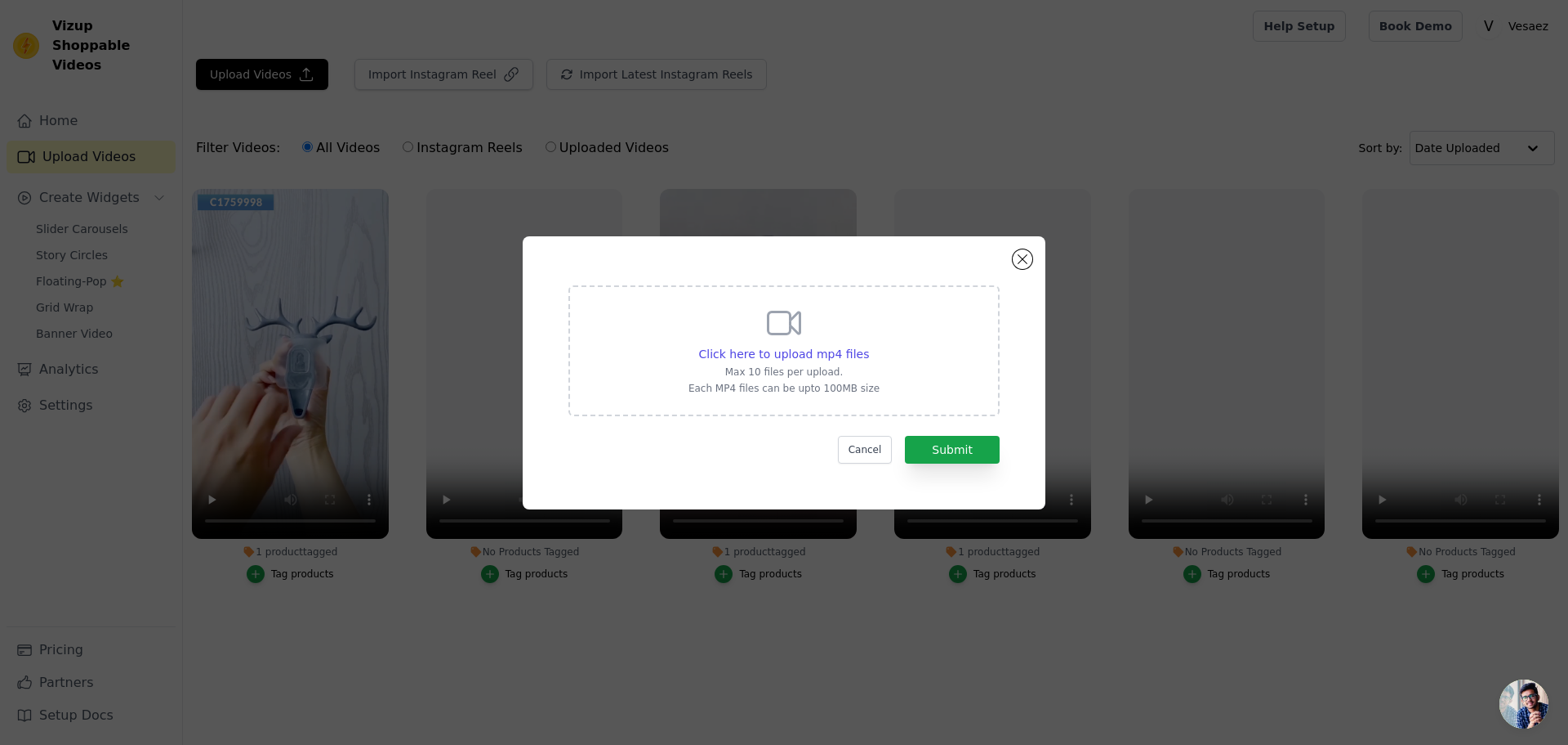
click at [790, 344] on div "Click here to upload mp4 files Max 10 files per upload. Each MP4 files can be u…" at bounding box center [784, 349] width 191 height 91
click at [868, 344] on input "Click here to upload mp4 files Max 10 files per upload. Each MP4 files can be u…" at bounding box center [868, 344] width 1 height 1
type input "C:\fakepath\Product Description.mp4"
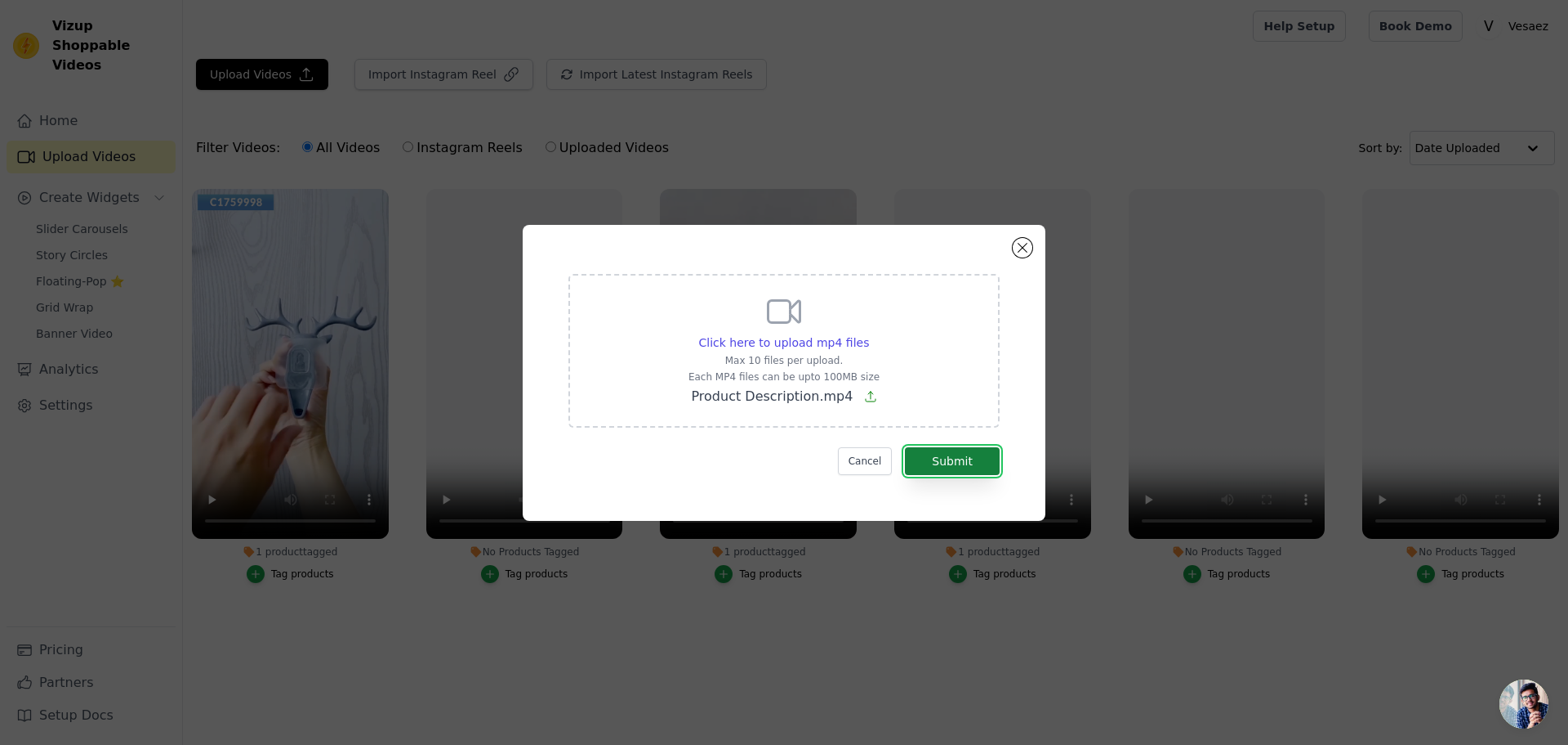
click at [912, 461] on button "Submit" at bounding box center [953, 461] width 95 height 28
click at [946, 460] on button "Submit" at bounding box center [953, 461] width 95 height 28
click at [950, 461] on button "Submit" at bounding box center [953, 461] width 95 height 28
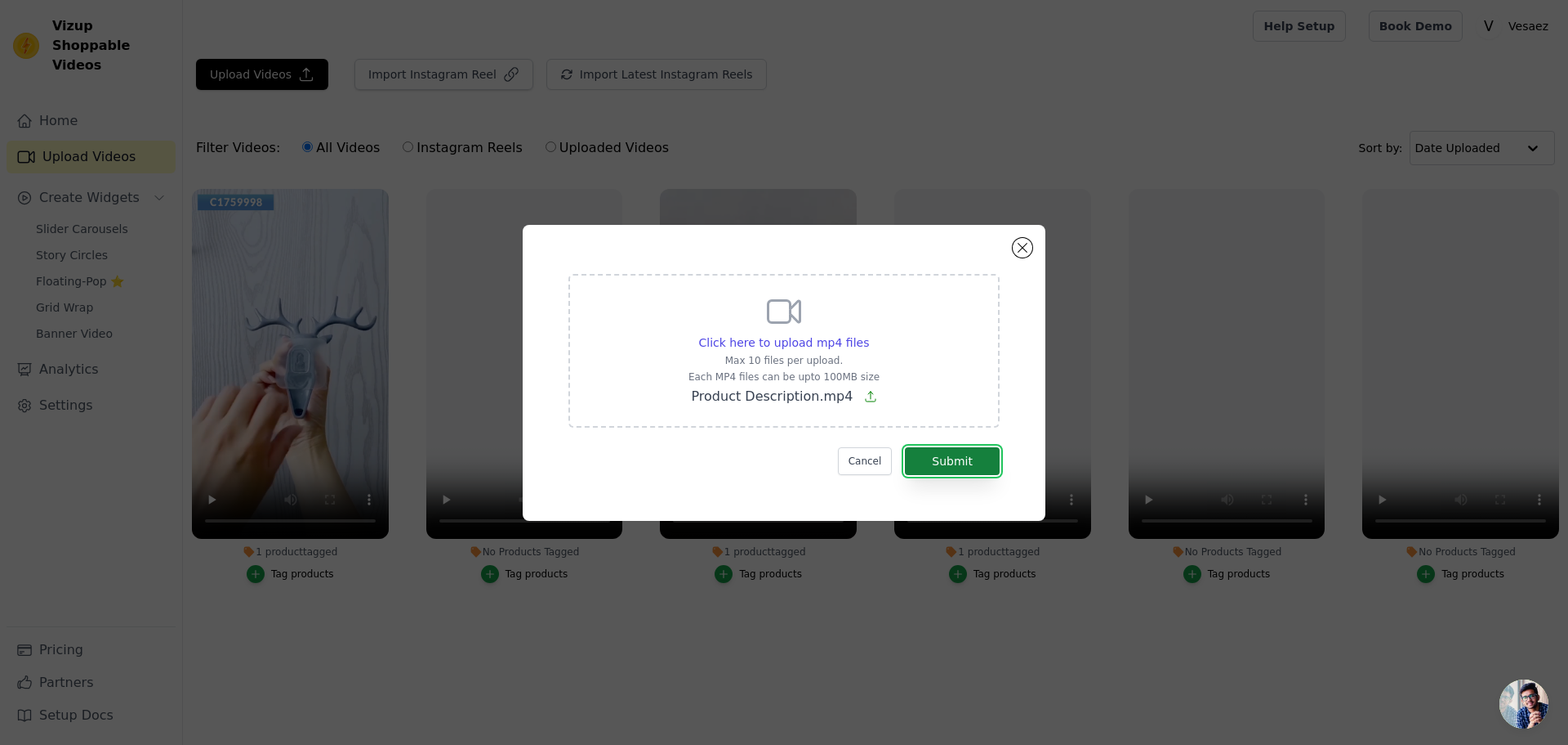
click at [950, 461] on button "Submit" at bounding box center [953, 461] width 95 height 28
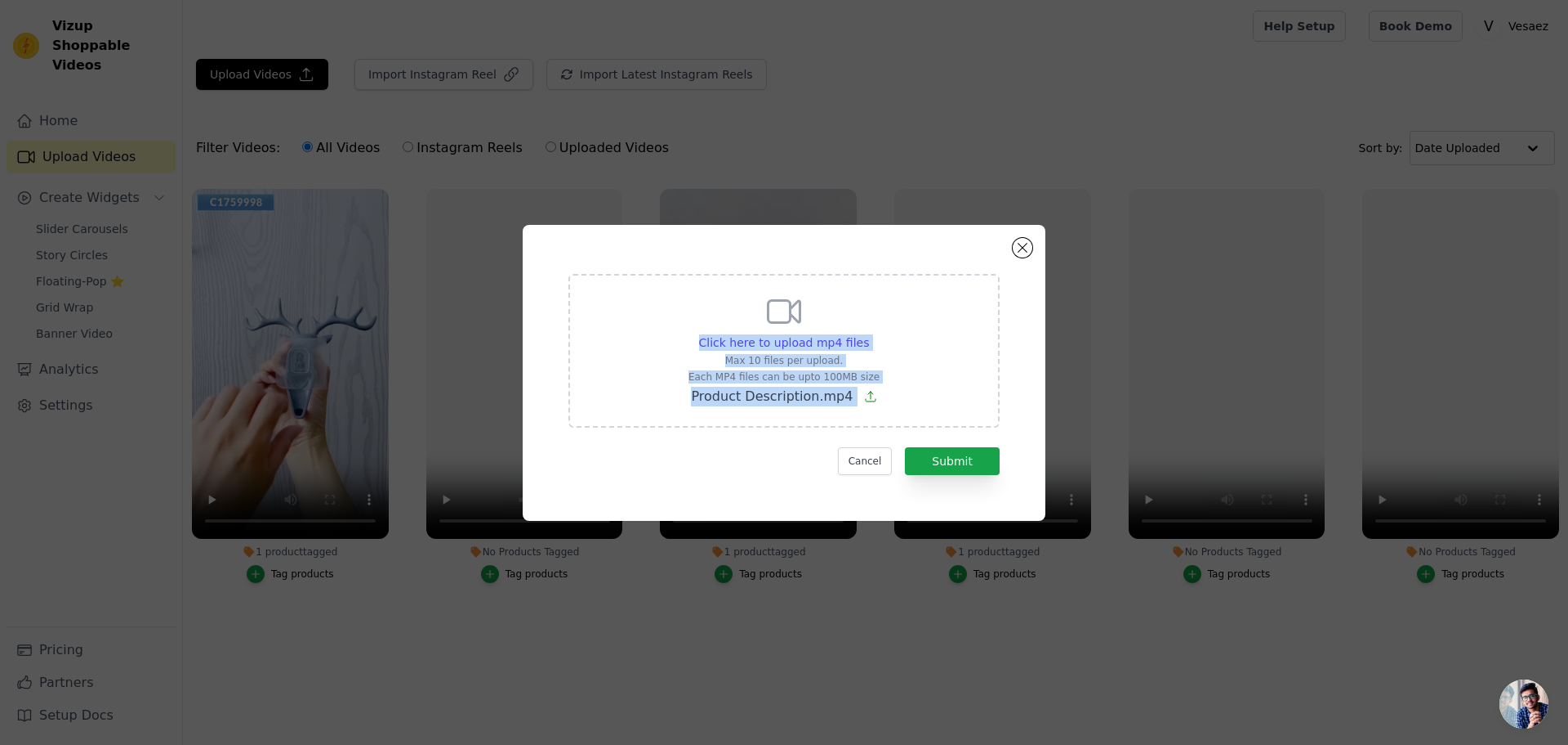
drag, startPoint x: 912, startPoint y: 258, endPoint x: 907, endPoint y: 426, distance: 168.1
click at [907, 426] on div "Click here to upload mp4 files Max 10 files per upload. Each MP4 files can be u…" at bounding box center [784, 372] width 464 height 237
click at [943, 354] on div "Click here to upload mp4 files Max 10 files per upload. Each MP4 files can be u…" at bounding box center [784, 350] width 432 height 153
click at [869, 334] on input "Click here to upload mp4 files Max 10 files per upload. Each MP4 files can be u…" at bounding box center [868, 333] width 1 height 1
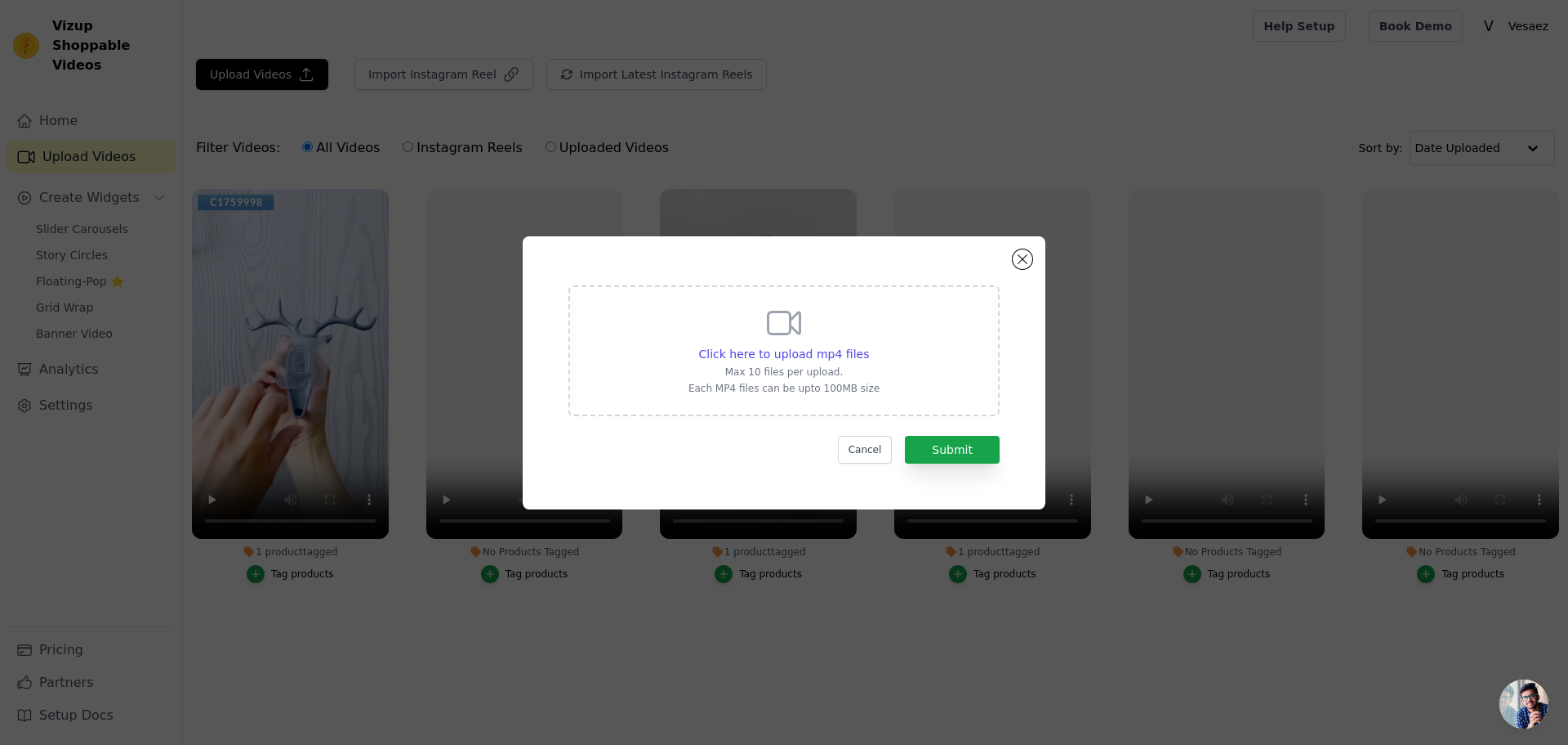
click at [832, 335] on div "Click here to upload mp4 files Max 10 files per upload. Each MP4 files can be u…" at bounding box center [784, 349] width 191 height 91
click at [868, 344] on input "Click here to upload mp4 files Max 10 files per upload. Each MP4 files can be u…" at bounding box center [868, 344] width 1 height 1
type input "C:\fakepath\Product Description.mp4"
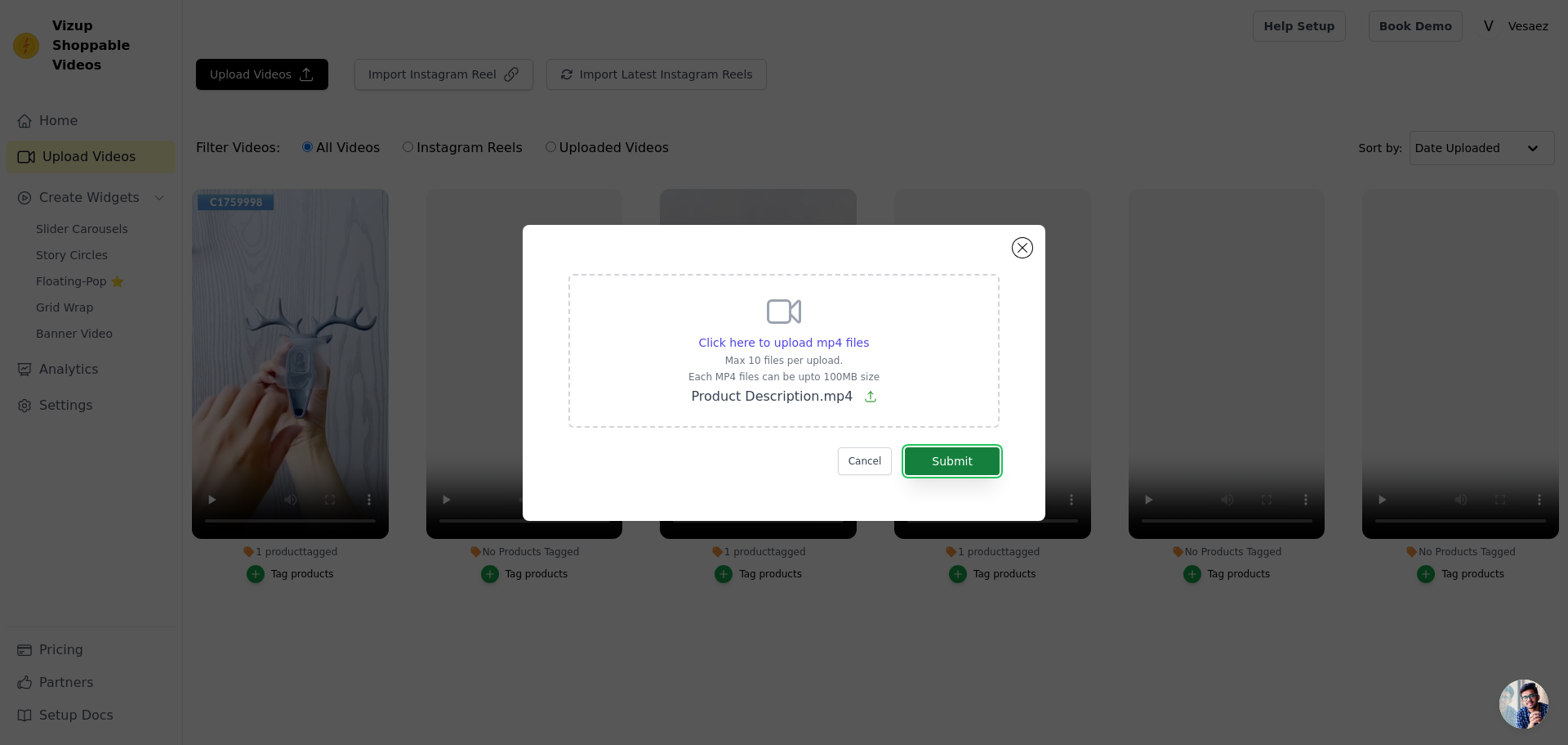
click at [955, 459] on button "Submit" at bounding box center [953, 461] width 95 height 28
click at [953, 457] on button "Submit" at bounding box center [953, 461] width 95 height 28
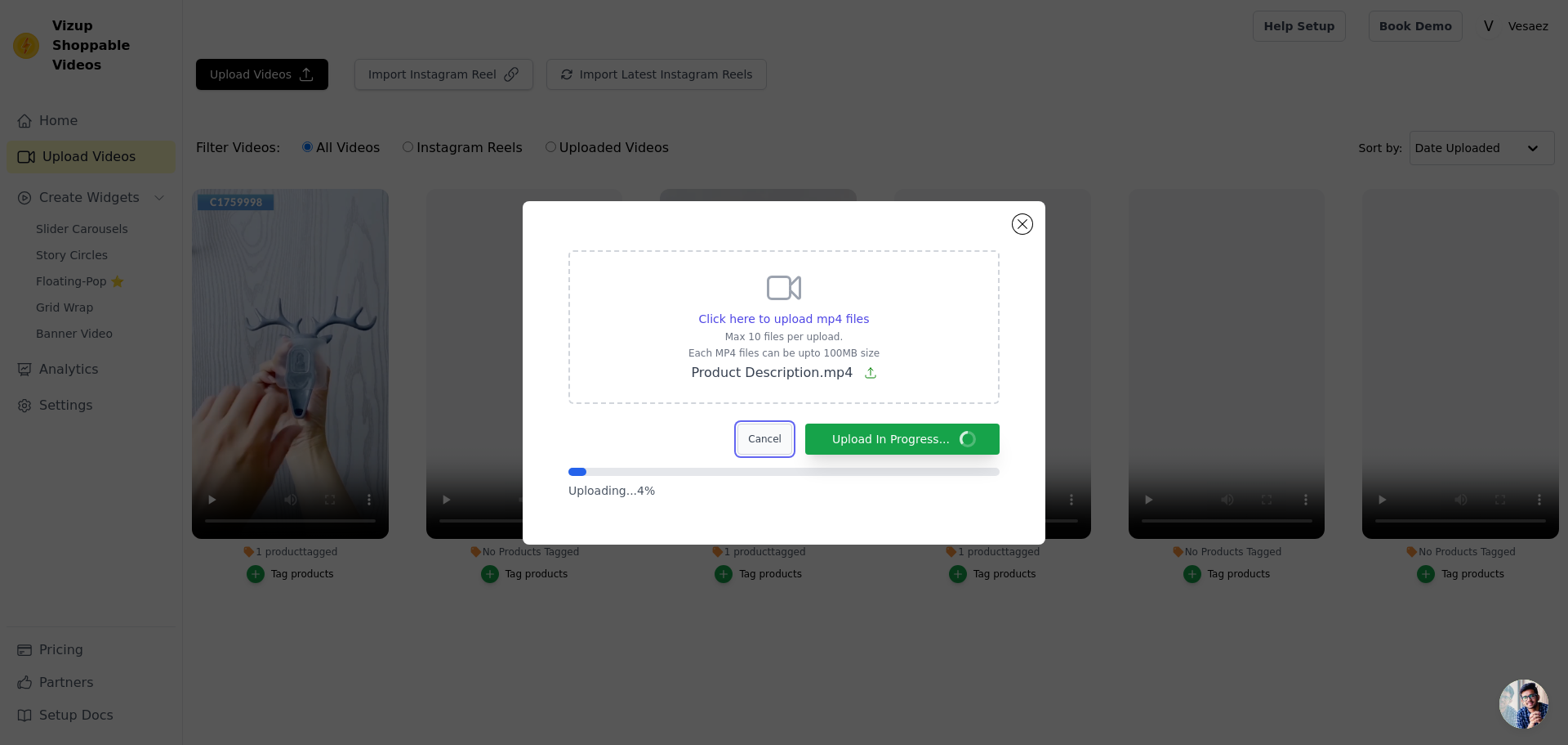
click at [783, 428] on button "Cancel" at bounding box center [765, 439] width 55 height 31
